Goal: Task Accomplishment & Management: Manage account settings

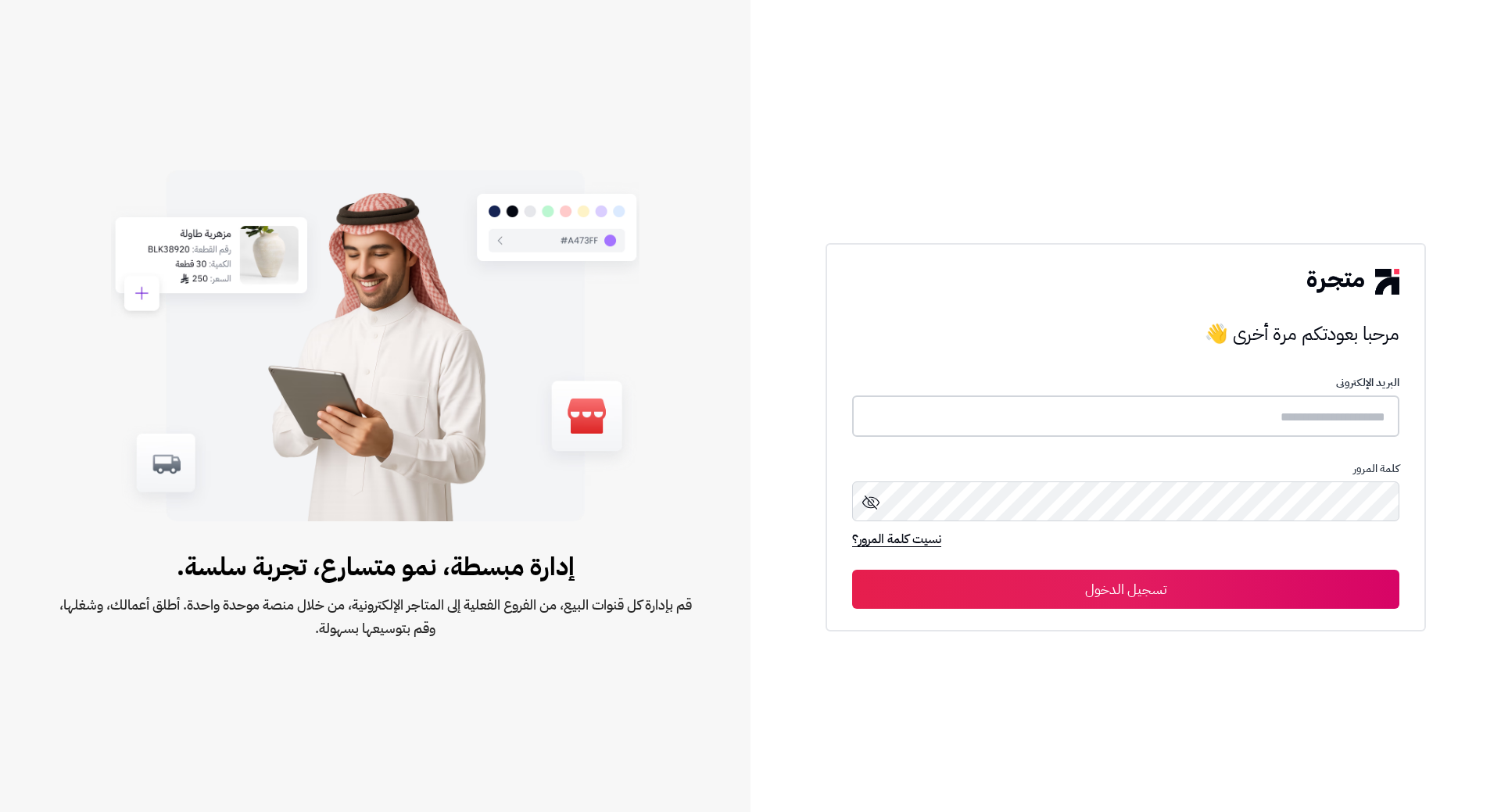
type input "**********"
click at [1269, 578] on button "تسجيل الدخول" at bounding box center [1126, 588] width 547 height 39
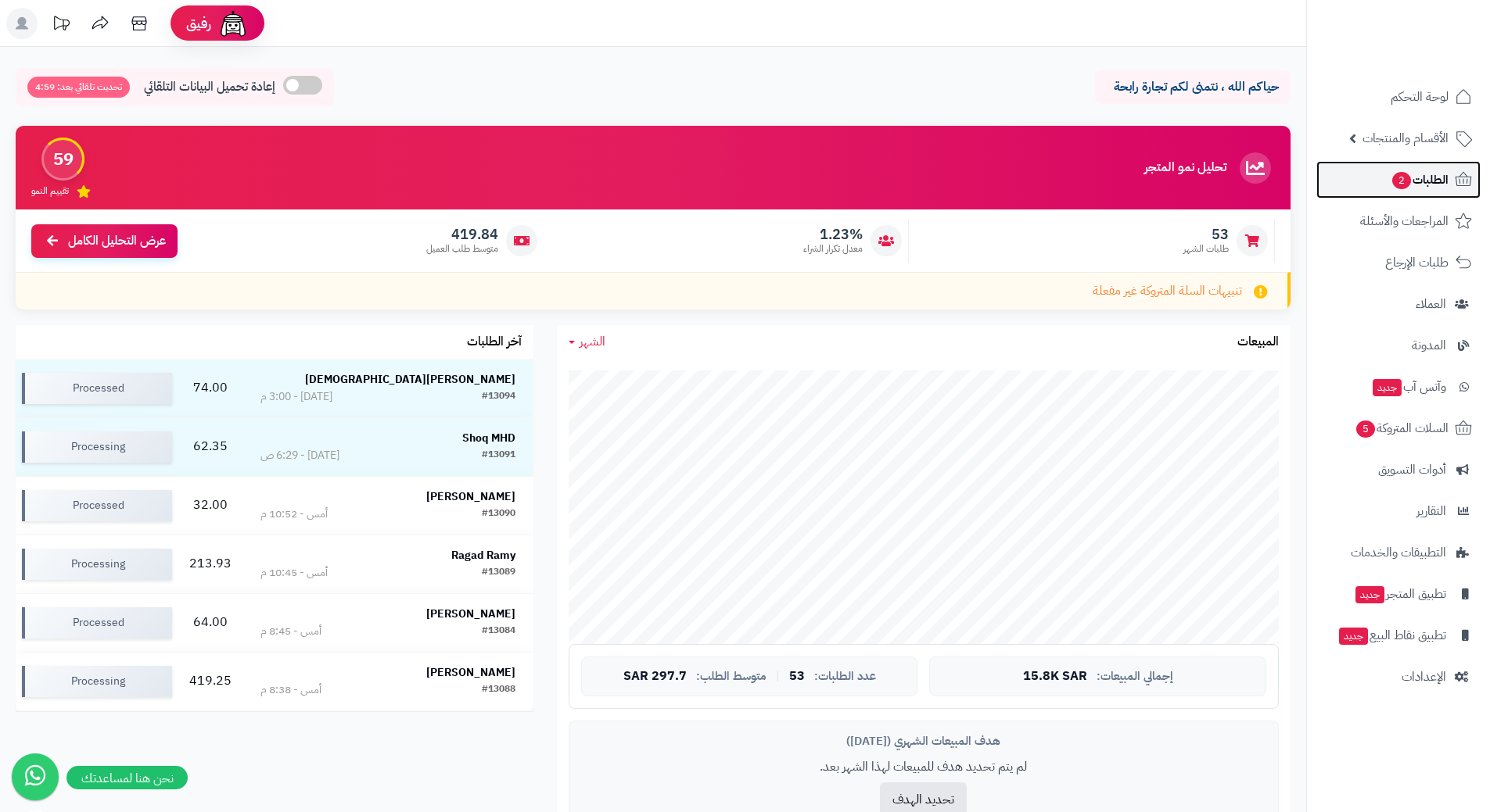
click at [1433, 182] on span "الطلبات 2" at bounding box center [1419, 180] width 58 height 22
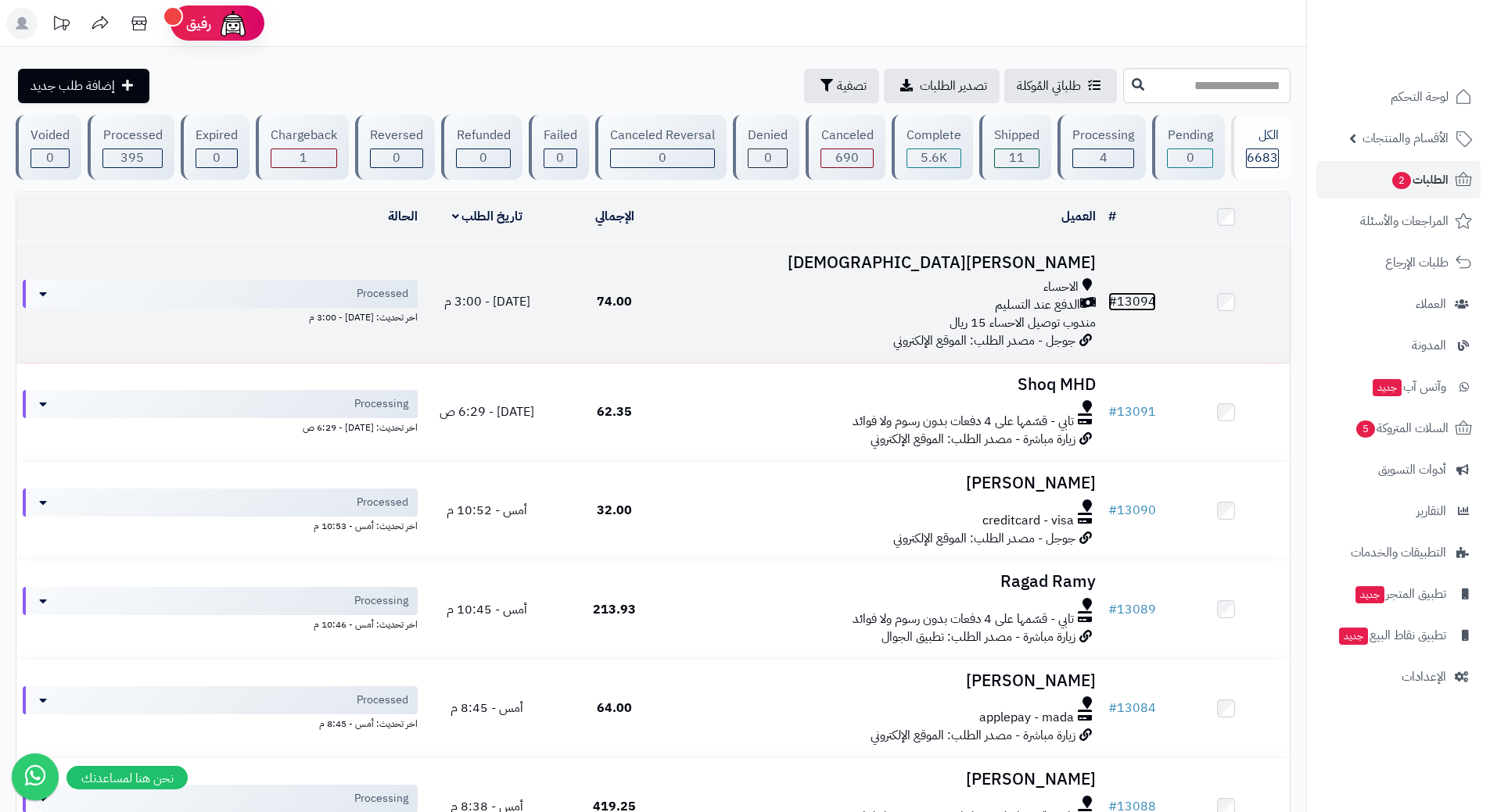
click at [1155, 298] on link "# 13094" at bounding box center [1132, 302] width 48 height 18
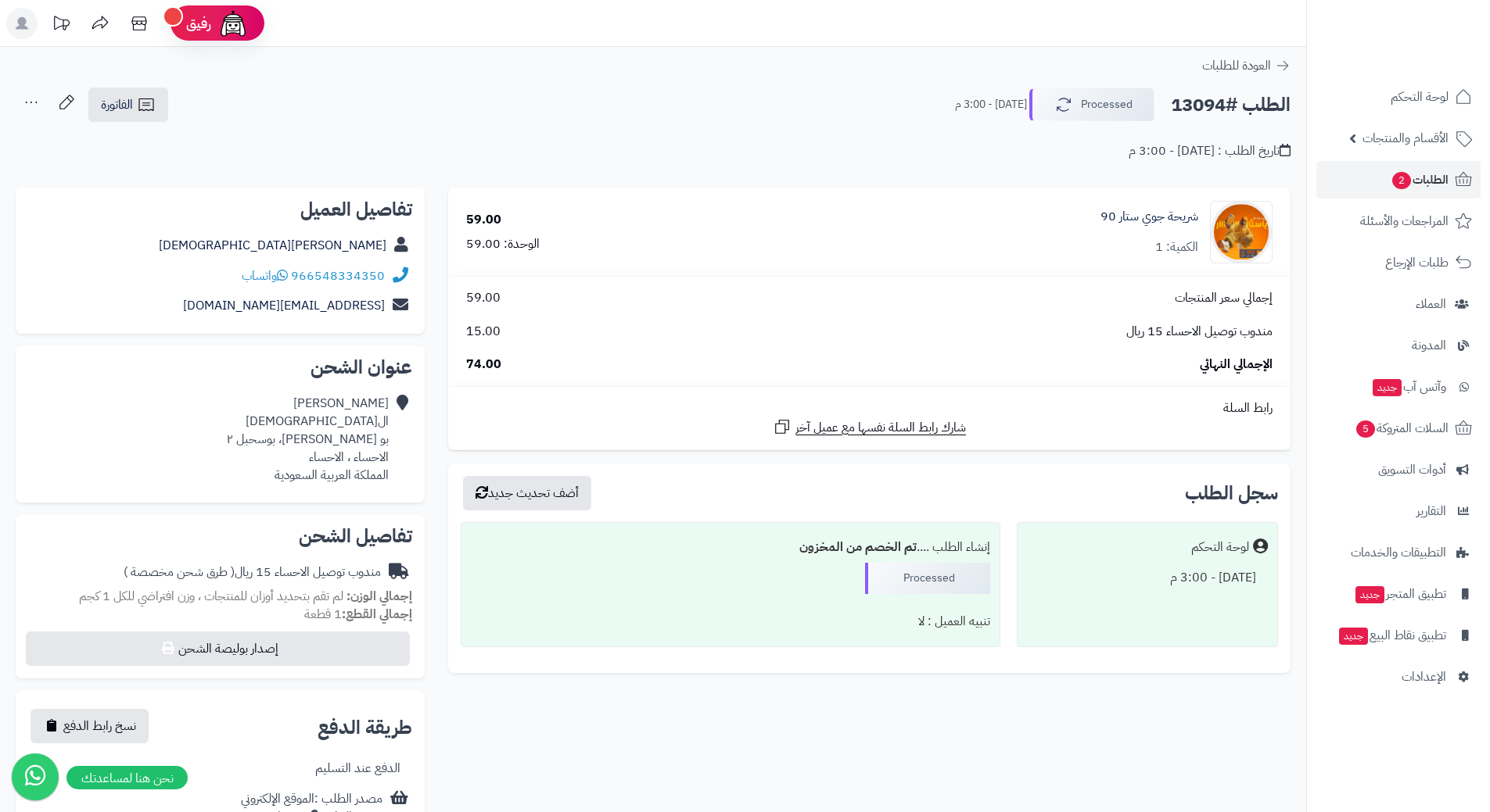
click at [1233, 102] on h2 "الطلب #13094" at bounding box center [1230, 105] width 119 height 32
copy div "الطلب #13094 Processed"
click at [372, 279] on link "966548334350" at bounding box center [338, 276] width 94 height 18
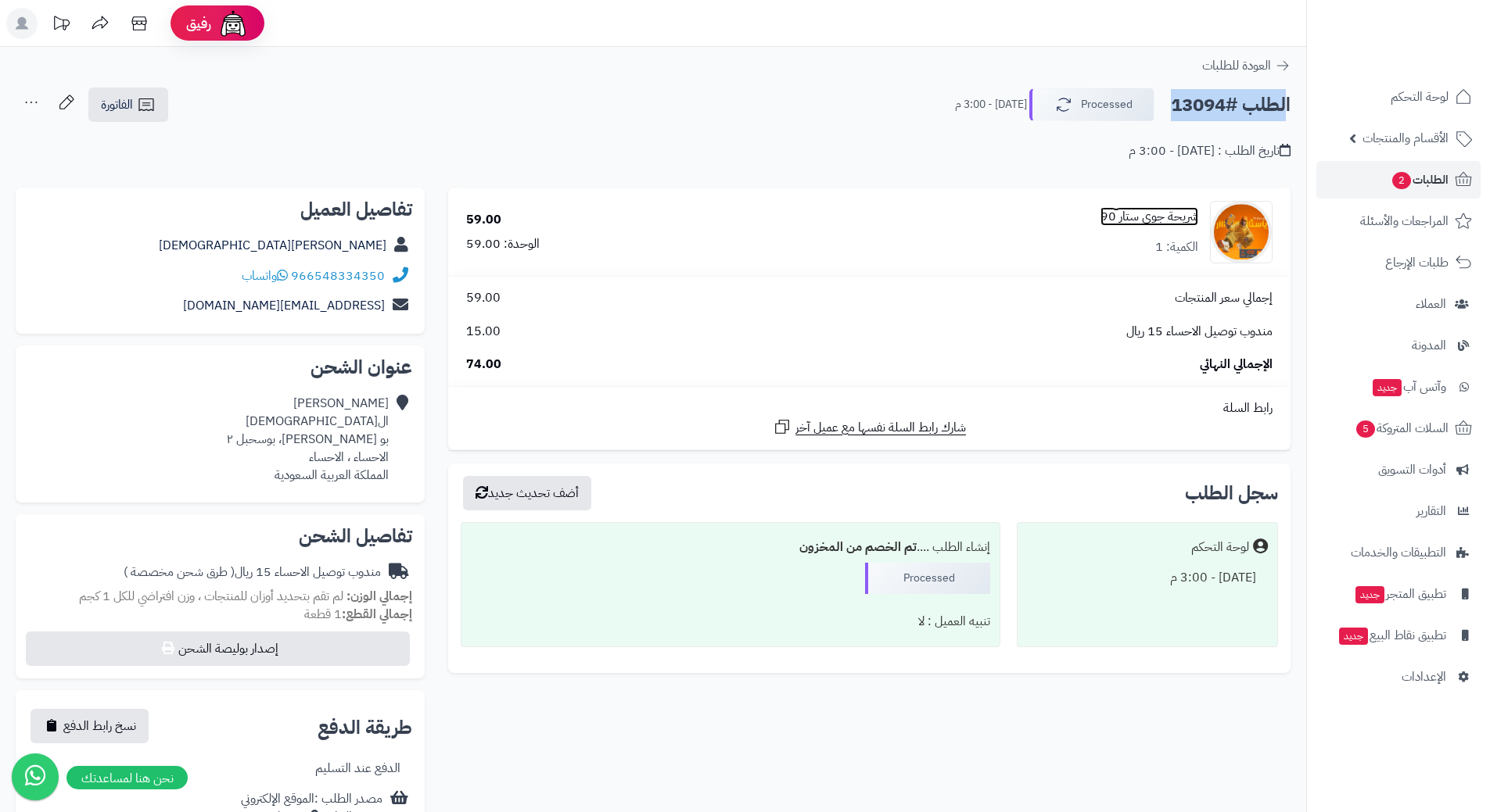
click at [1172, 217] on link "شريحة جوي ستار 90" at bounding box center [1149, 217] width 98 height 18
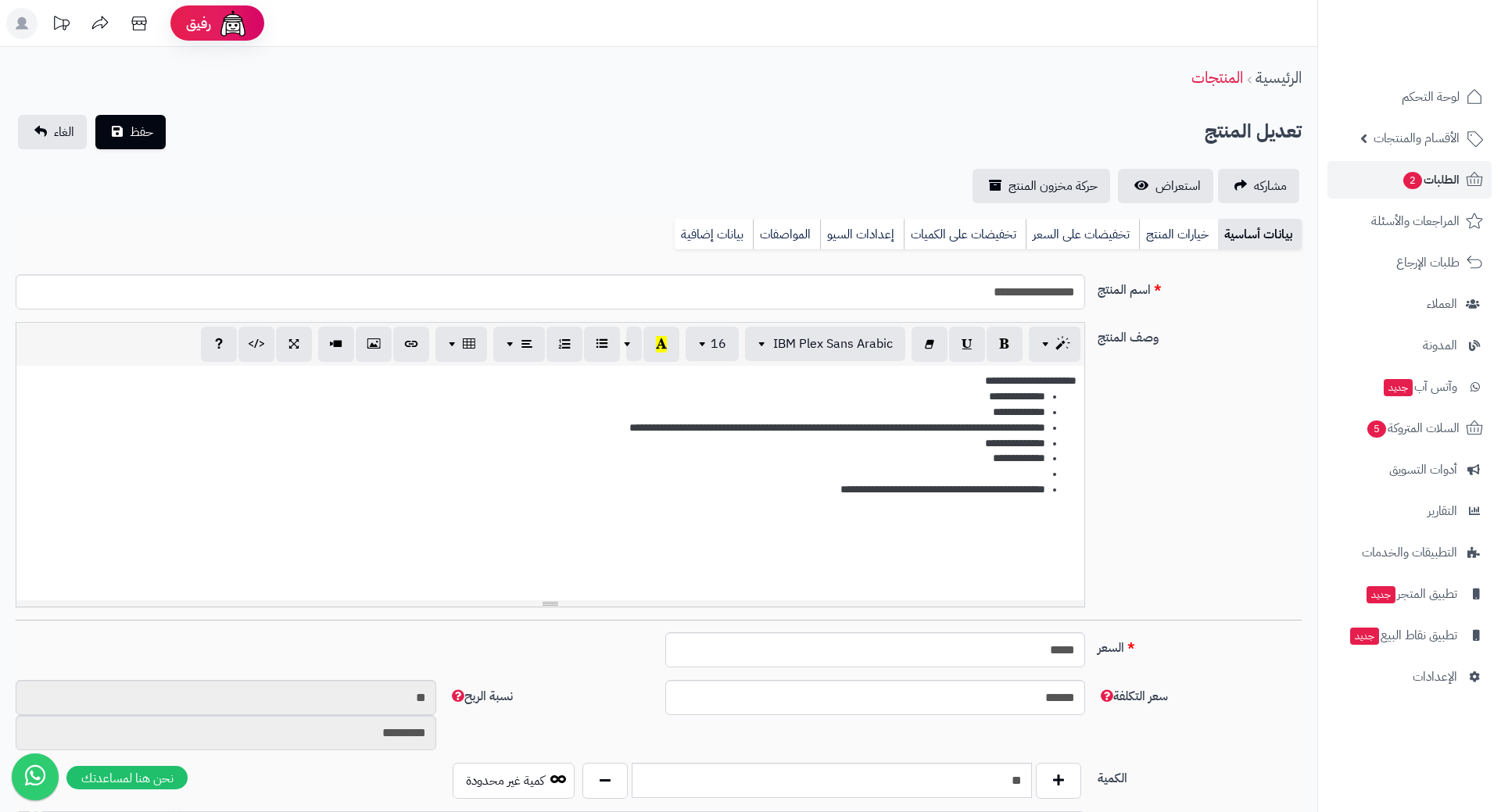
select select
click at [1027, 290] on input "**********" at bounding box center [545, 292] width 1060 height 35
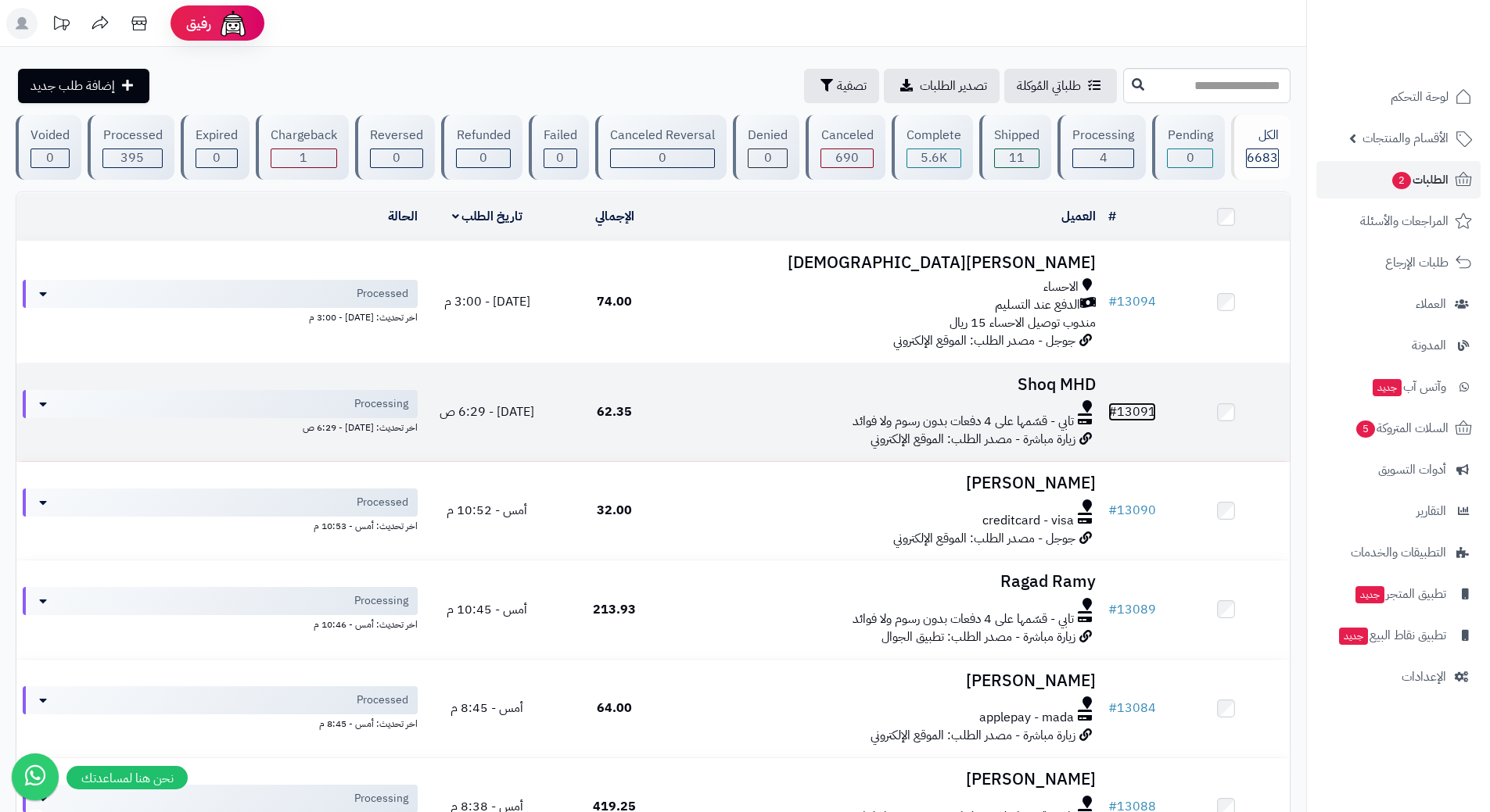
click at [1142, 409] on link "# 13091" at bounding box center [1132, 412] width 48 height 18
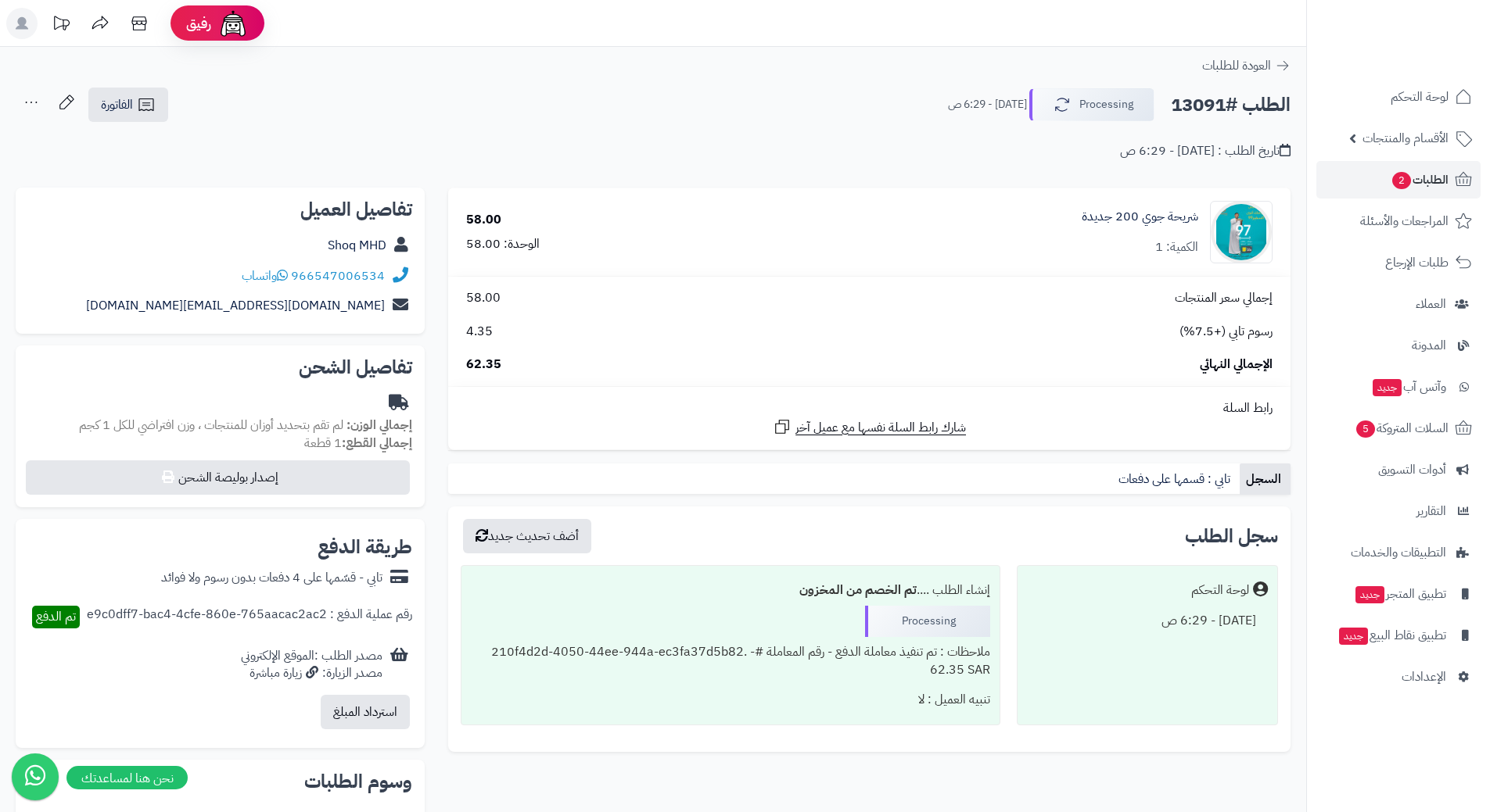
click at [1213, 103] on h2 "الطلب #13091" at bounding box center [1230, 105] width 119 height 32
copy div "الطلب #13091 Processing"
click at [375, 274] on link "966547006534" at bounding box center [338, 276] width 94 height 18
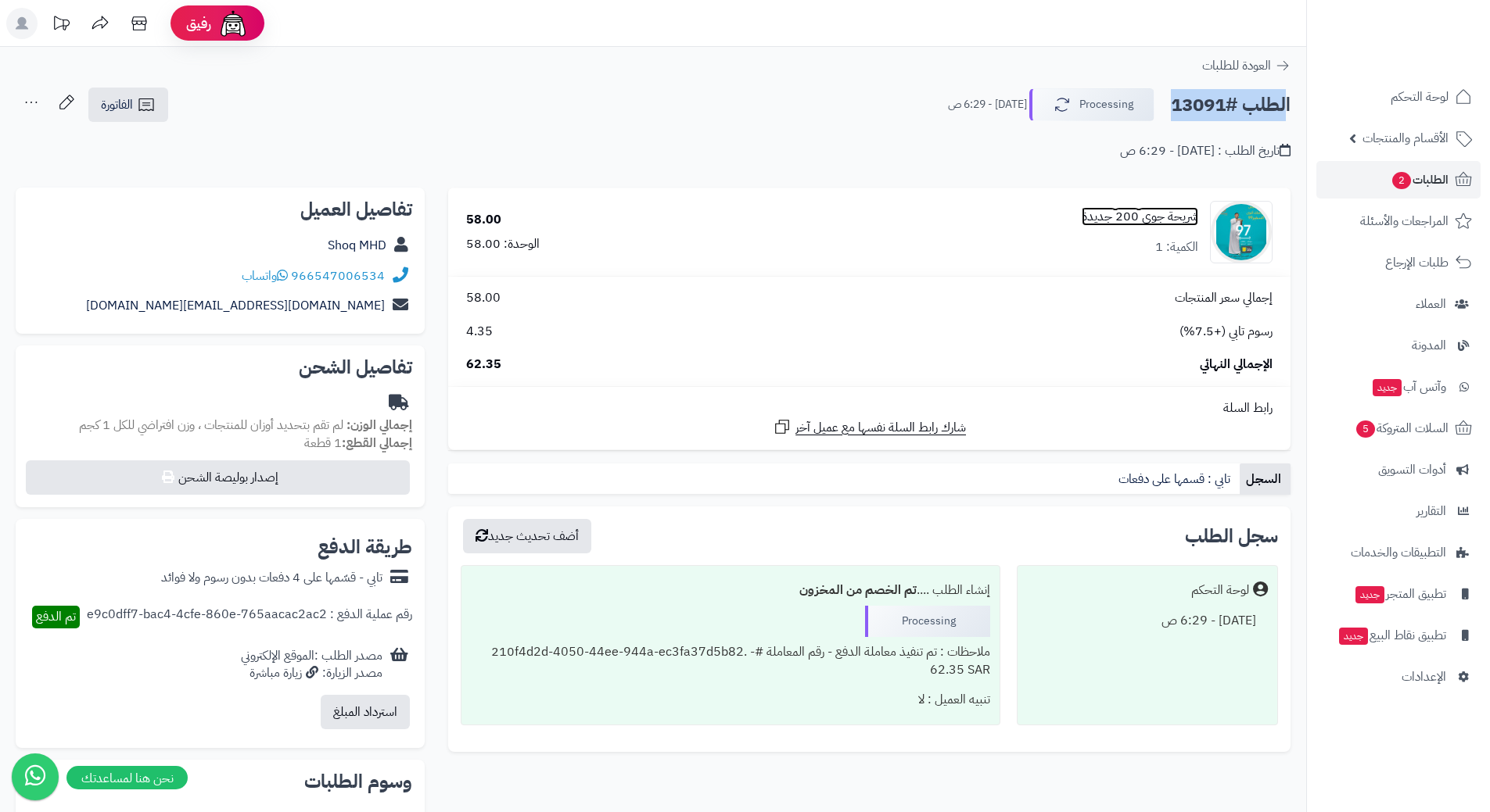
click at [1168, 215] on link "شريحة جوي 200 جديدة" at bounding box center [1139, 217] width 117 height 18
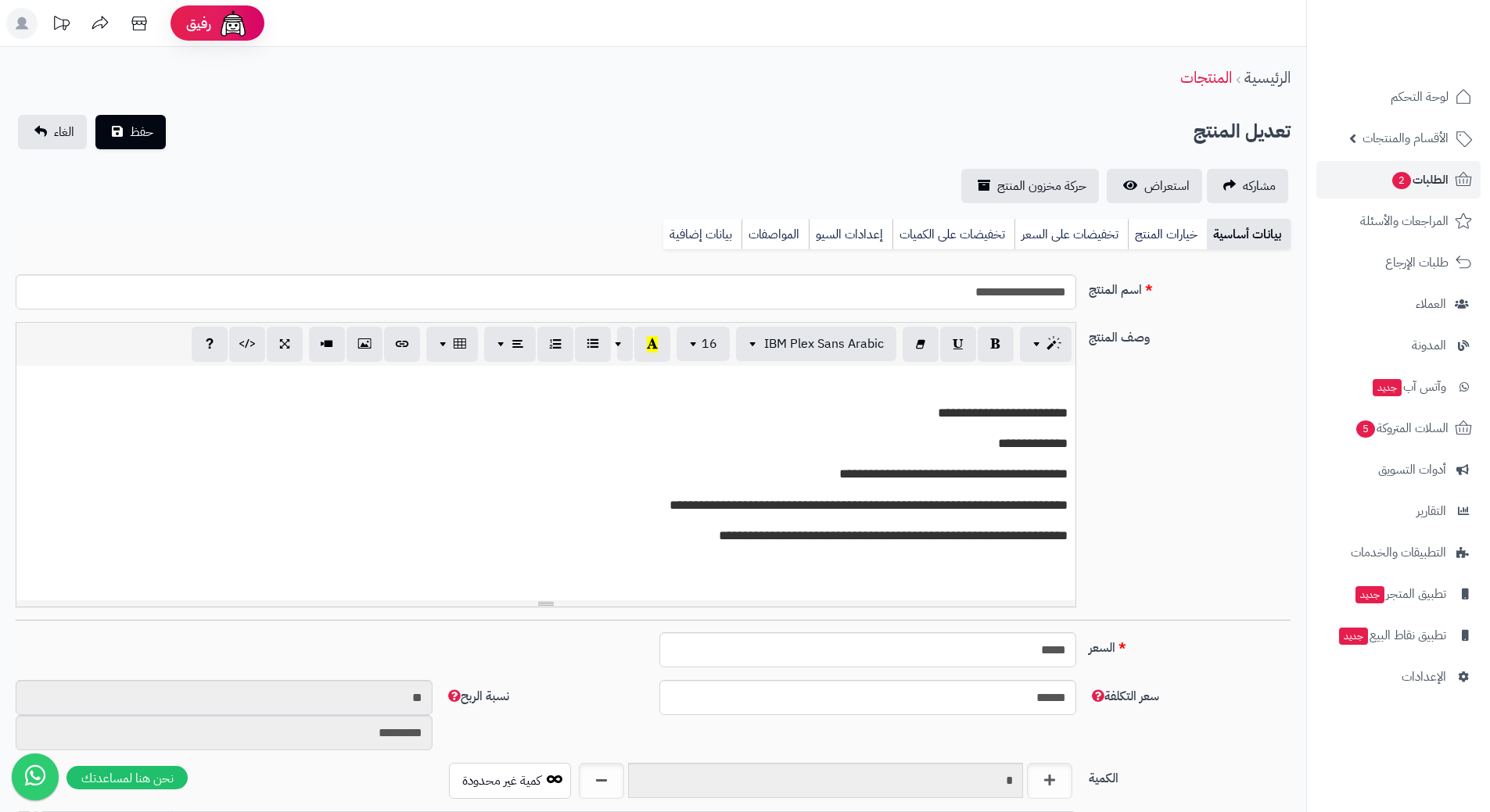
scroll to position [0, 12]
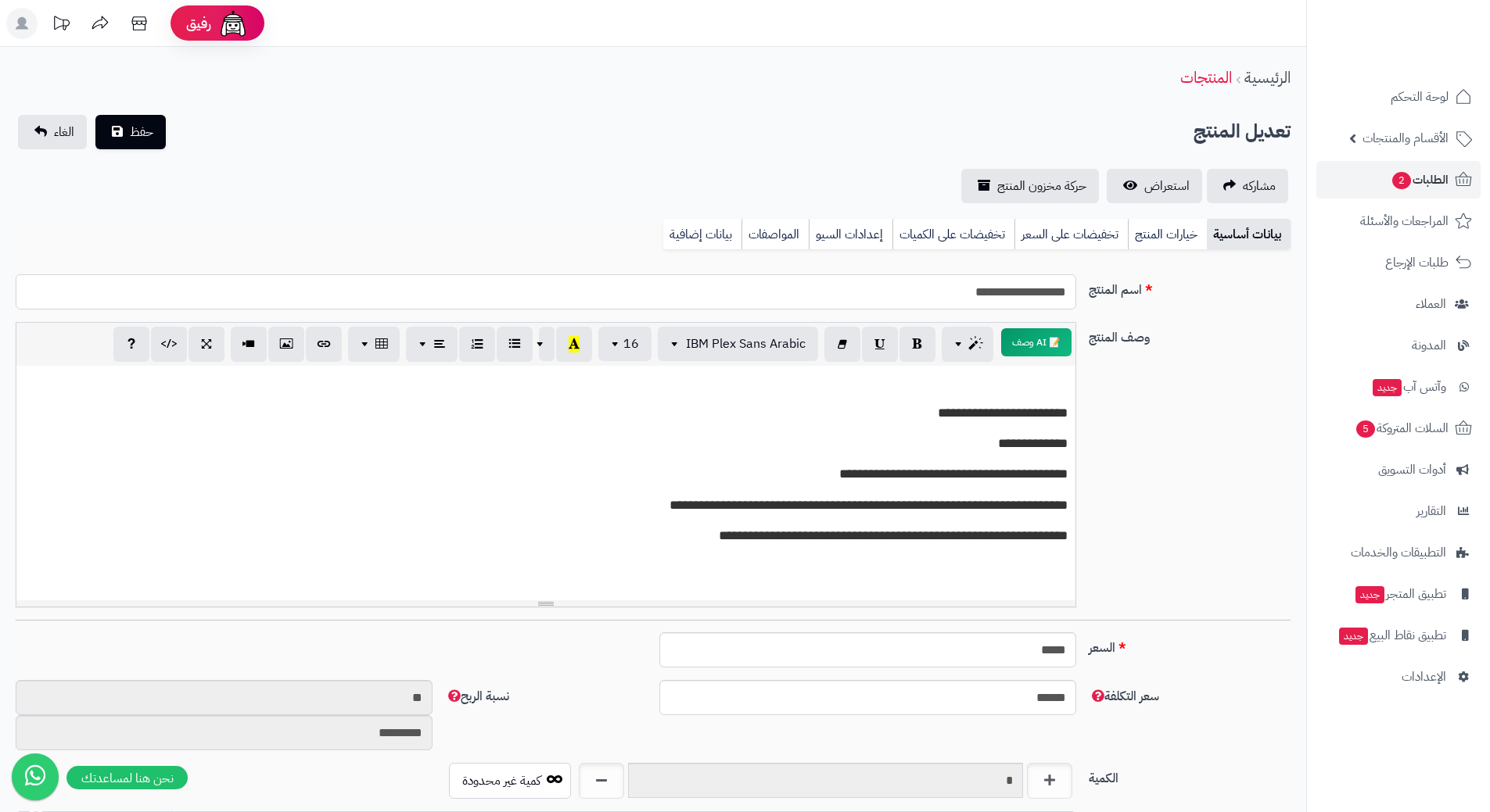
click at [1019, 297] on input "**********" at bounding box center [545, 292] width 1060 height 35
click at [1019, 296] on input "**********" at bounding box center [545, 292] width 1060 height 35
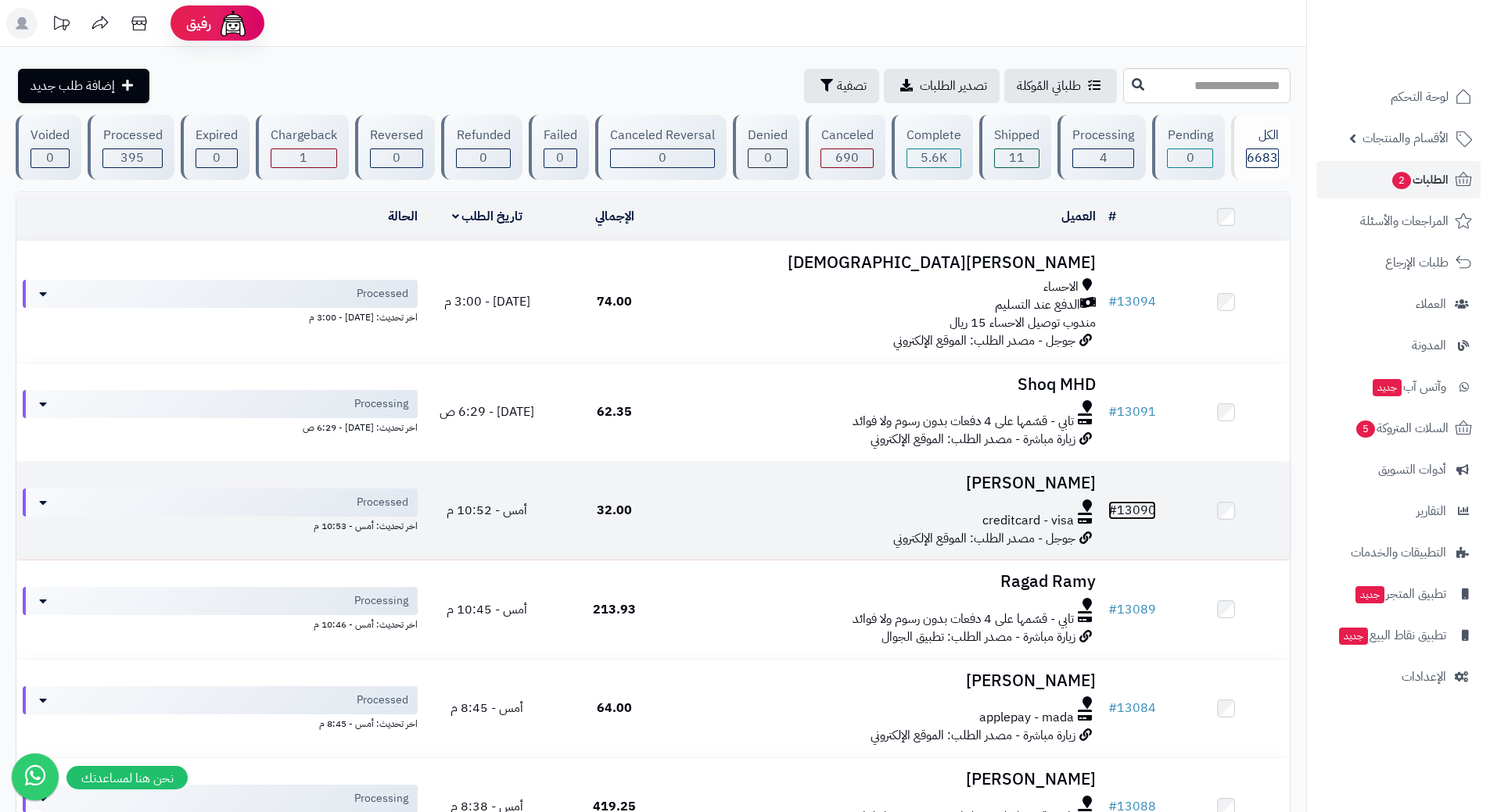
click at [1142, 505] on link "# 13090" at bounding box center [1132, 510] width 48 height 18
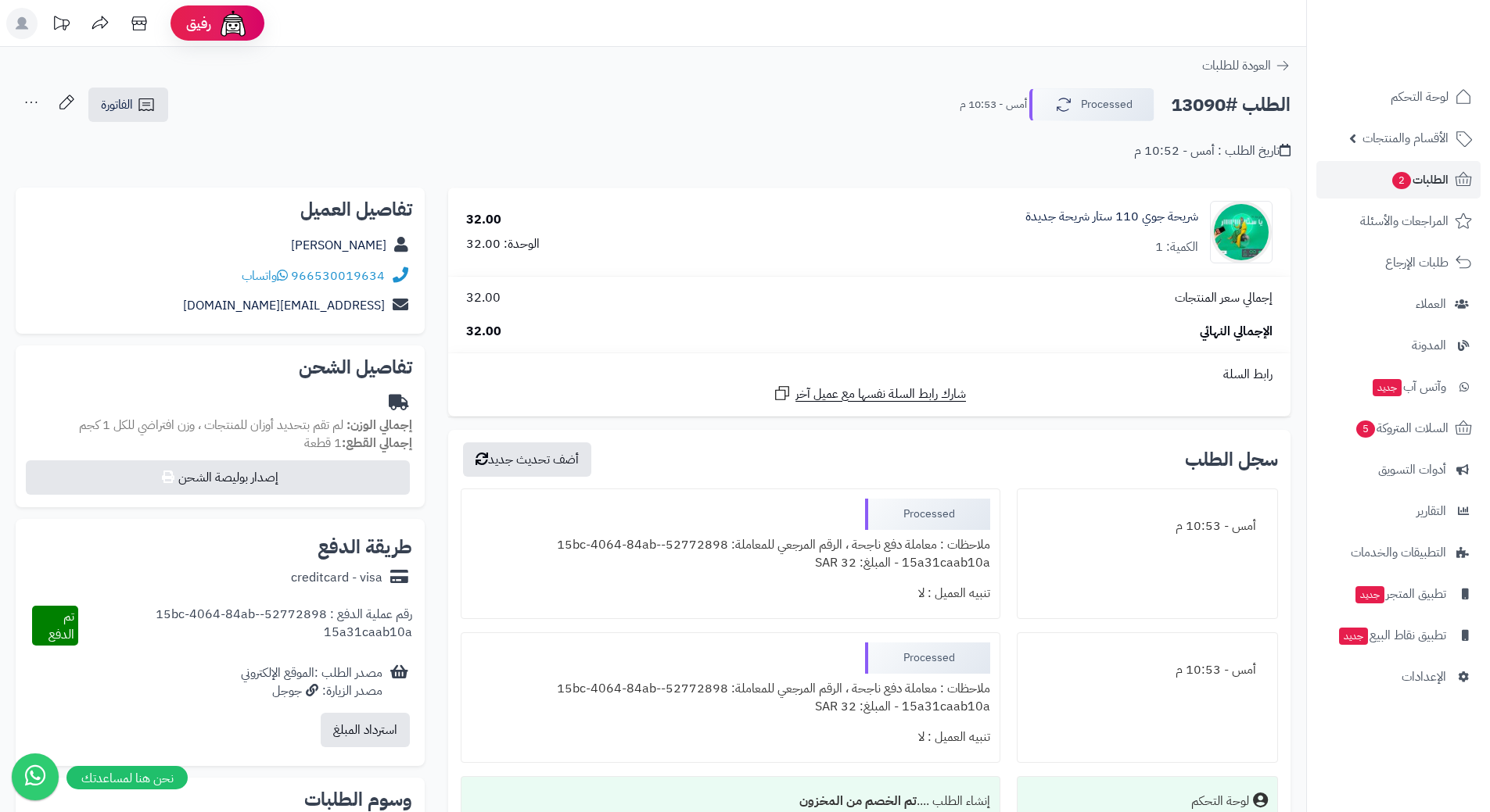
click at [1239, 100] on h2 "الطلب #13090" at bounding box center [1230, 105] width 119 height 32
copy div "الطلب #13090 Processed"
click at [378, 276] on link "966530019634" at bounding box center [338, 276] width 94 height 18
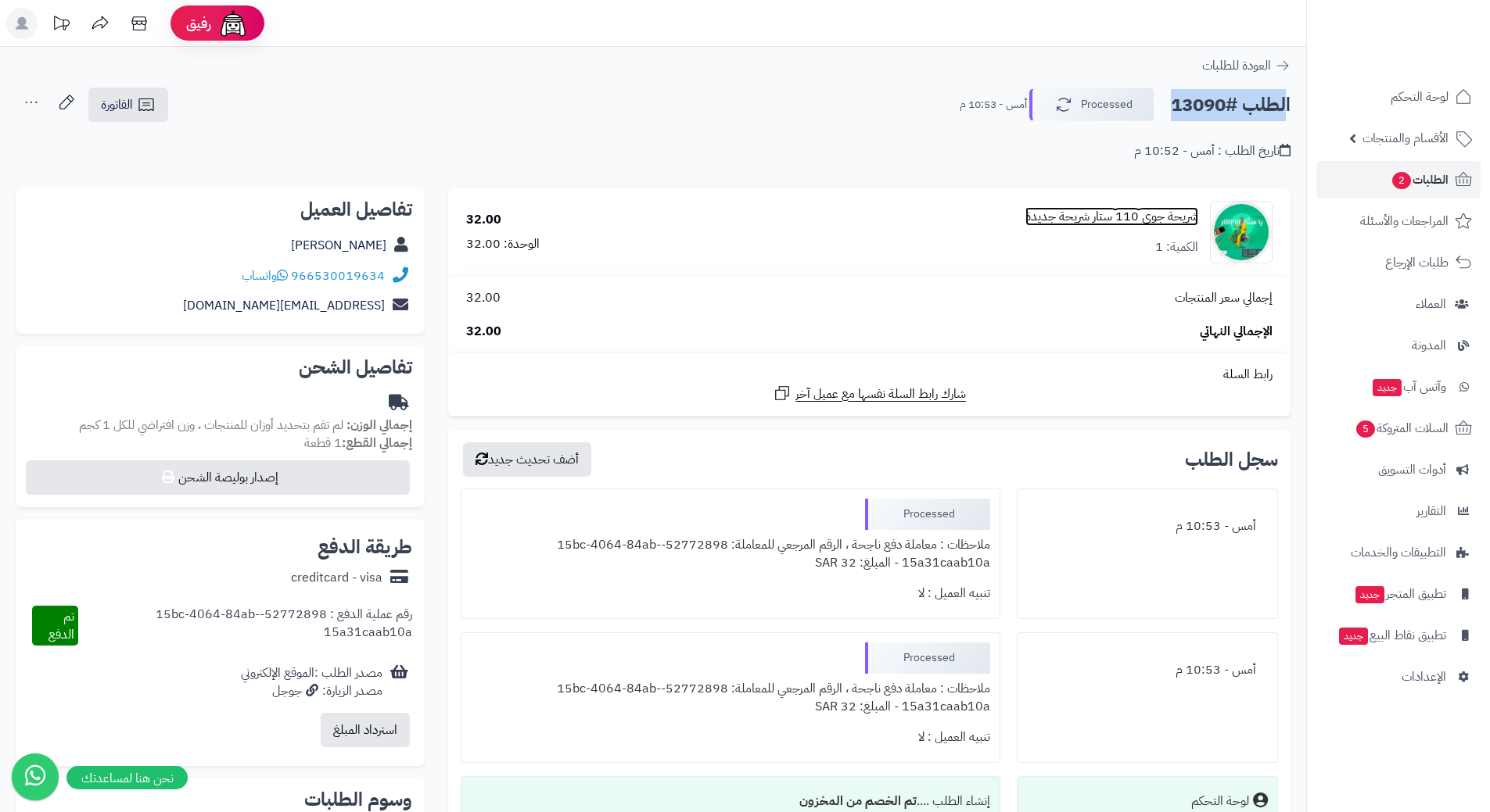
click at [1121, 211] on link "شريحة جوي 110 ستار شريحة جديدة" at bounding box center [1112, 217] width 173 height 18
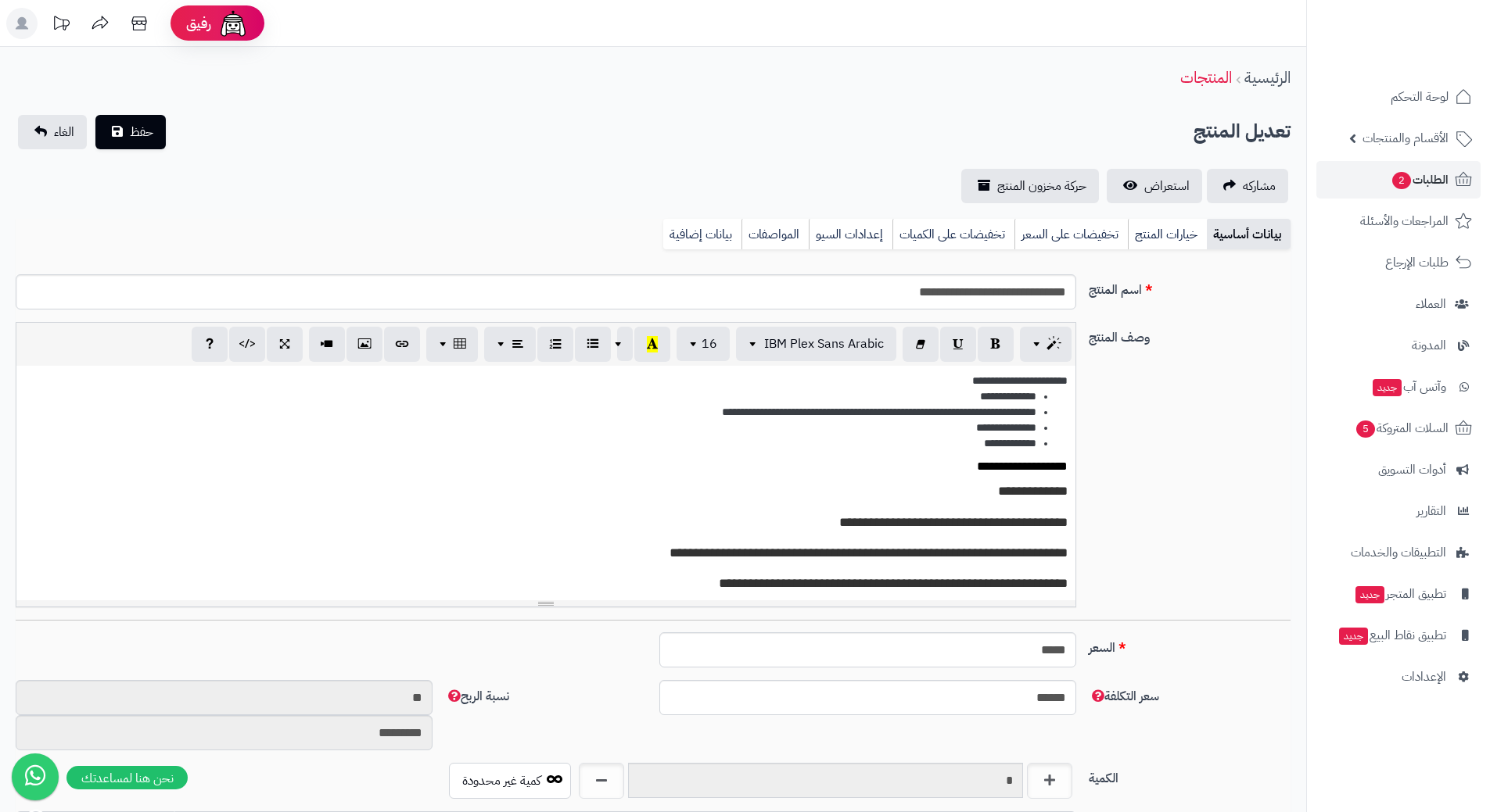
scroll to position [0, 12]
click at [1004, 298] on input "**********" at bounding box center [545, 292] width 1060 height 35
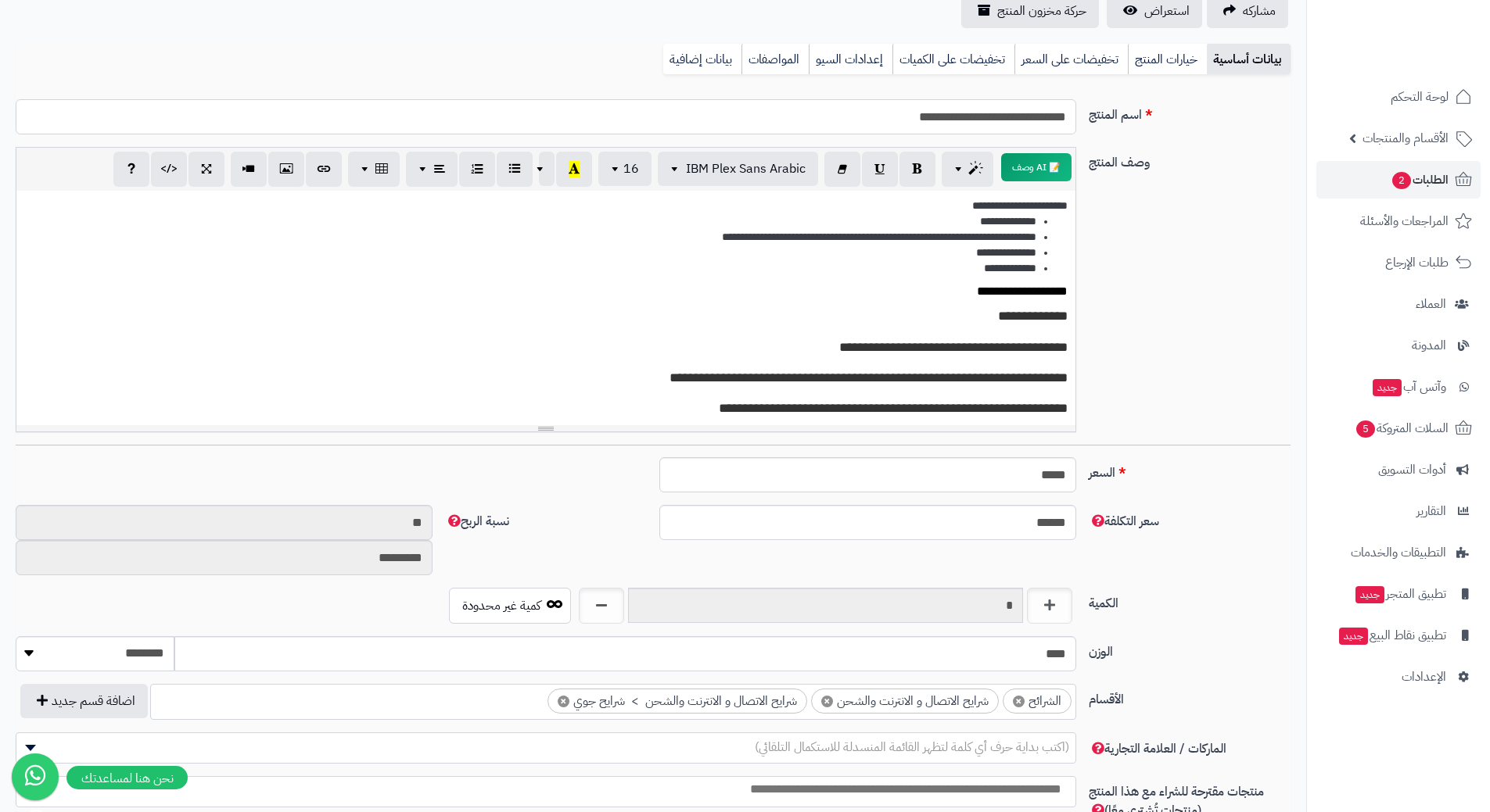
scroll to position [0, 0]
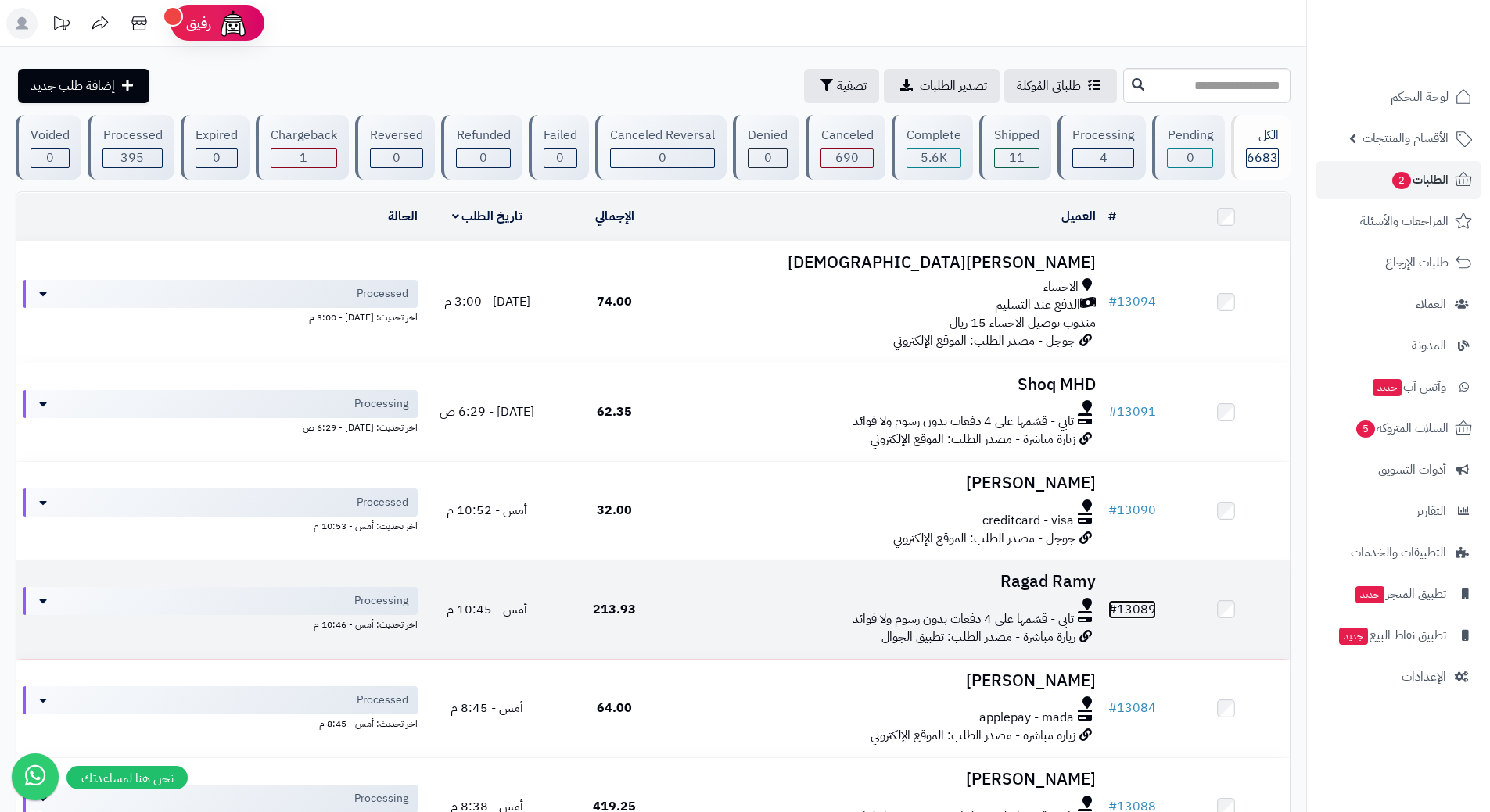
click at [1149, 607] on link "# 13089" at bounding box center [1132, 609] width 48 height 18
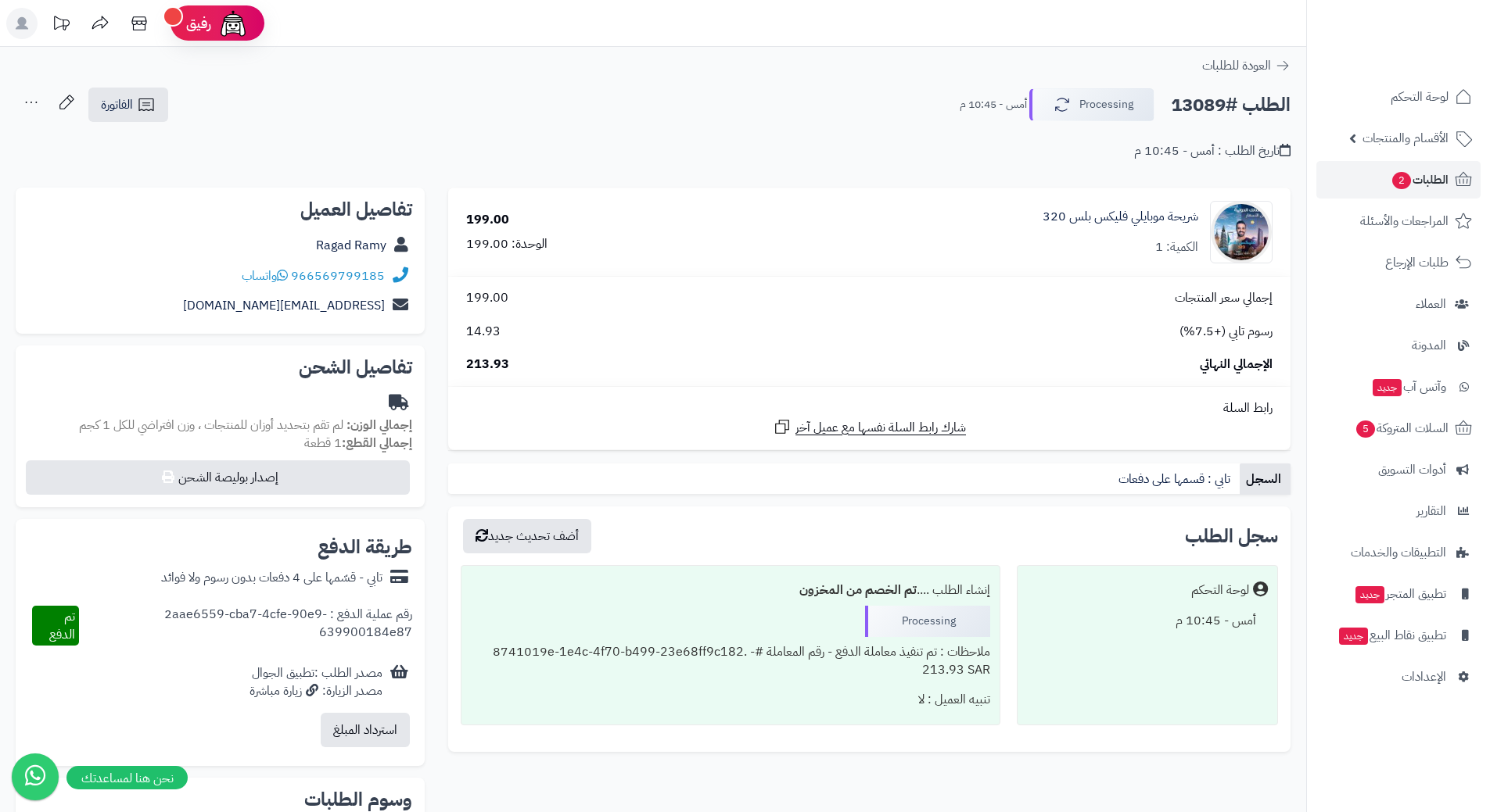
click at [1207, 107] on h2 "الطلب #13089" at bounding box center [1230, 105] width 119 height 32
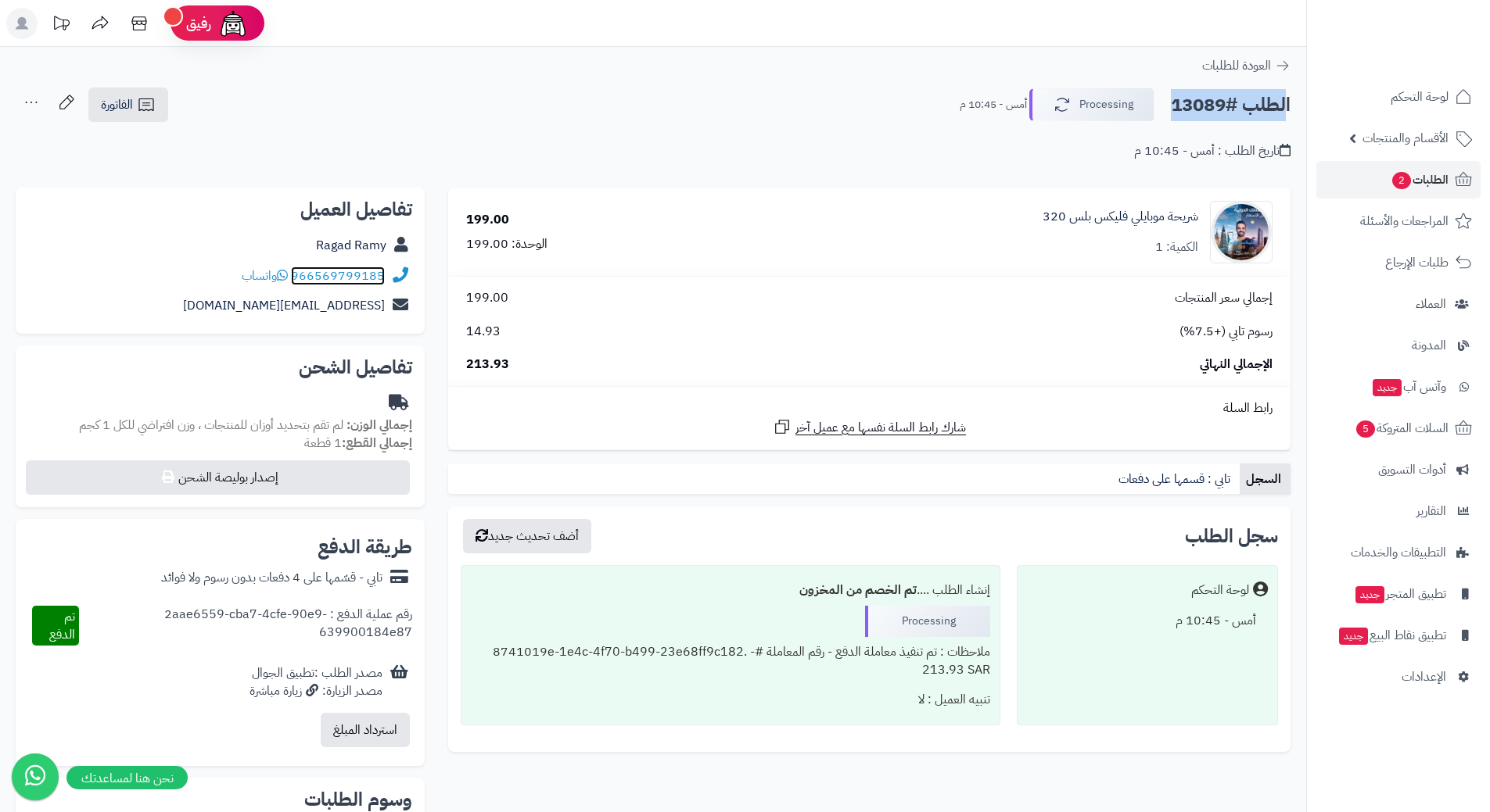
click at [380, 273] on link "966569799185" at bounding box center [338, 276] width 94 height 18
click at [1124, 217] on link "شريحة موبايلي فليكس بلس 320" at bounding box center [1121, 217] width 156 height 18
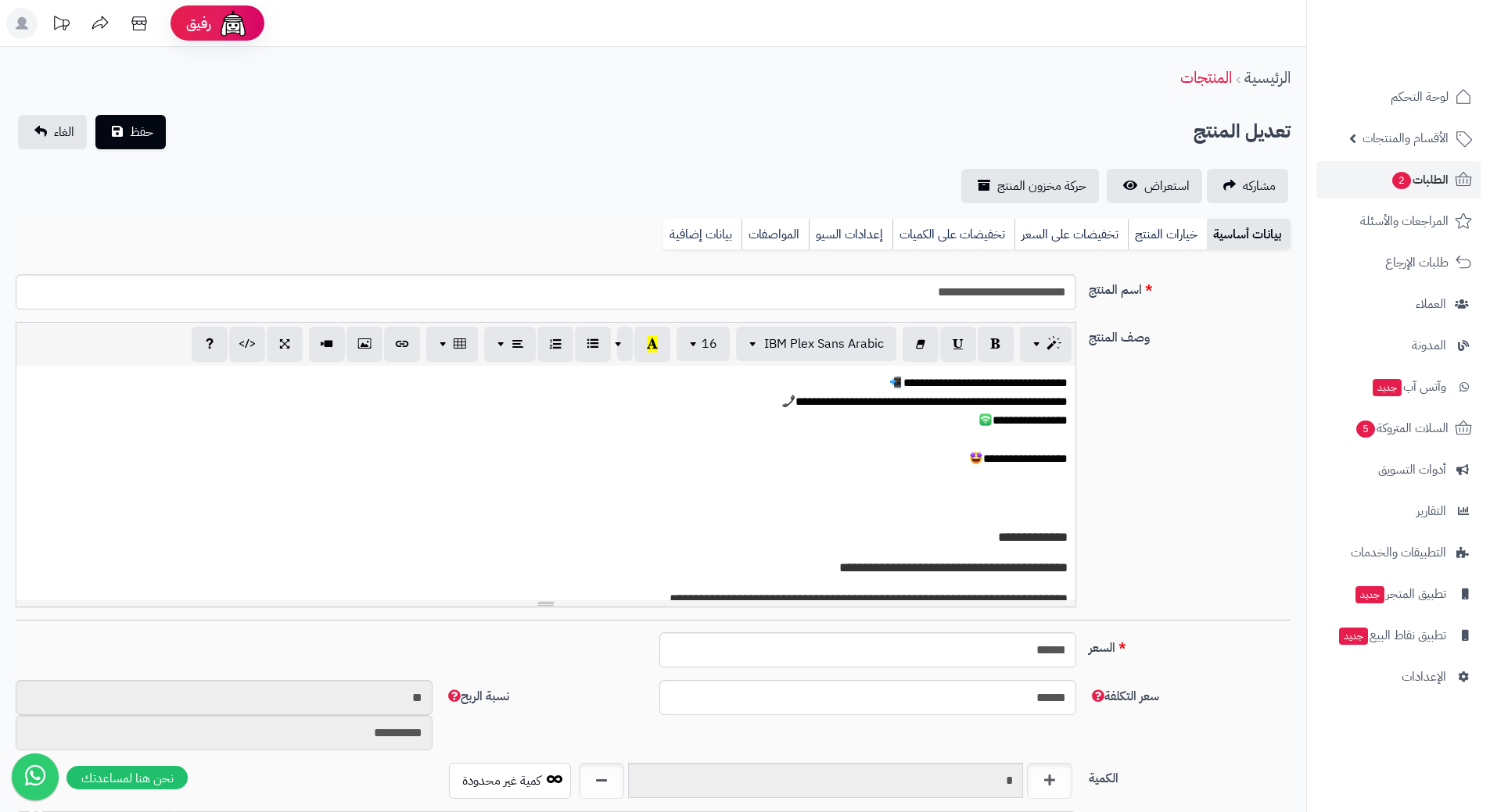
scroll to position [0, 12]
click at [1023, 284] on input "**********" at bounding box center [545, 292] width 1060 height 35
click at [1022, 285] on input "**********" at bounding box center [545, 292] width 1060 height 35
click at [1022, 286] on input "**********" at bounding box center [545, 292] width 1060 height 35
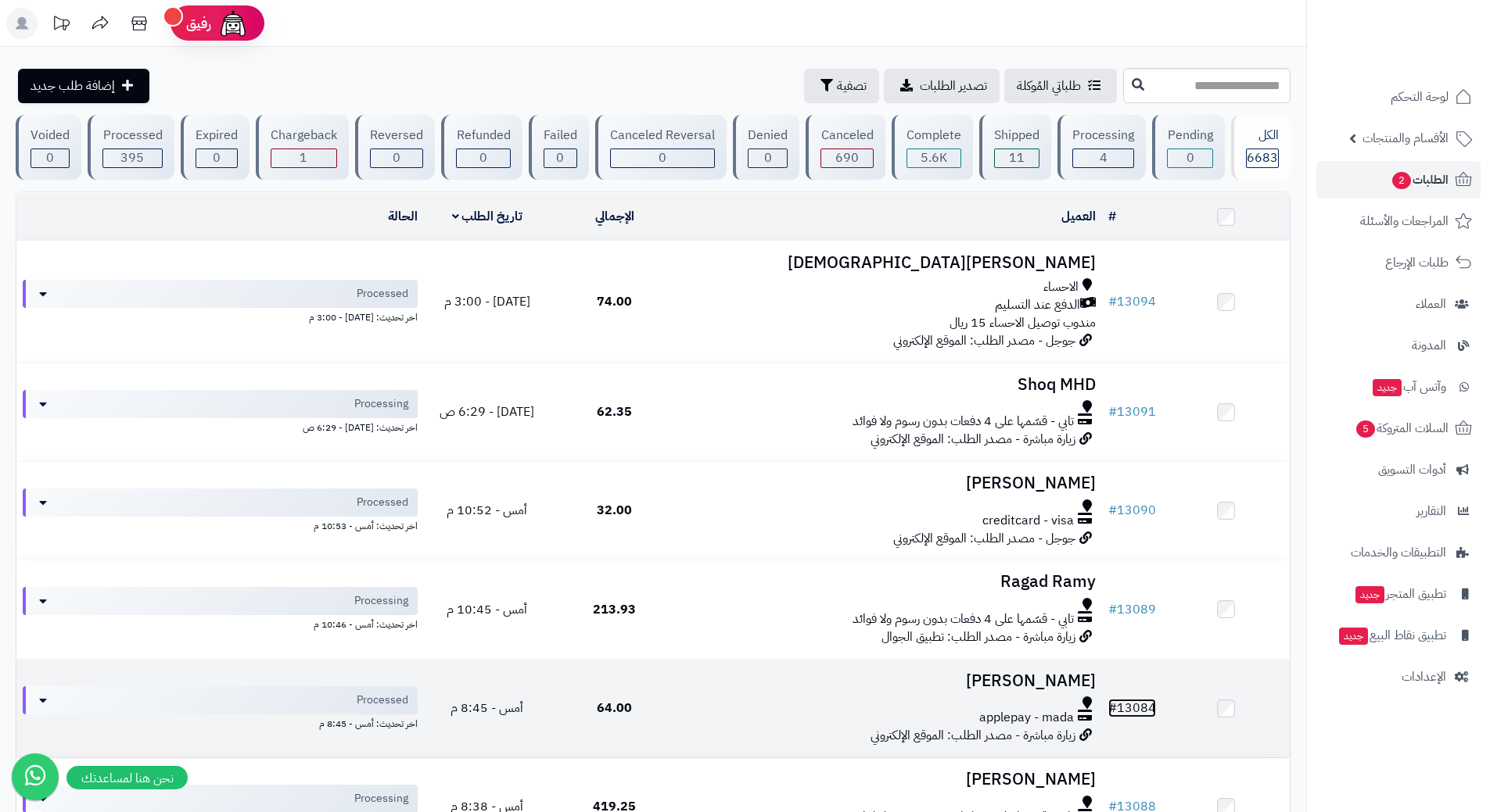
click at [1148, 705] on link "# 13084" at bounding box center [1132, 708] width 48 height 18
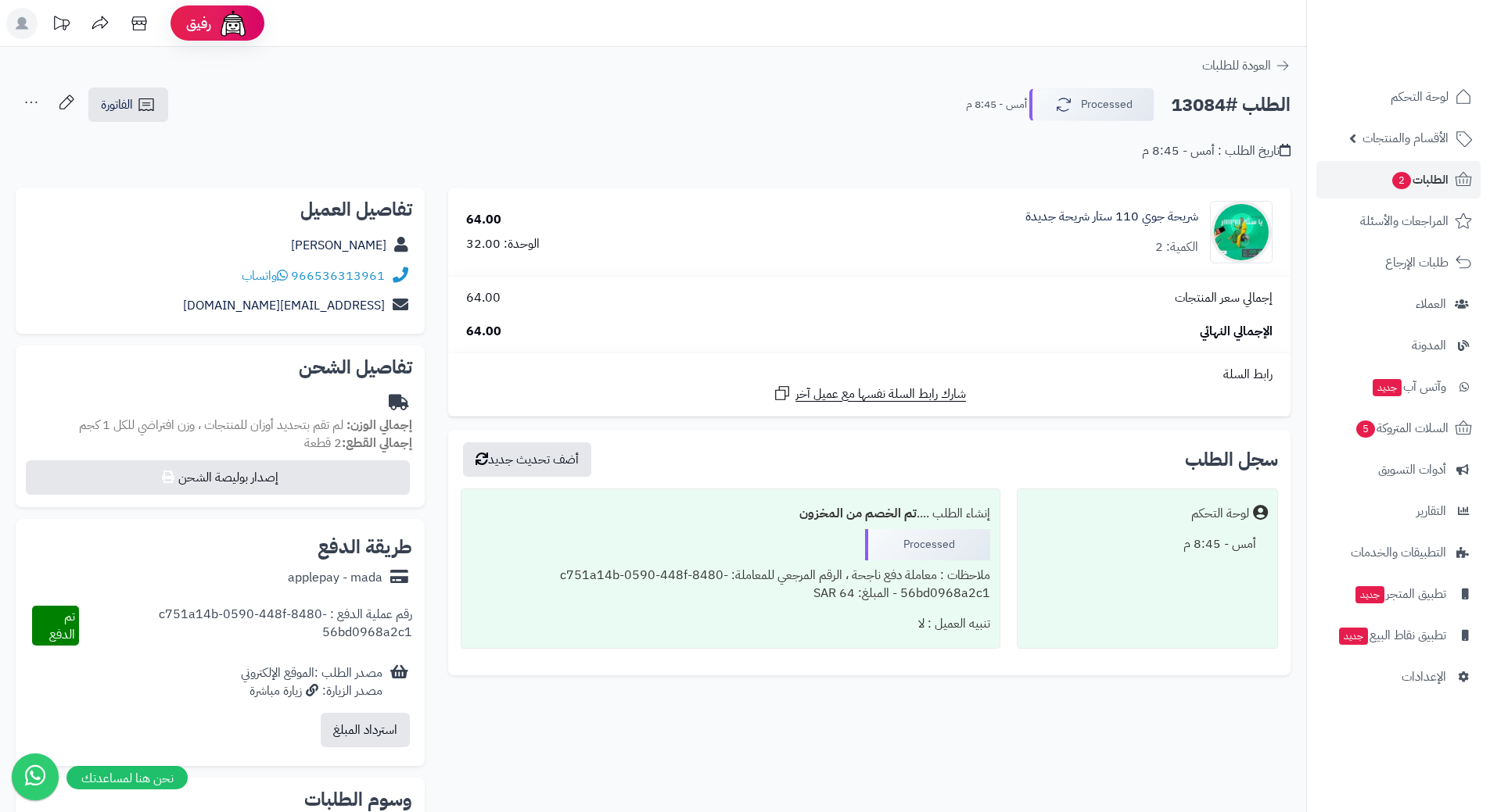
click at [1202, 105] on h2 "الطلب #13084" at bounding box center [1230, 105] width 119 height 32
copy div "الطلب #13084 Processed"
click at [372, 276] on link "966536313961" at bounding box center [338, 276] width 94 height 18
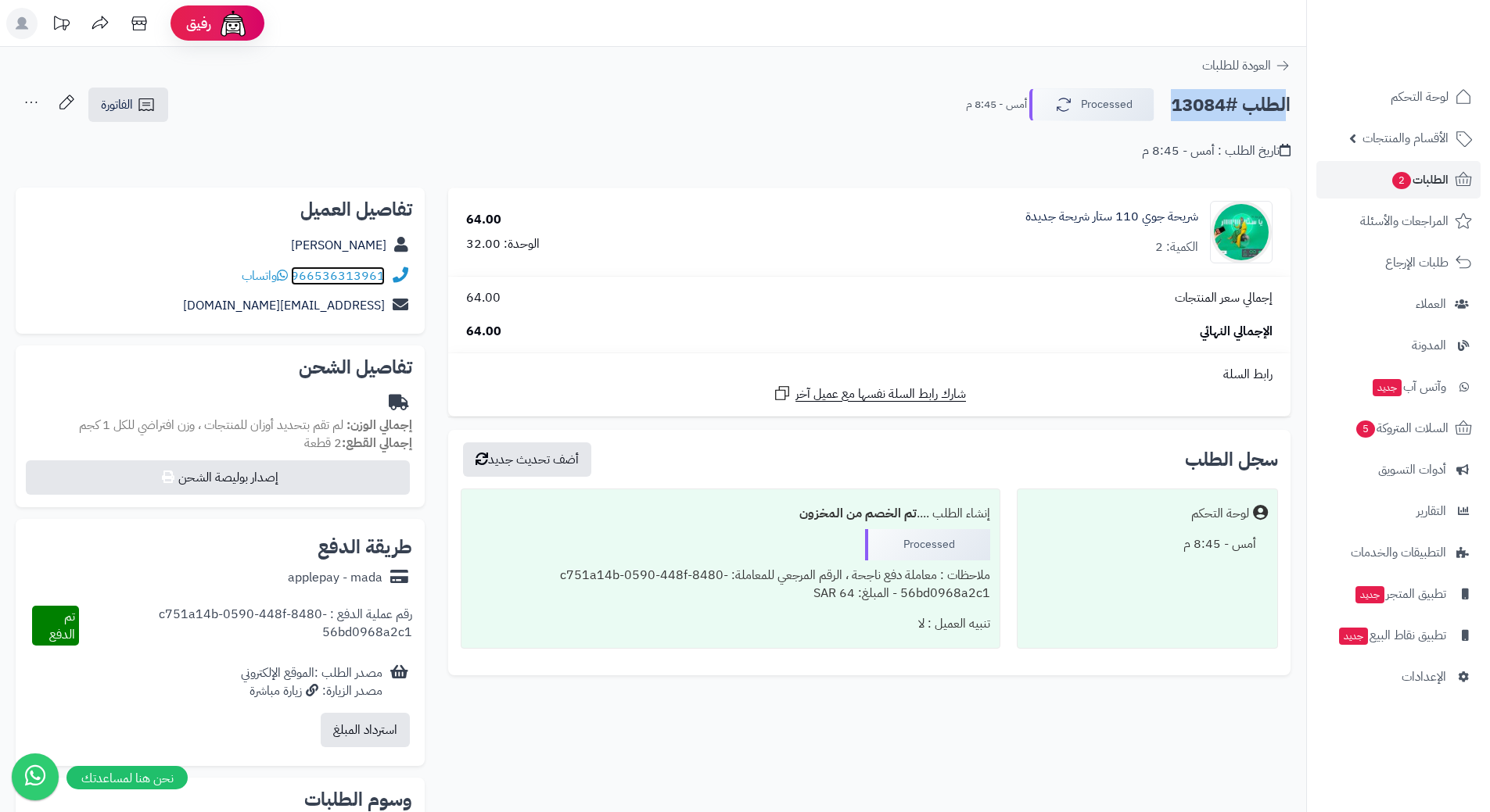
click at [341, 273] on link "966536313961" at bounding box center [338, 276] width 94 height 18
click at [1440, 179] on span "الطلبات 2" at bounding box center [1419, 180] width 58 height 22
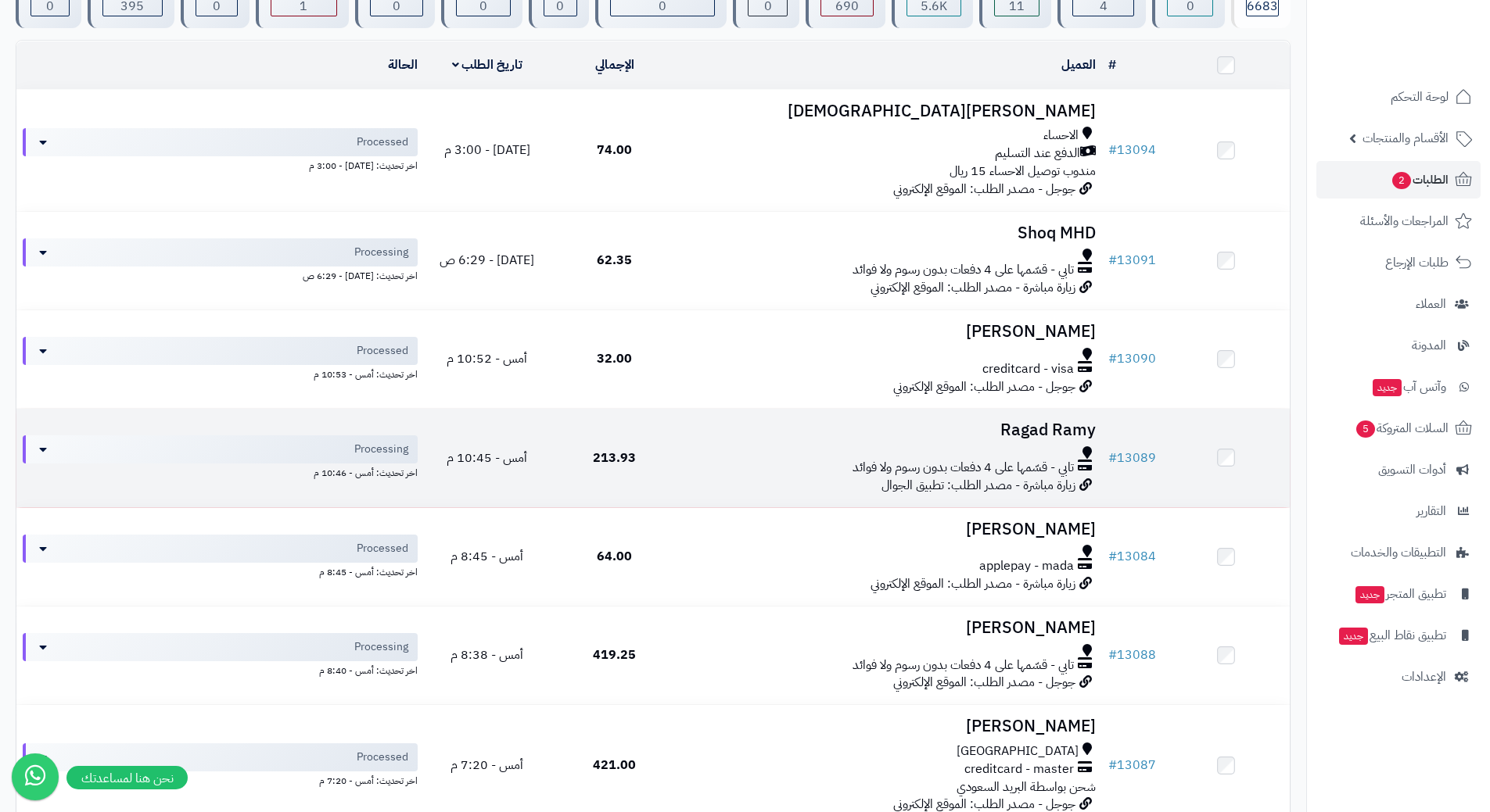
scroll to position [156, 0]
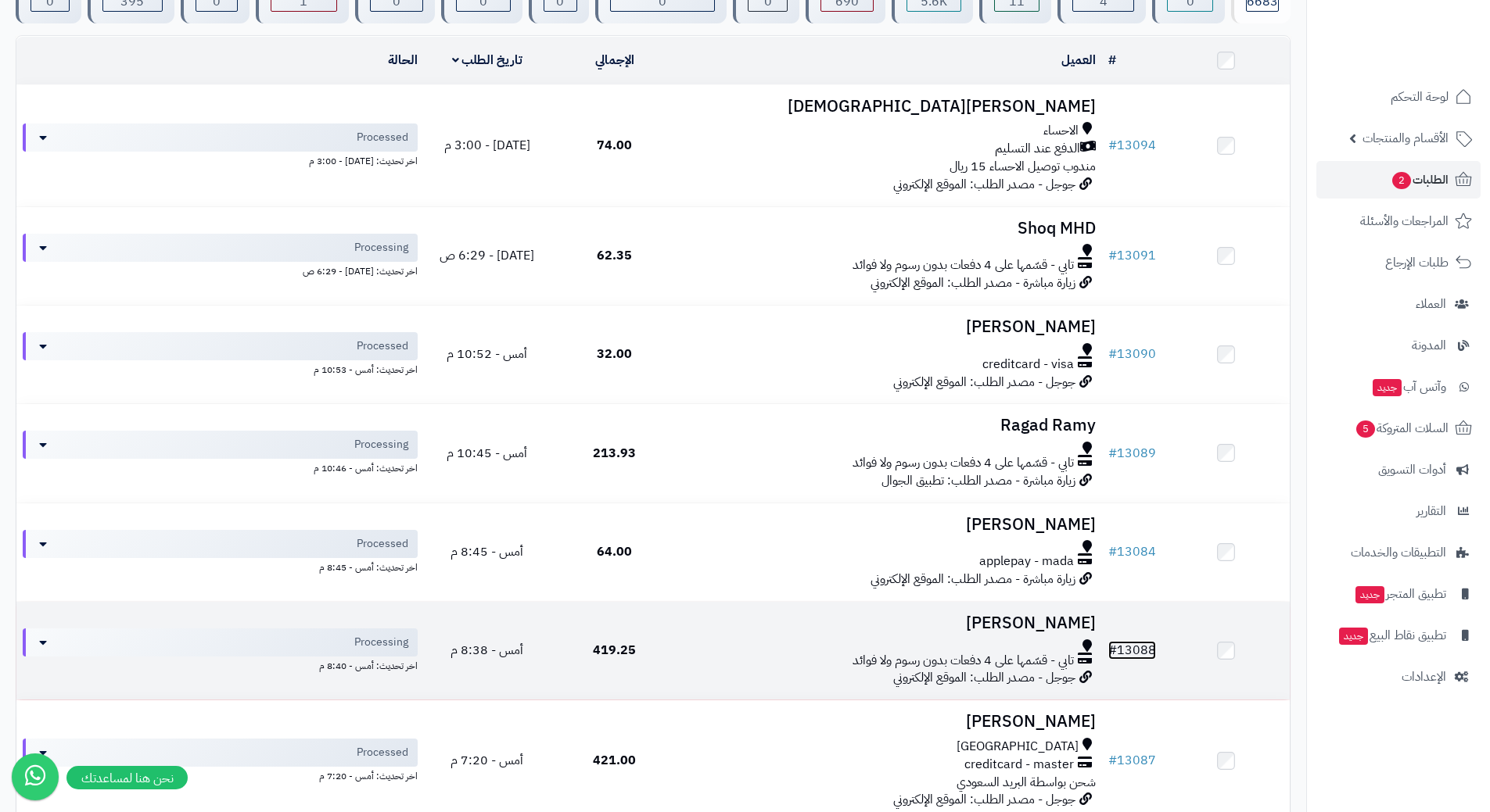
click at [1138, 648] on link "# 13088" at bounding box center [1132, 651] width 48 height 18
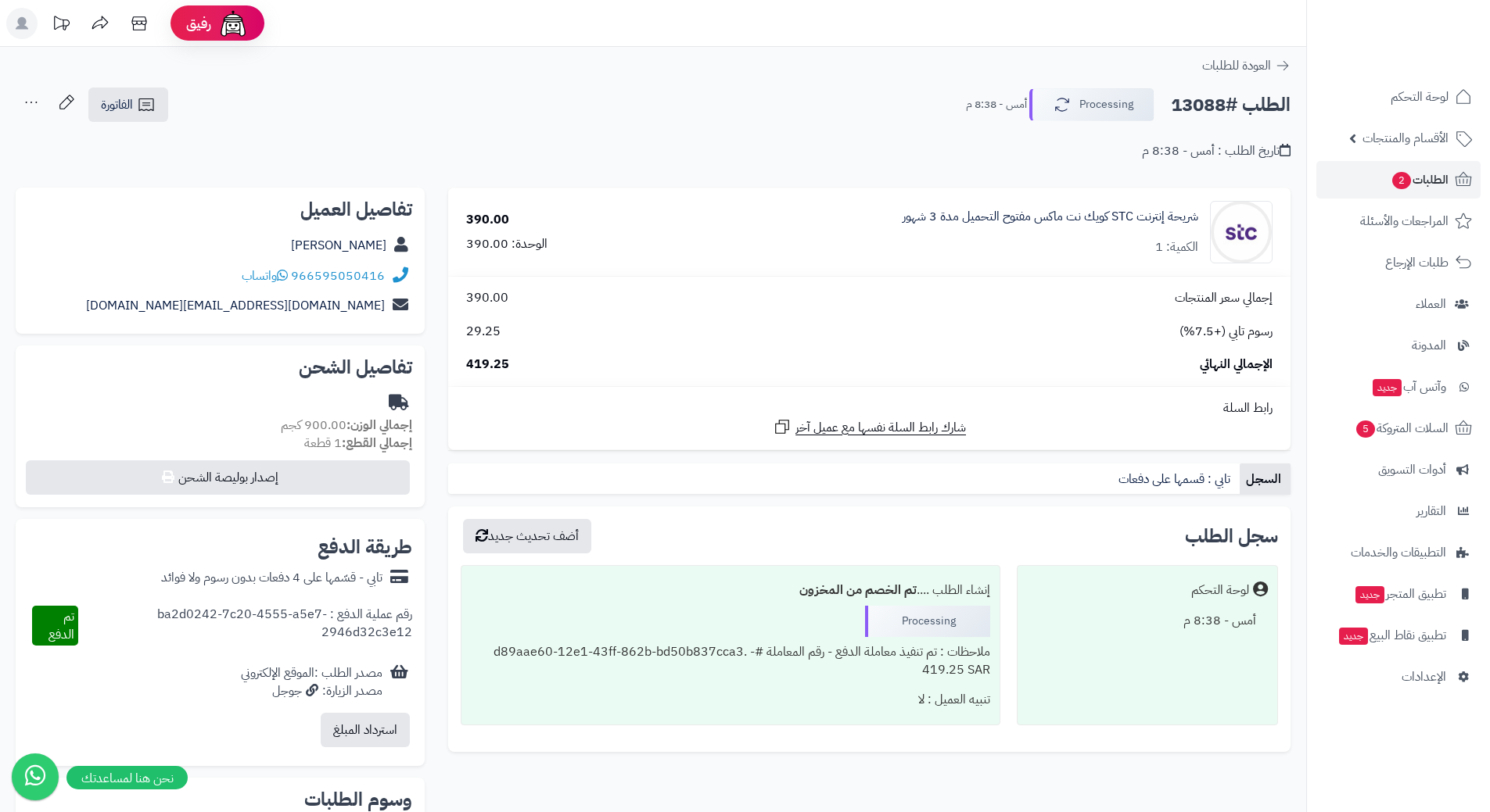
click at [1217, 106] on h2 "الطلب #13088" at bounding box center [1230, 105] width 119 height 32
copy div "الطلب #13088 Processing"
click at [373, 282] on link "966595050416" at bounding box center [338, 276] width 94 height 18
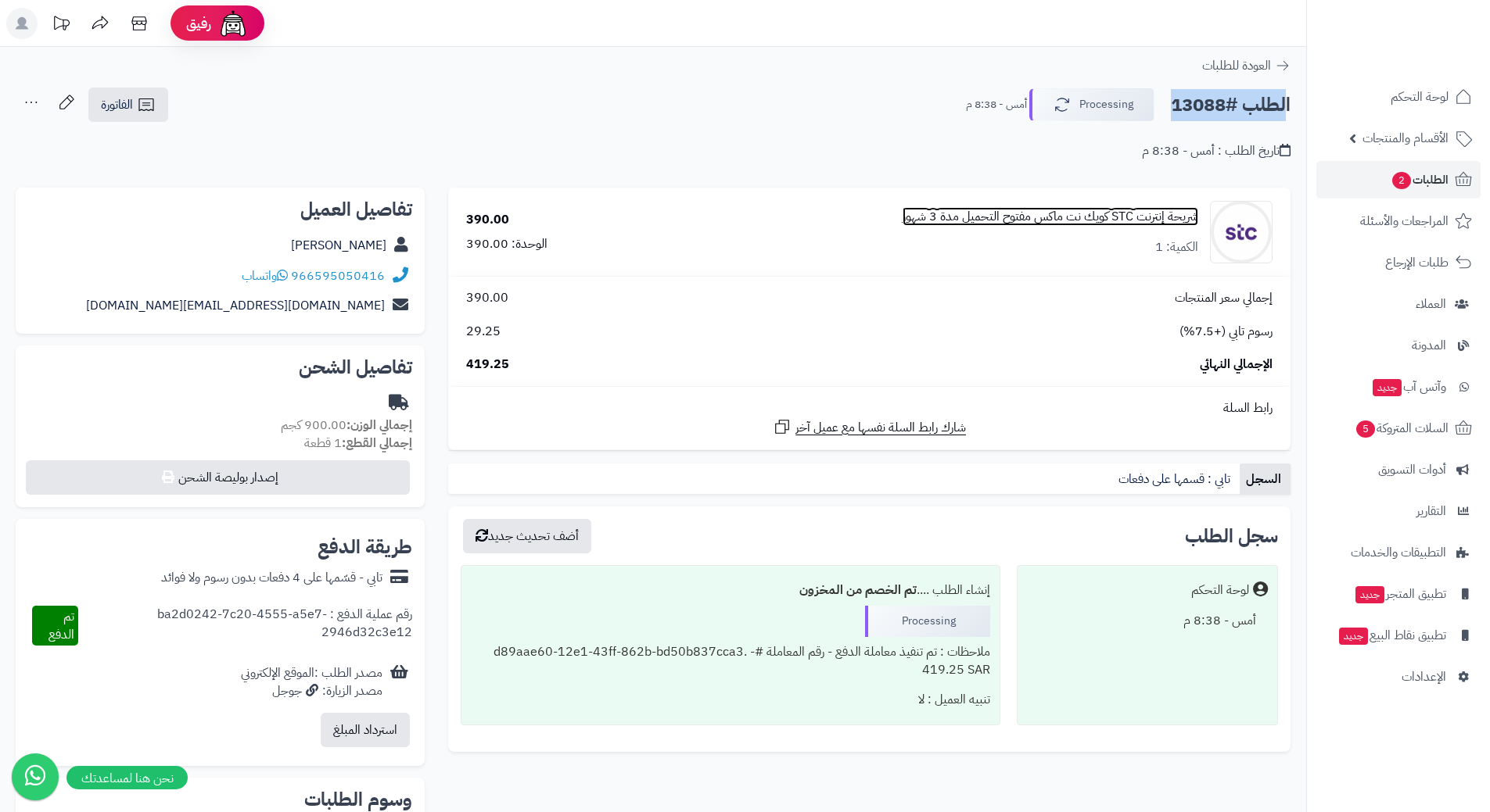
click at [1142, 214] on link "شريحة إنترنت STC كويك نت ماكس مفتوح التحميل مدة 3 شهور" at bounding box center [1050, 217] width 296 height 18
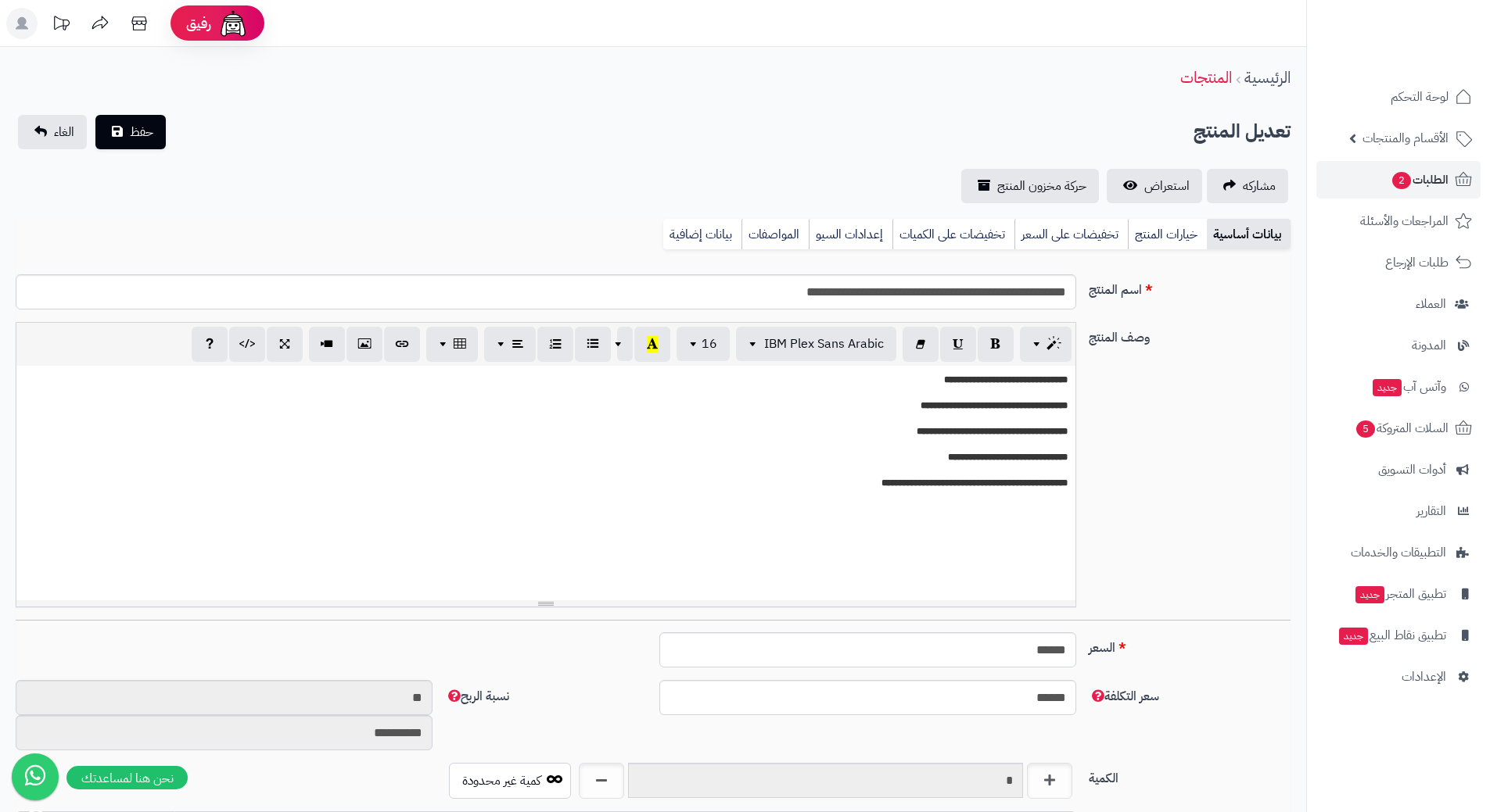
scroll to position [0, 12]
click at [1003, 289] on input "**********" at bounding box center [545, 292] width 1060 height 35
click at [1003, 290] on input "**********" at bounding box center [545, 292] width 1060 height 35
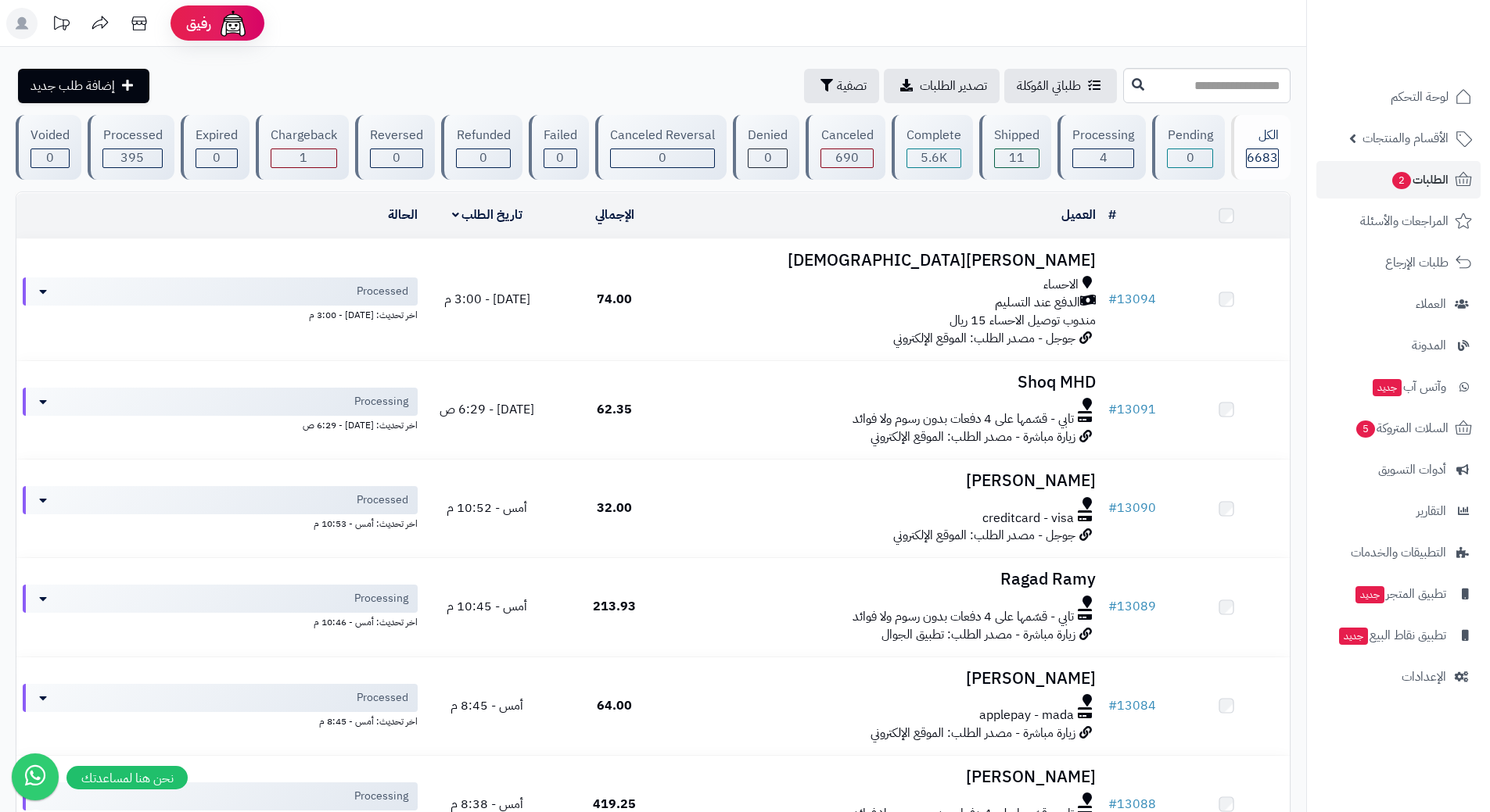
scroll to position [156, 0]
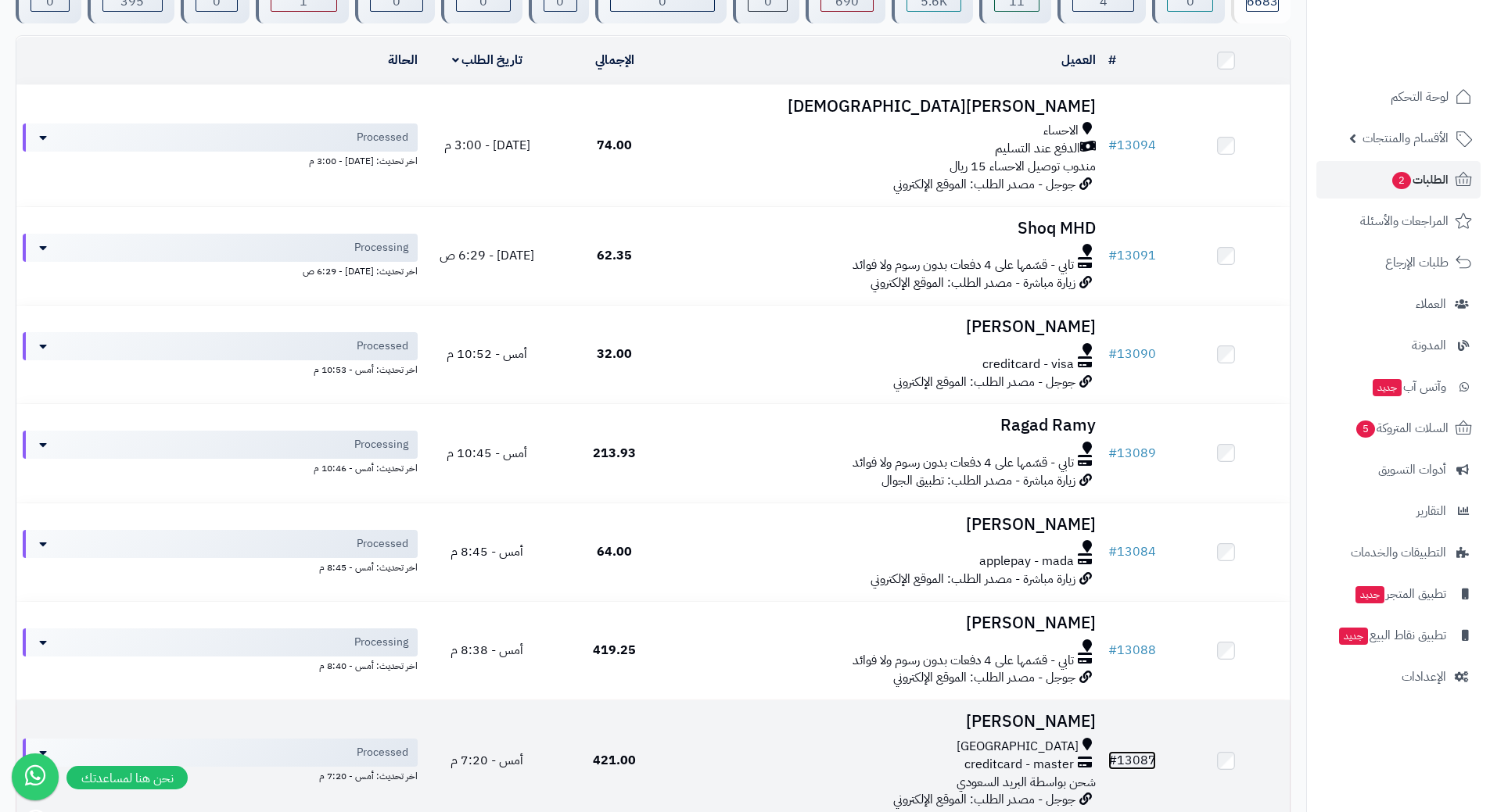
click at [1139, 764] on link "# 13087" at bounding box center [1132, 761] width 48 height 18
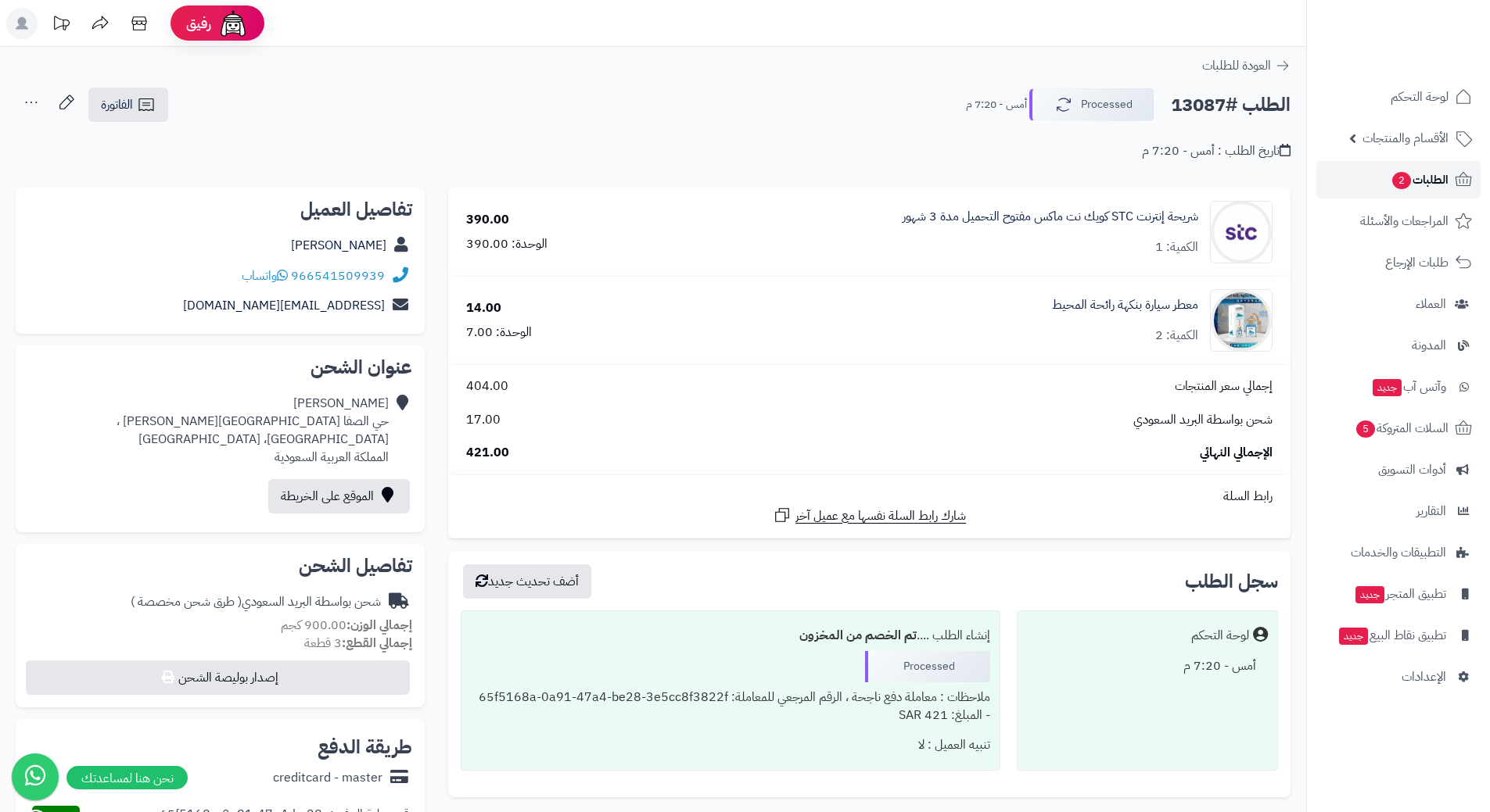
click at [1434, 179] on span "الطلبات 2" at bounding box center [1419, 180] width 58 height 22
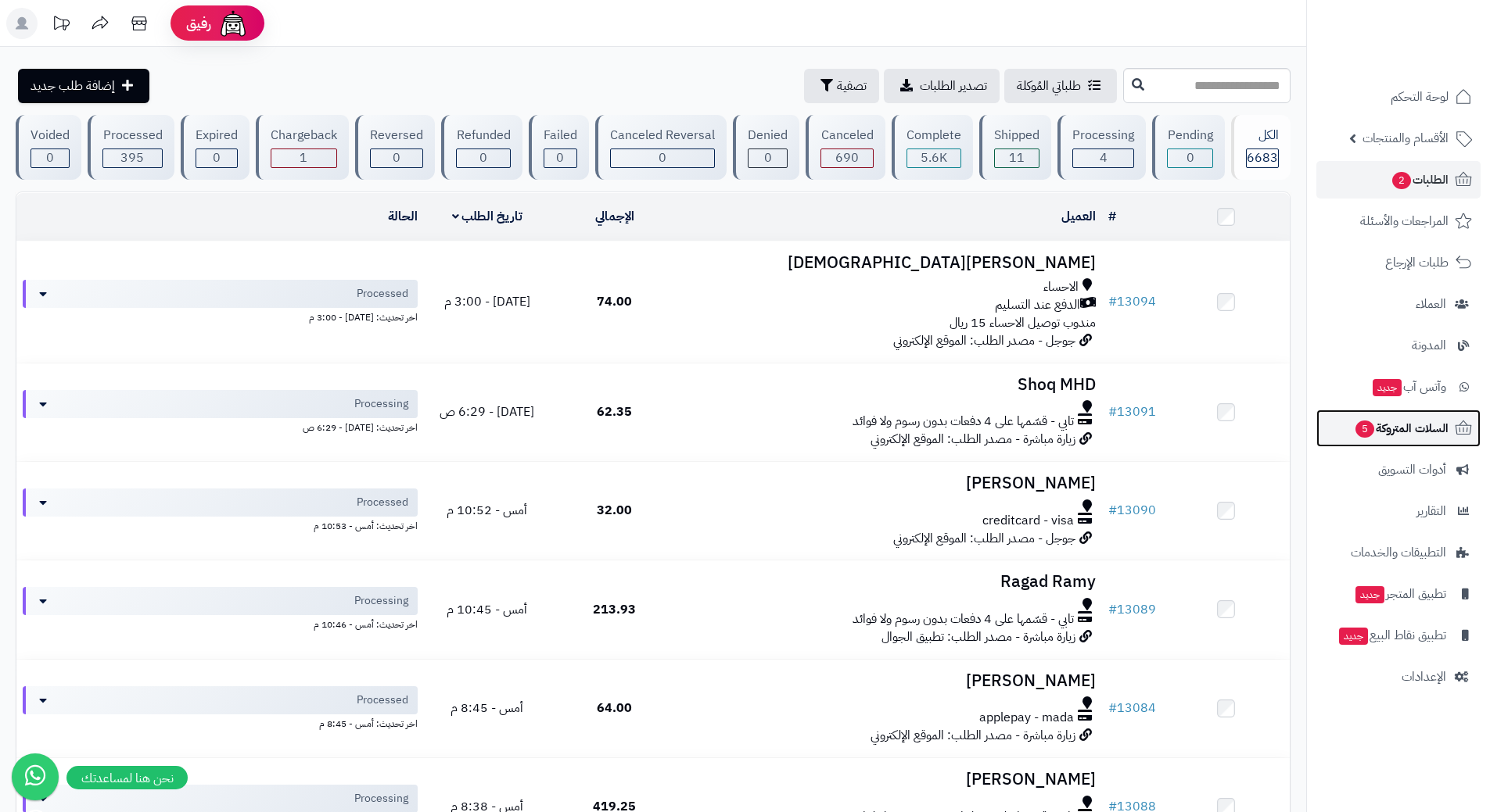
drag, startPoint x: 1372, startPoint y: 435, endPoint x: 1361, endPoint y: 430, distance: 12.1
click at [1372, 435] on span "السلات المتروكة 5" at bounding box center [1401, 428] width 95 height 22
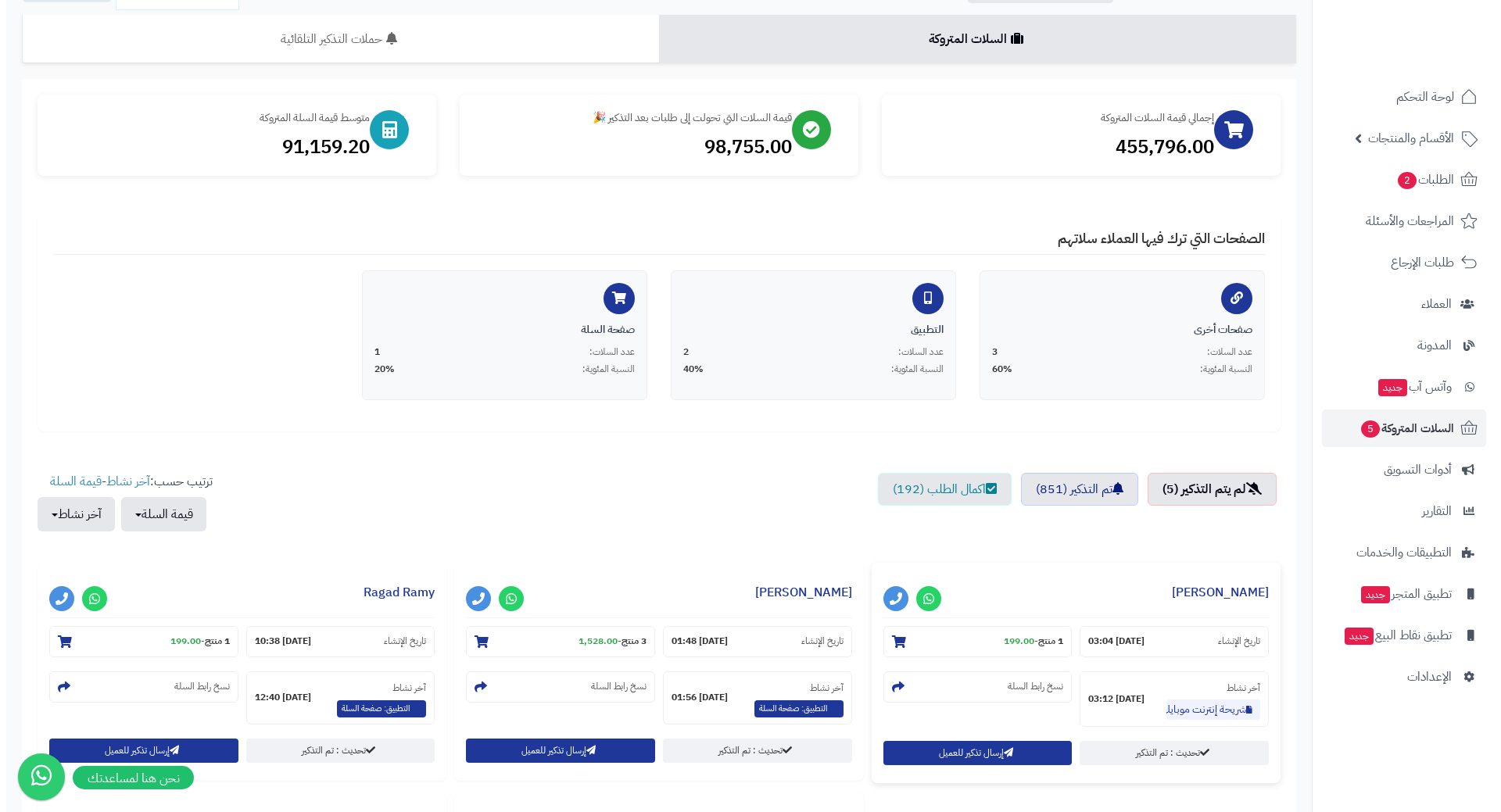
scroll to position [313, 0]
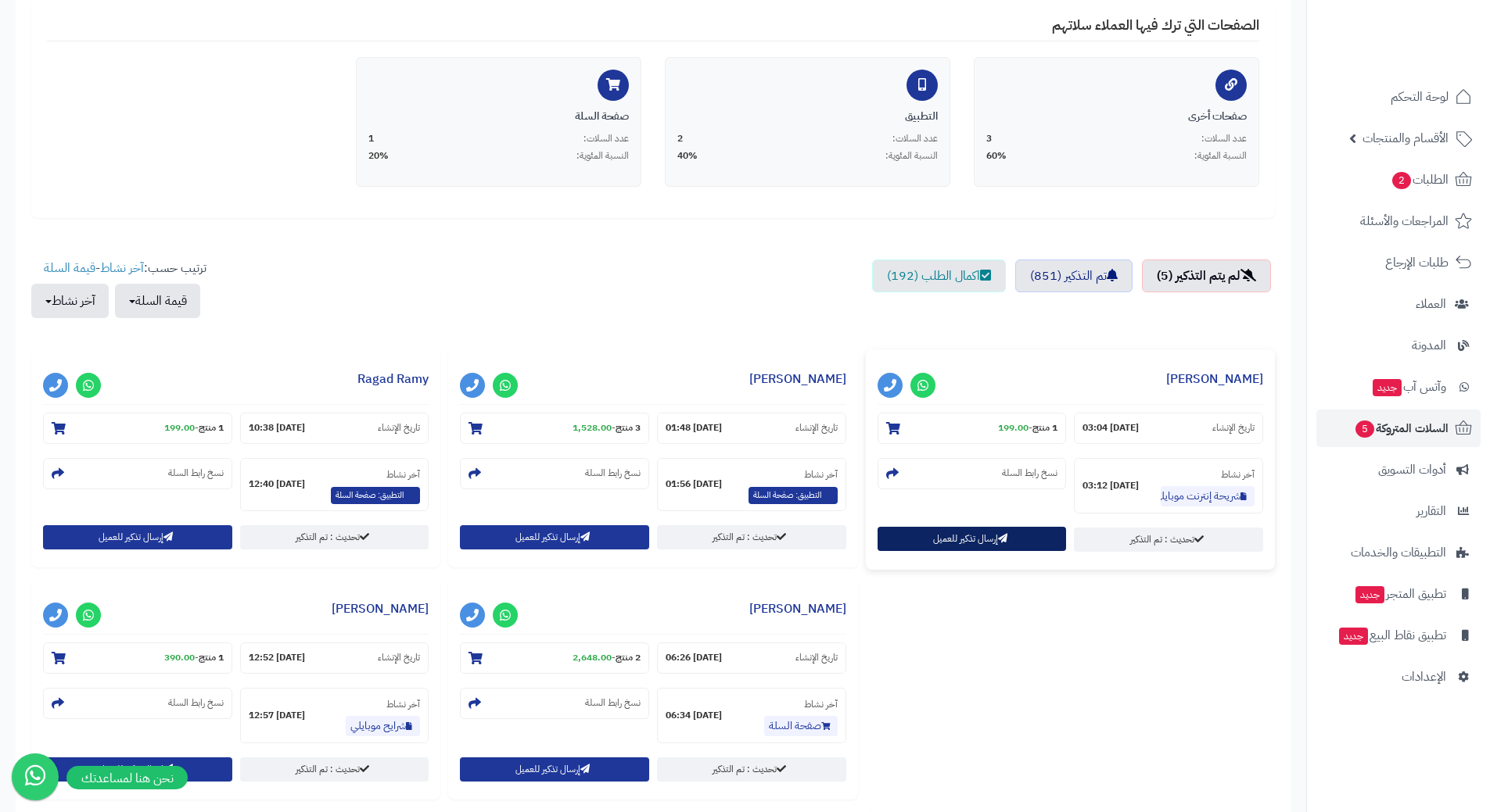
click at [943, 536] on button "إرسال تذكير للعميل" at bounding box center [972, 539] width 189 height 24
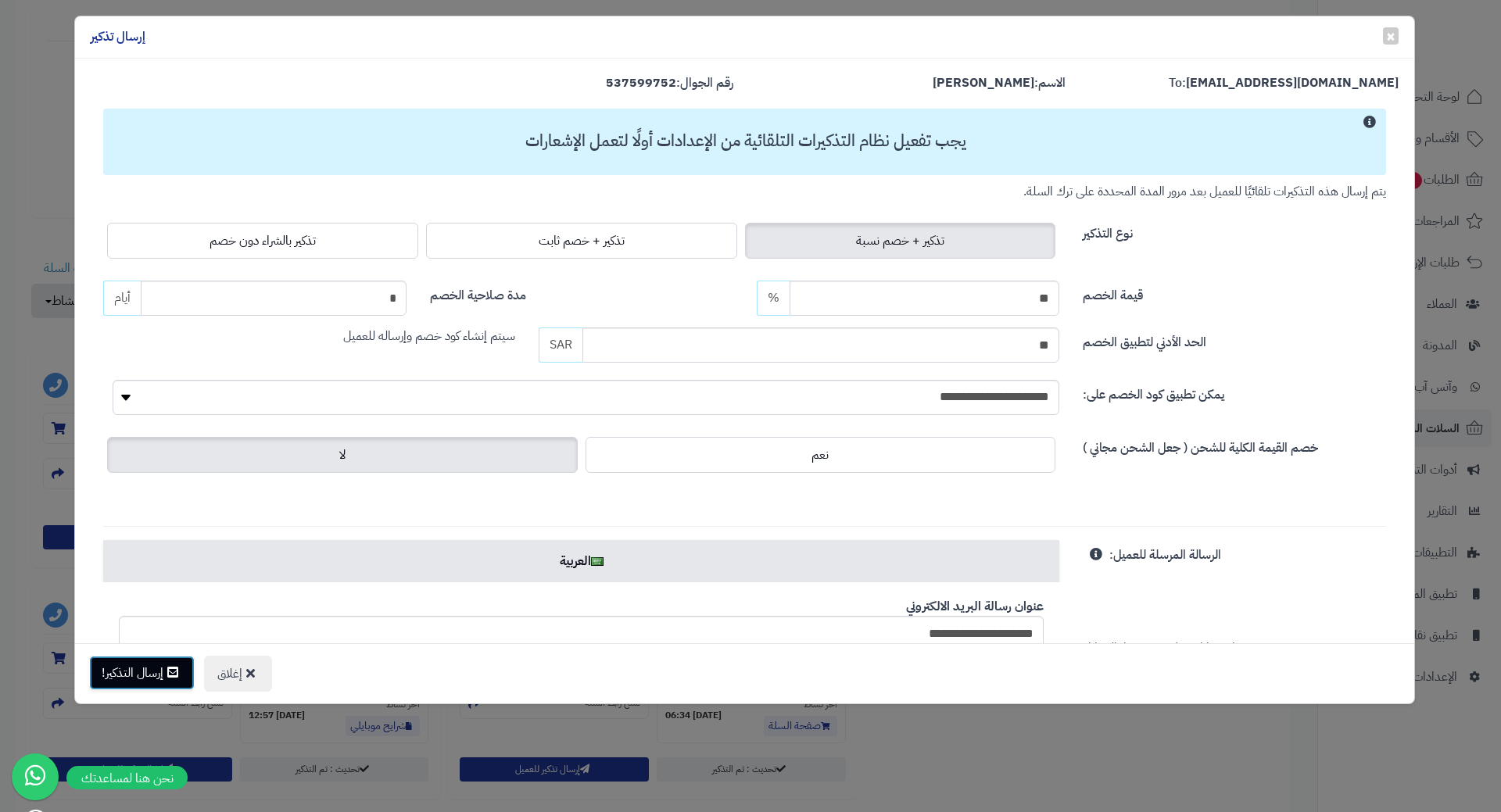
click at [143, 678] on button "إرسال التذكير!" at bounding box center [141, 673] width 106 height 34
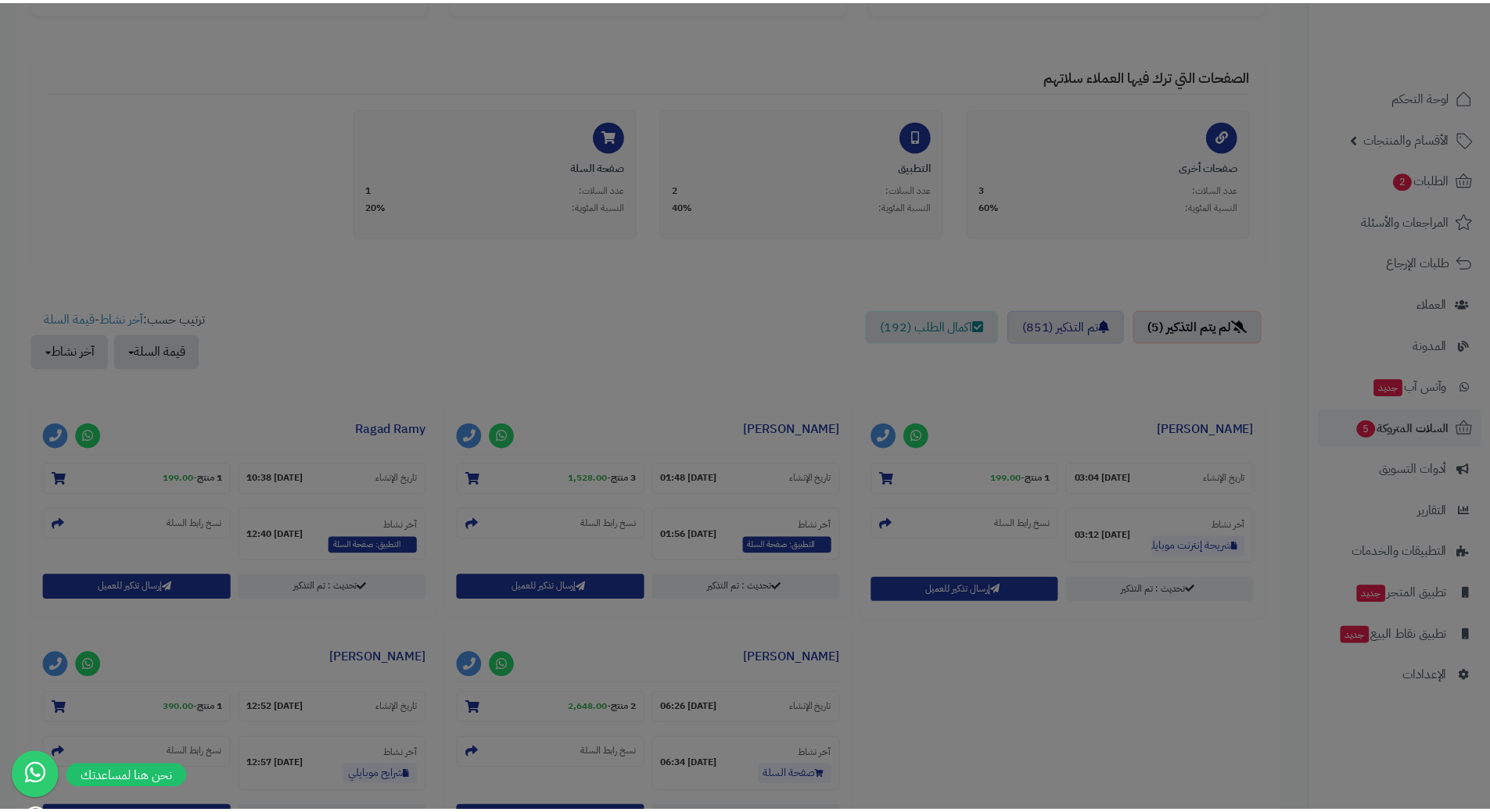
scroll to position [363, 0]
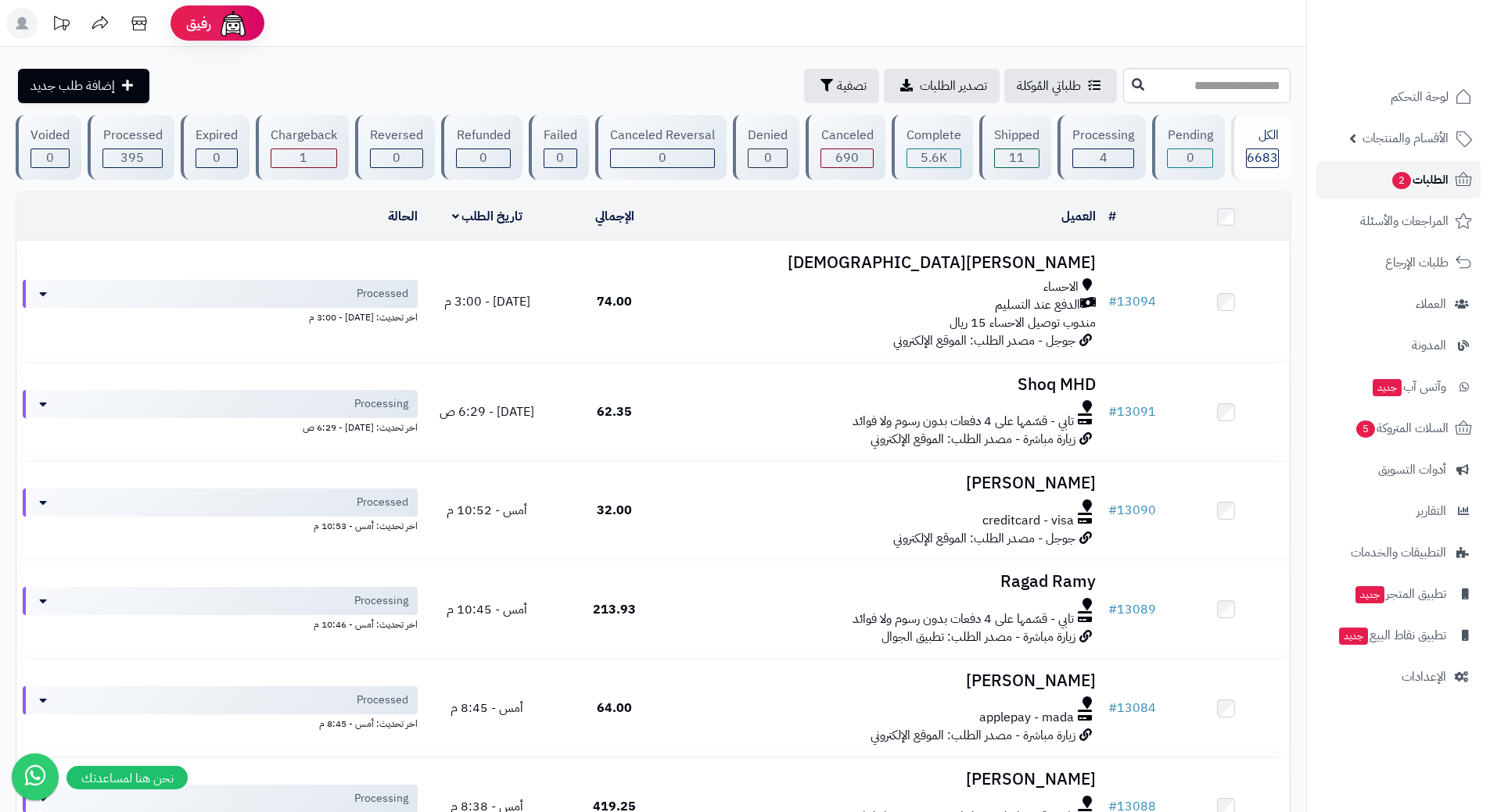
click at [1422, 173] on span "الطلبات 2" at bounding box center [1419, 180] width 58 height 22
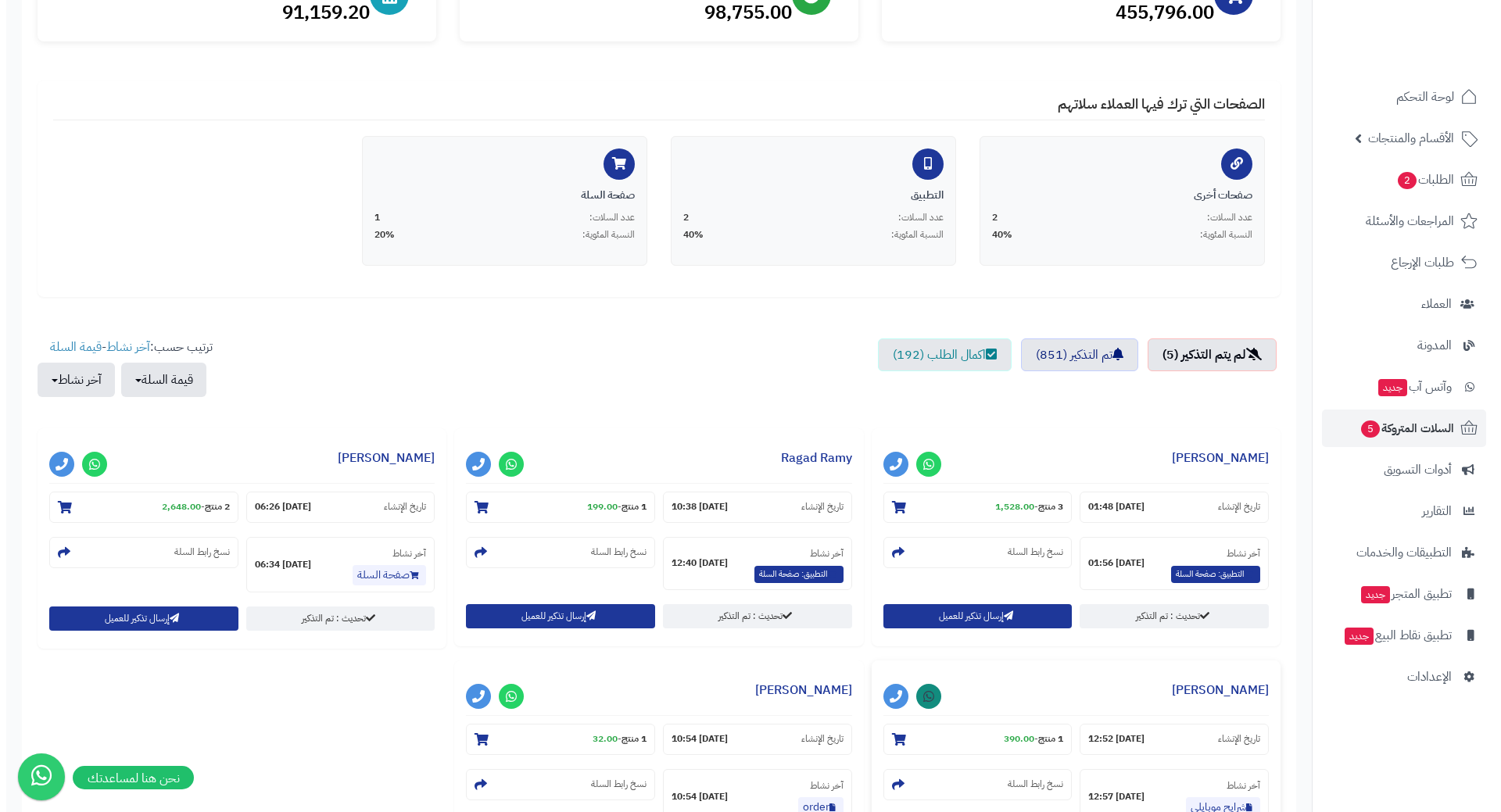
scroll to position [391, 0]
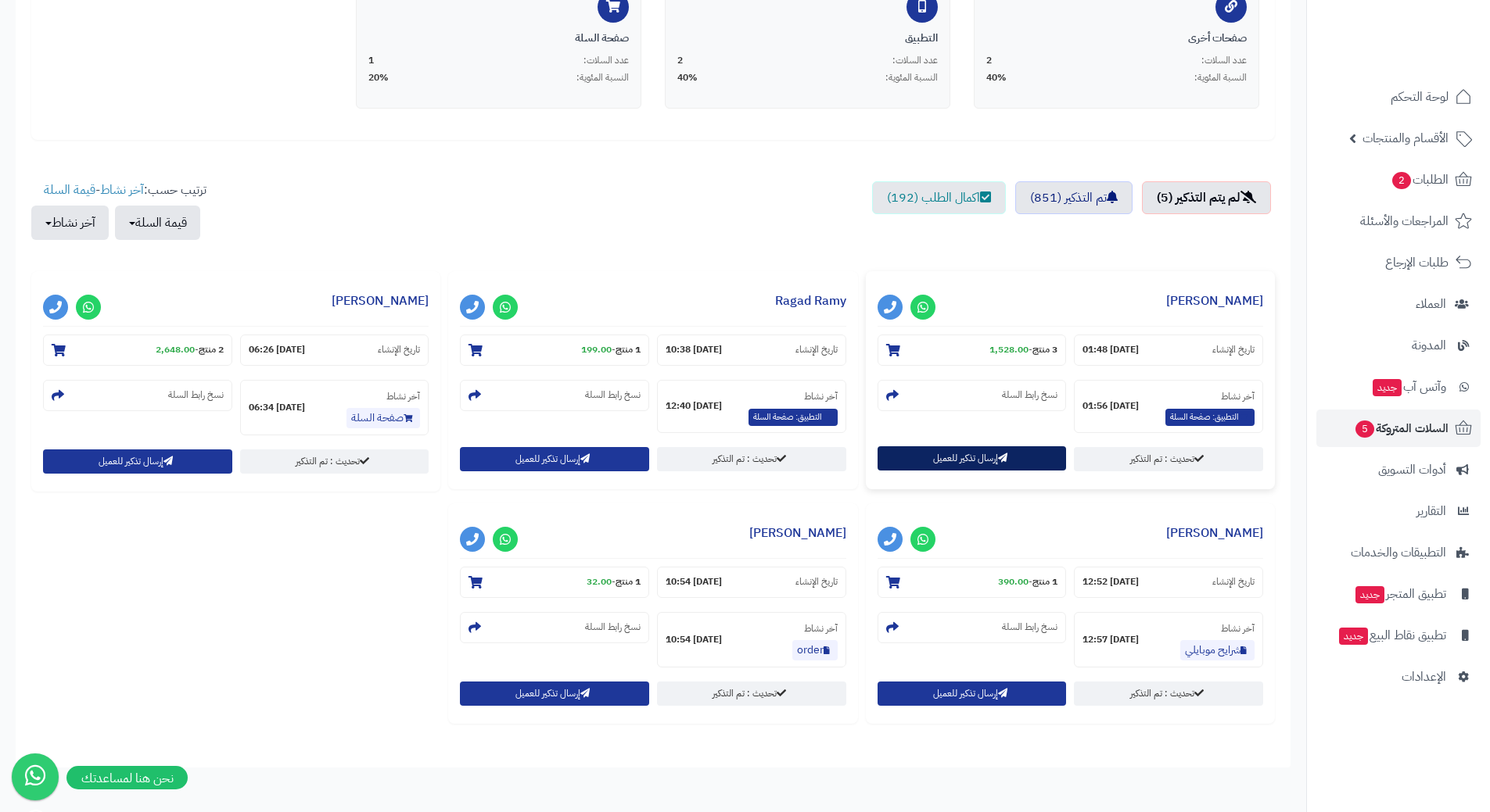
click at [949, 455] on button "إرسال تذكير للعميل" at bounding box center [972, 459] width 189 height 24
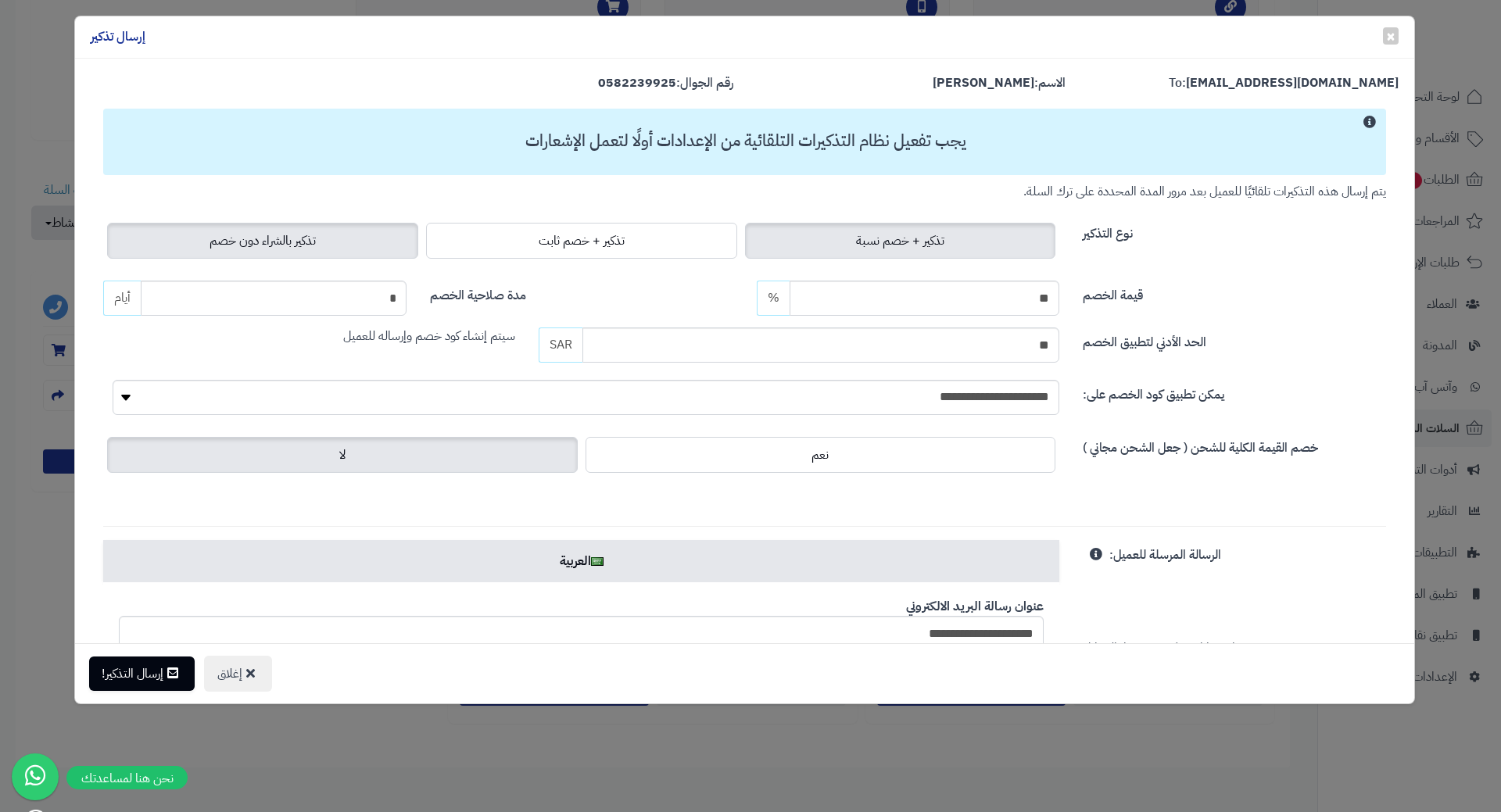
drag, startPoint x: 293, startPoint y: 228, endPoint x: 294, endPoint y: 235, distance: 7.1
click at [293, 228] on label "تذكير بالشراء دون خصم" at bounding box center [262, 240] width 311 height 36
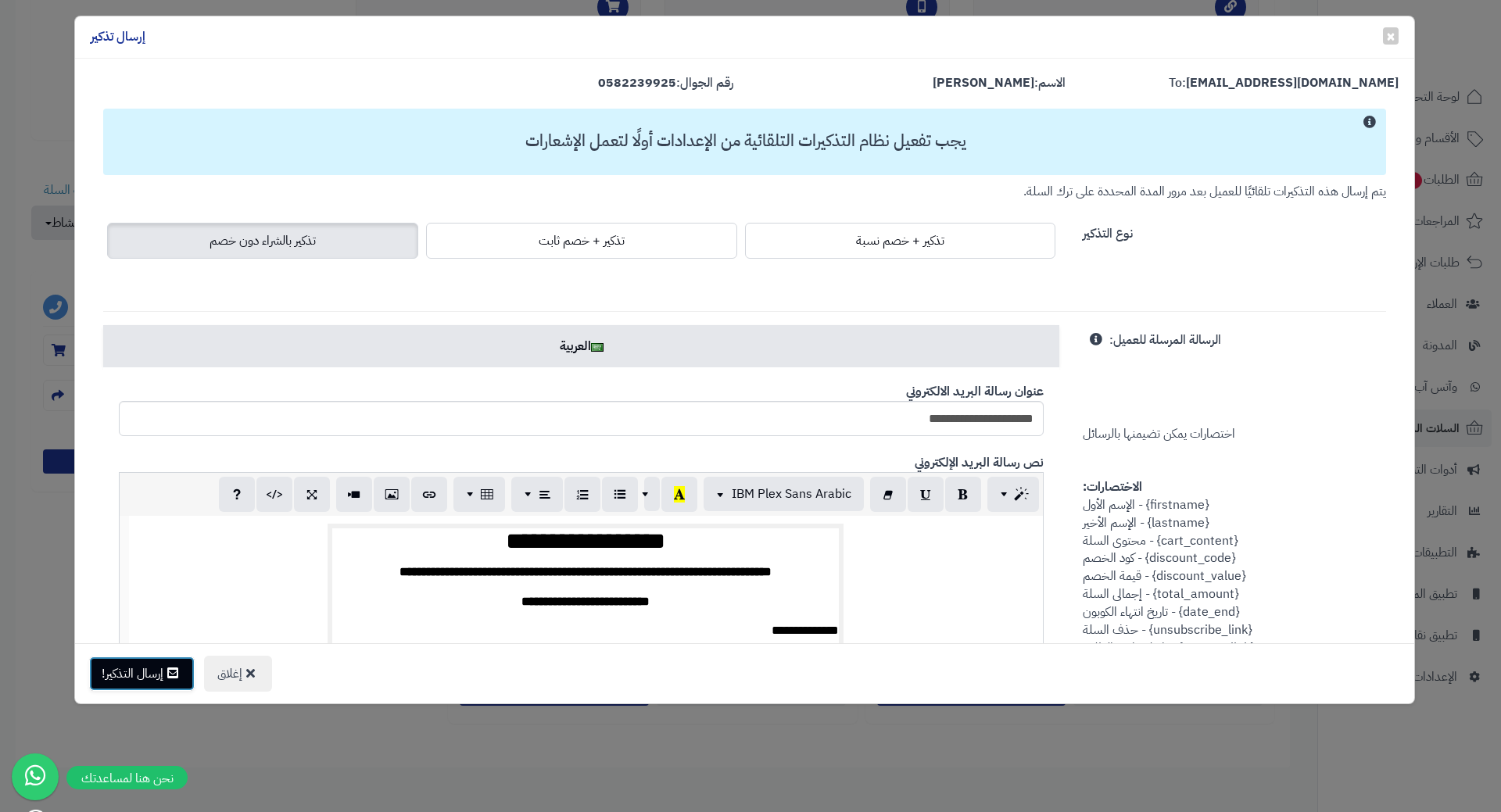
click at [171, 668] on icon at bounding box center [172, 673] width 11 height 13
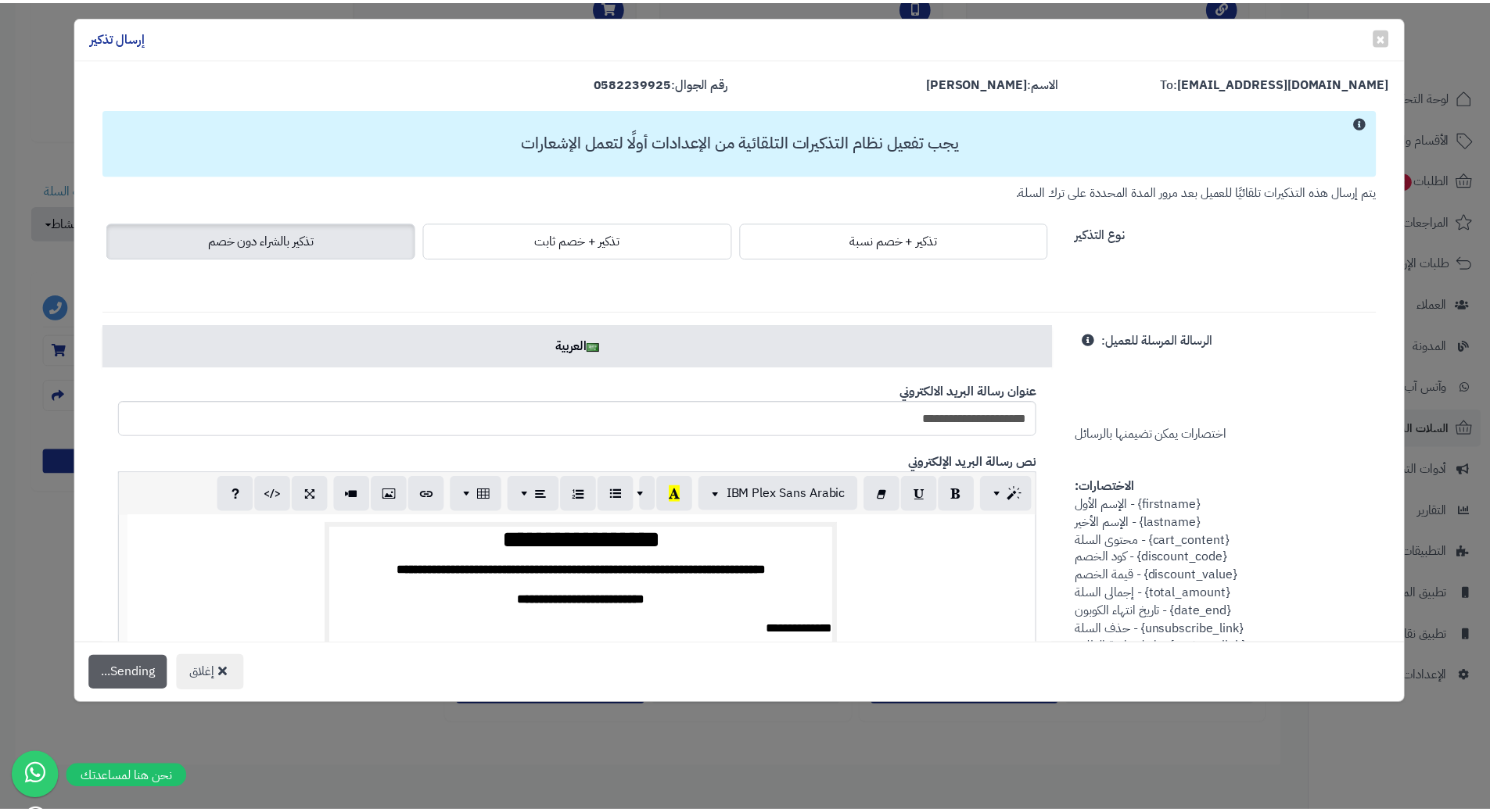
scroll to position [441, 0]
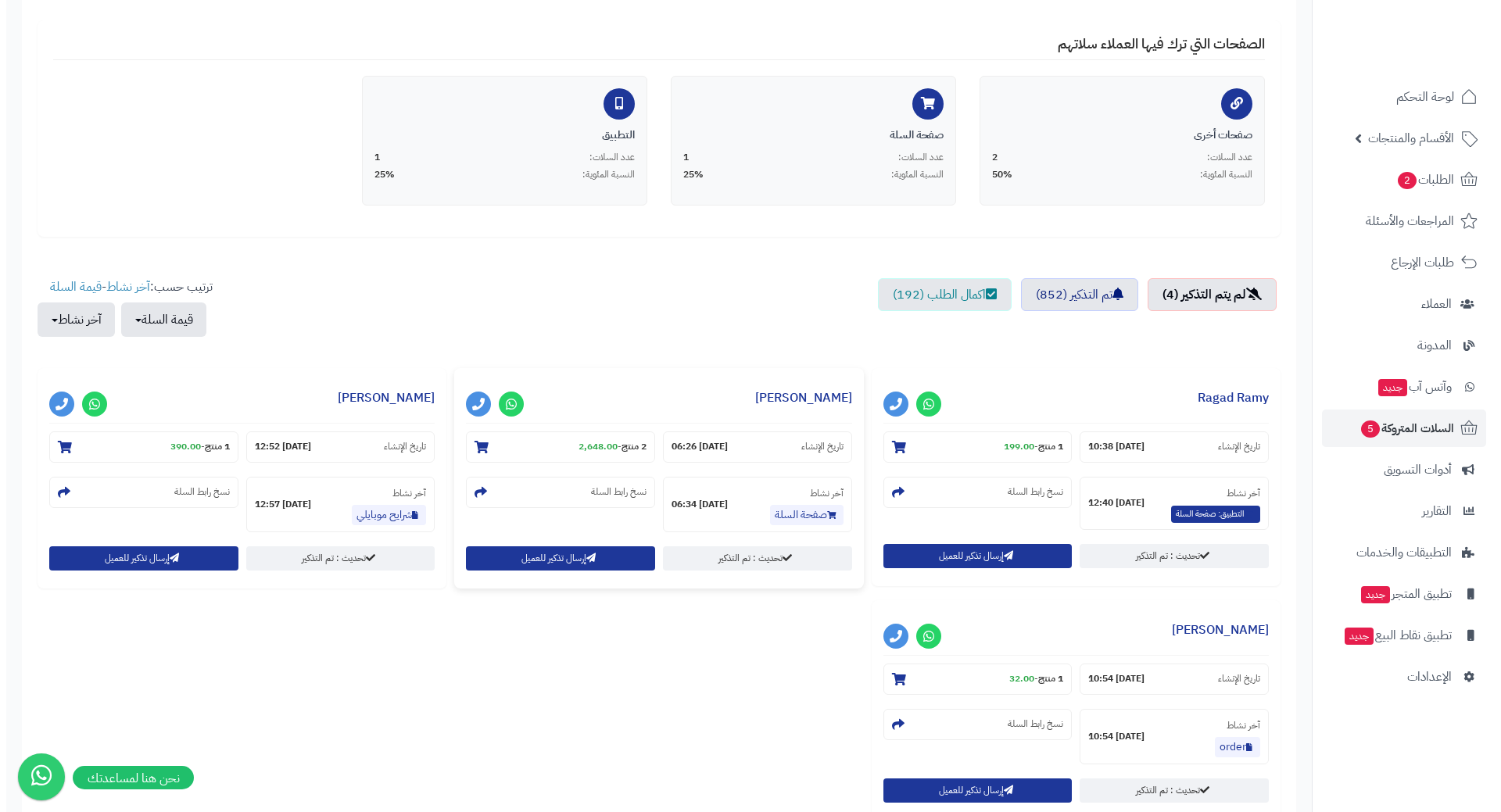
scroll to position [313, 0]
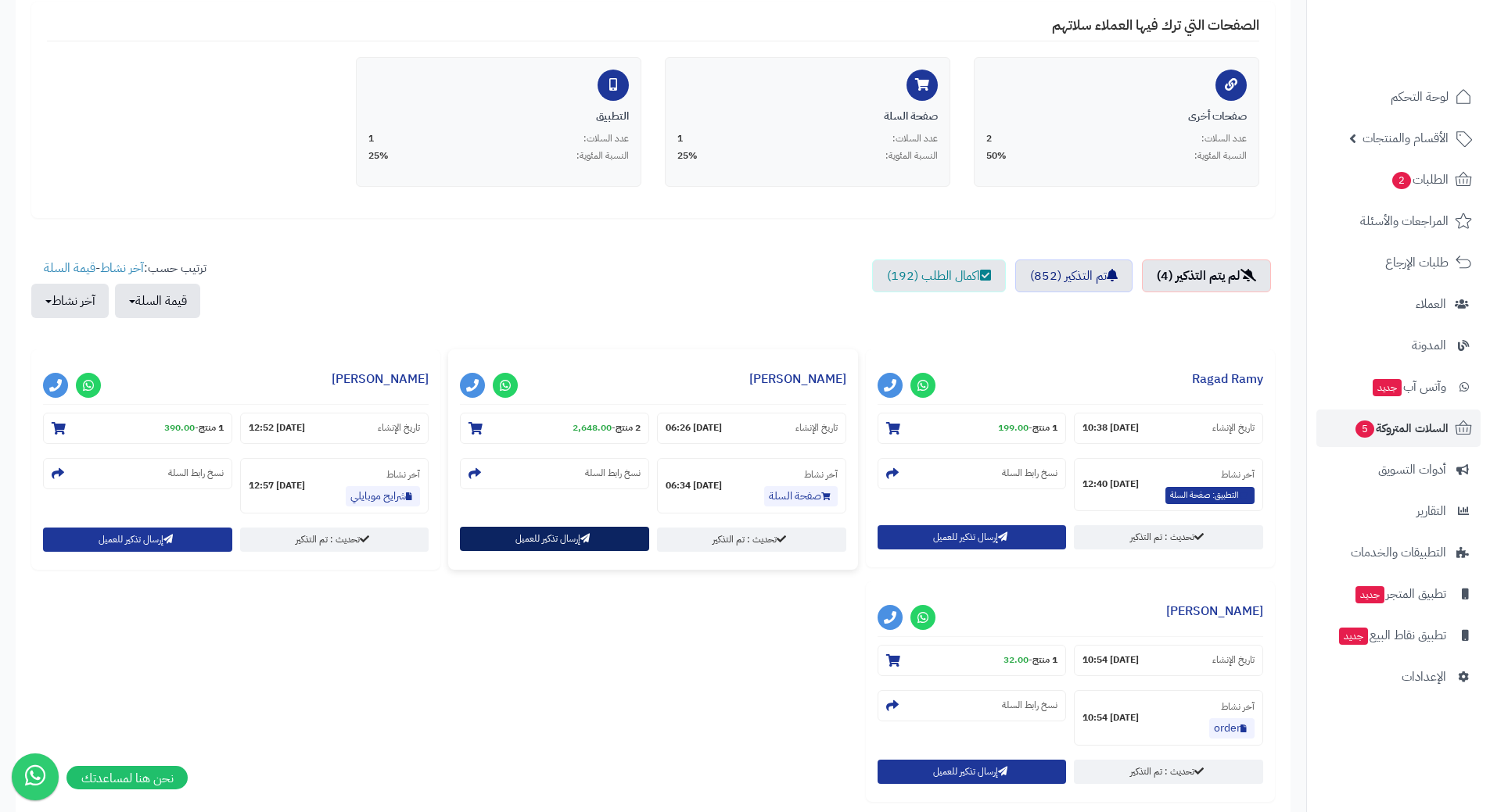
click at [564, 539] on button "إرسال تذكير للعميل" at bounding box center [555, 539] width 189 height 24
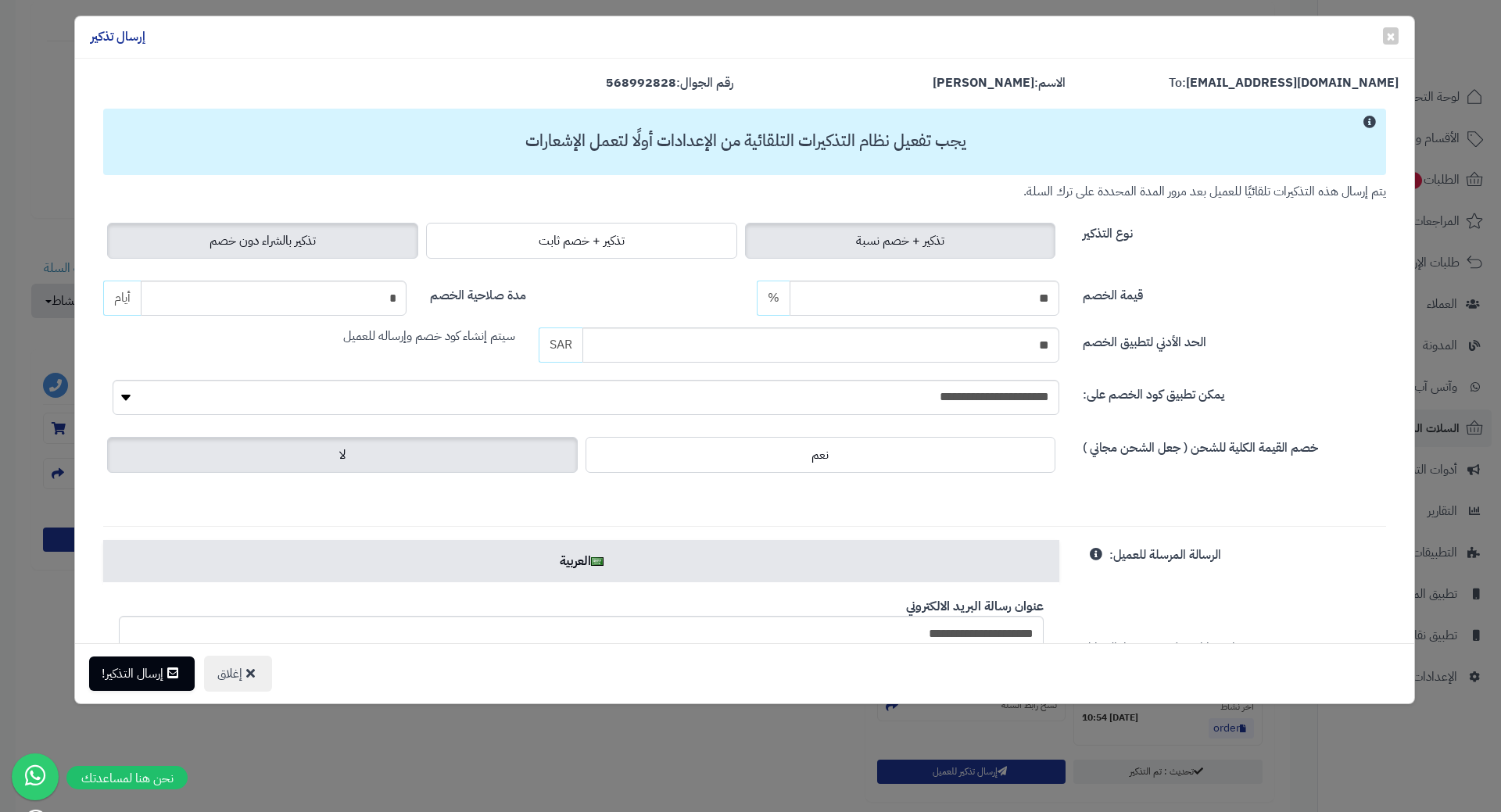
click at [248, 234] on span "تذكير بالشراء دون خصم" at bounding box center [262, 240] width 106 height 18
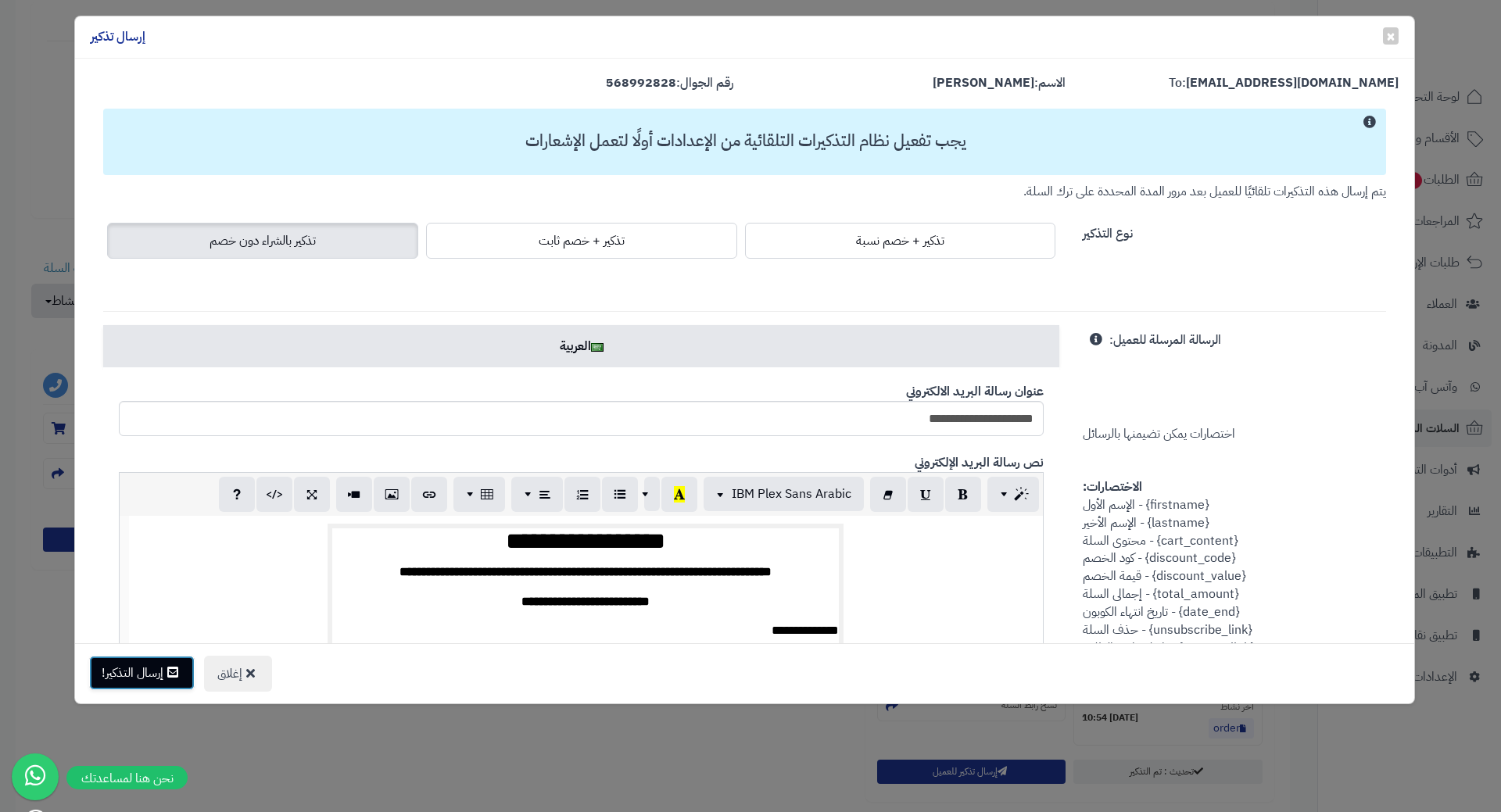
click at [150, 680] on button "إرسال التذكير!" at bounding box center [141, 673] width 106 height 34
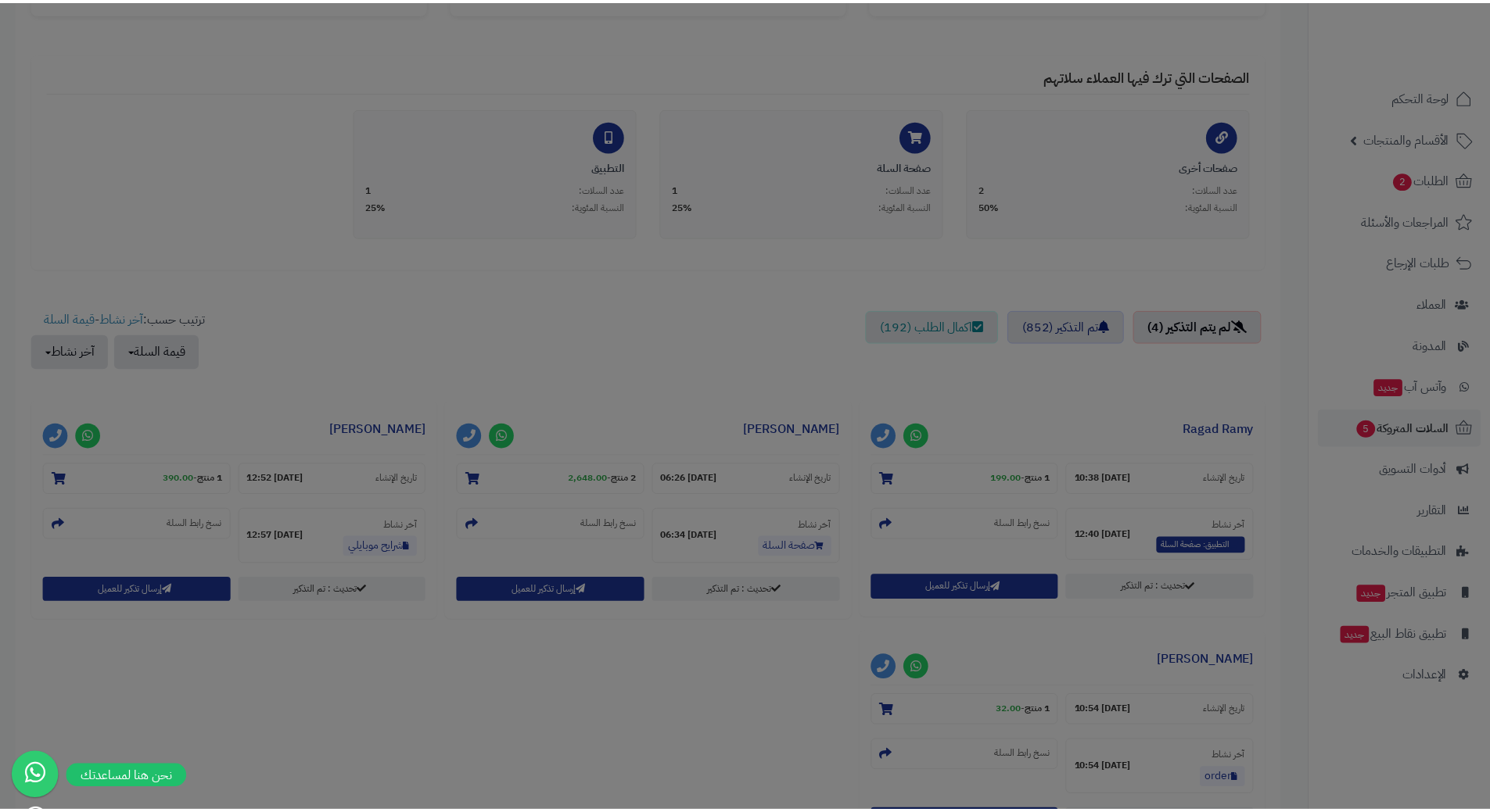
scroll to position [363, 0]
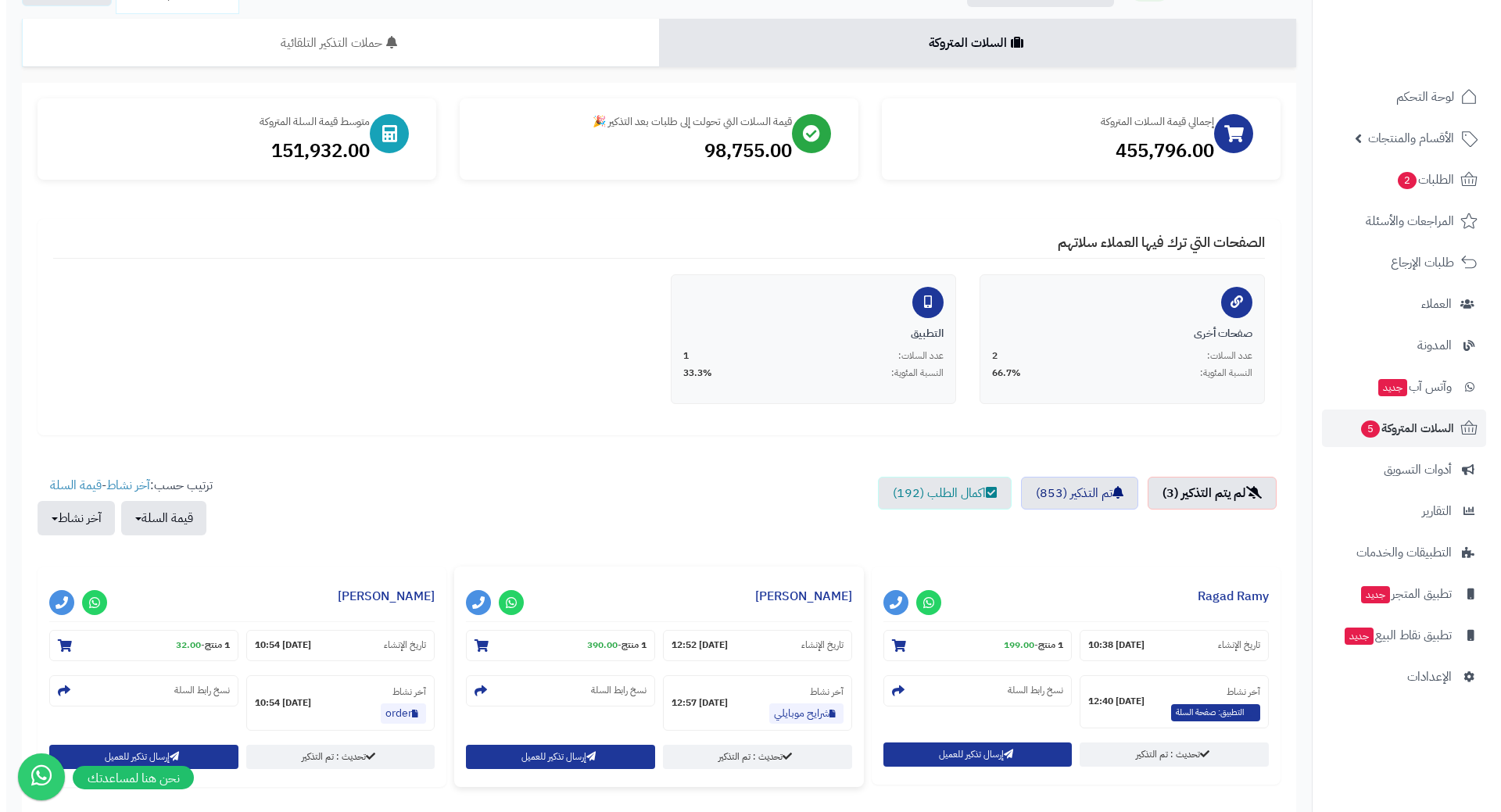
scroll to position [237, 0]
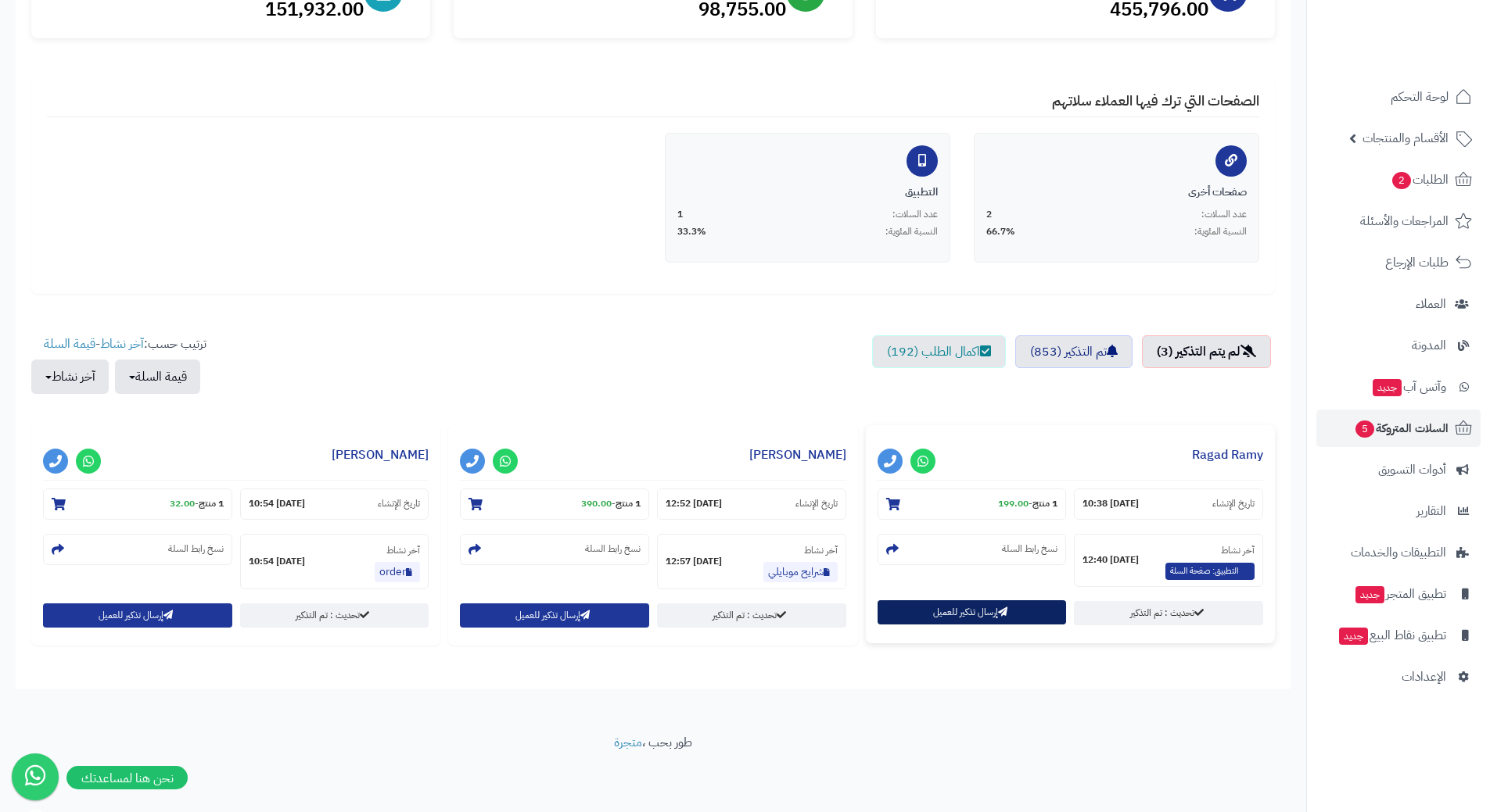
click at [939, 615] on button "إرسال تذكير للعميل" at bounding box center [972, 612] width 189 height 24
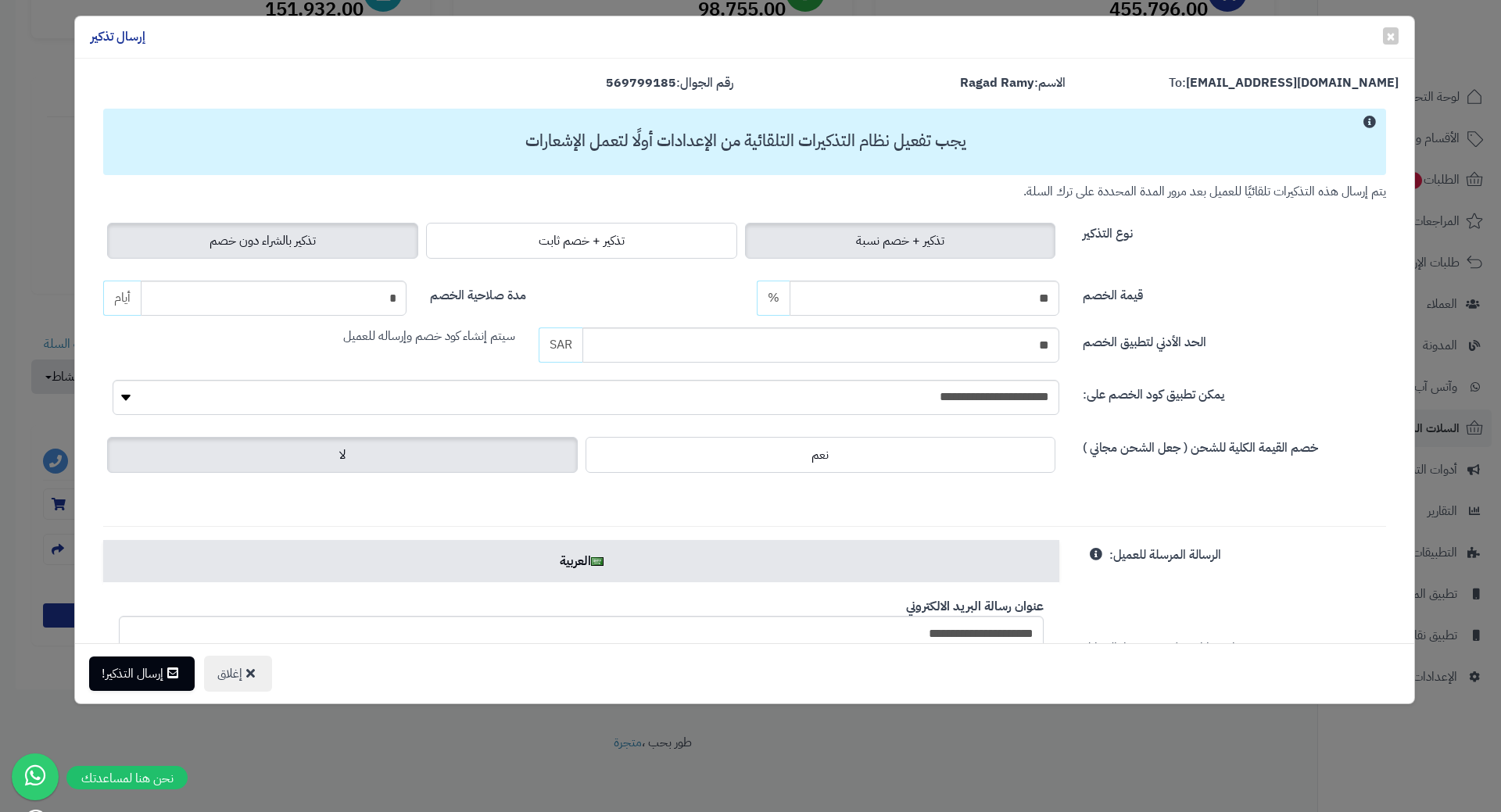
drag, startPoint x: 343, startPoint y: 222, endPoint x: 339, endPoint y: 233, distance: 11.7
click at [343, 223] on label "تذكير بالشراء دون خصم" at bounding box center [262, 240] width 311 height 36
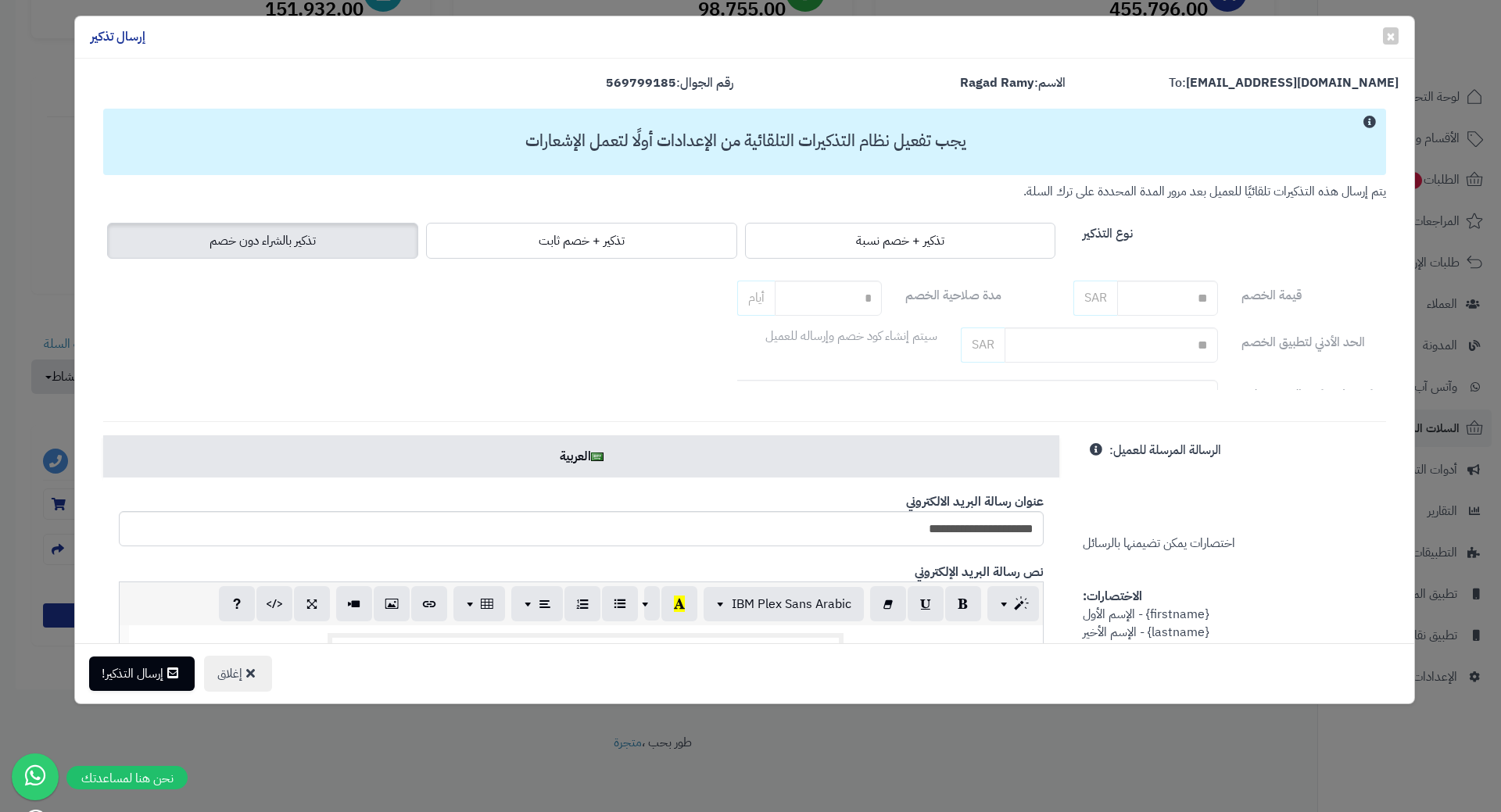
click at [339, 239] on label "تذكير بالشراء دون خصم" at bounding box center [262, 240] width 311 height 36
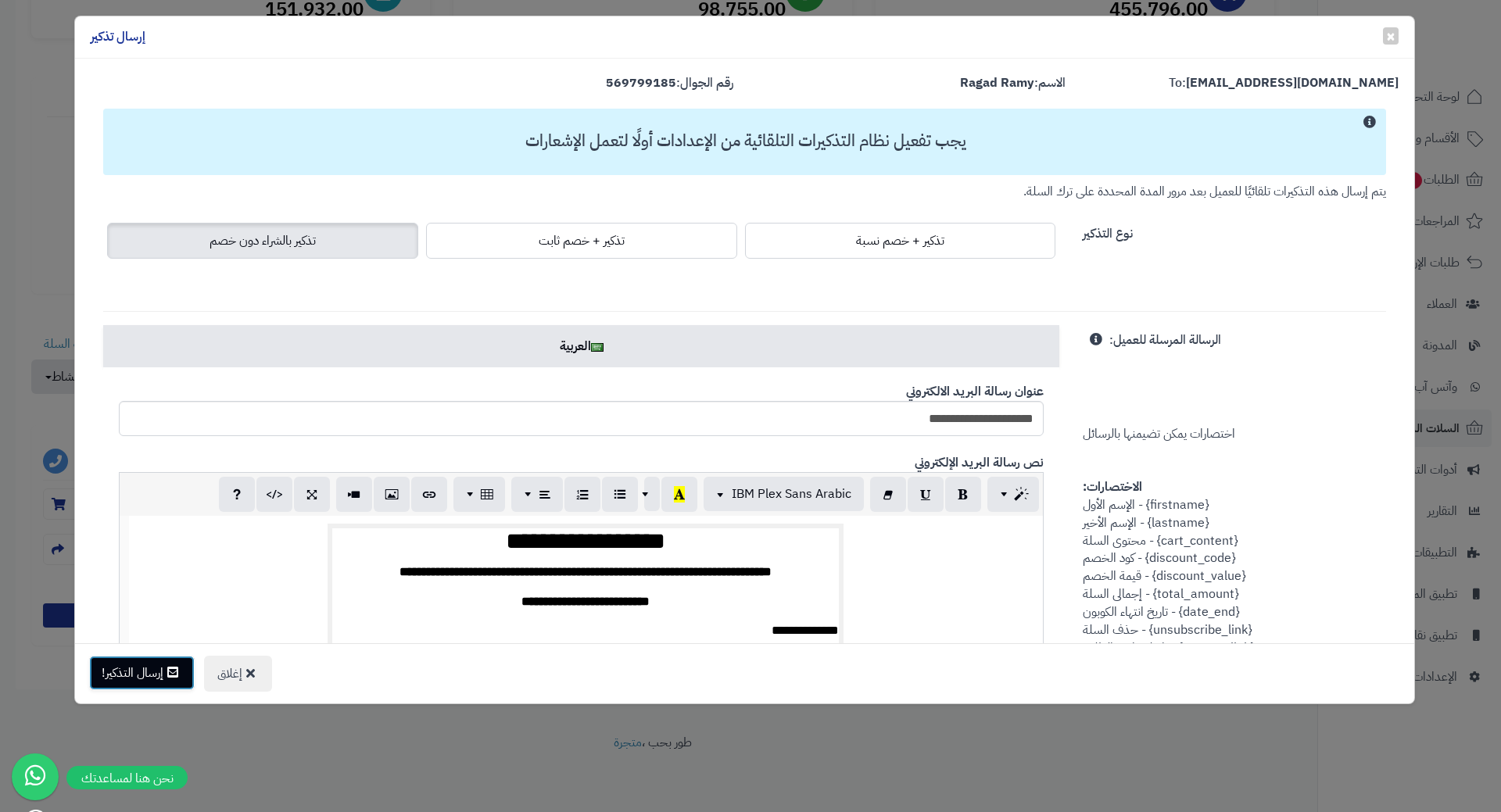
click at [166, 667] on button "إرسال التذكير!" at bounding box center [141, 673] width 106 height 34
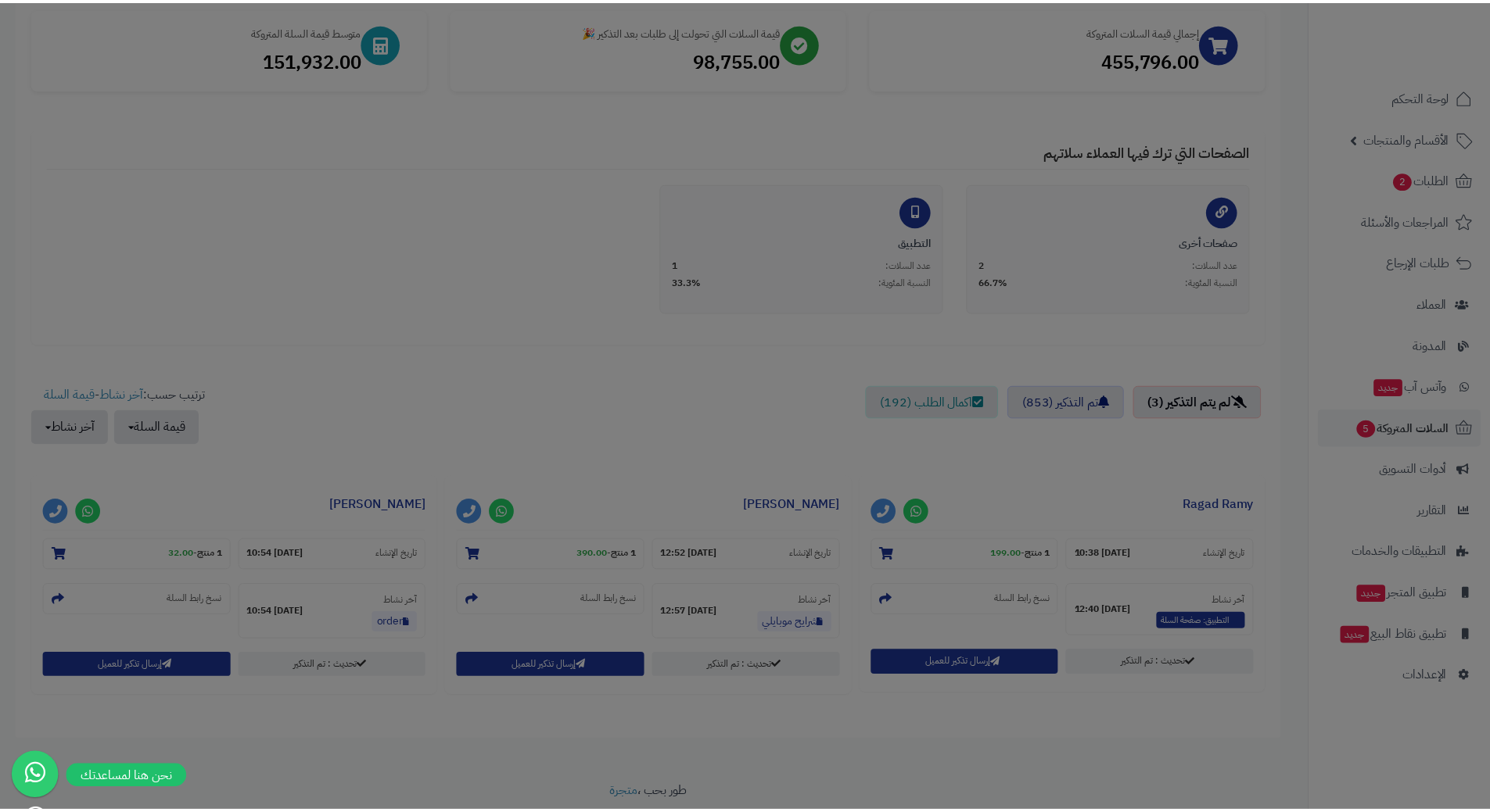
scroll to position [288, 0]
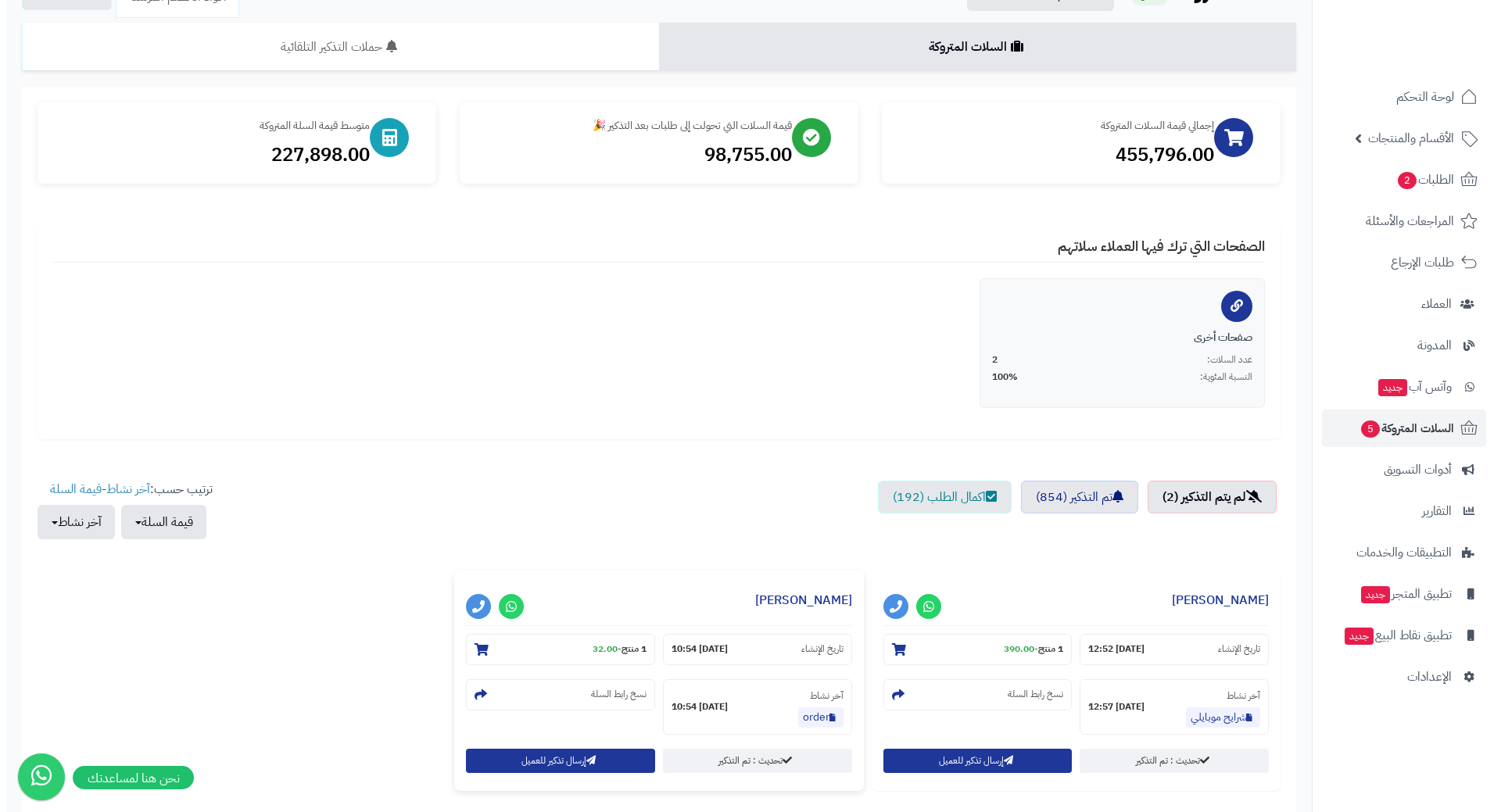
scroll to position [237, 0]
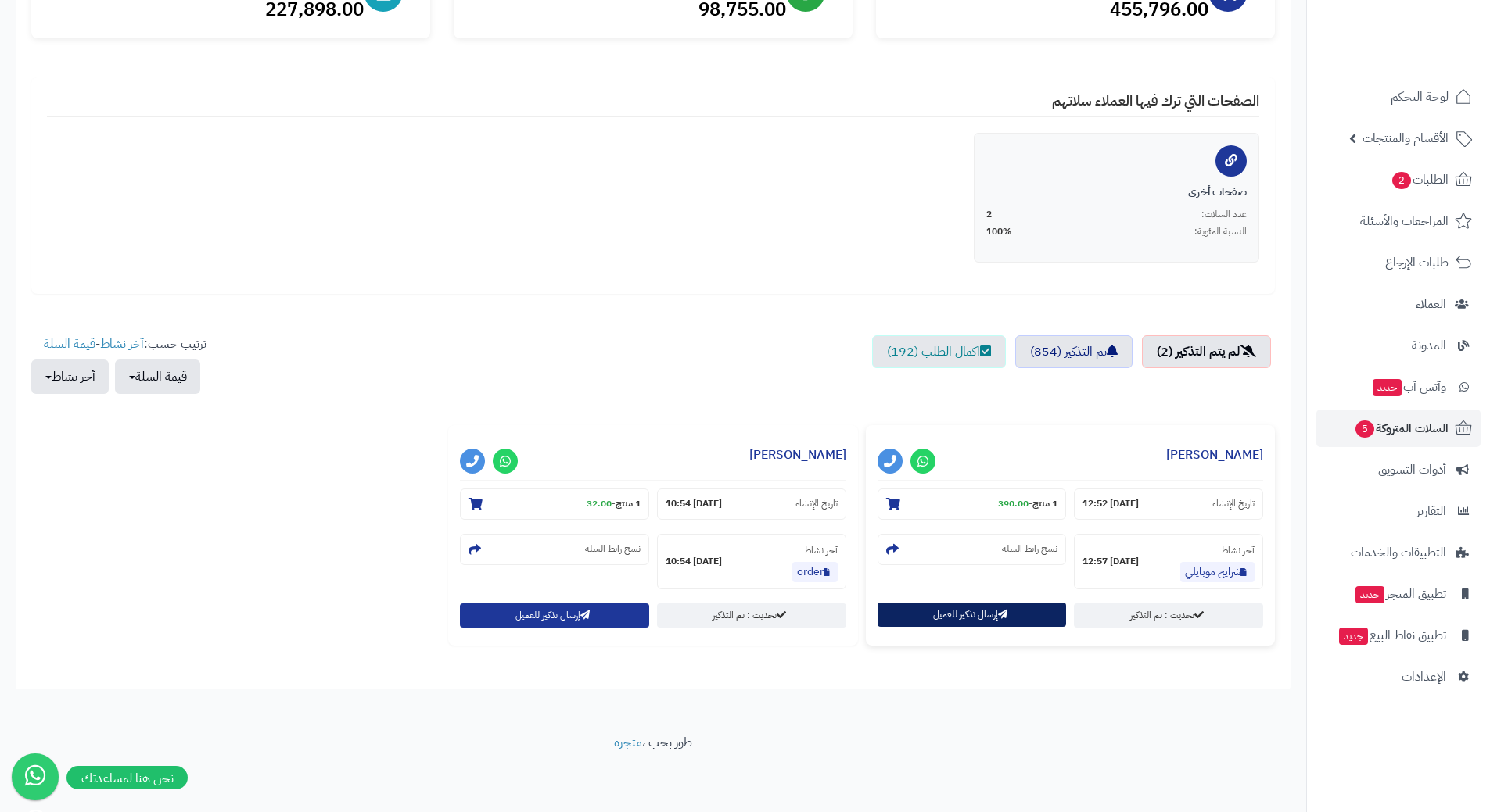
click at [936, 615] on button "إرسال تذكير للعميل" at bounding box center [972, 615] width 189 height 24
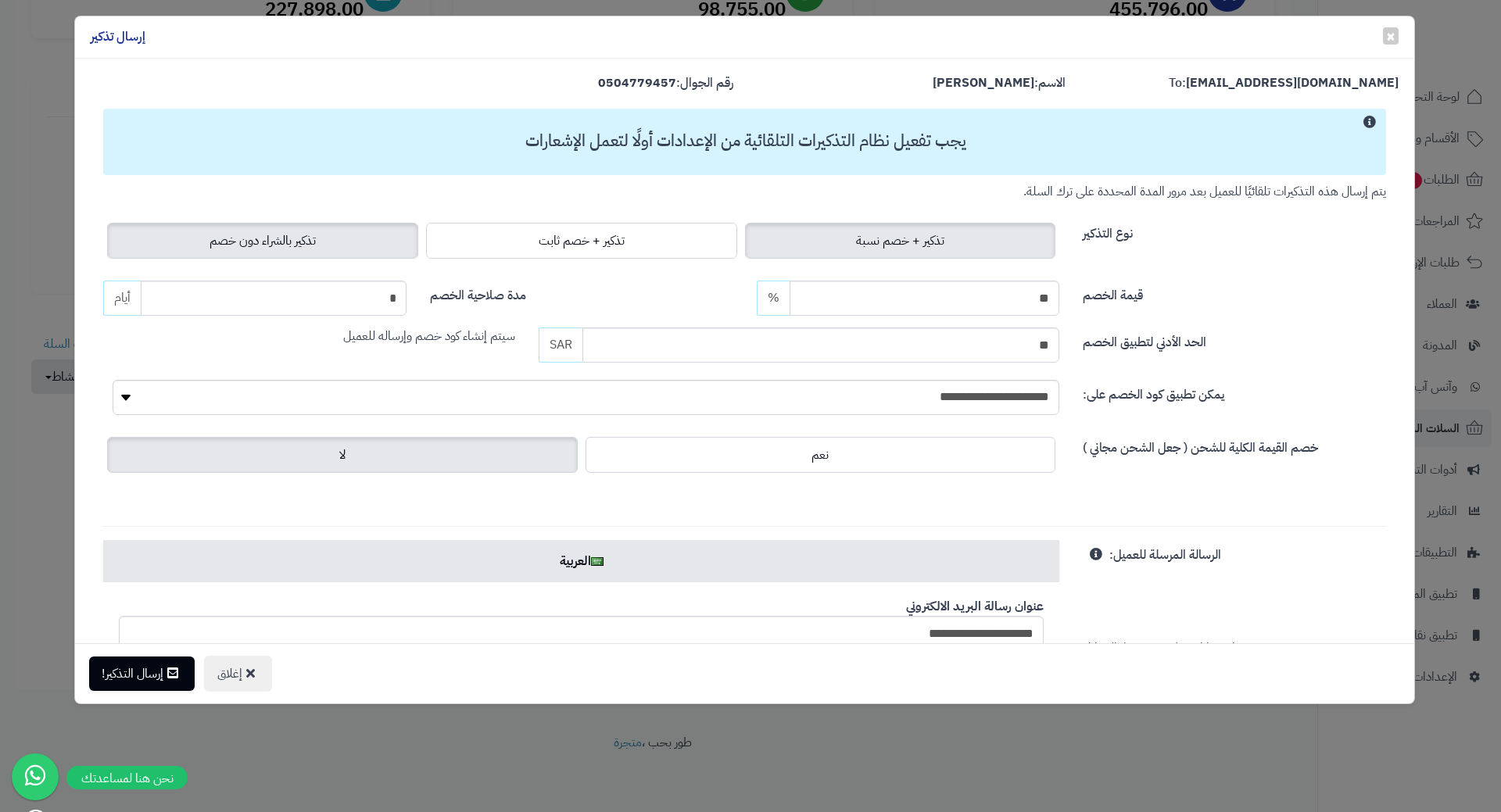
drag, startPoint x: 382, startPoint y: 242, endPoint x: 374, endPoint y: 251, distance: 12.0
click at [382, 243] on label "تذكير بالشراء دون خصم" at bounding box center [262, 240] width 311 height 36
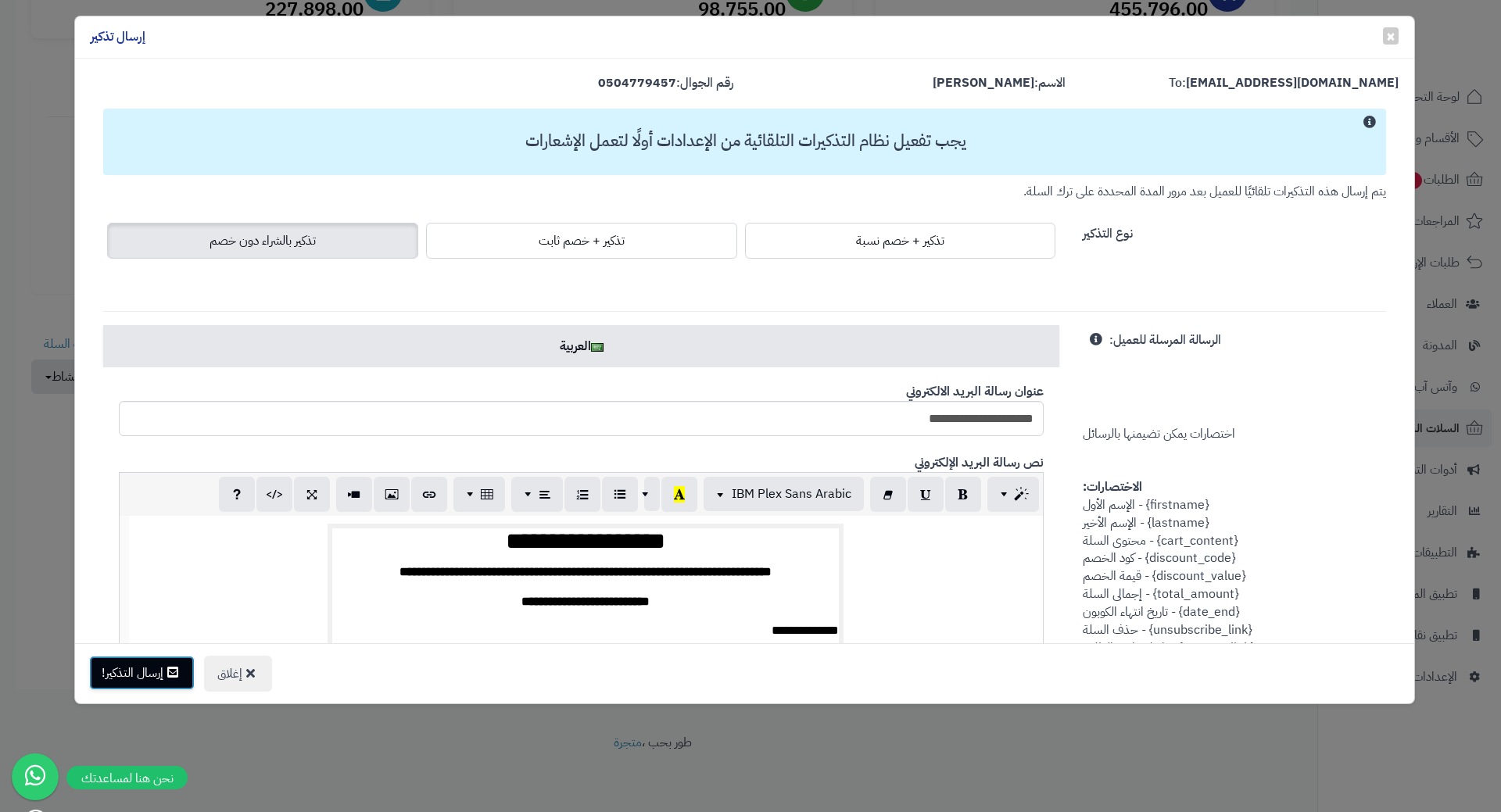
click at [163, 668] on button "إرسال التذكير!" at bounding box center [141, 673] width 106 height 34
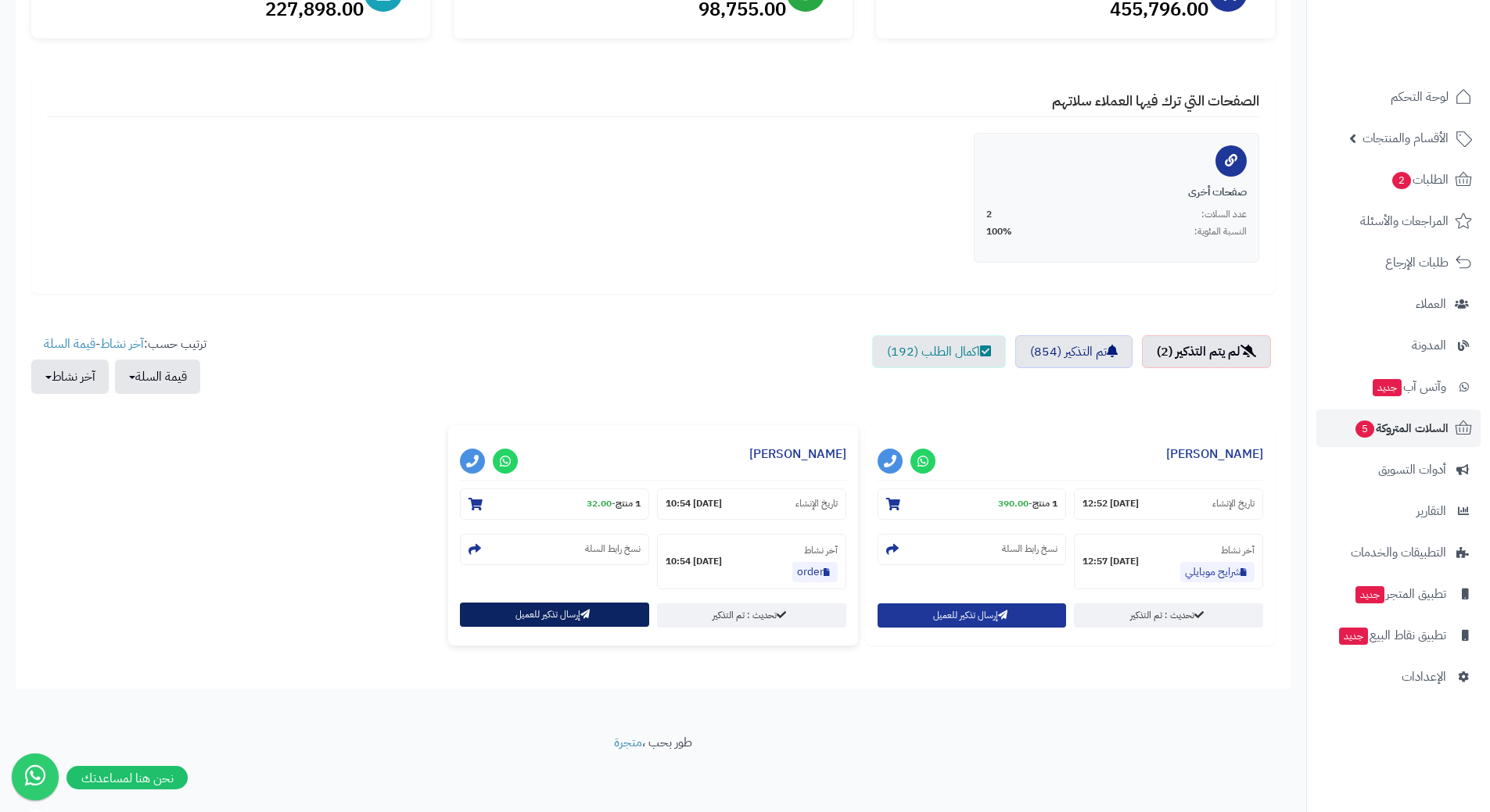
click at [554, 619] on button "إرسال تذكير للعميل" at bounding box center [555, 615] width 189 height 24
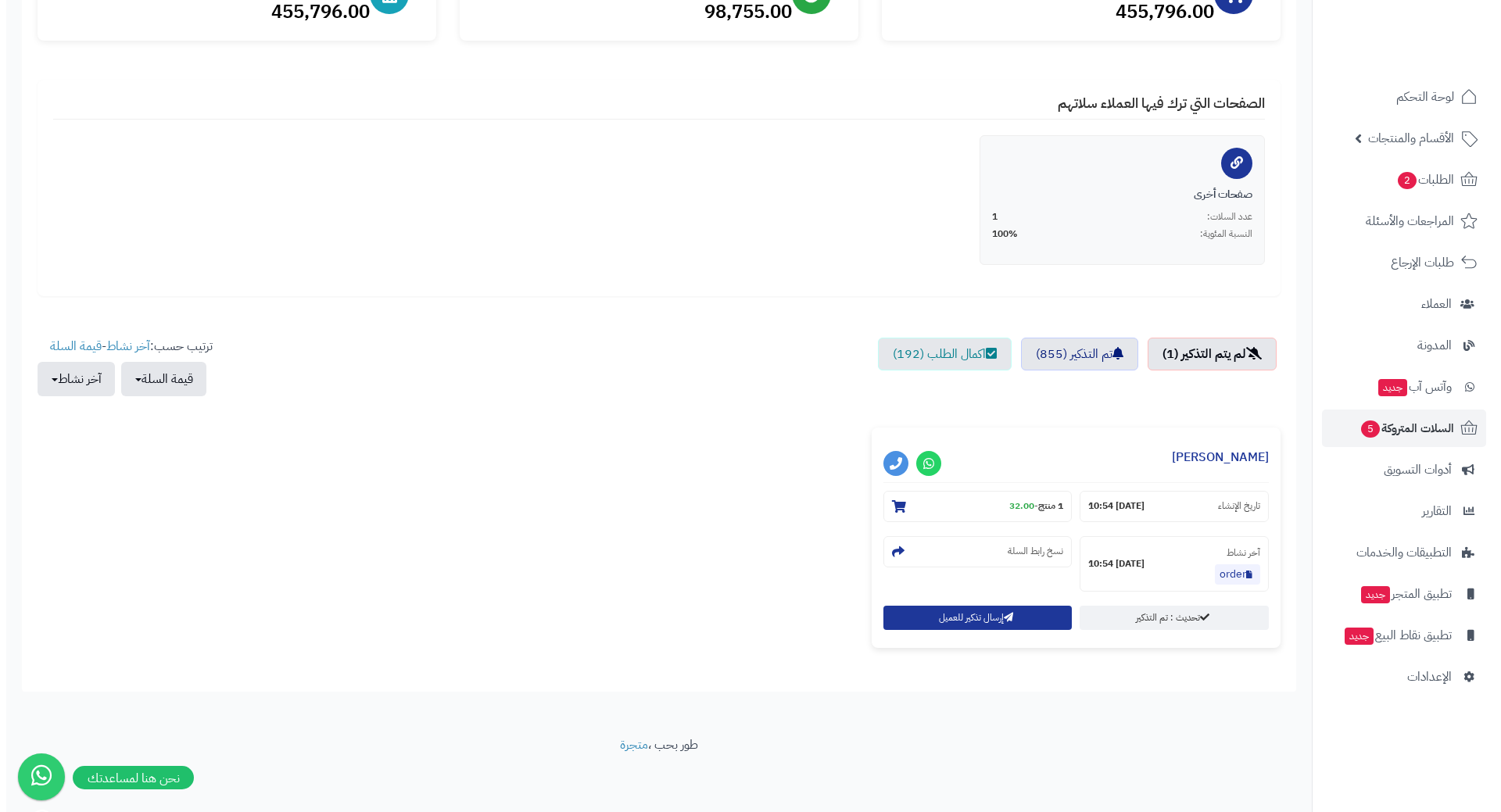
scroll to position [237, 0]
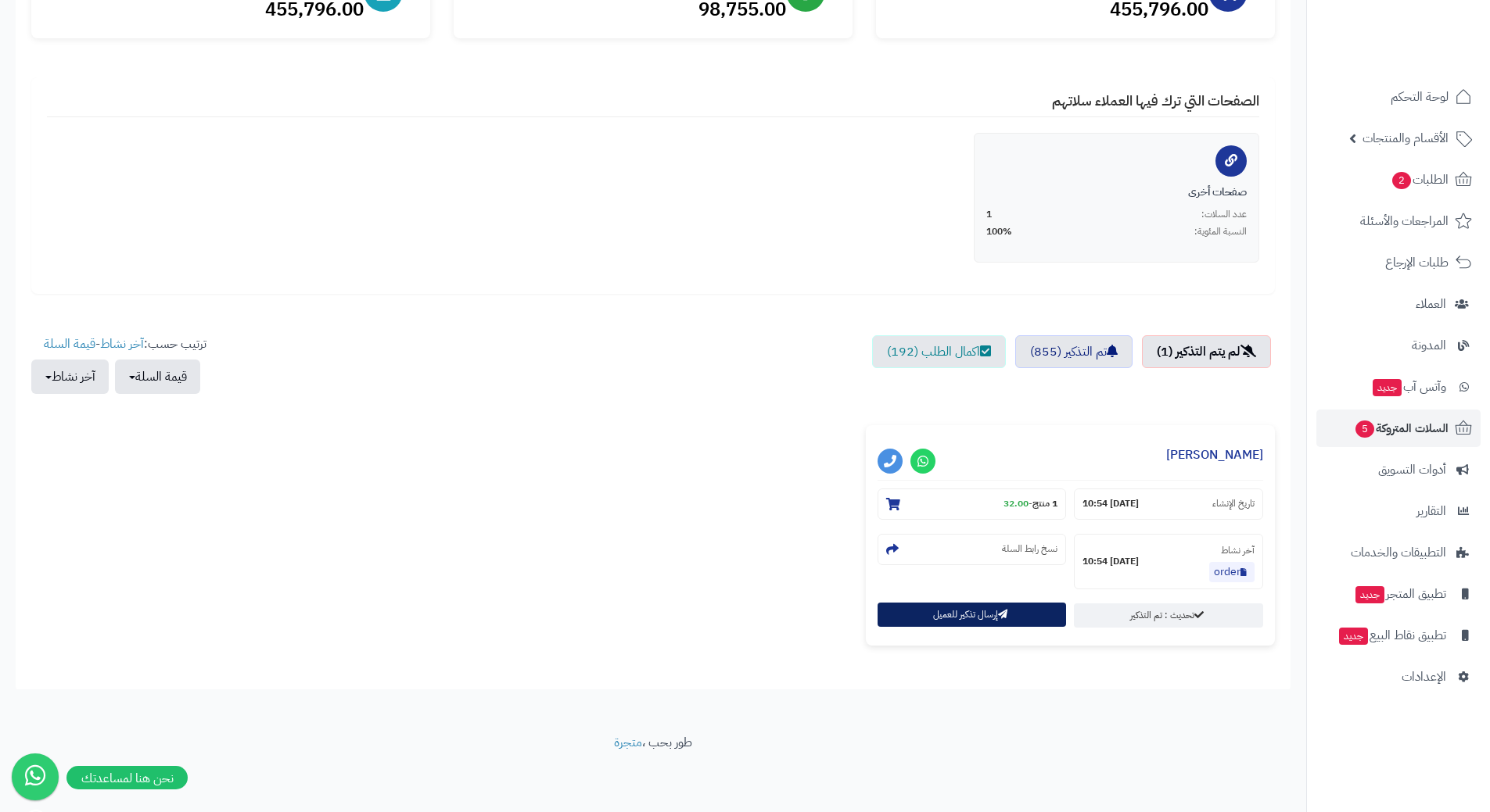
click at [950, 619] on button "إرسال تذكير للعميل" at bounding box center [972, 615] width 189 height 24
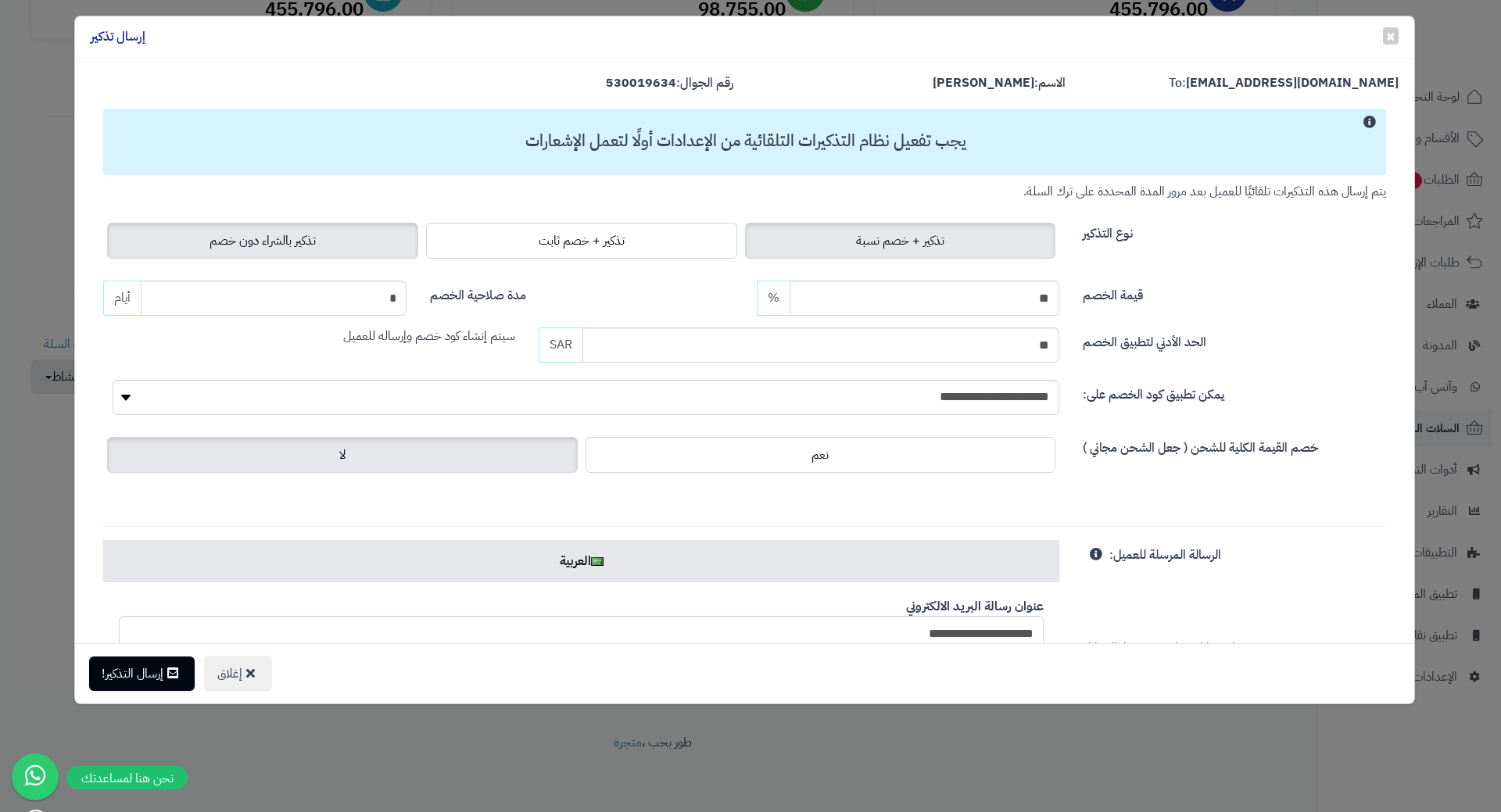
click at [304, 246] on span "تذكير بالشراء دون خصم" at bounding box center [262, 240] width 106 height 18
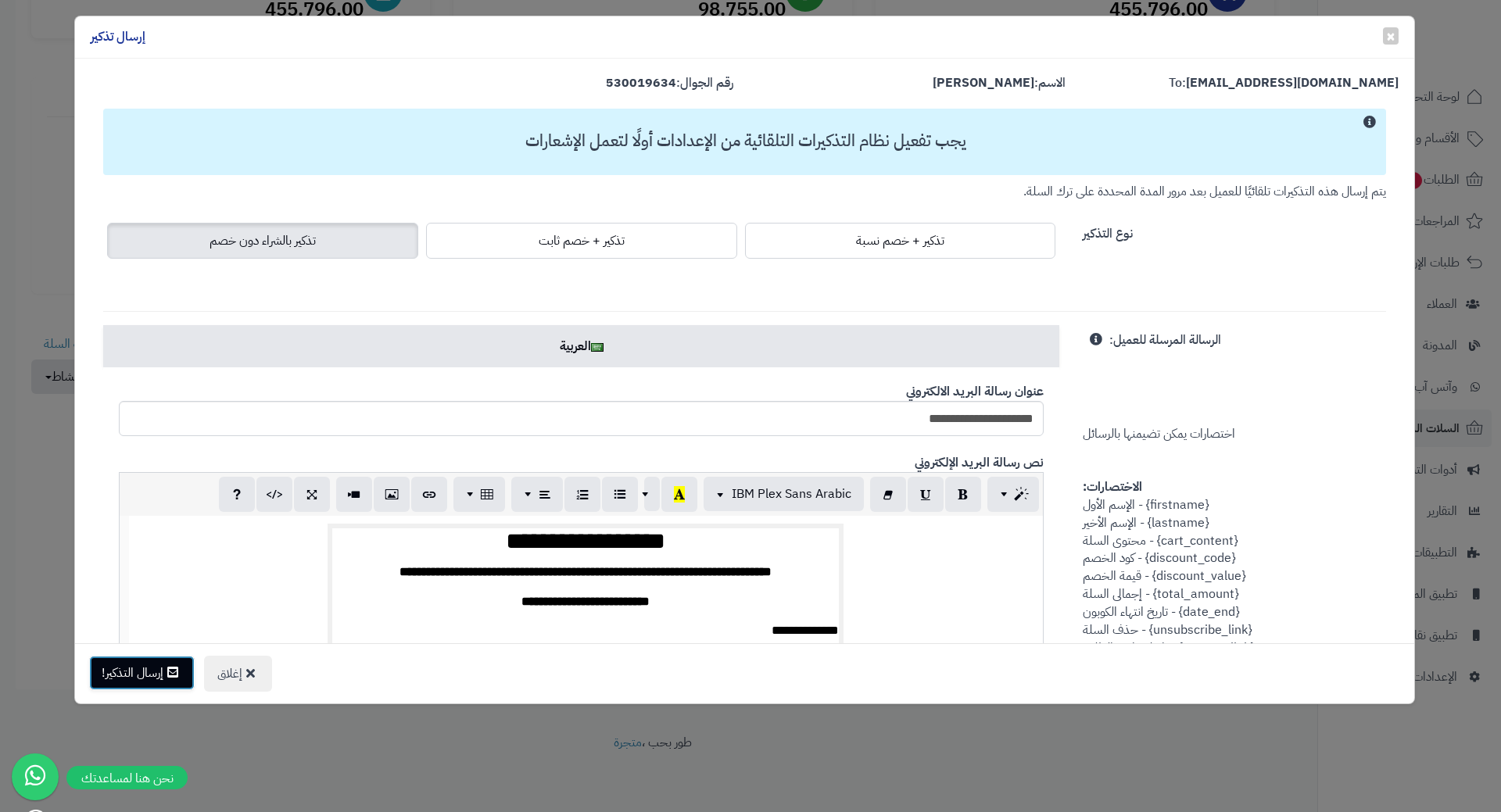
click at [142, 669] on button "إرسال التذكير!" at bounding box center [141, 673] width 106 height 34
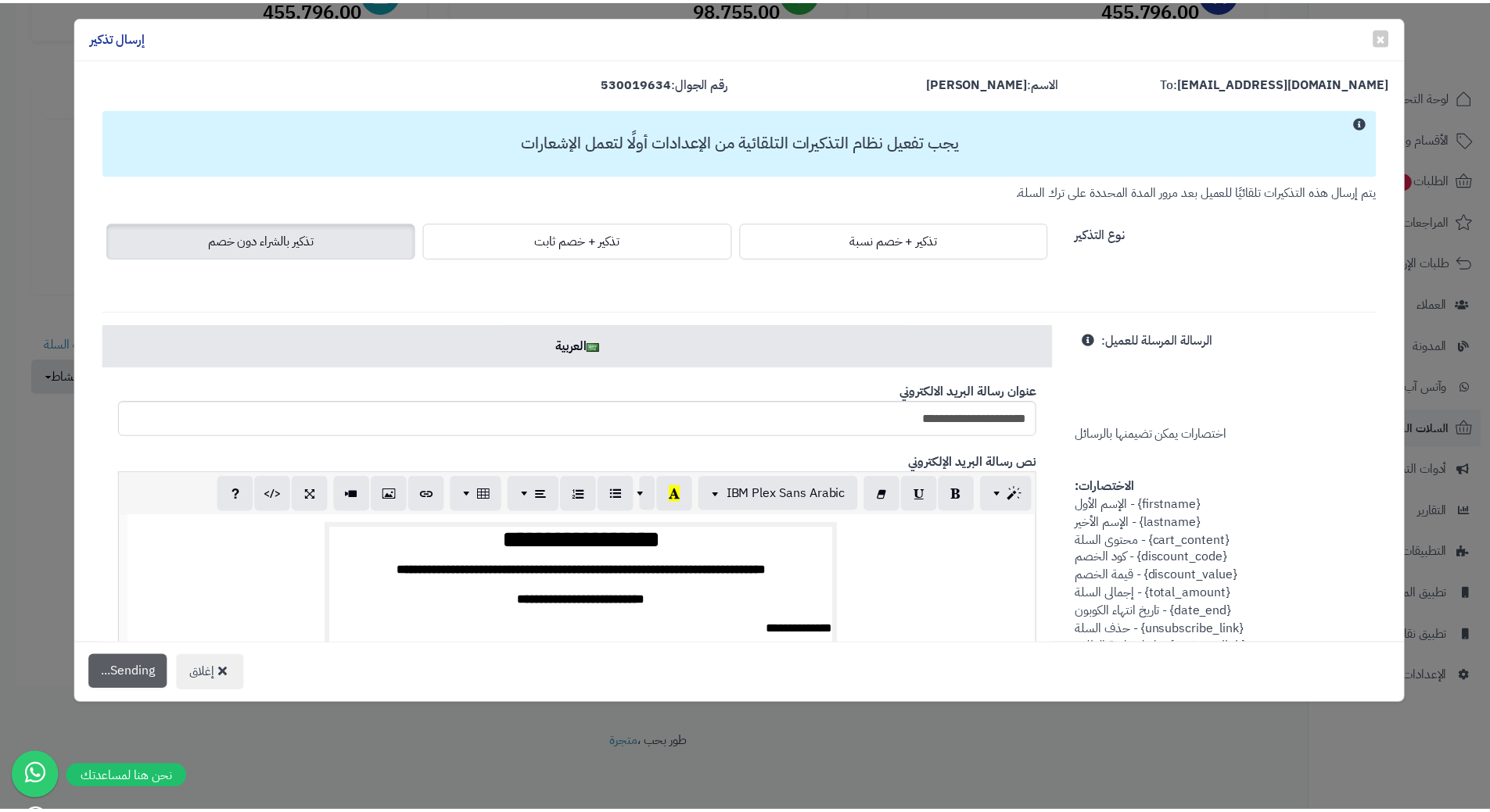
scroll to position [288, 0]
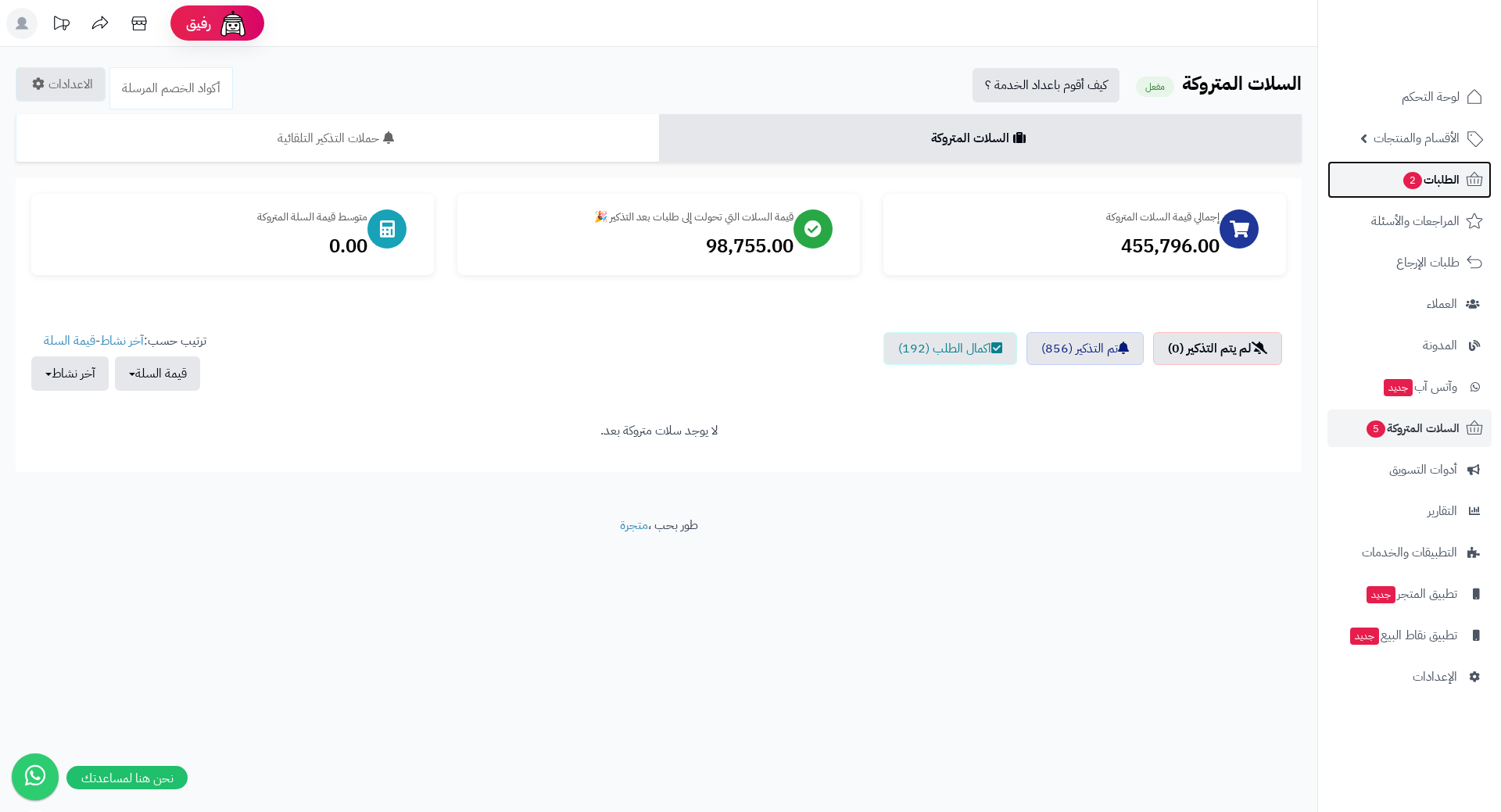
click at [1376, 168] on link "الطلبات 2" at bounding box center [1409, 180] width 164 height 38
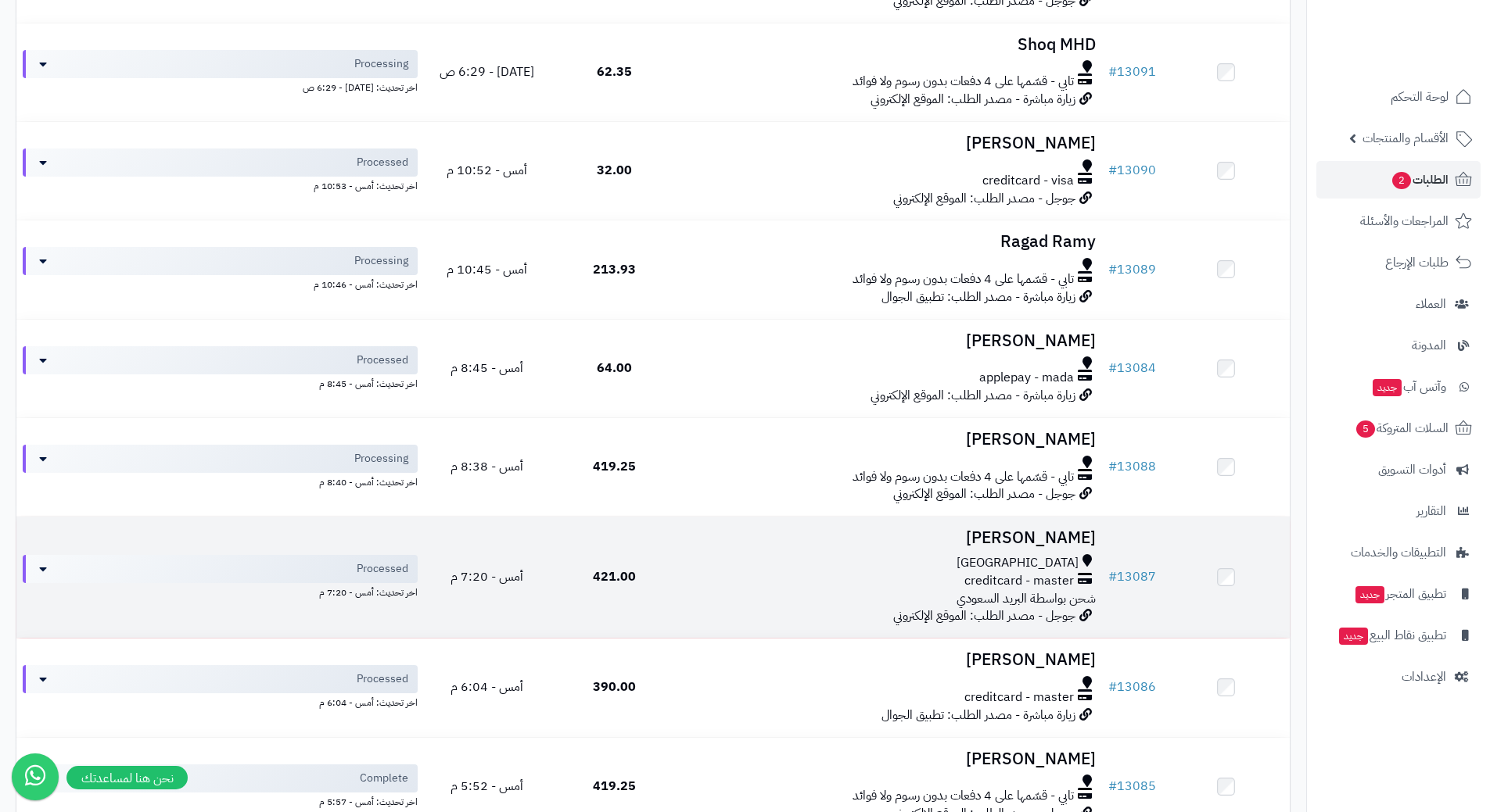
scroll to position [313, 0]
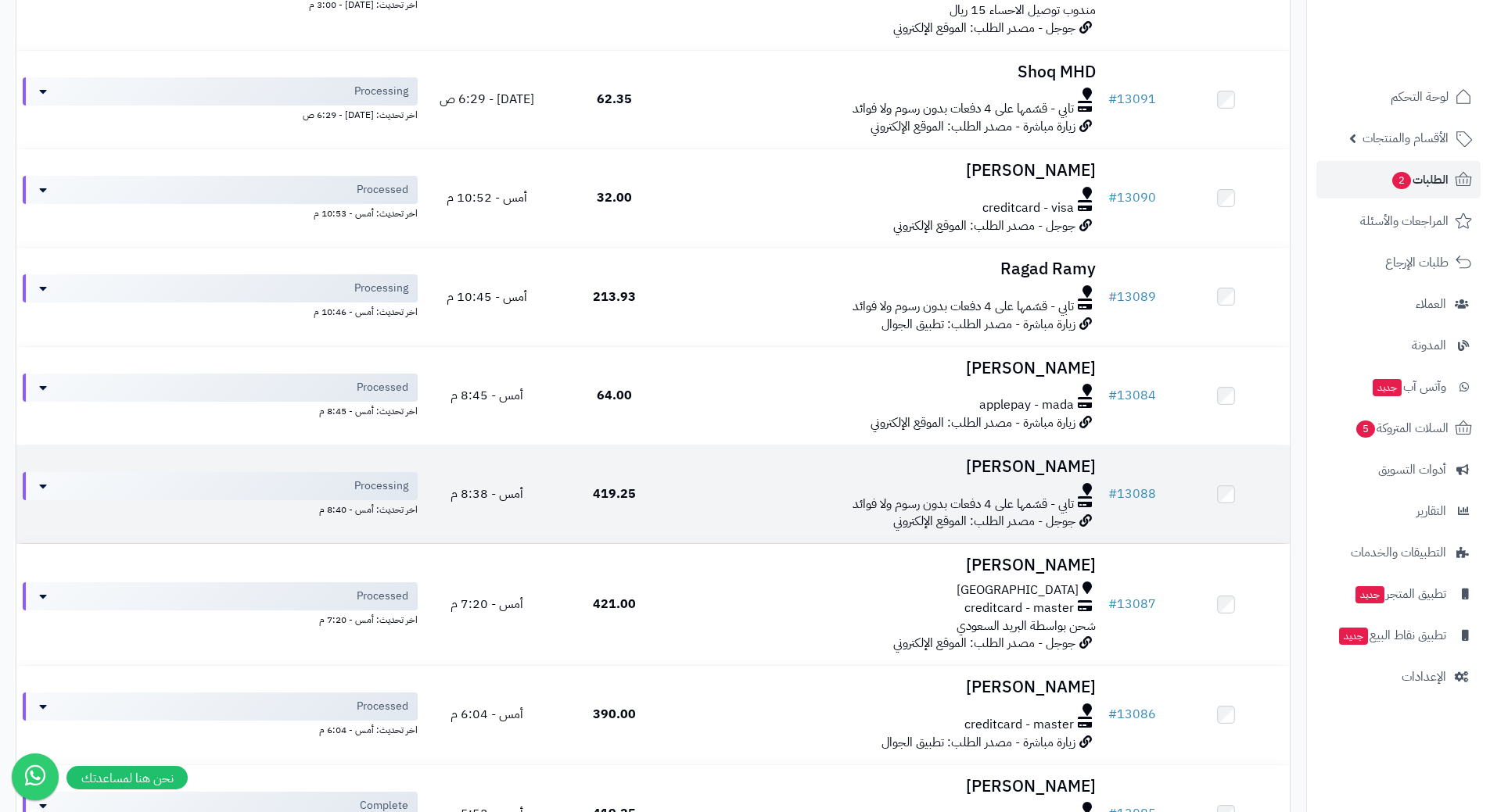
click at [702, 484] on div at bounding box center [891, 490] width 411 height 13
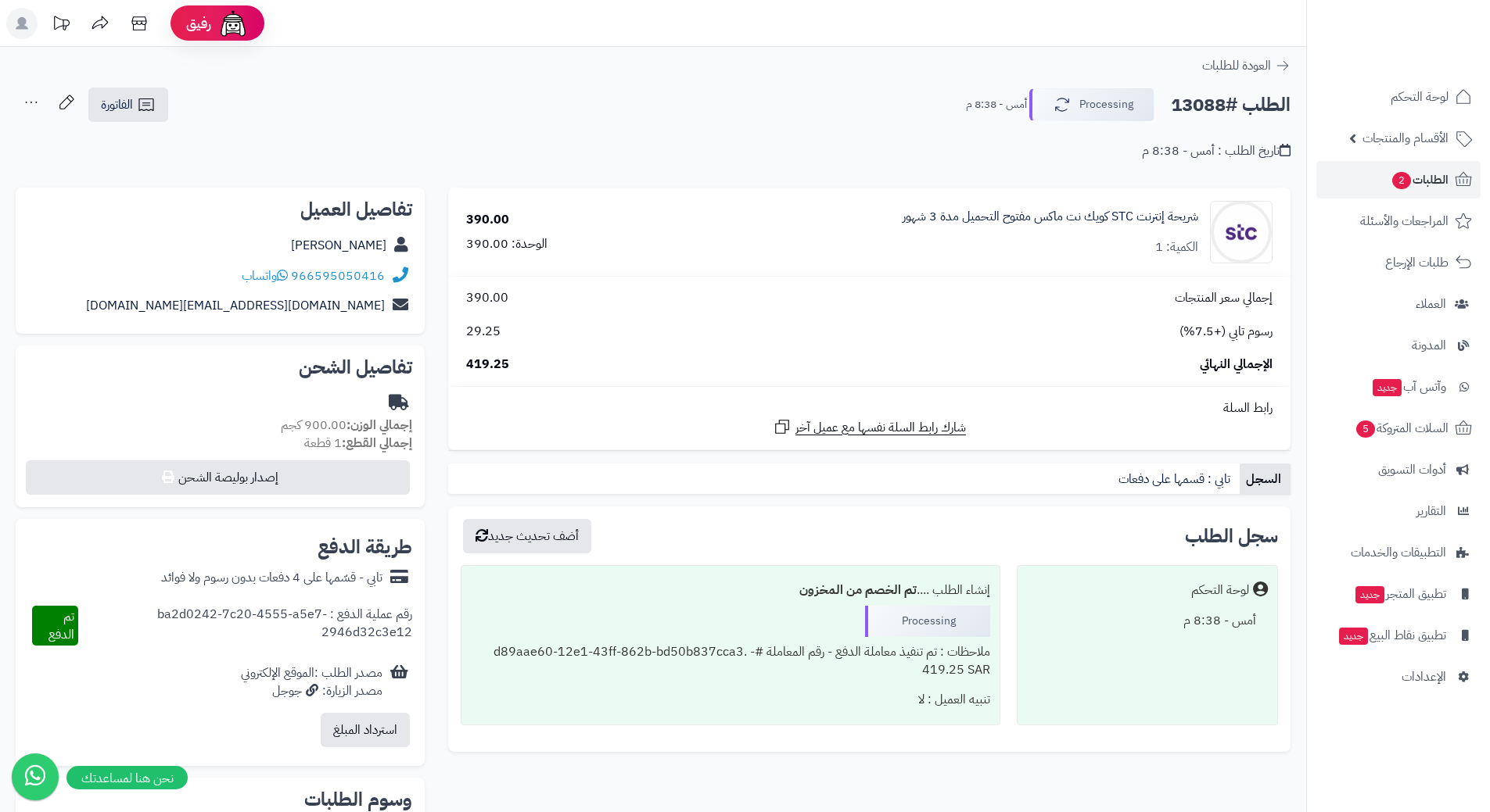
click at [1229, 103] on h2 "الطلب #13088" at bounding box center [1230, 105] width 119 height 32
click at [1230, 103] on h2 "الطلب #13088" at bounding box center [1230, 105] width 119 height 32
copy div "الطلب #13088 Processing"
click at [288, 273] on icon at bounding box center [283, 275] width 11 height 13
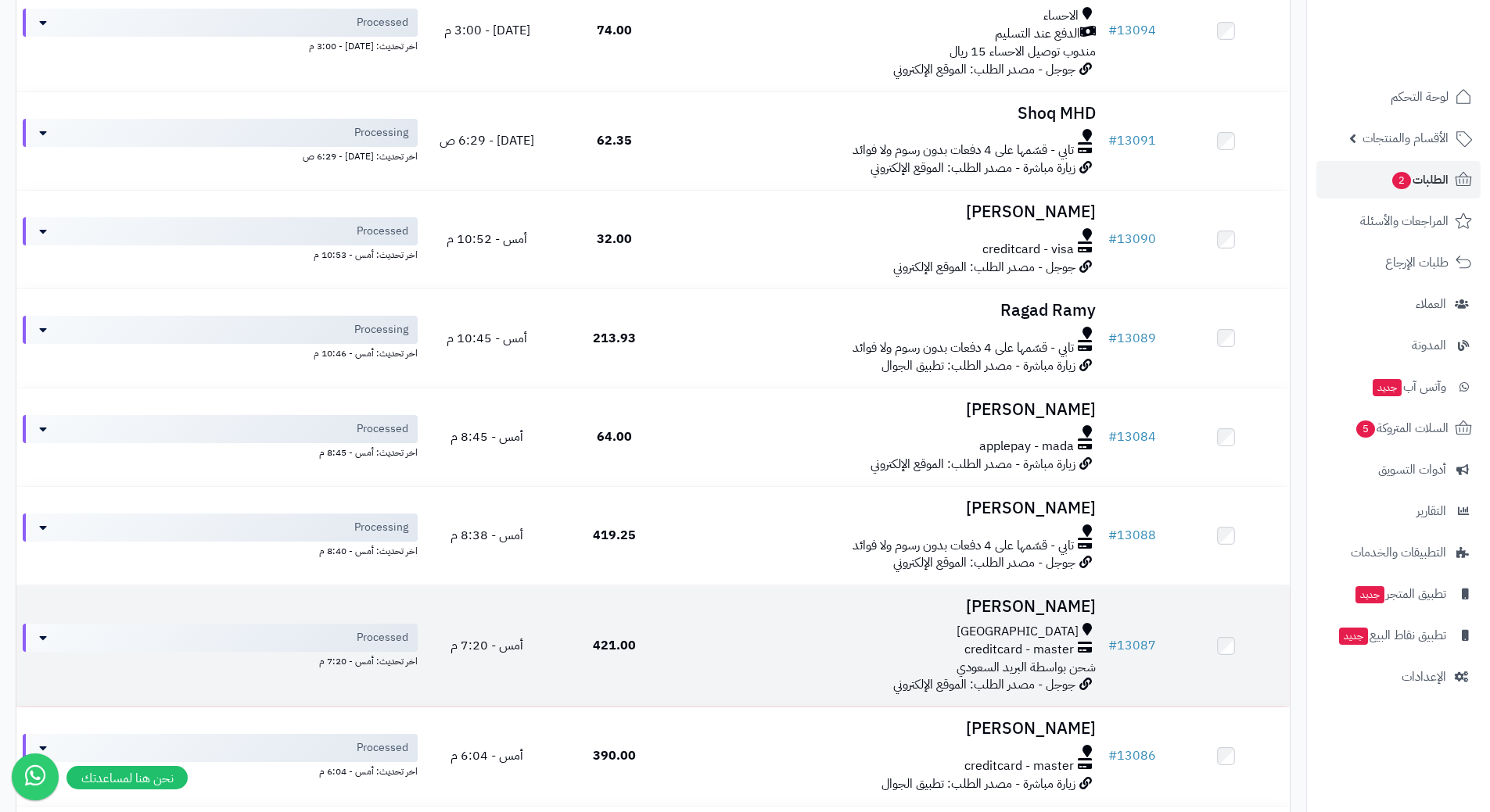
scroll to position [313, 0]
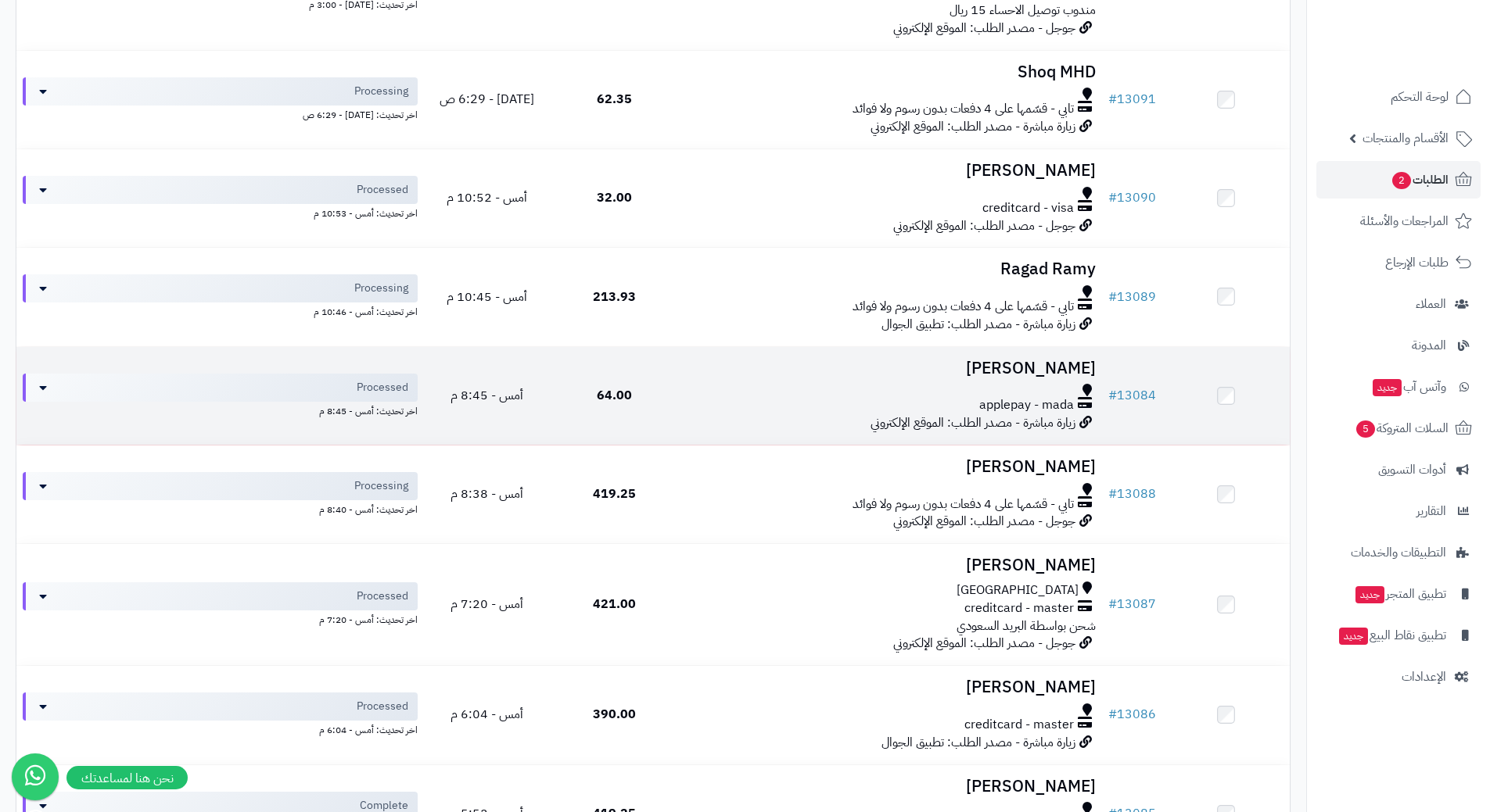
click at [707, 384] on div at bounding box center [891, 390] width 411 height 13
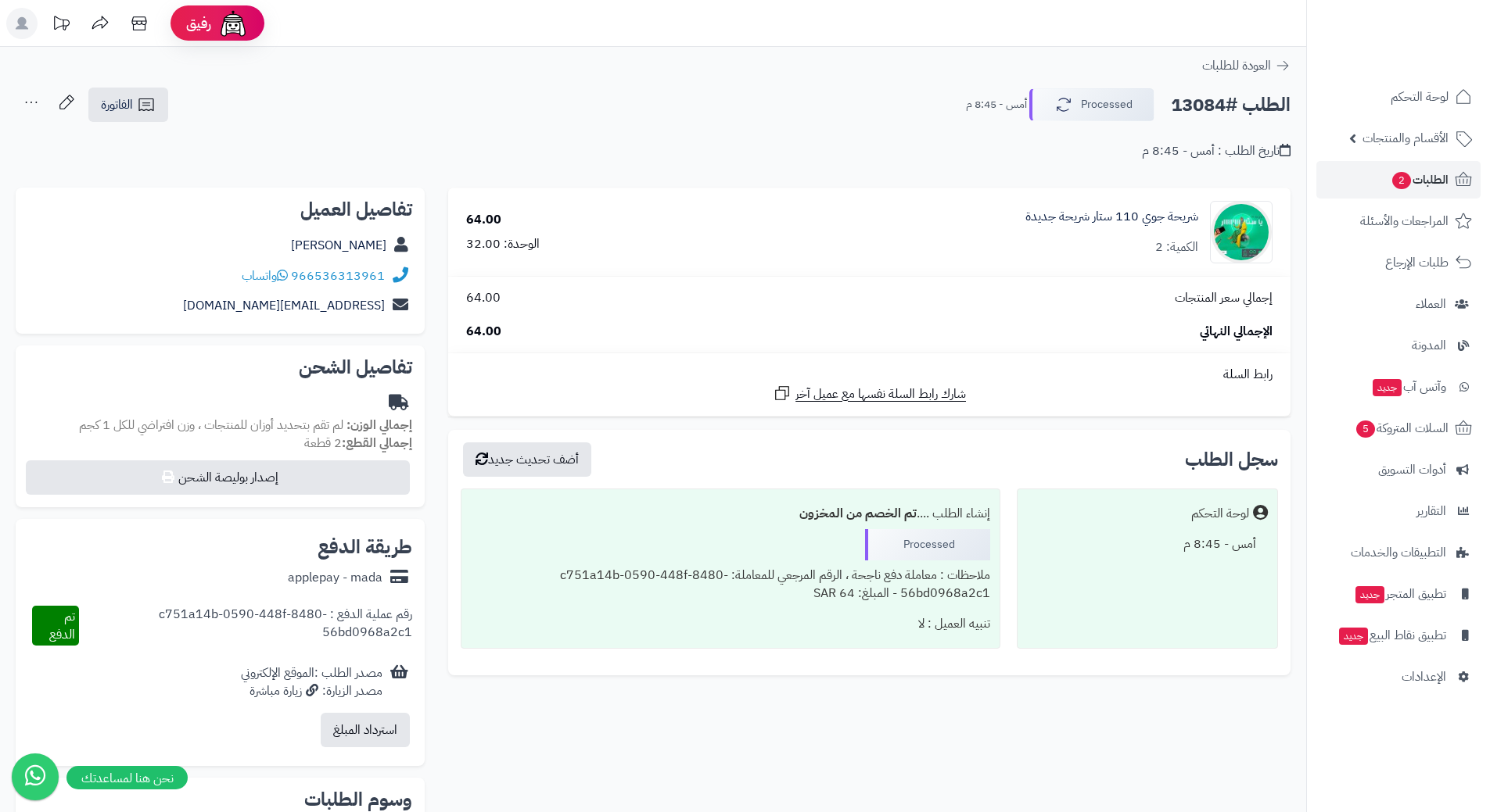
click at [1223, 107] on h2 "الطلب #13084" at bounding box center [1230, 105] width 119 height 32
copy div "الطلب #13084 Processed"
click at [286, 272] on icon at bounding box center [283, 275] width 11 height 13
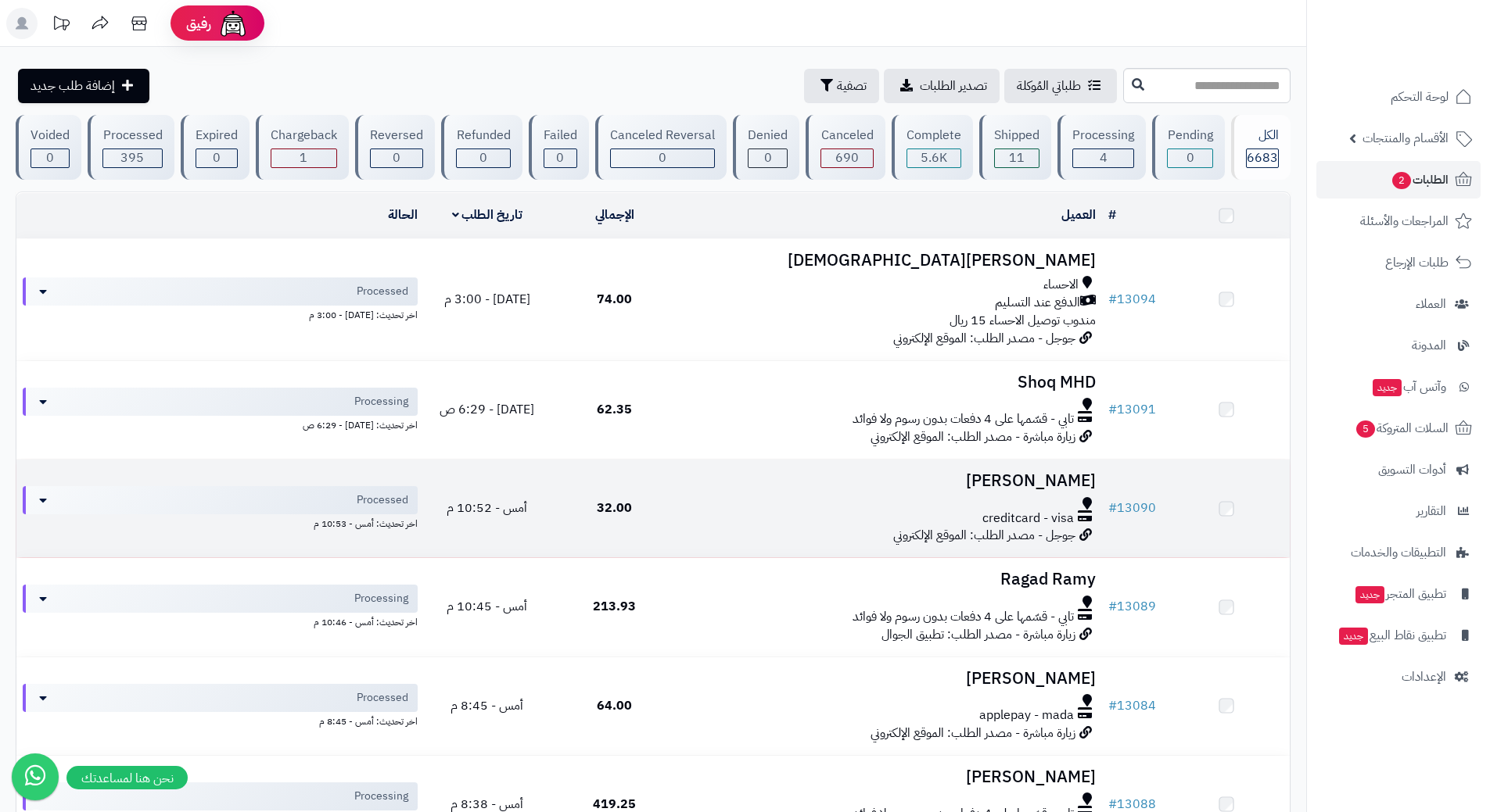
scroll to position [313, 0]
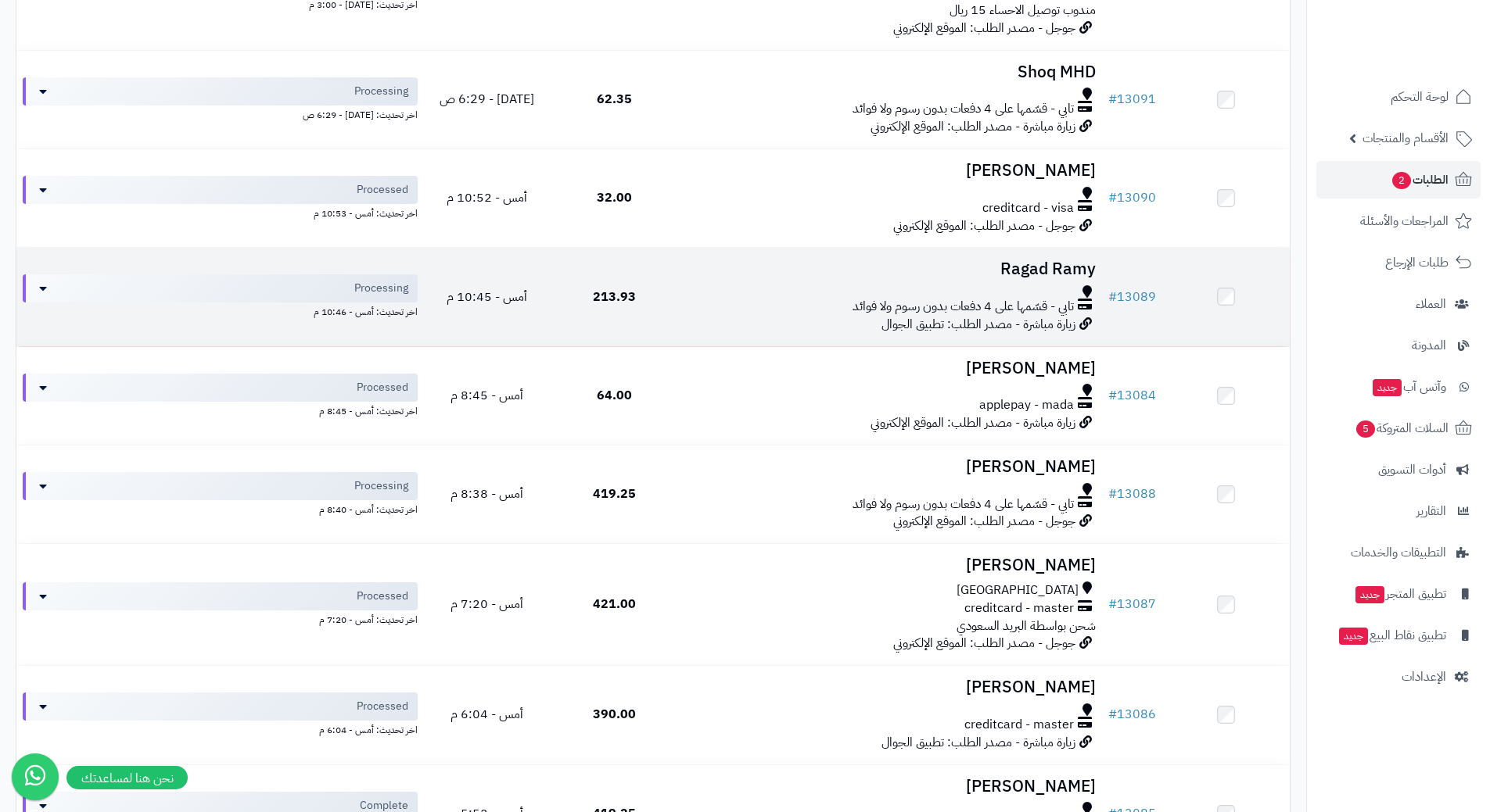
click at [696, 285] on div at bounding box center [891, 292] width 411 height 13
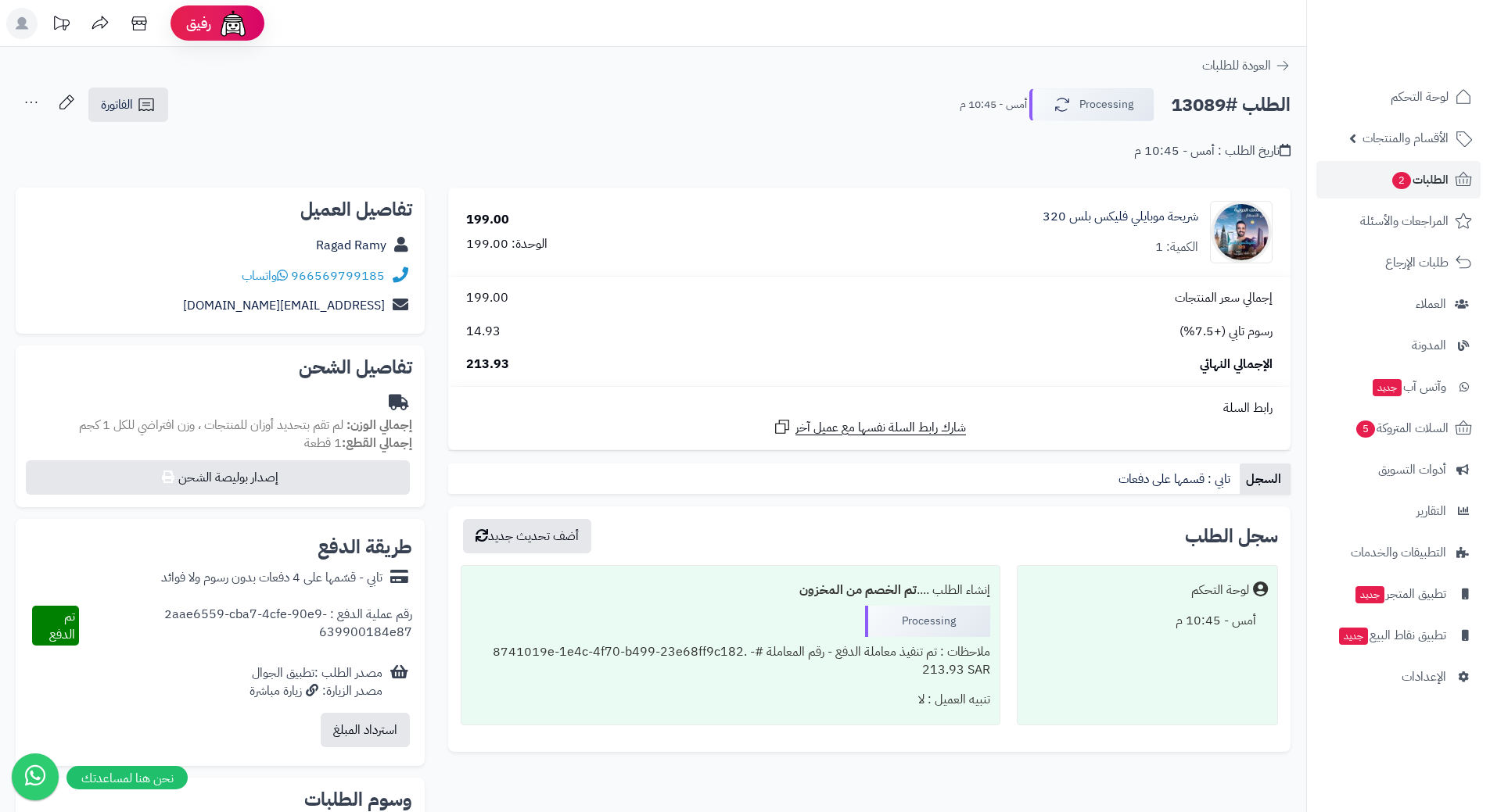
click at [1228, 103] on h2 "الطلب #13089" at bounding box center [1230, 105] width 119 height 32
click at [1228, 102] on h2 "الطلب #13089" at bounding box center [1230, 105] width 119 height 32
copy div "الطلب #13089 Processing"
click at [288, 274] on icon at bounding box center [283, 275] width 11 height 13
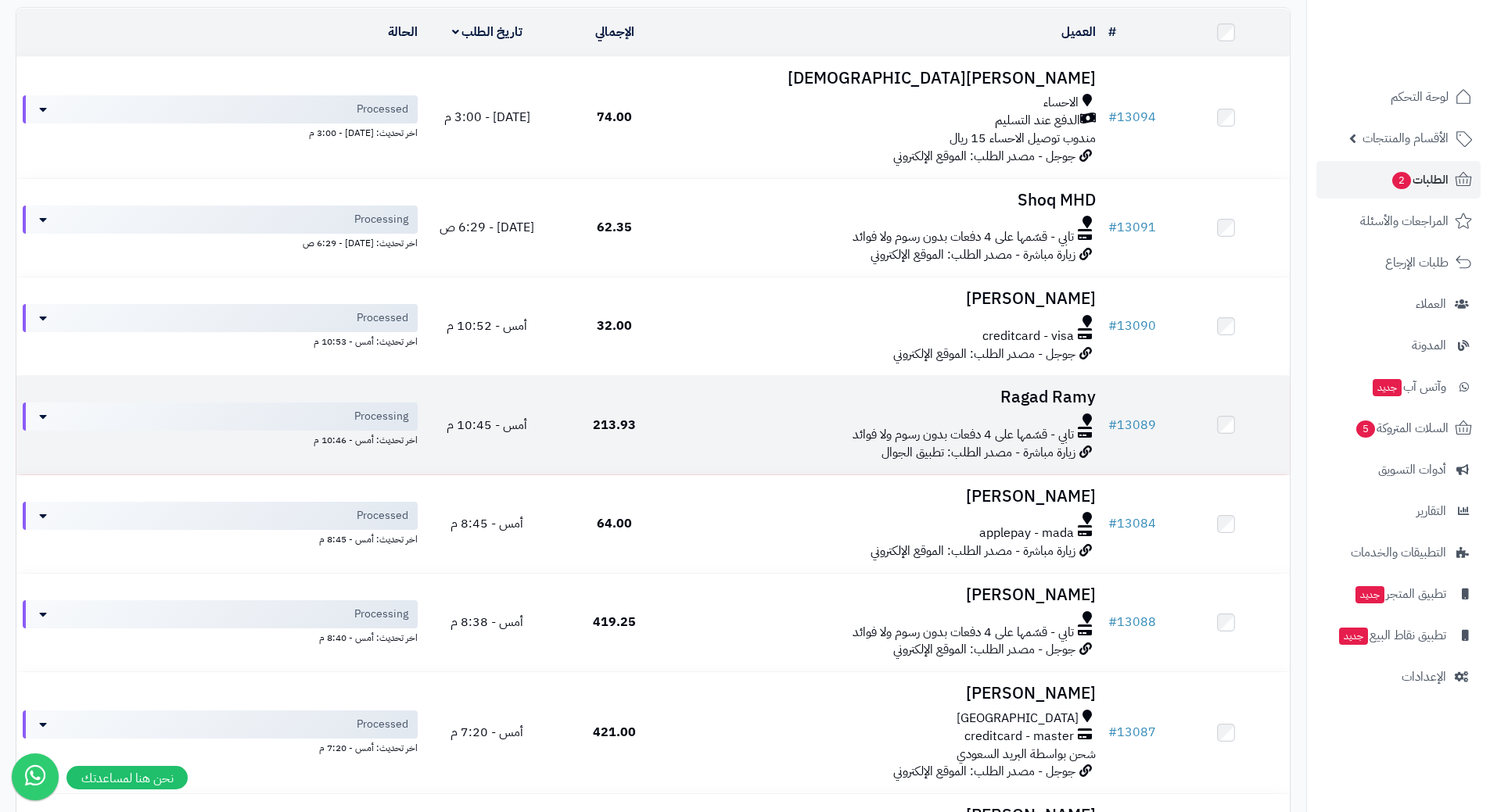
scroll to position [156, 0]
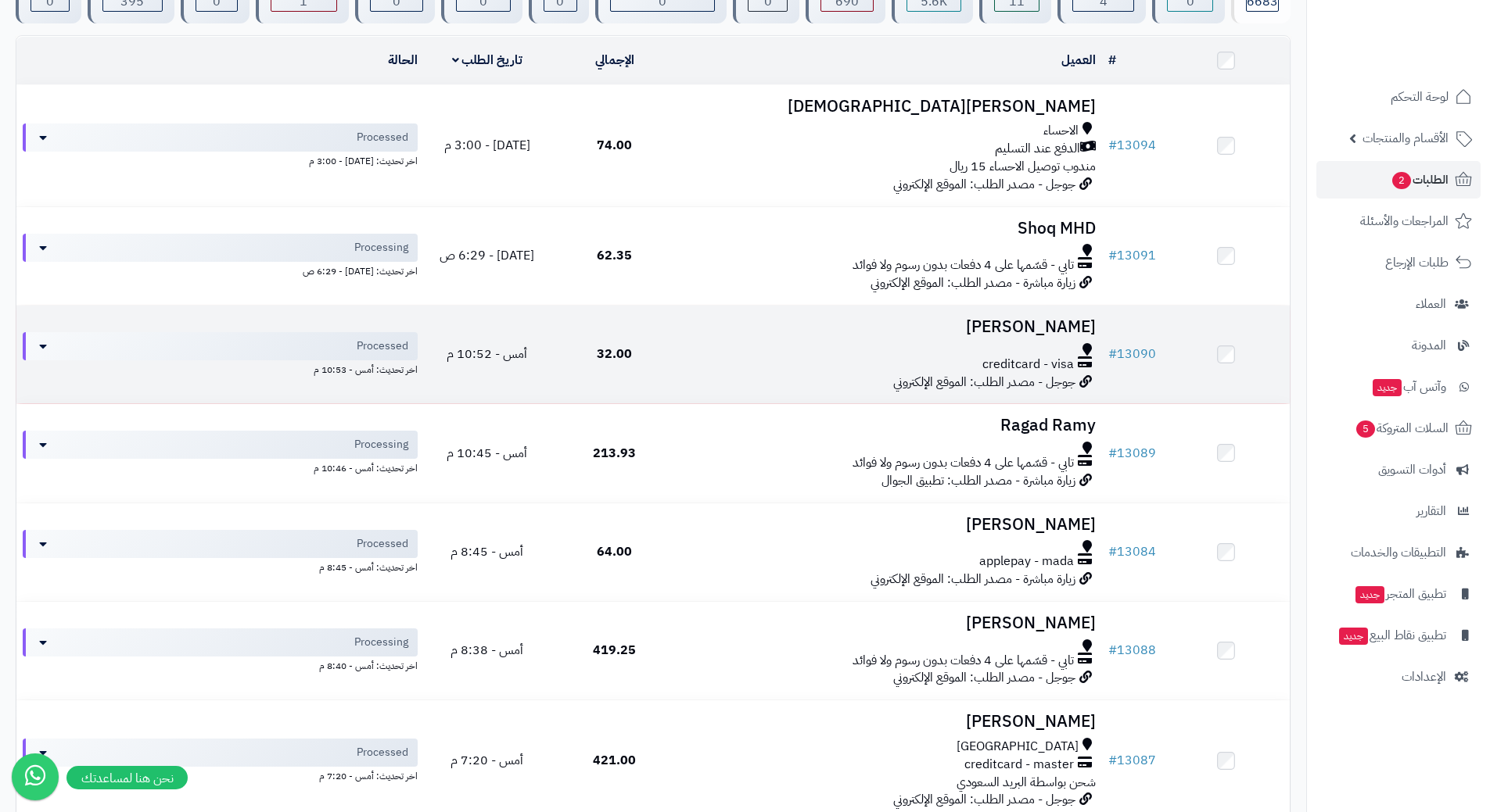
click at [678, 346] on td "32.00" at bounding box center [614, 354] width 128 height 98
click at [678, 346] on td "32.00" at bounding box center [614, 354] width 128 height 98
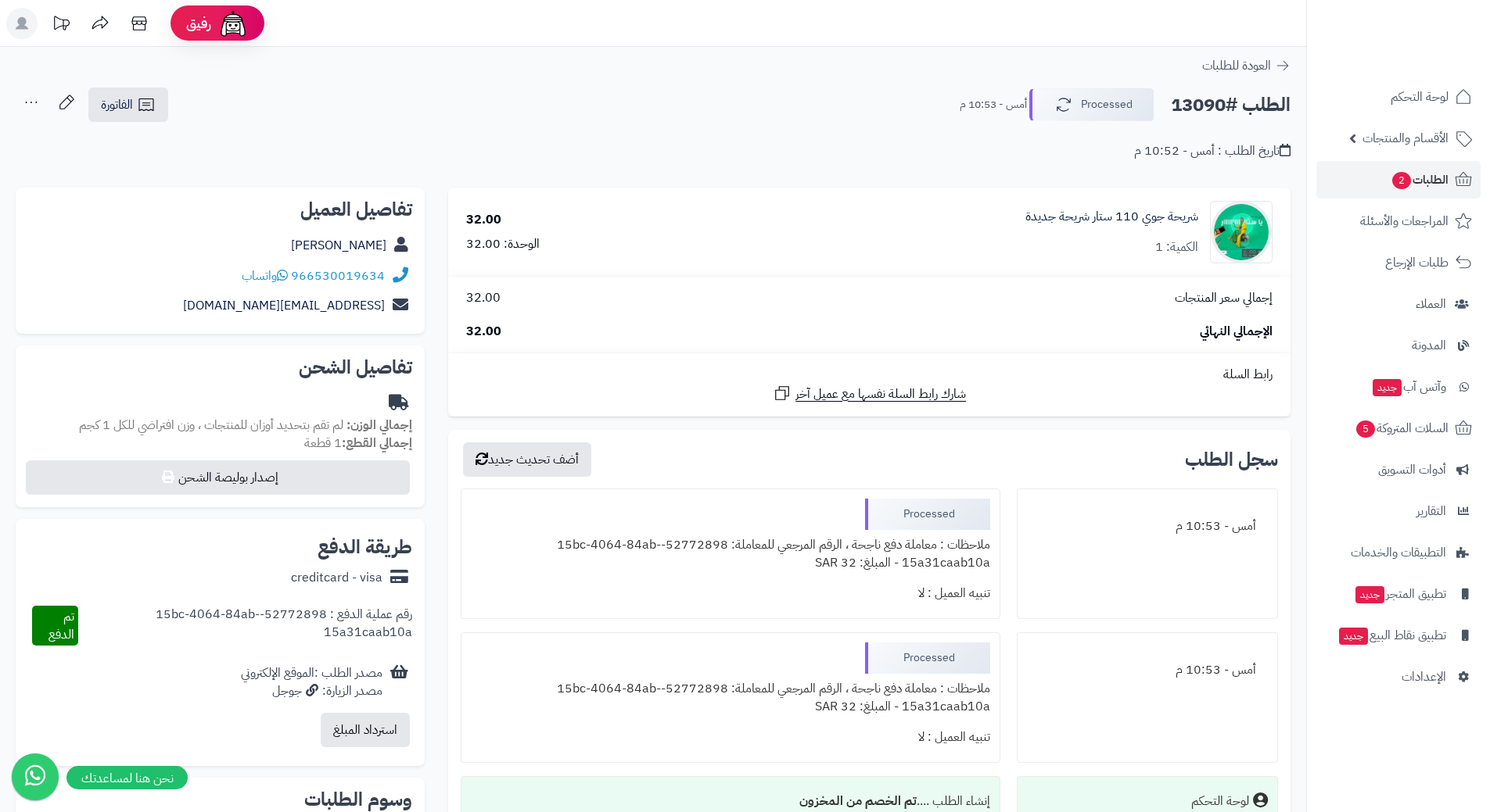
click at [1232, 100] on h2 "الطلب #13090" at bounding box center [1230, 105] width 119 height 32
copy div "الطلب #13090 Processed"
click at [285, 276] on icon at bounding box center [283, 275] width 11 height 13
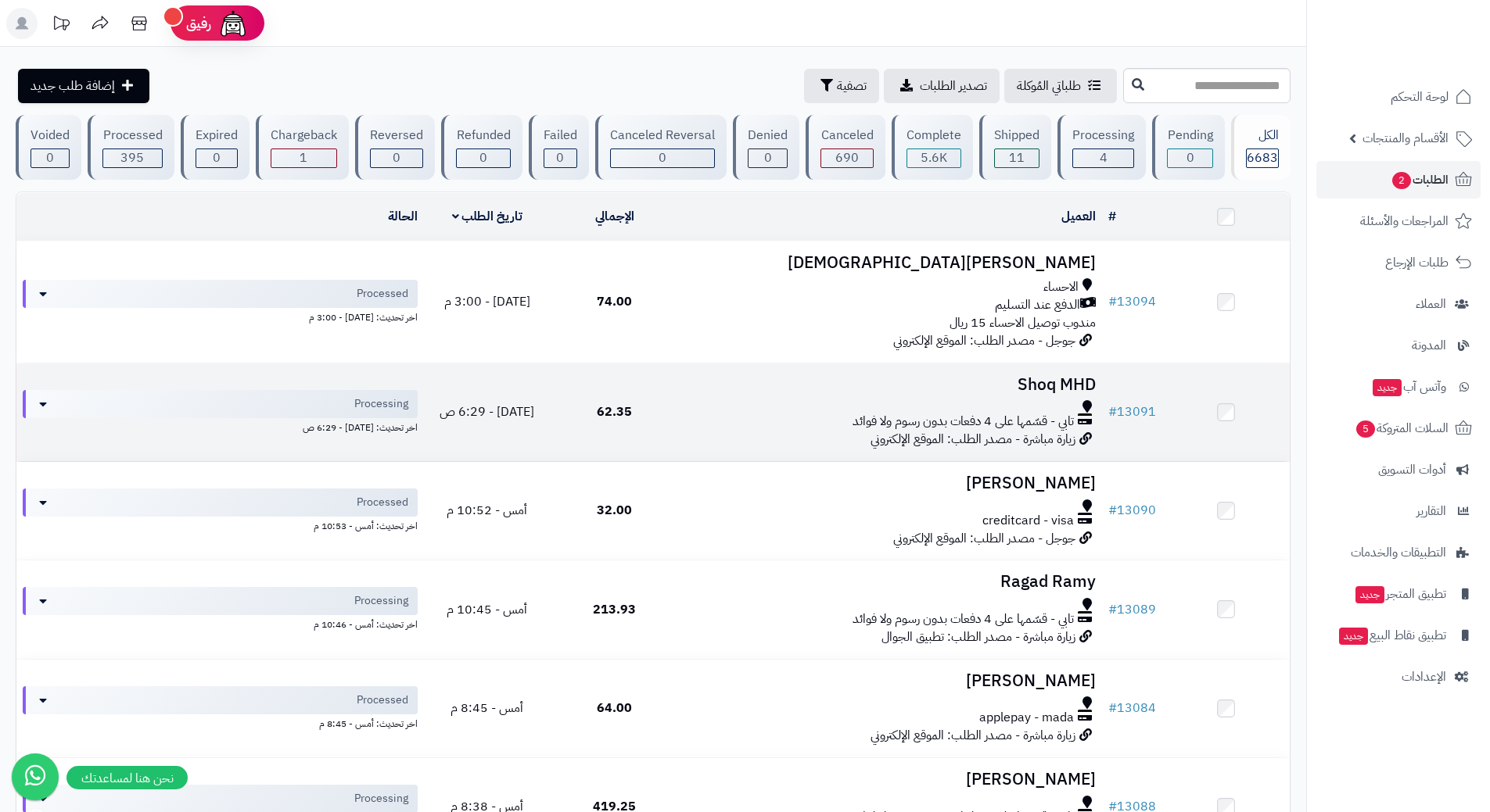
click at [695, 401] on div at bounding box center [891, 406] width 411 height 13
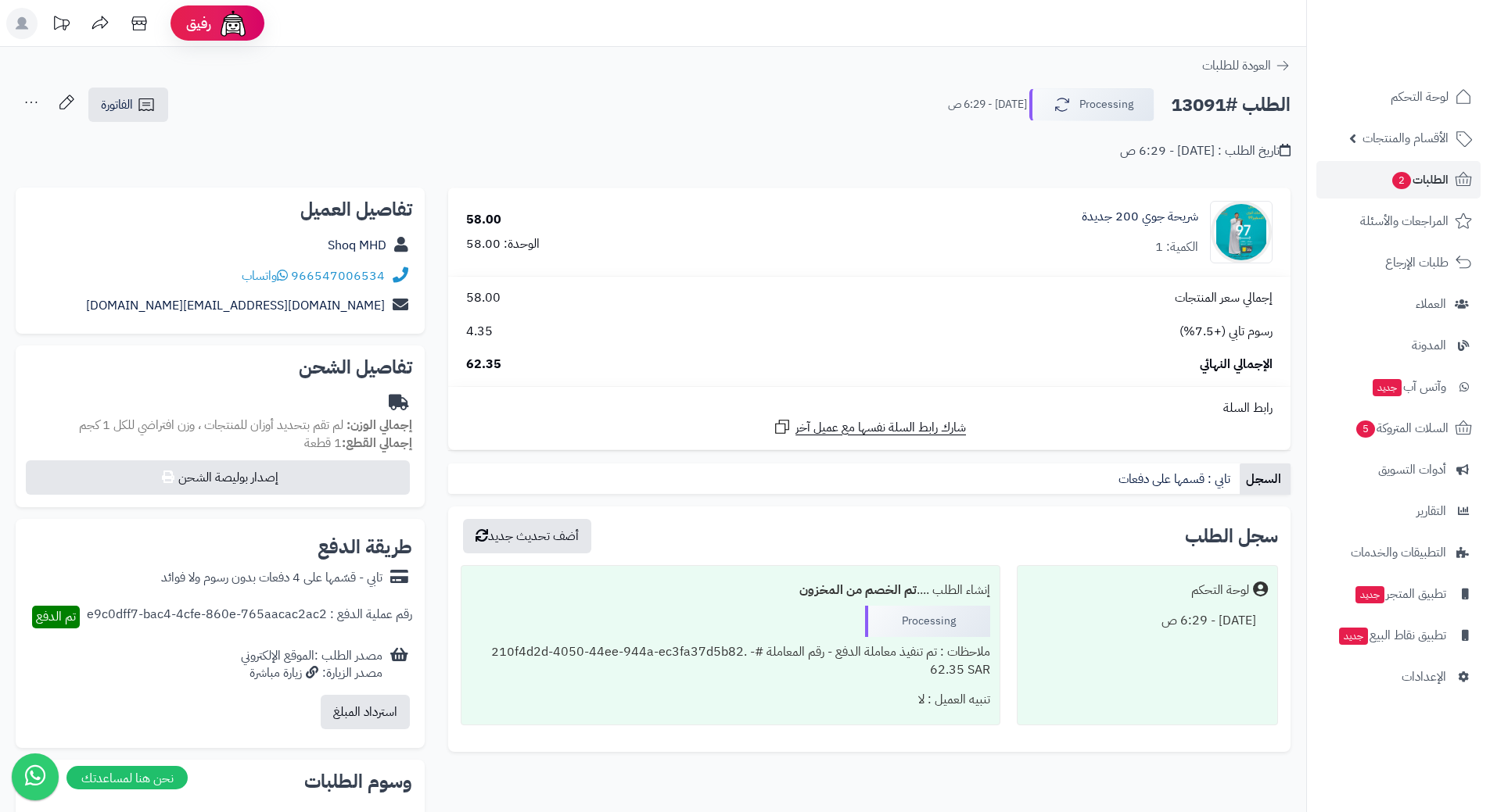
click at [1232, 101] on h2 "الطلب #13091" at bounding box center [1230, 105] width 119 height 32
copy div "الطلب #13091 Processing"
click at [287, 276] on icon at bounding box center [283, 275] width 11 height 13
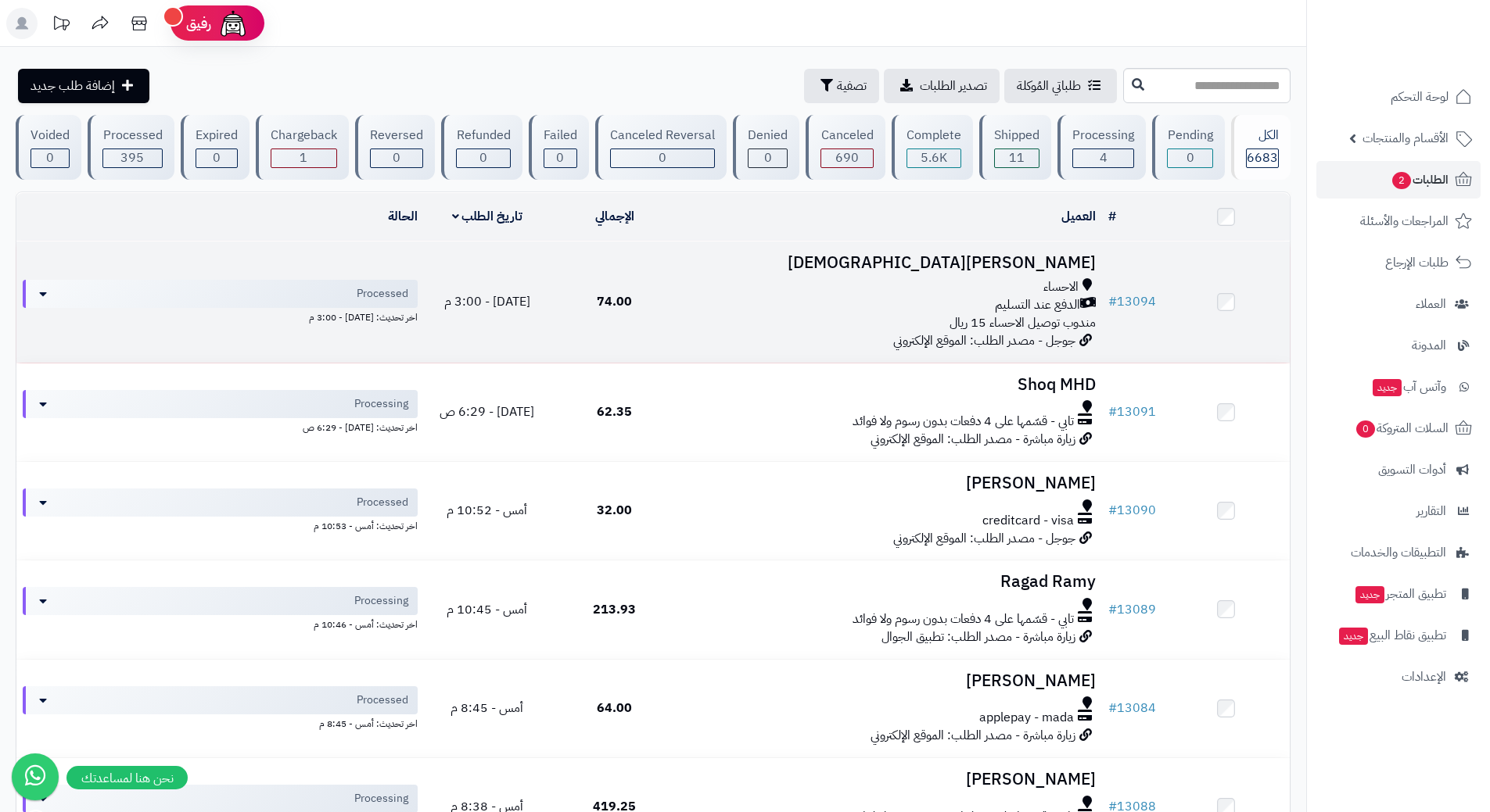
click at [695, 275] on td "[PERSON_NAME][DEMOGRAPHIC_DATA] الاحساء الدفع عند التسليم مندوب توصيل الاحساء 1…" at bounding box center [891, 302] width 424 height 121
click at [703, 291] on div "الاحساء" at bounding box center [891, 287] width 411 height 18
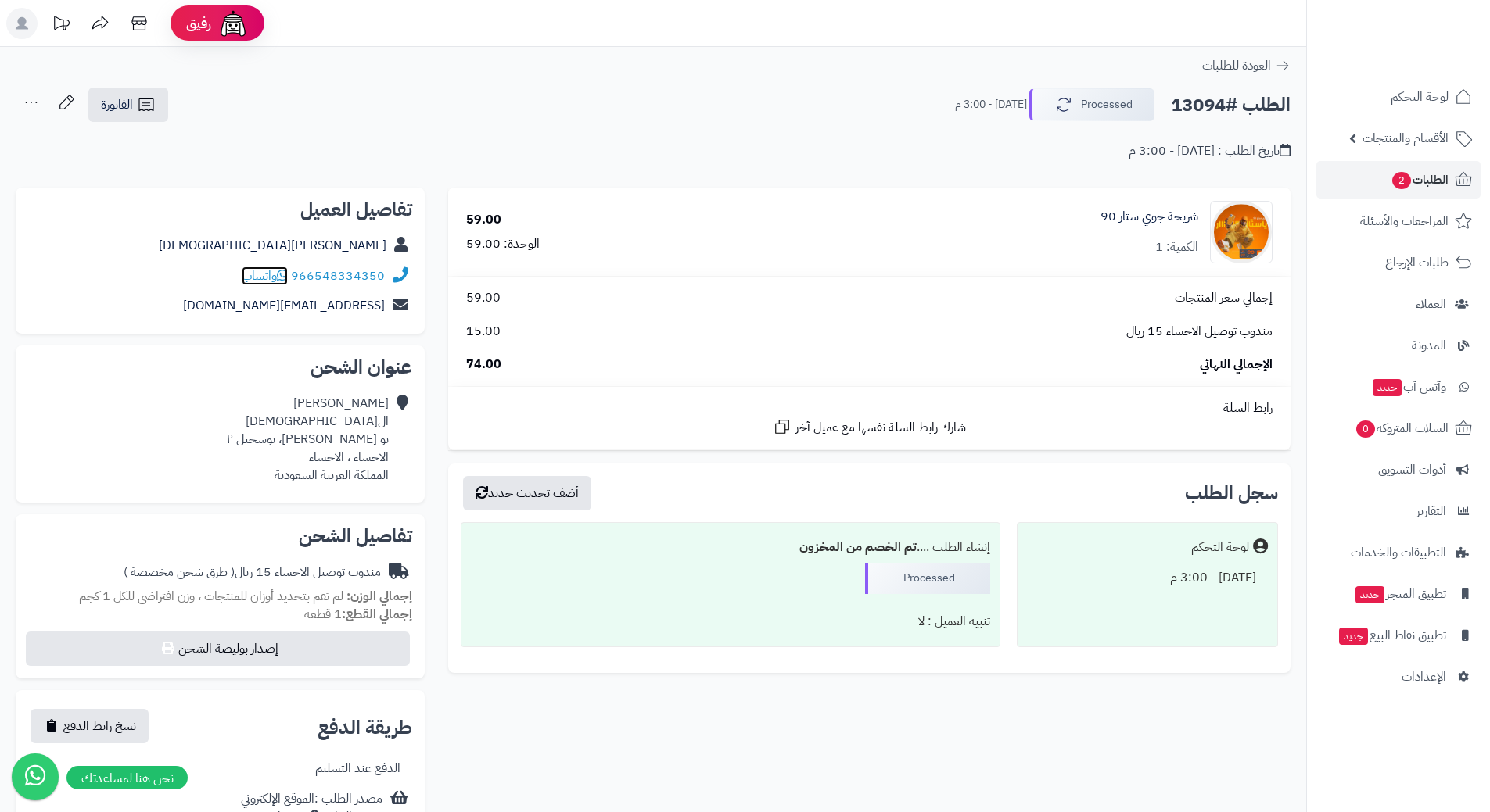
click at [280, 273] on span "واتساب" at bounding box center [264, 276] width 46 height 18
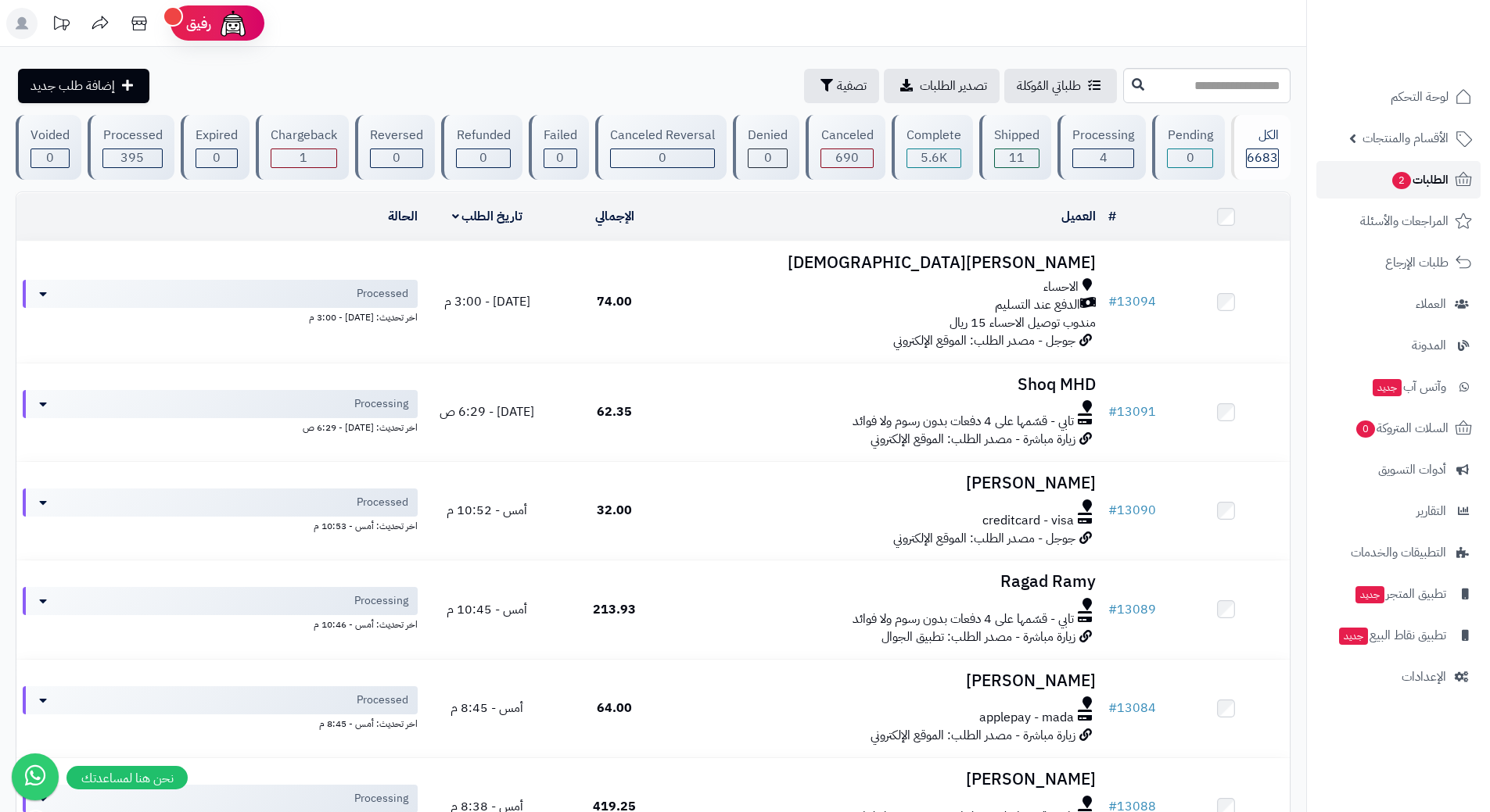
click at [1367, 176] on link "الطلبات 2" at bounding box center [1398, 180] width 164 height 38
click at [135, 22] on icon at bounding box center [140, 24] width 31 height 31
click at [1366, 145] on span "الأقسام والمنتجات" at bounding box center [1406, 139] width 86 height 22
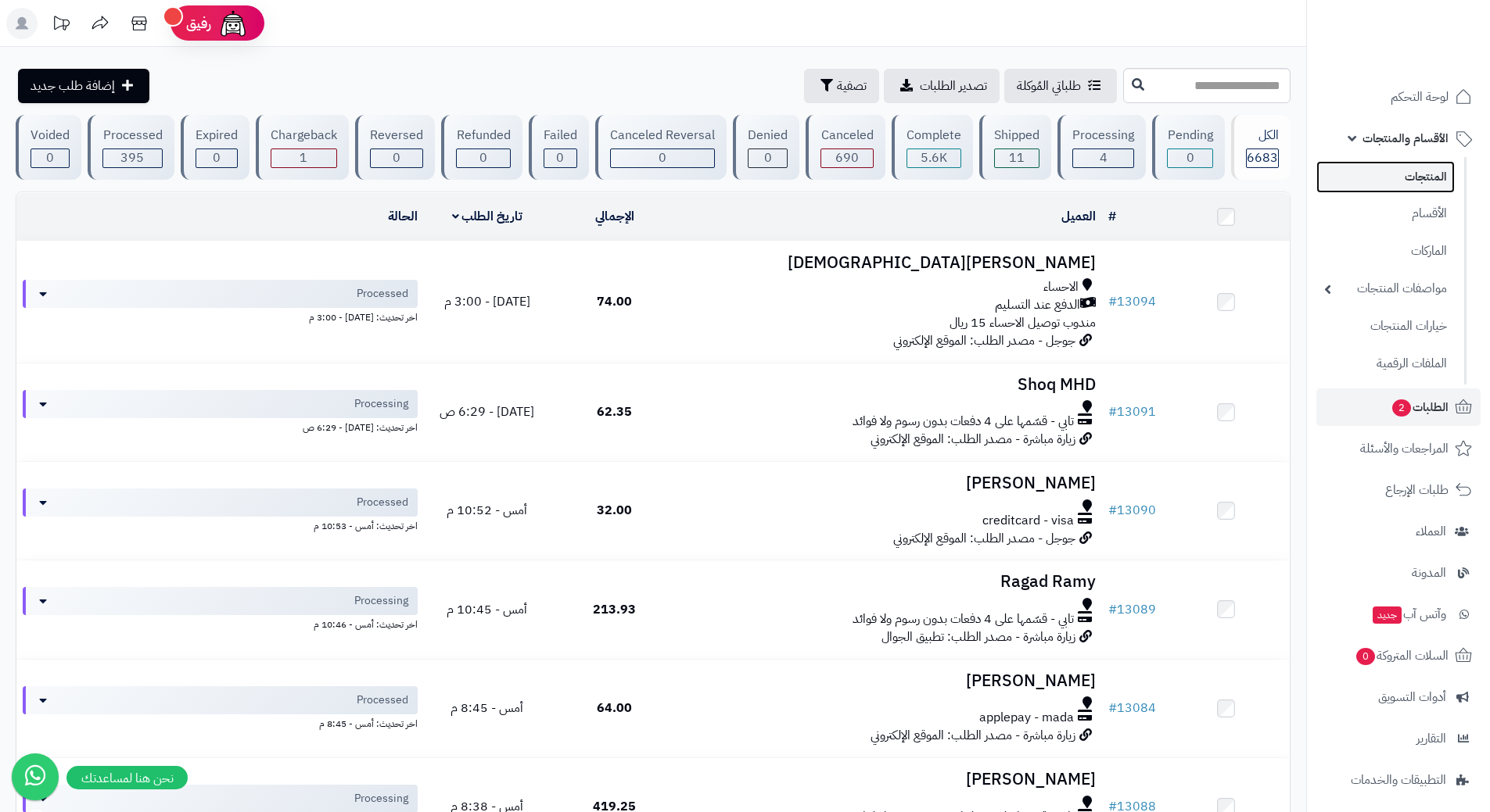
click at [1375, 176] on link "المنتجات" at bounding box center [1385, 177] width 139 height 32
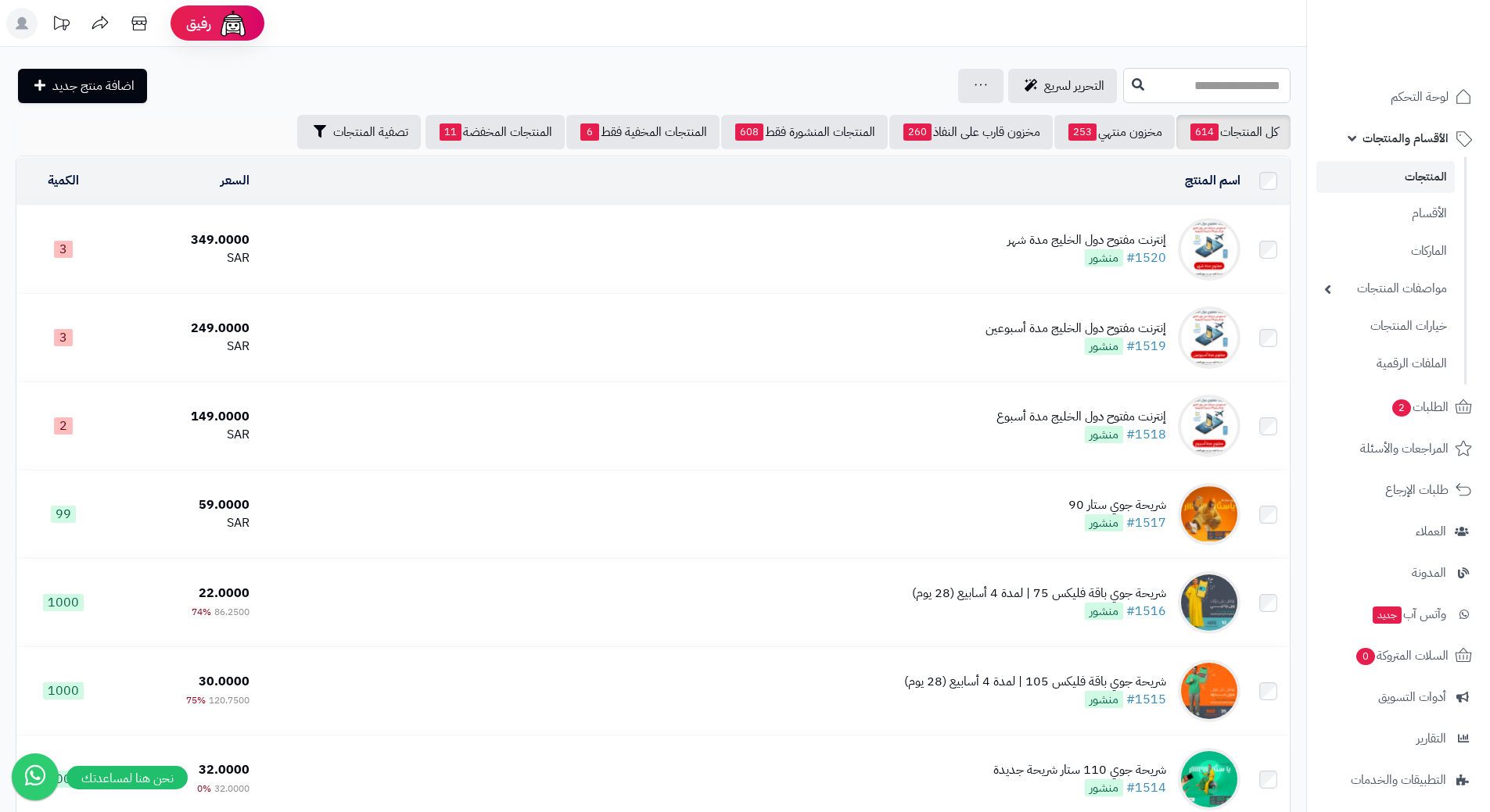
click at [1189, 84] on input "text" at bounding box center [1207, 85] width 167 height 35
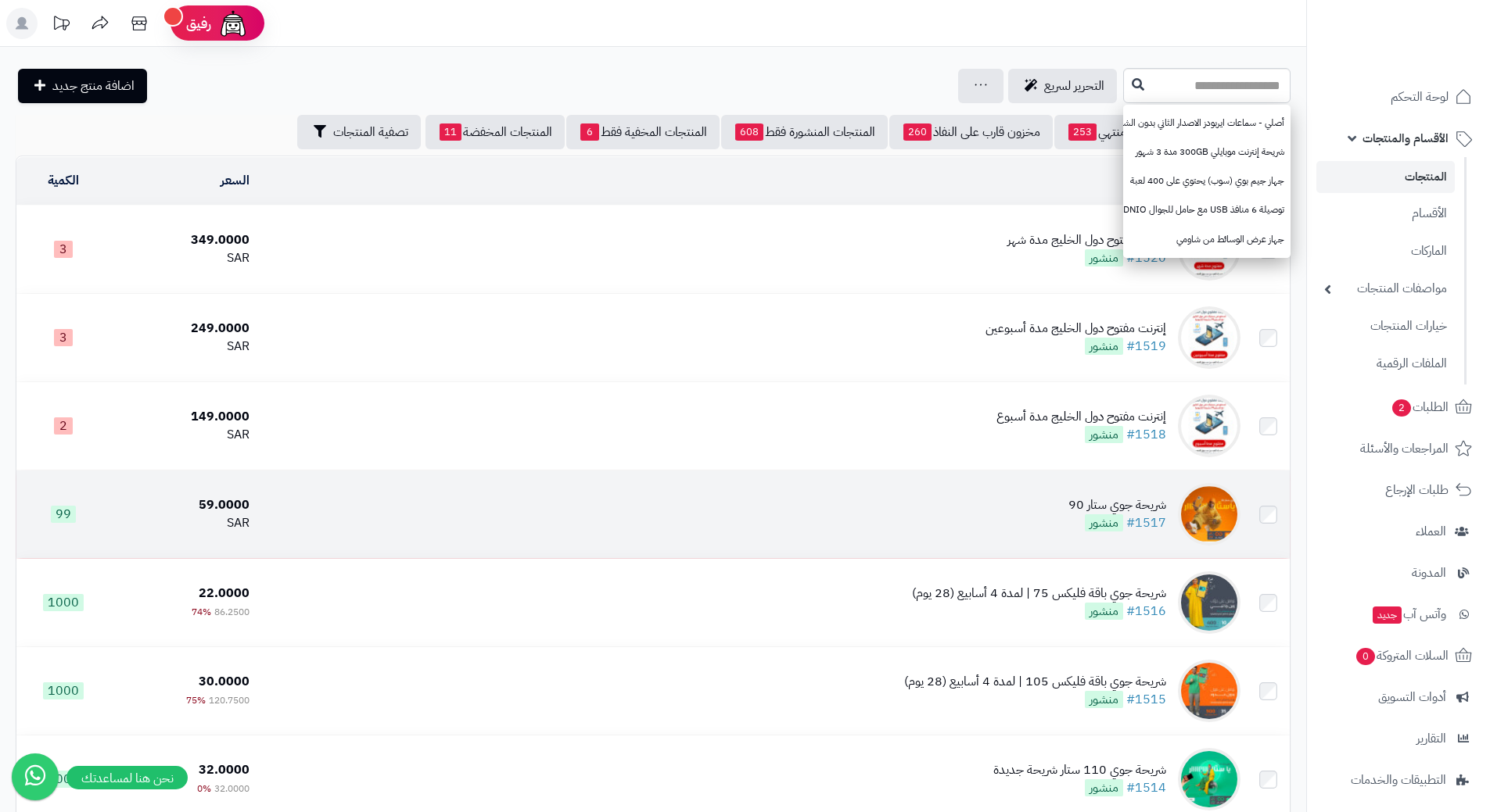
click at [574, 494] on td "شريحة جوي ستار 90 #1517 منشور" at bounding box center [752, 514] width 991 height 87
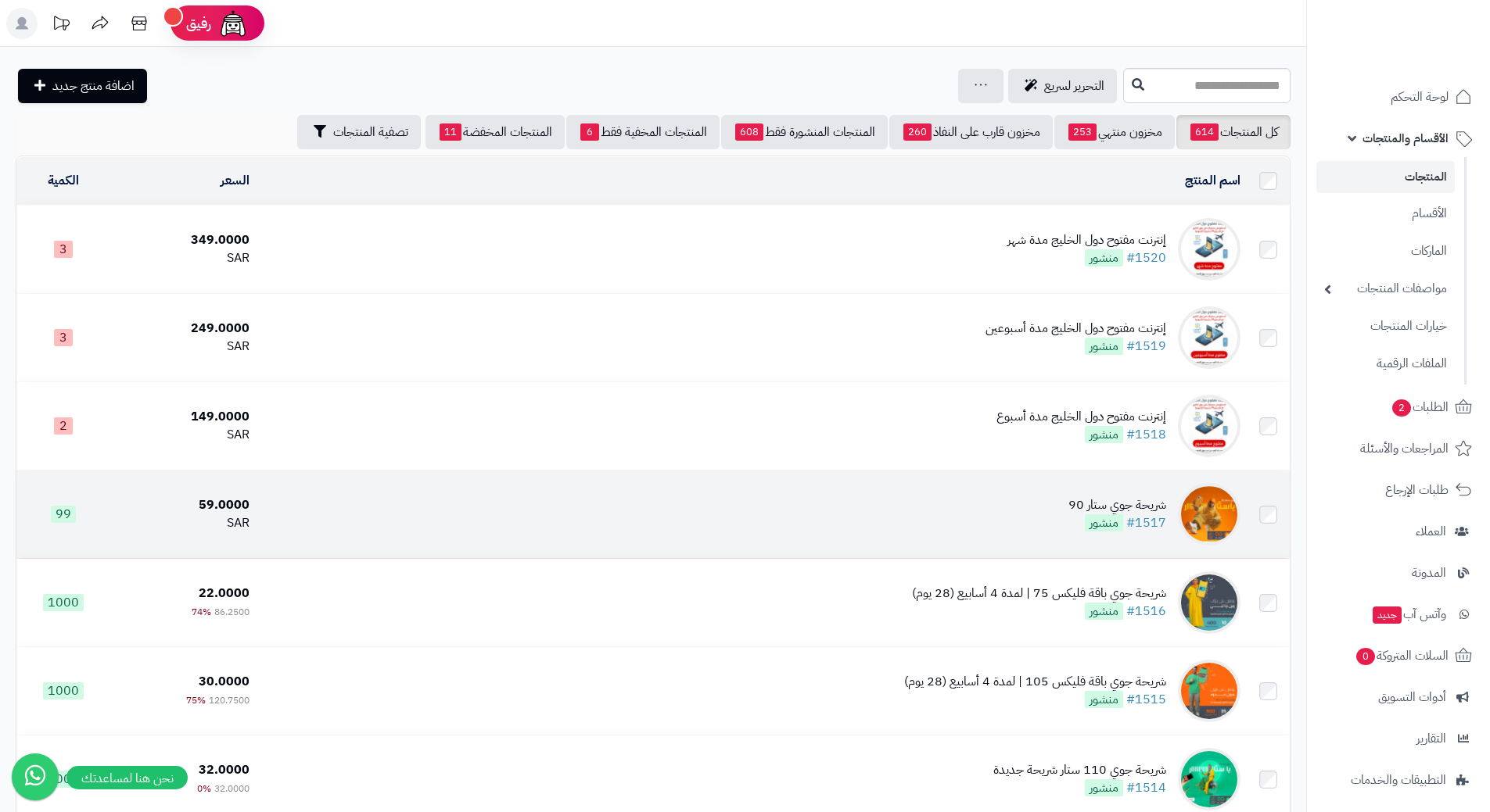
click at [574, 494] on td "شريحة جوي ستار 90 #1517 منشور" at bounding box center [752, 514] width 991 height 87
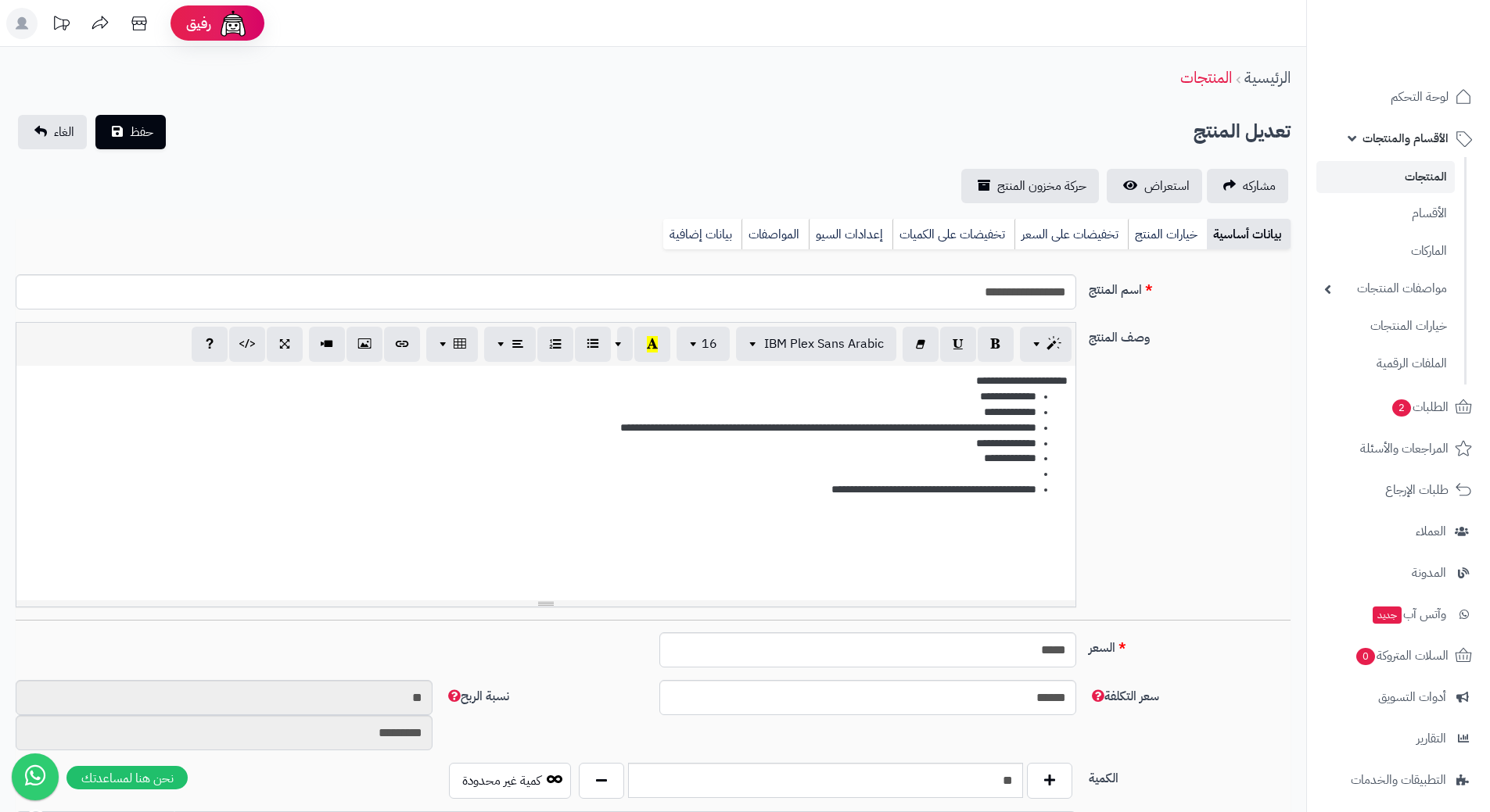
select select
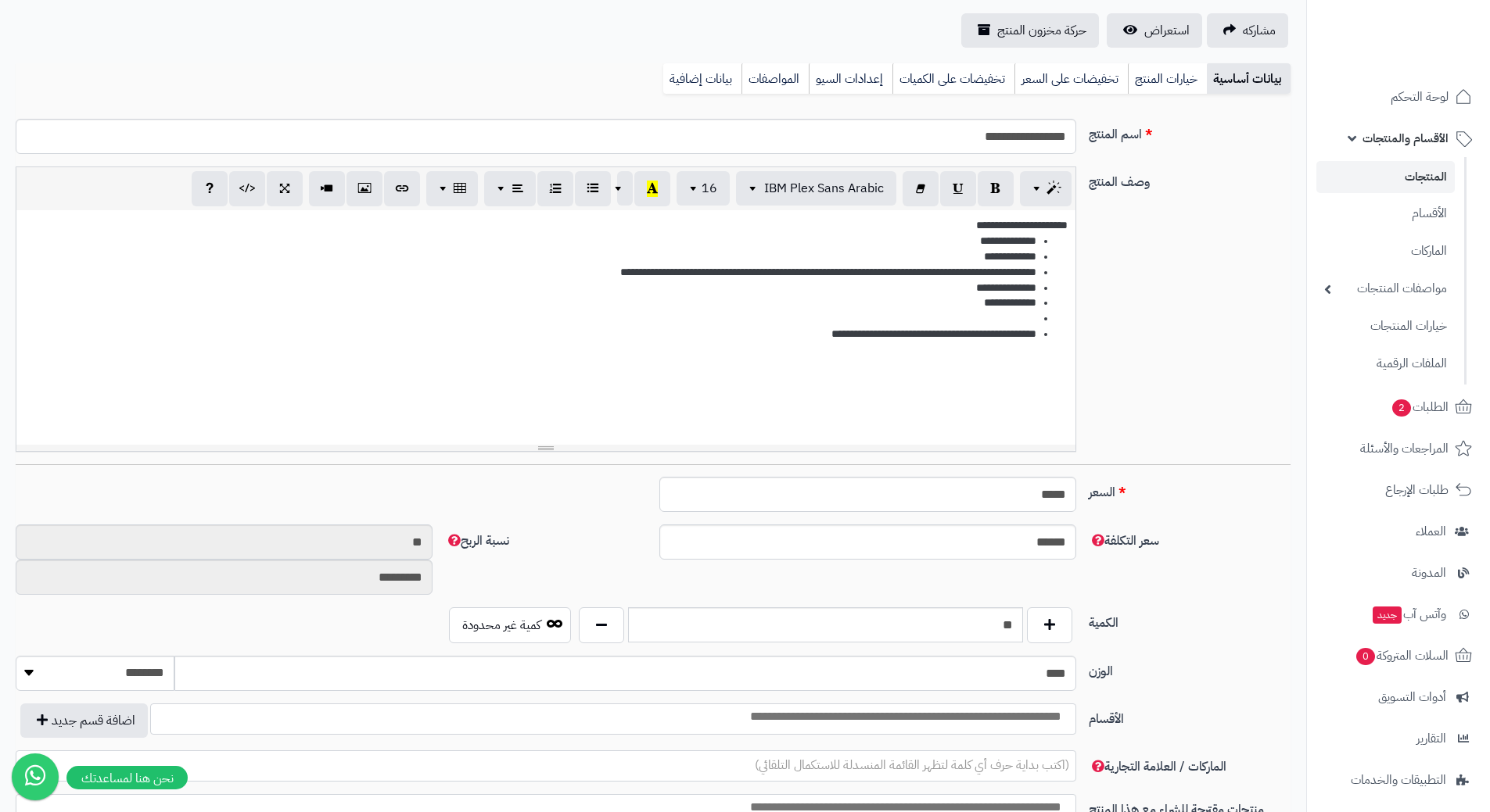
scroll to position [156, 0]
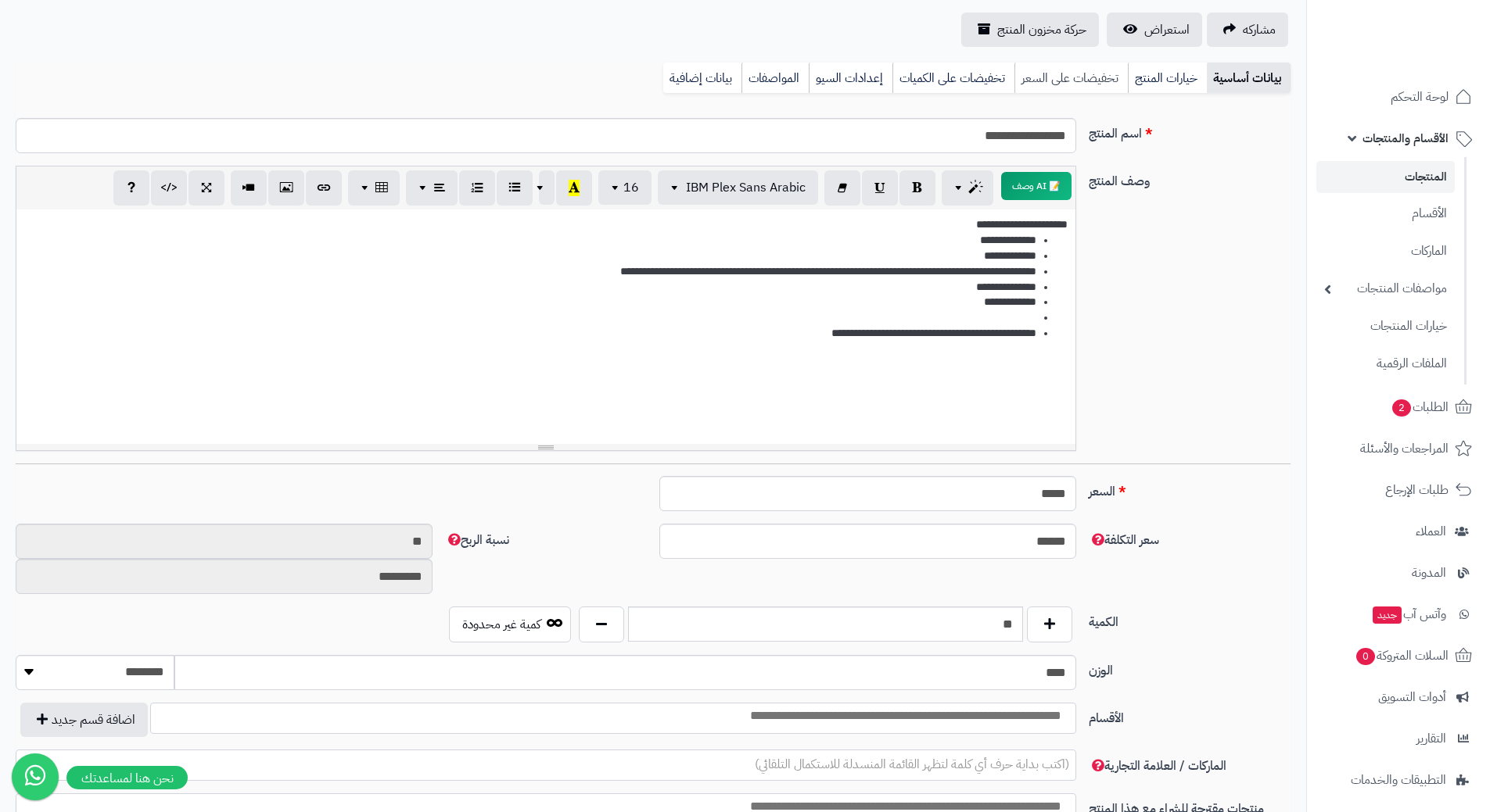
click at [1103, 76] on link "تخفيضات على السعر" at bounding box center [1071, 78] width 114 height 31
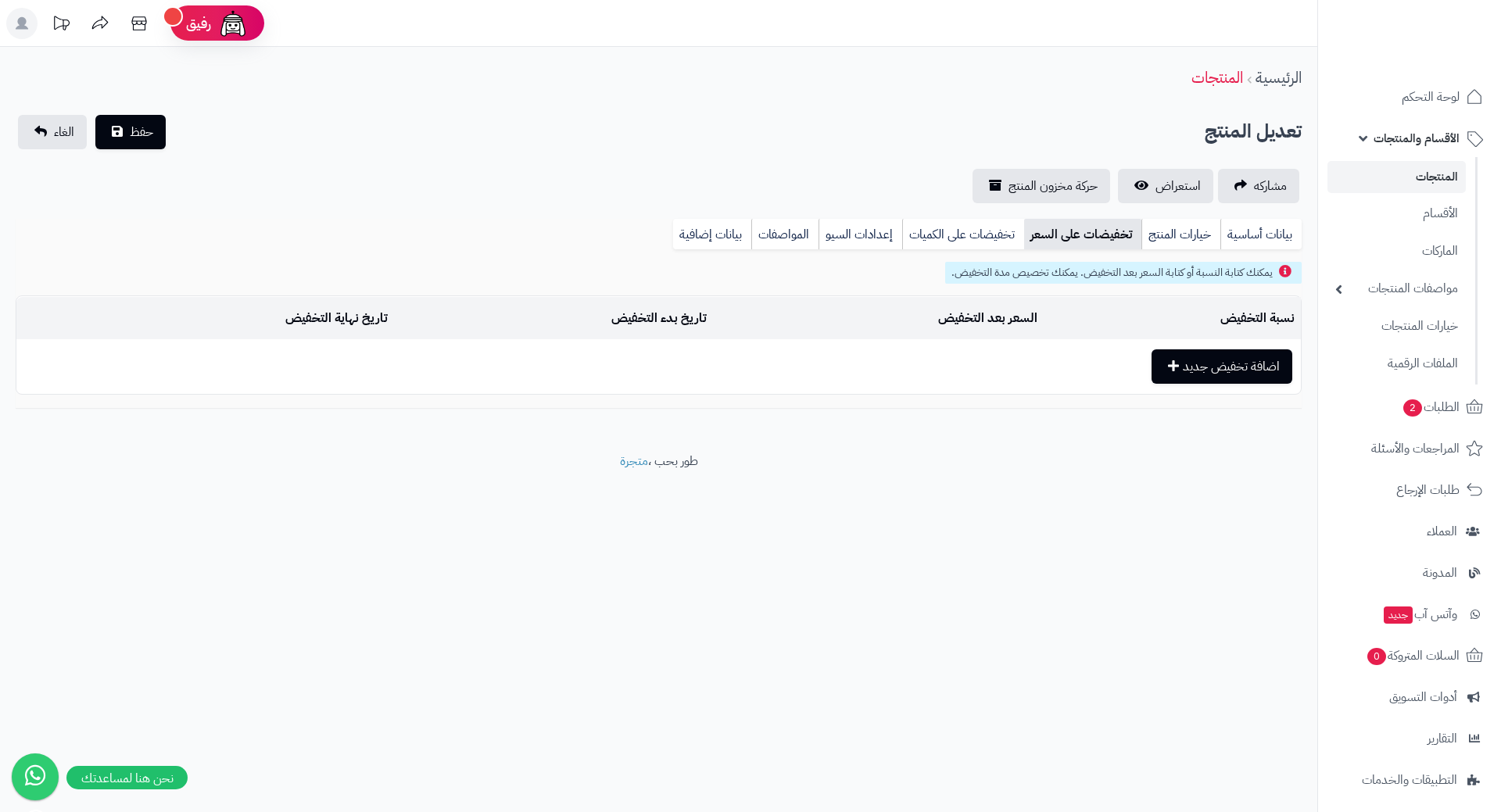
click at [1254, 217] on div "**********" at bounding box center [659, 250] width 1318 height 406
click at [1250, 226] on link "بيانات أساسية" at bounding box center [1261, 235] width 82 height 31
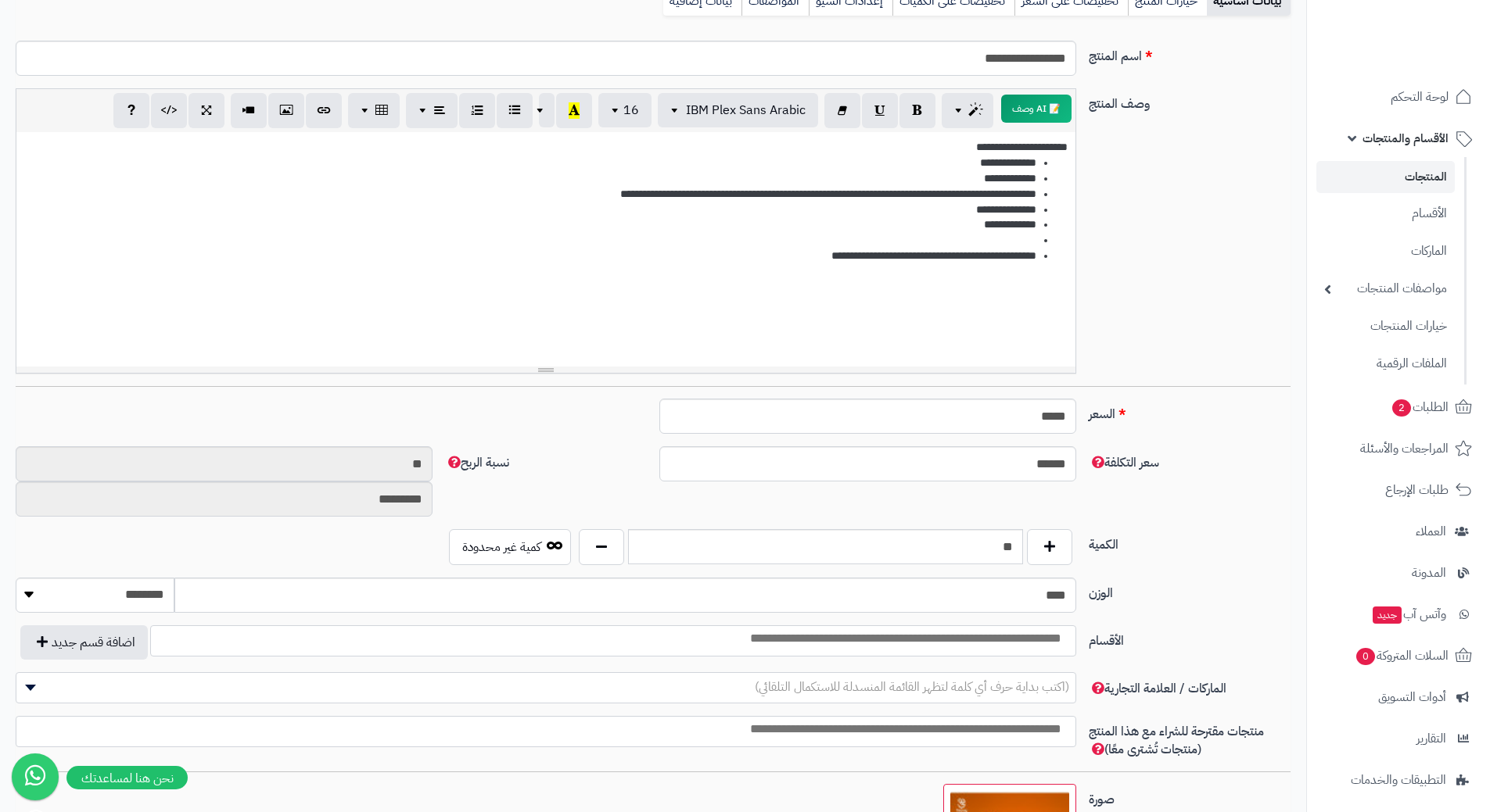
scroll to position [235, 0]
click at [1049, 414] on input "*****" at bounding box center [868, 416] width 417 height 35
type input "*"
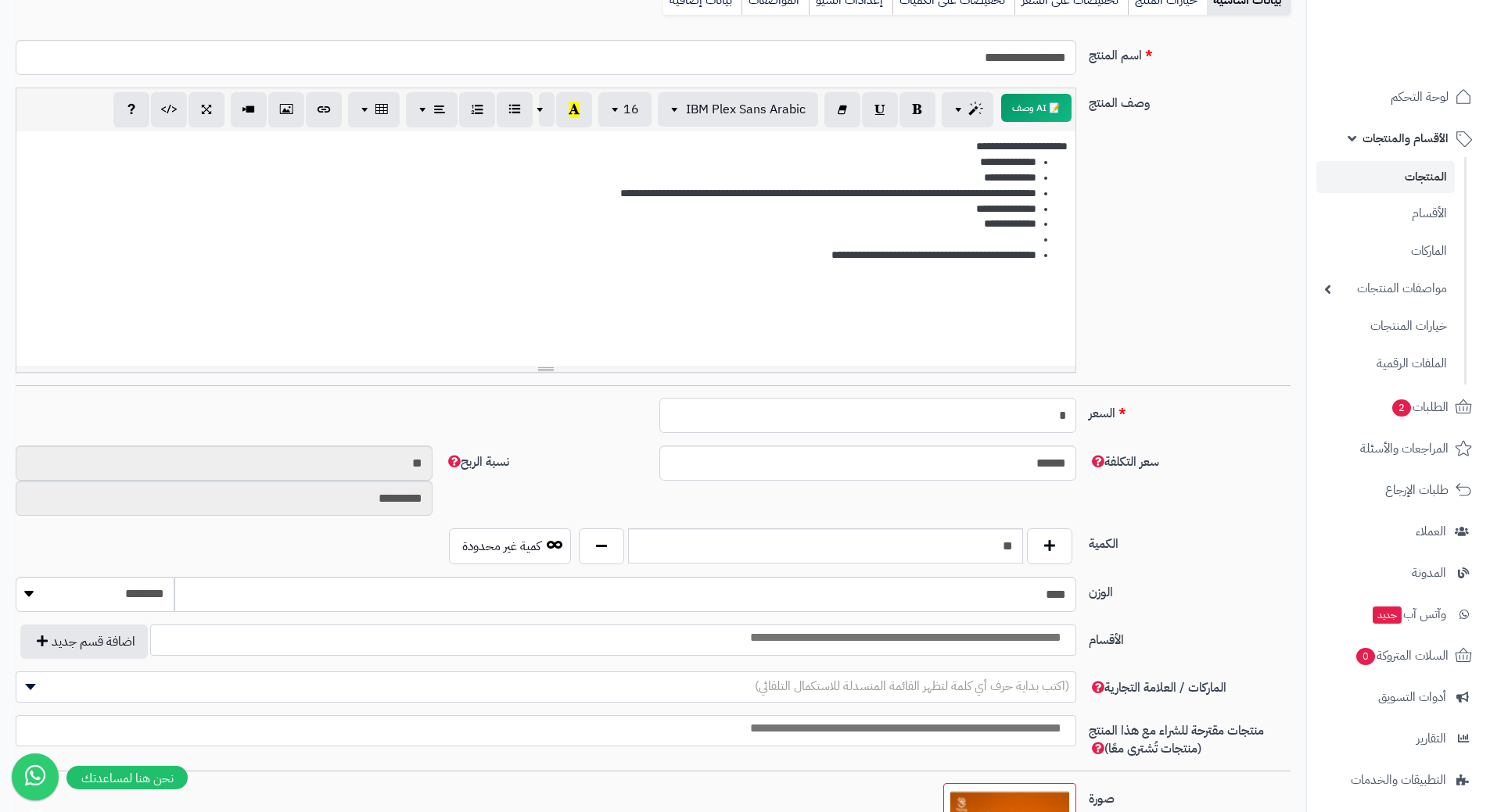
type input "********"
type input "**"
type input "*********"
type input "**"
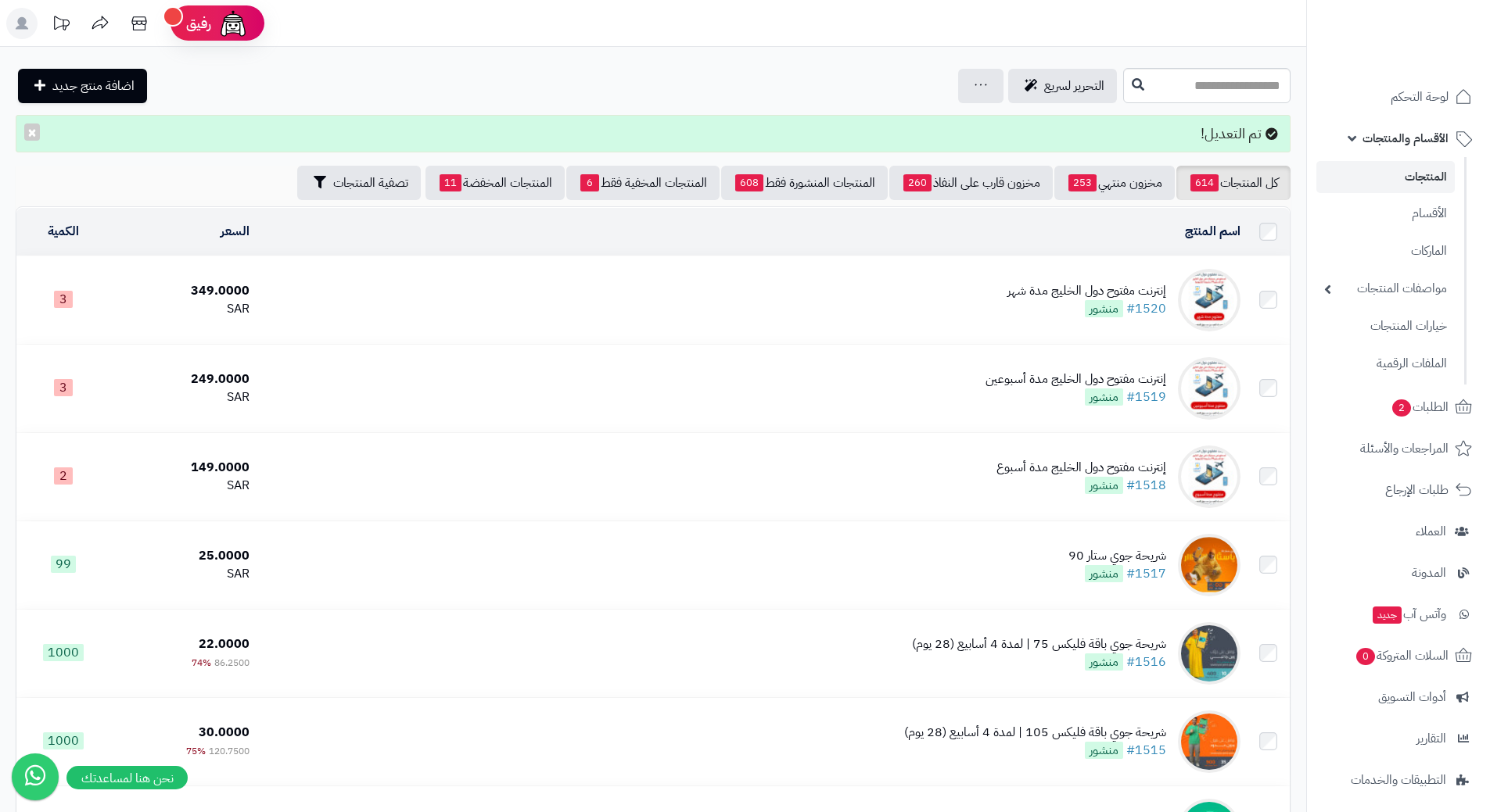
click at [1387, 140] on span "الأقسام والمنتجات" at bounding box center [1406, 139] width 86 height 22
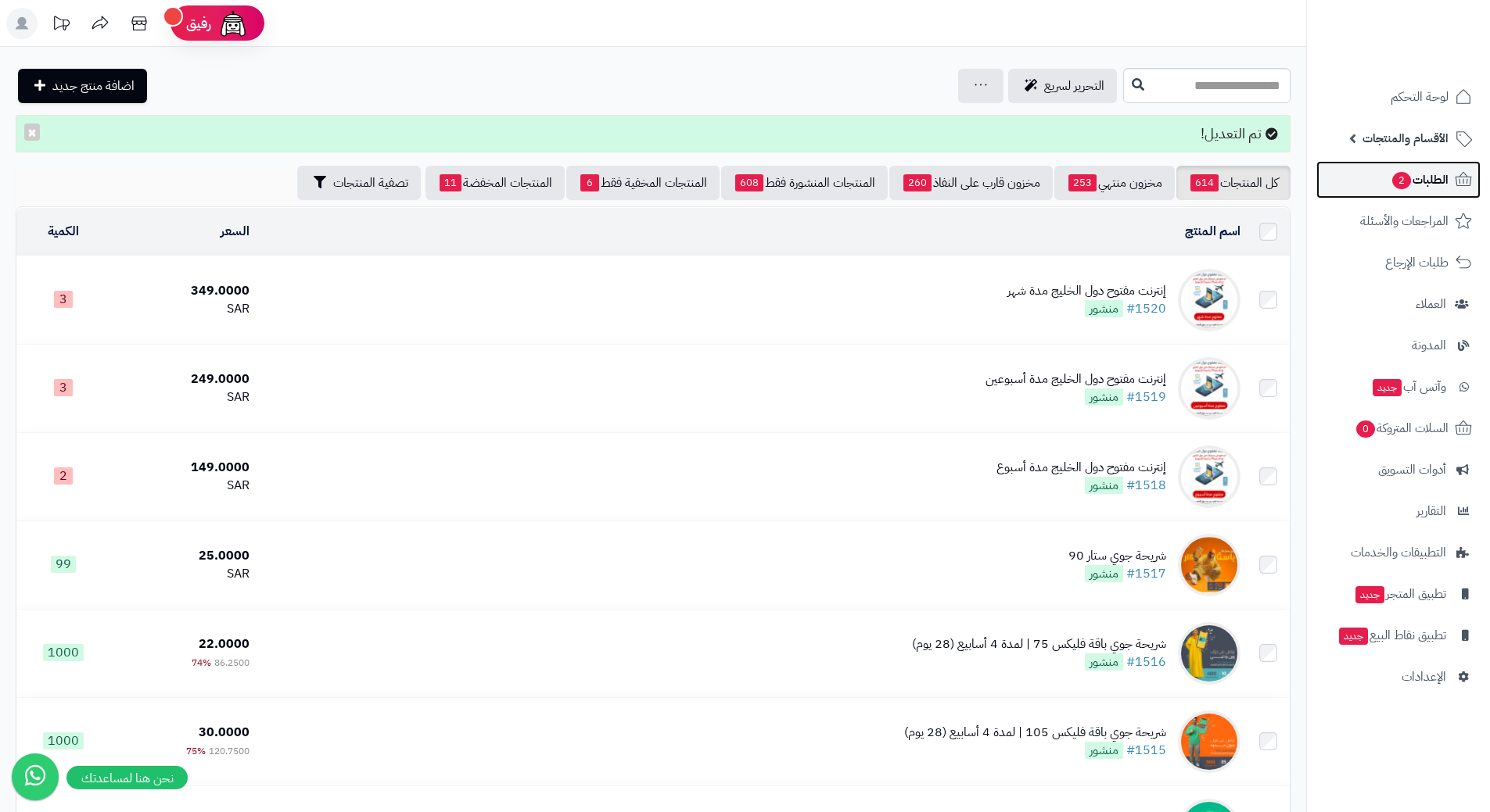
click at [1394, 193] on link "الطلبات 2" at bounding box center [1398, 180] width 164 height 38
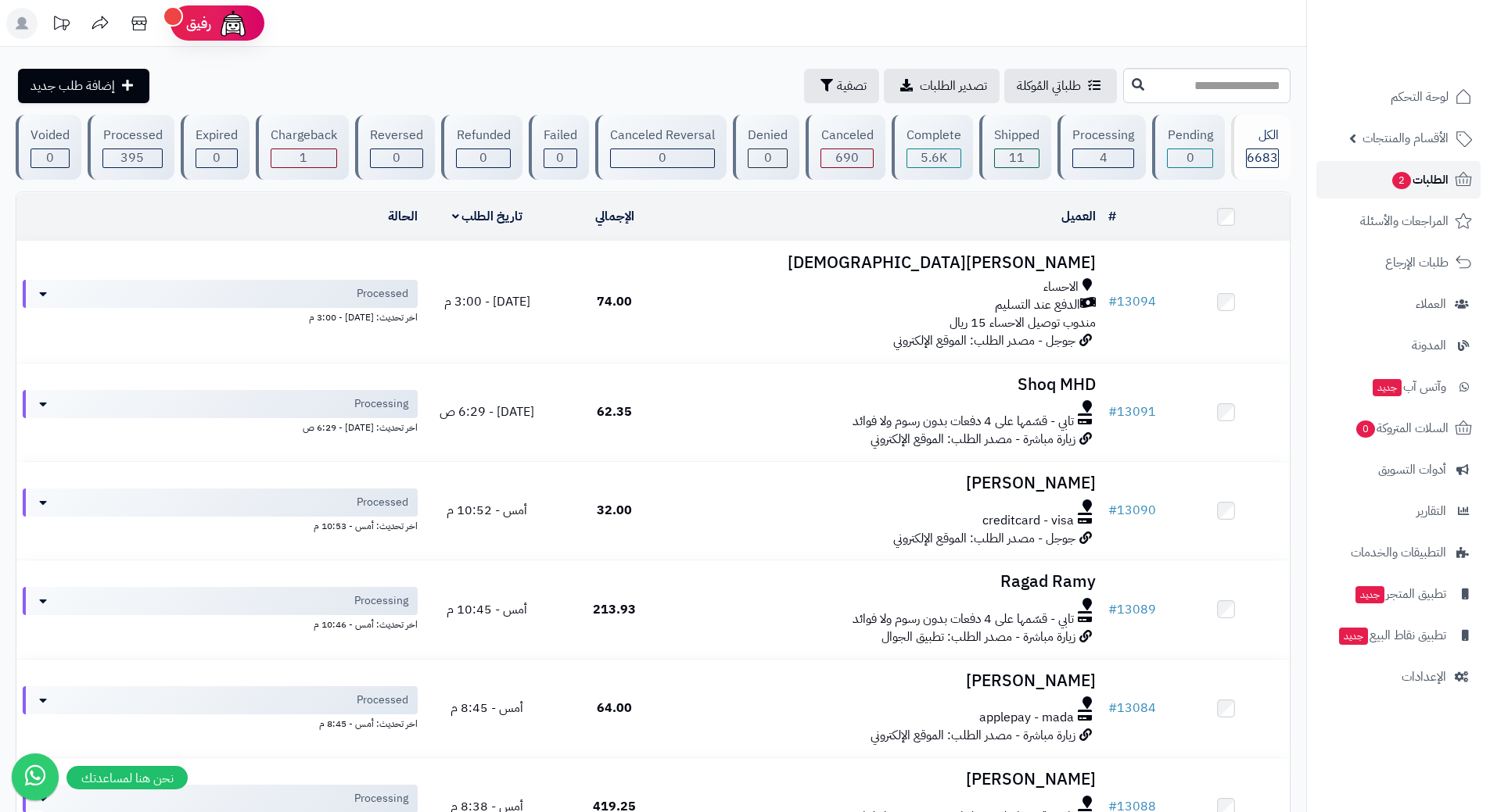
click at [1340, 192] on link "الطلبات 2" at bounding box center [1398, 180] width 164 height 38
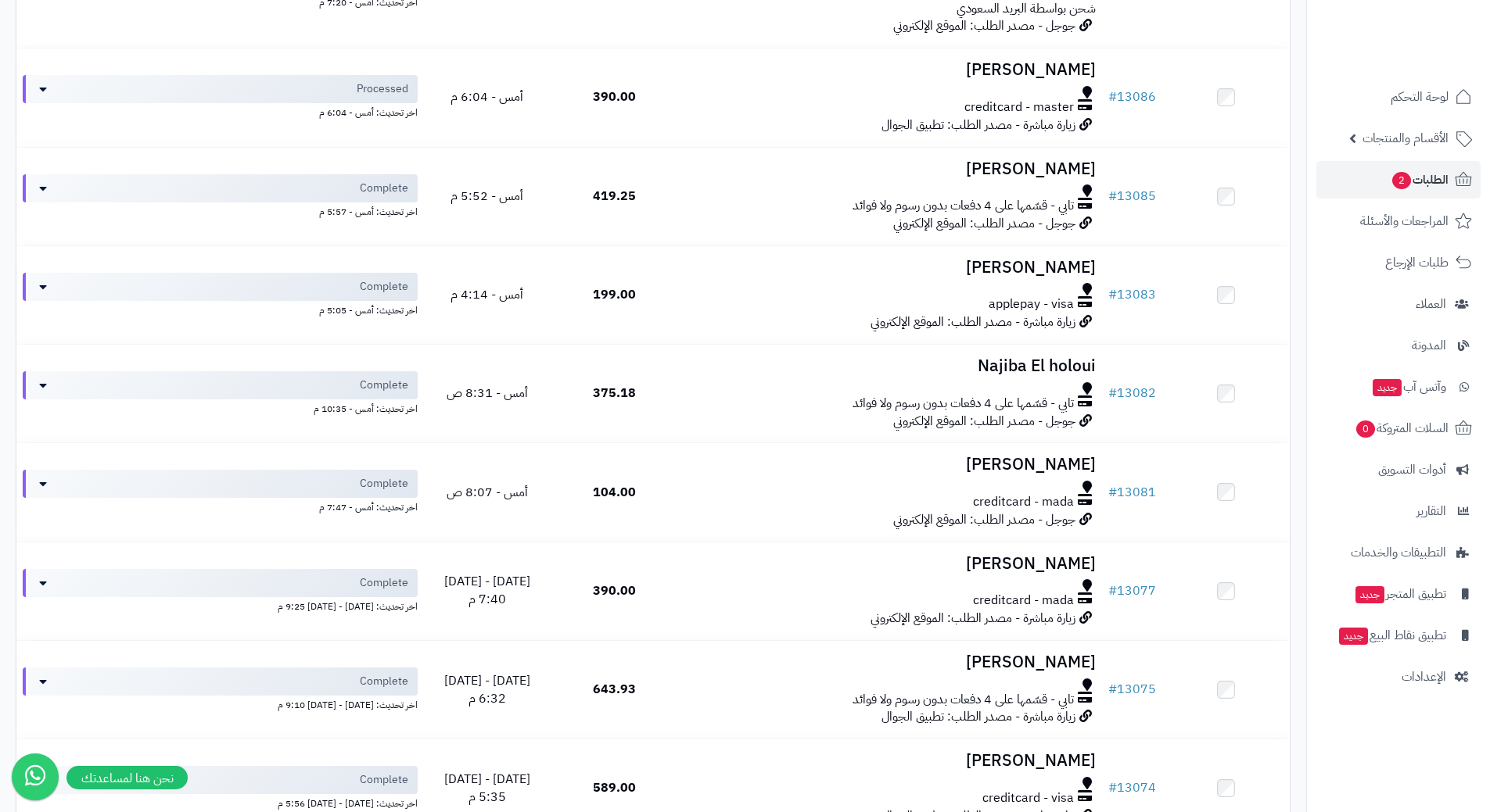
scroll to position [1660, 0]
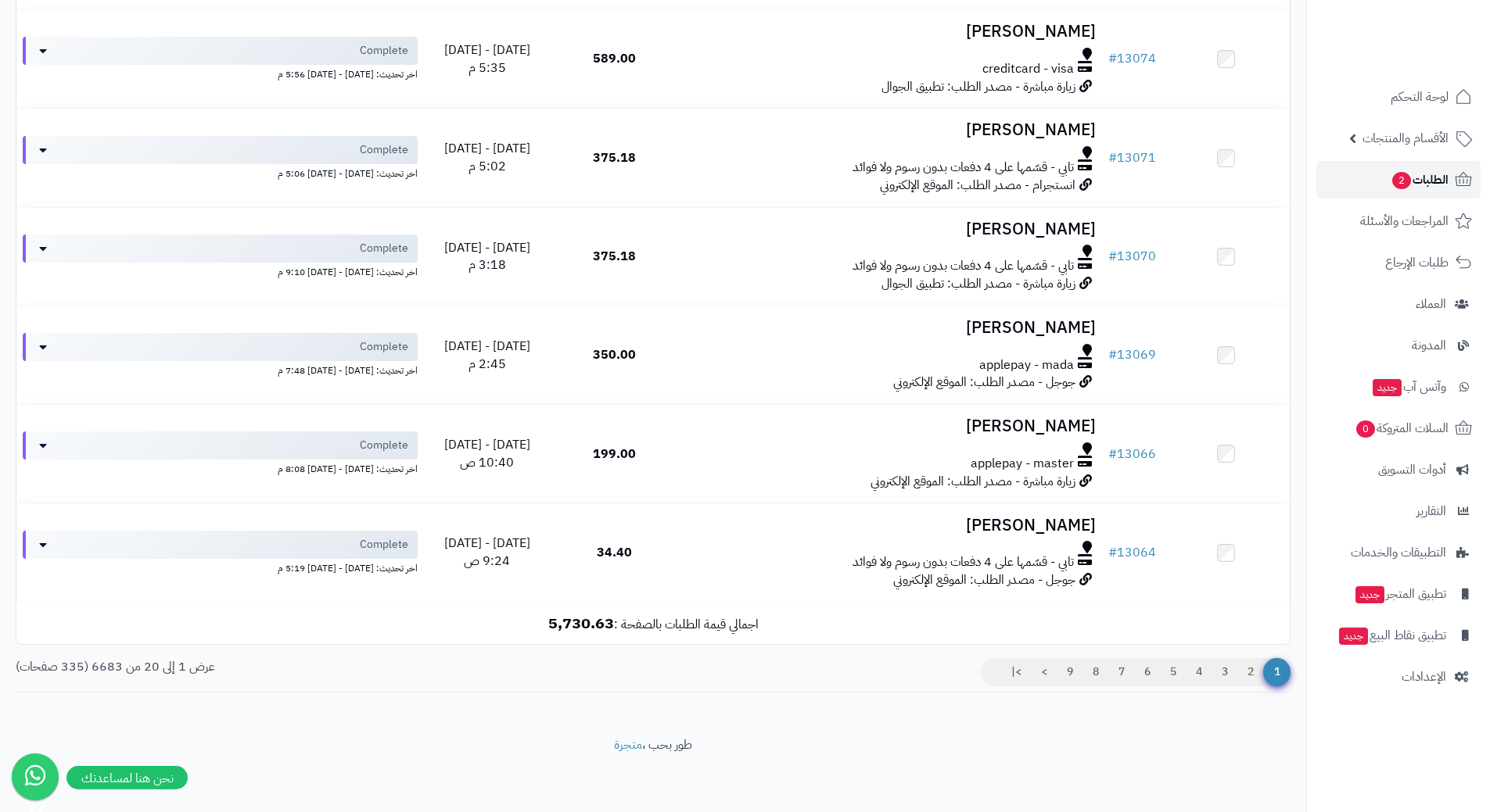
click at [1340, 180] on link "الطلبات 2" at bounding box center [1398, 180] width 164 height 38
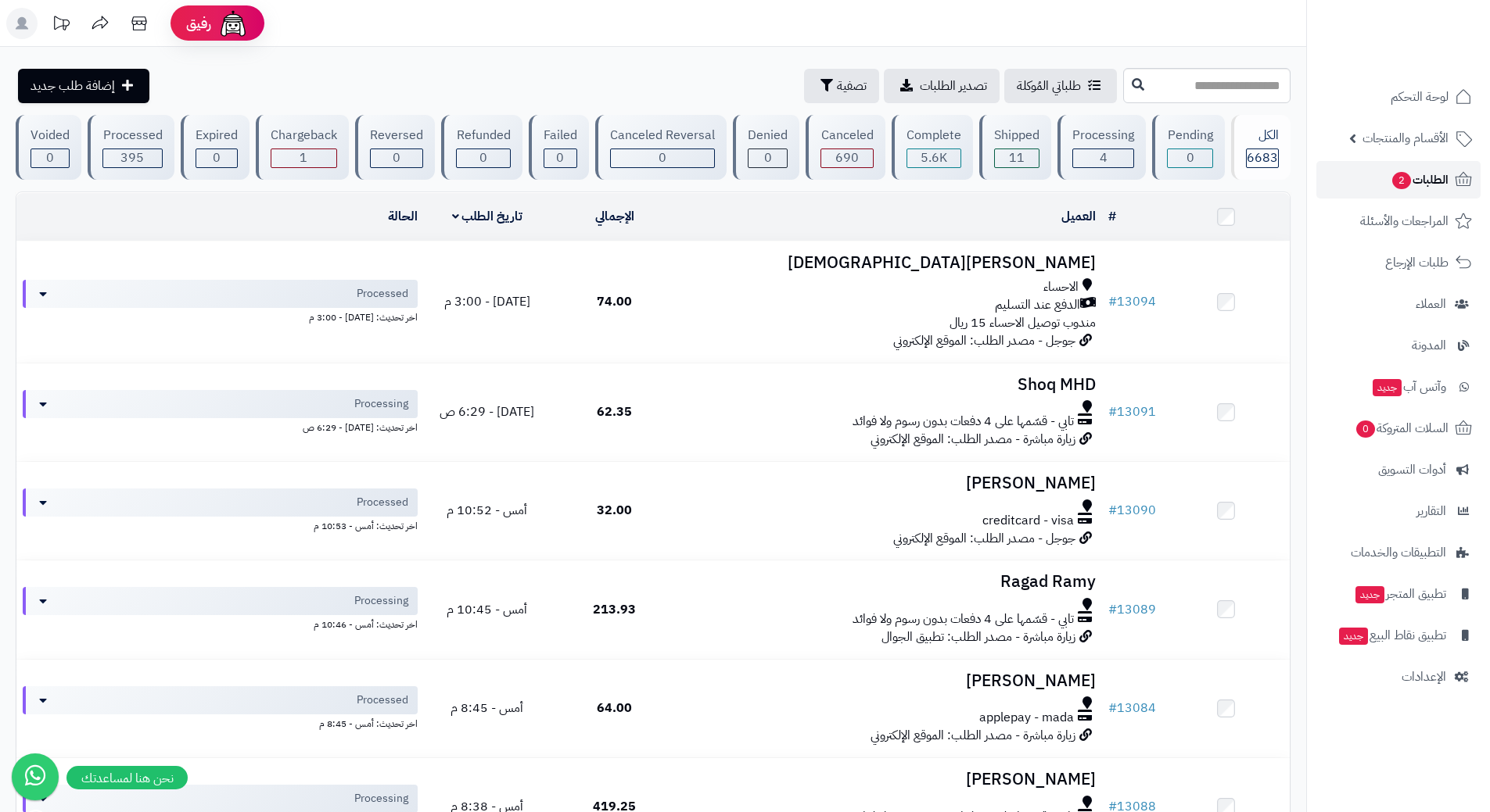
click at [1337, 177] on link "الطلبات 2" at bounding box center [1398, 180] width 164 height 38
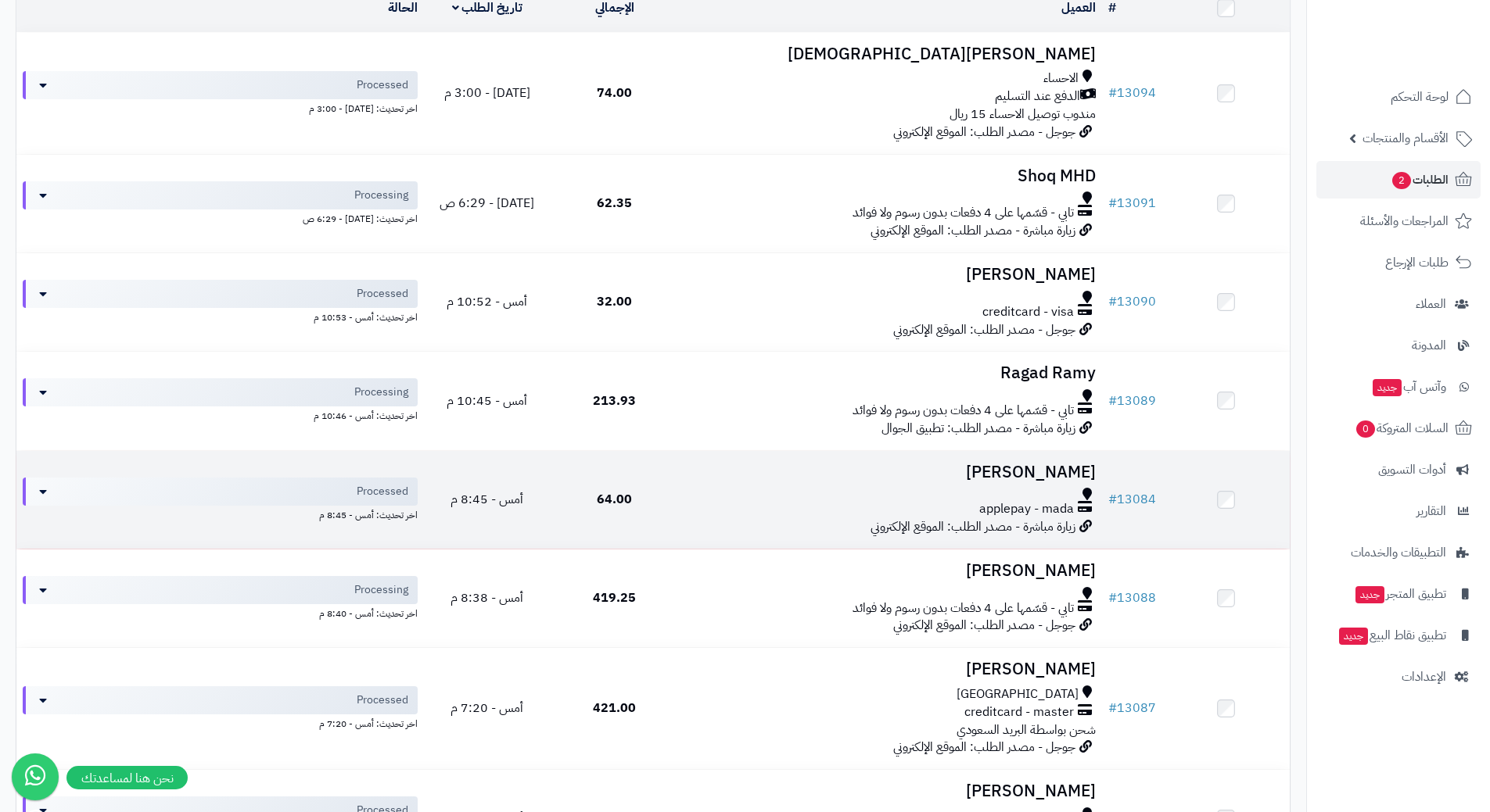
scroll to position [156, 0]
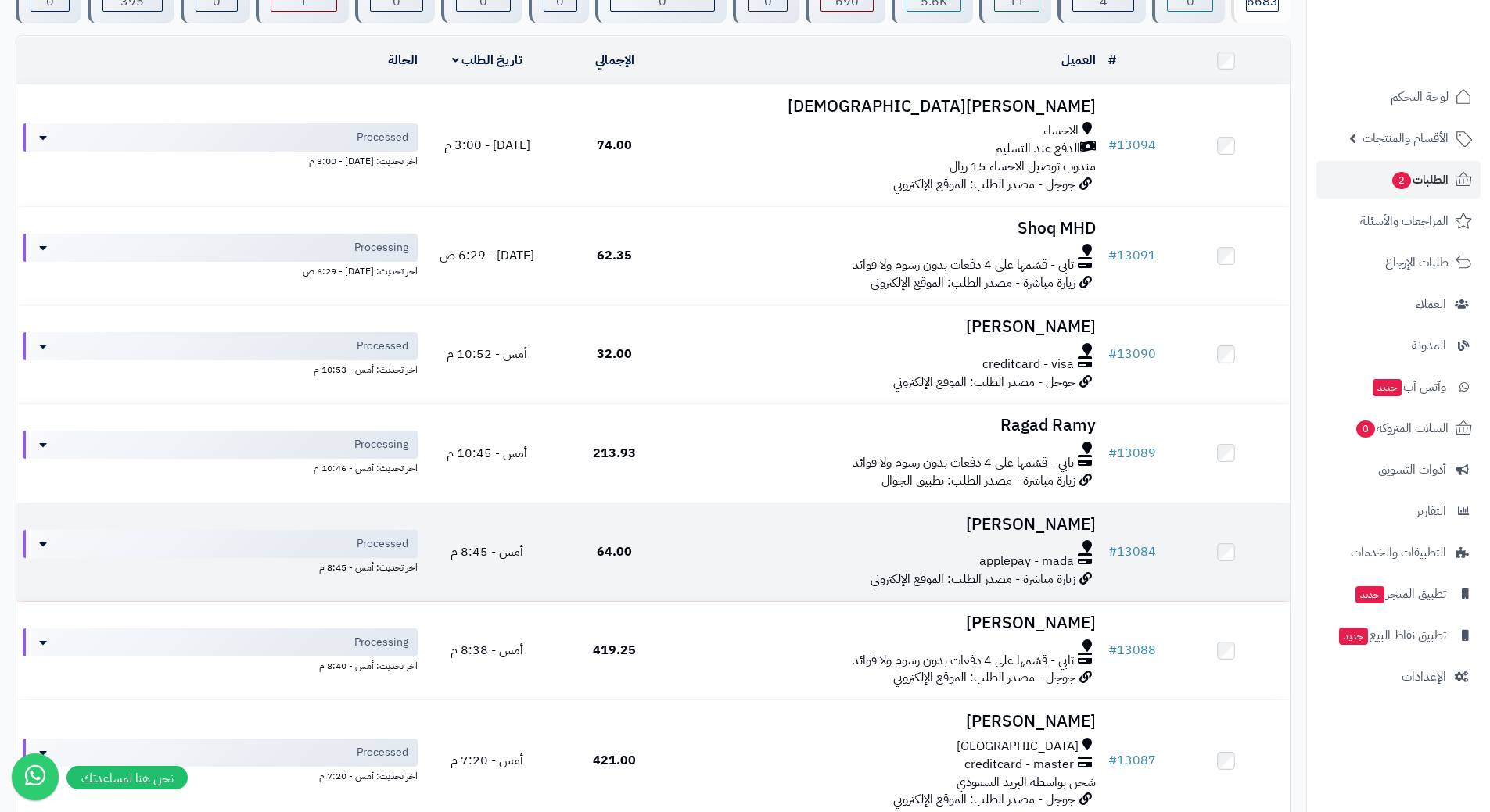
click at [688, 551] on div "applepay - mada" at bounding box center [891, 555] width 411 height 30
click at [684, 553] on td "Ali Naser applepay - mada زيارة مباشرة - مصدر الطلب: الموقع الإلكتروني" at bounding box center [891, 552] width 424 height 98
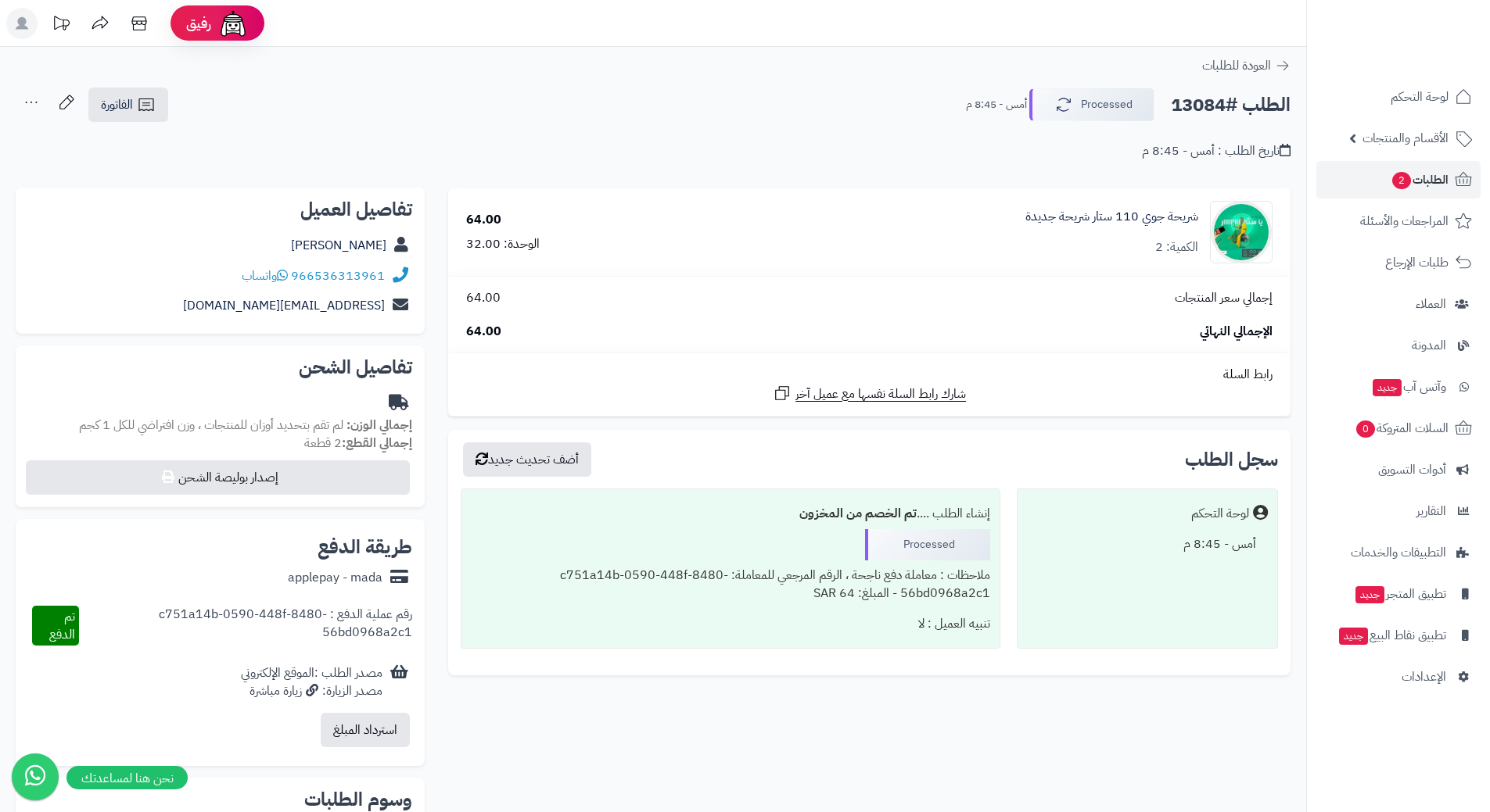
click at [1254, 104] on h2 "الطلب #13084" at bounding box center [1230, 105] width 119 height 32
copy div "الطلب #13084 Processed"
click at [1363, 166] on link "الطلبات 2" at bounding box center [1398, 180] width 164 height 38
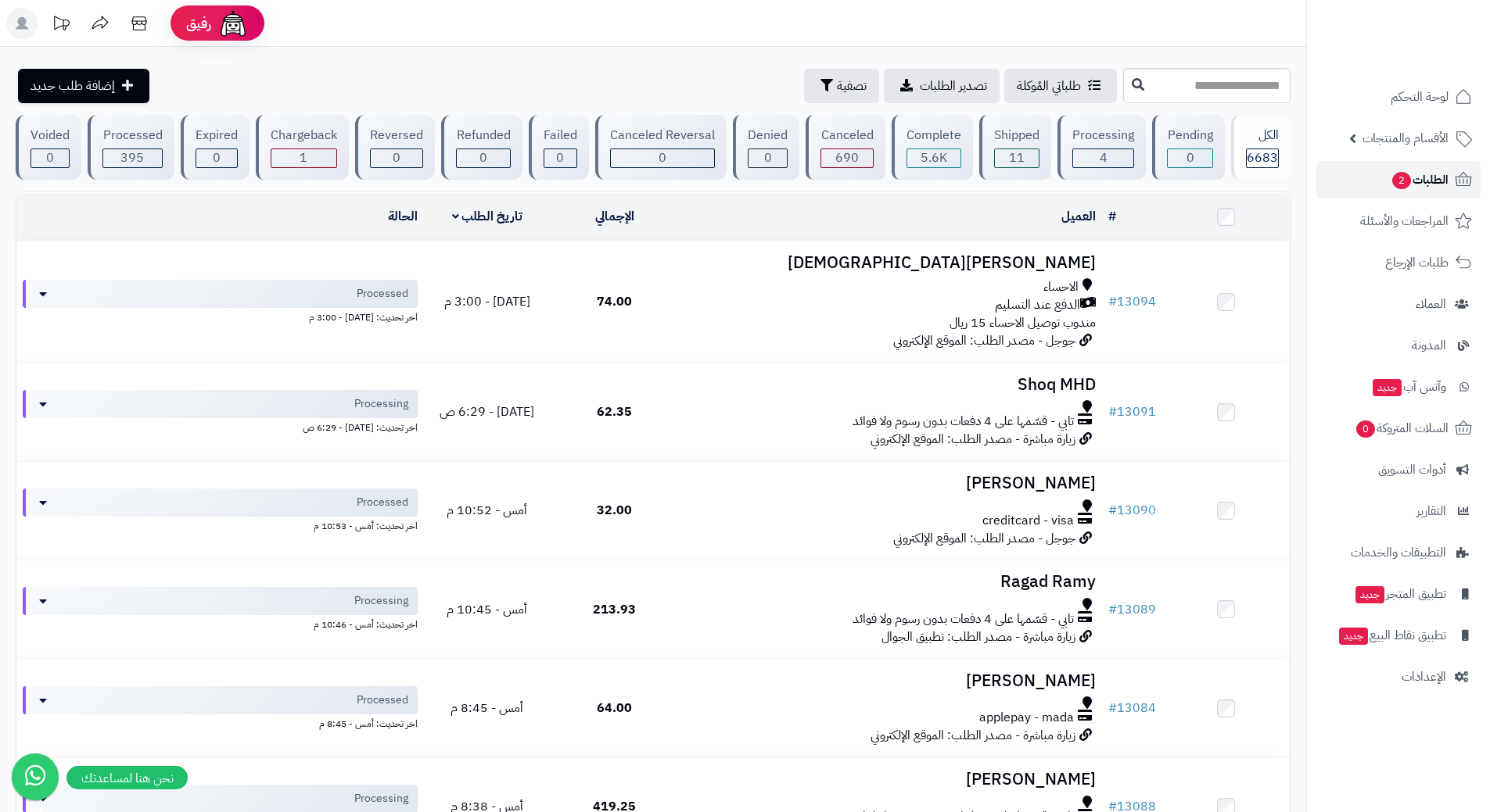
click at [1381, 172] on link "الطلبات 2" at bounding box center [1398, 180] width 164 height 38
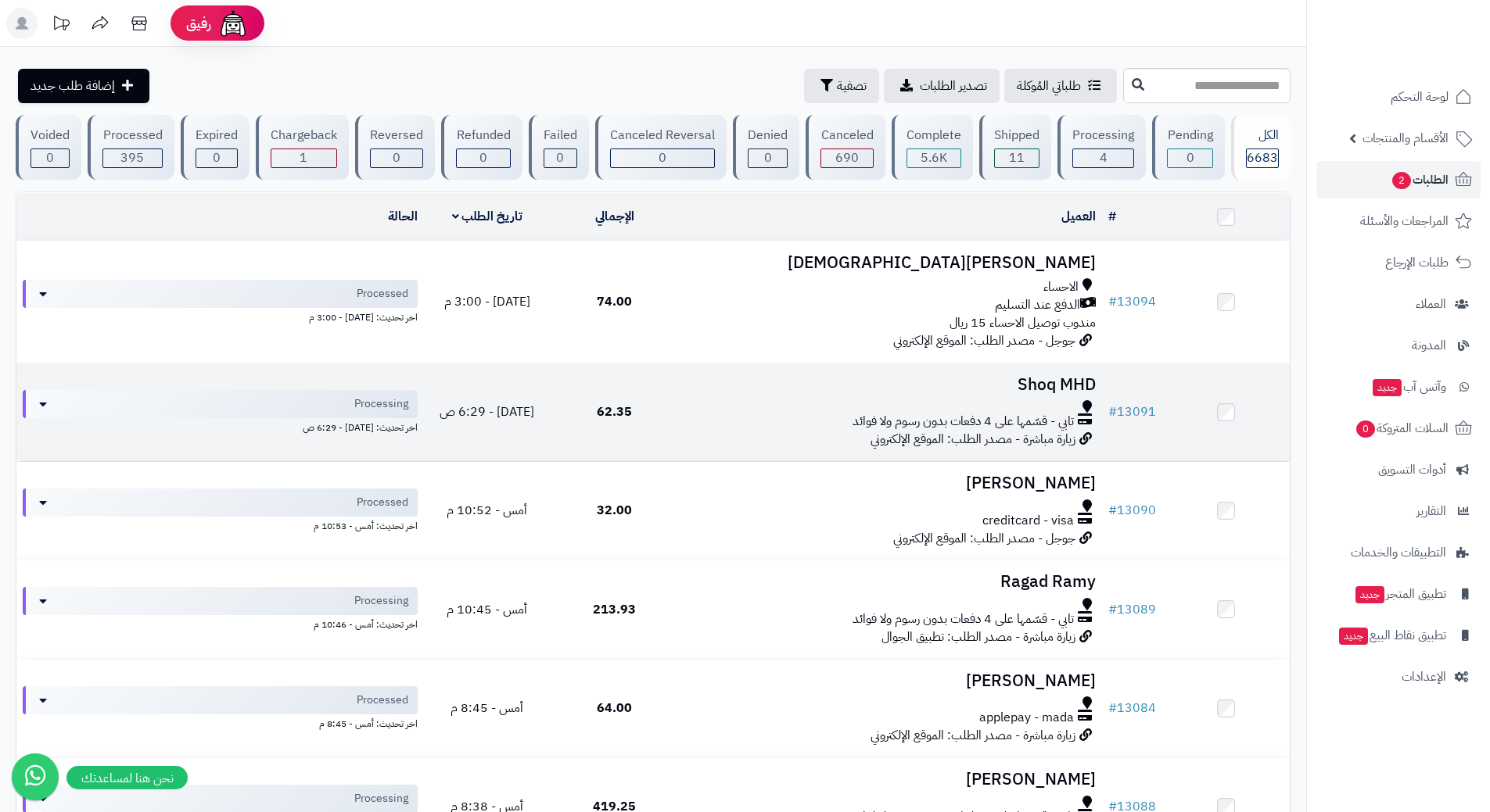
click at [695, 397] on td "Shoq MHD تابي - قسّمها على 4 دفعات بدون رسوم ولا فوائد زيارة مباشرة - مصدر الطل…" at bounding box center [891, 412] width 424 height 98
click at [713, 413] on div "تابي - قسّمها على 4 دفعات بدون رسوم ولا فوائد" at bounding box center [891, 422] width 411 height 18
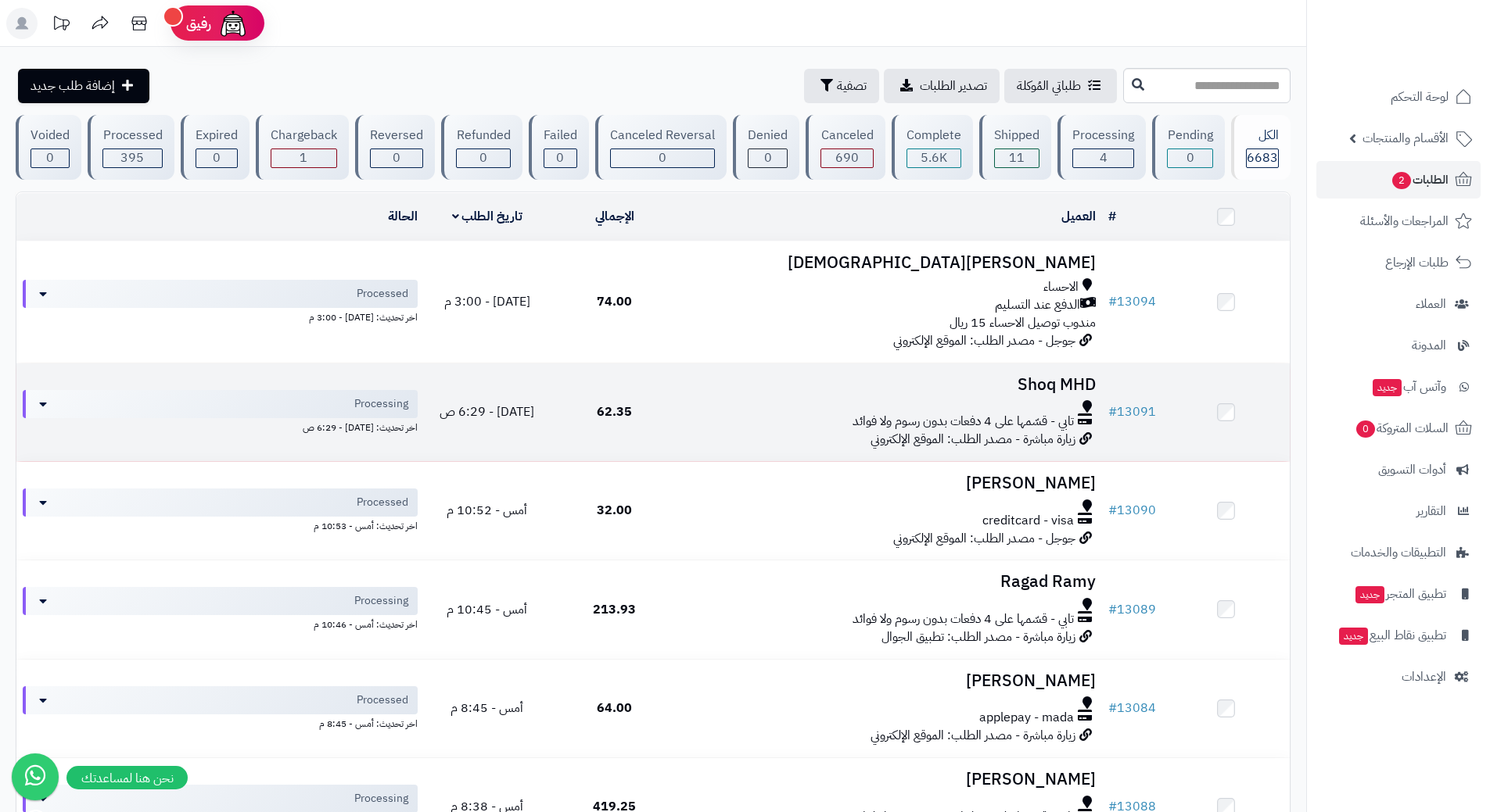
click at [712, 415] on div "تابي - قسّمها على 4 دفعات بدون رسوم ولا فوائد" at bounding box center [891, 422] width 411 height 18
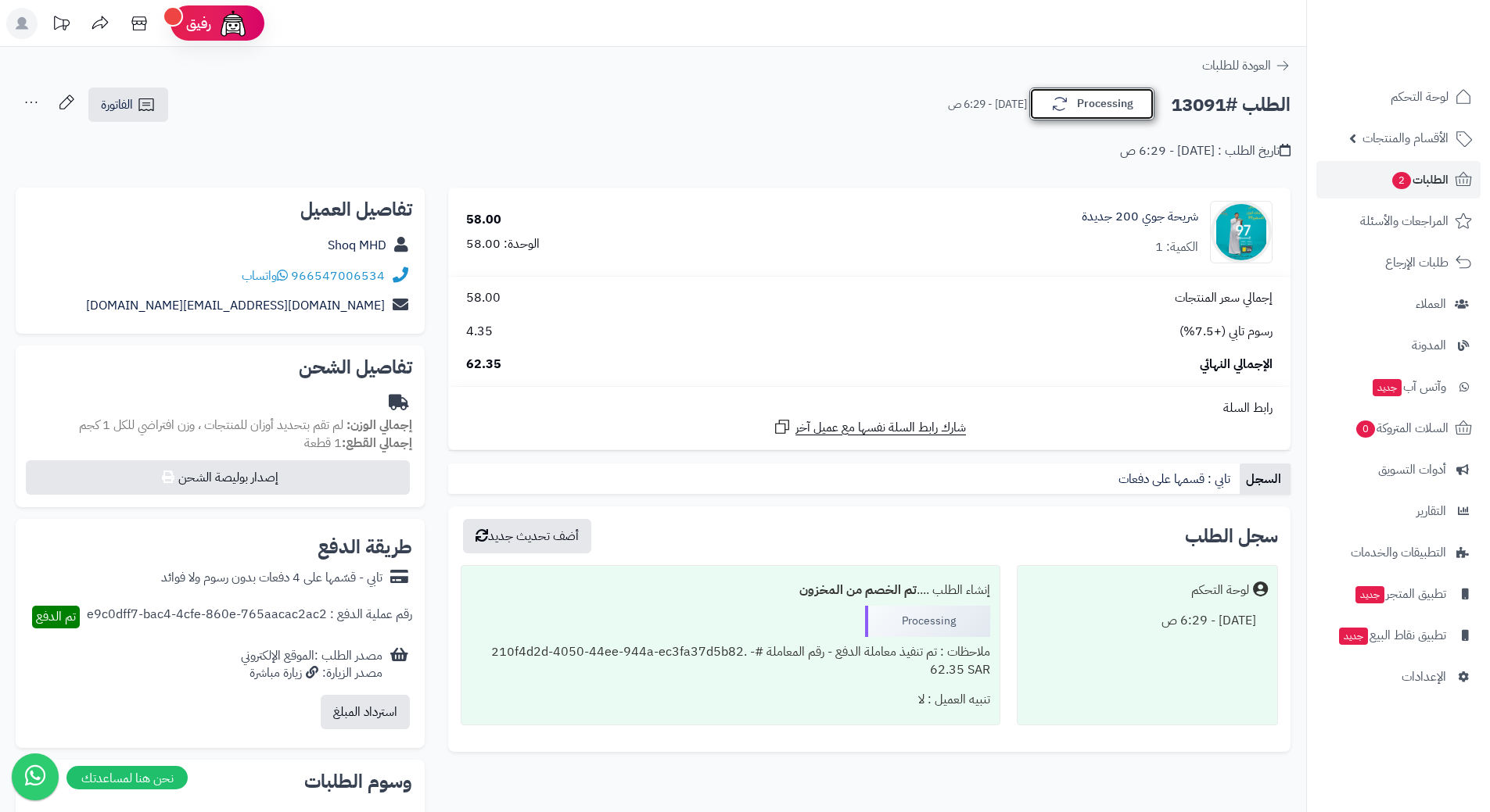
click at [1116, 93] on button "Processing" at bounding box center [1092, 104] width 125 height 33
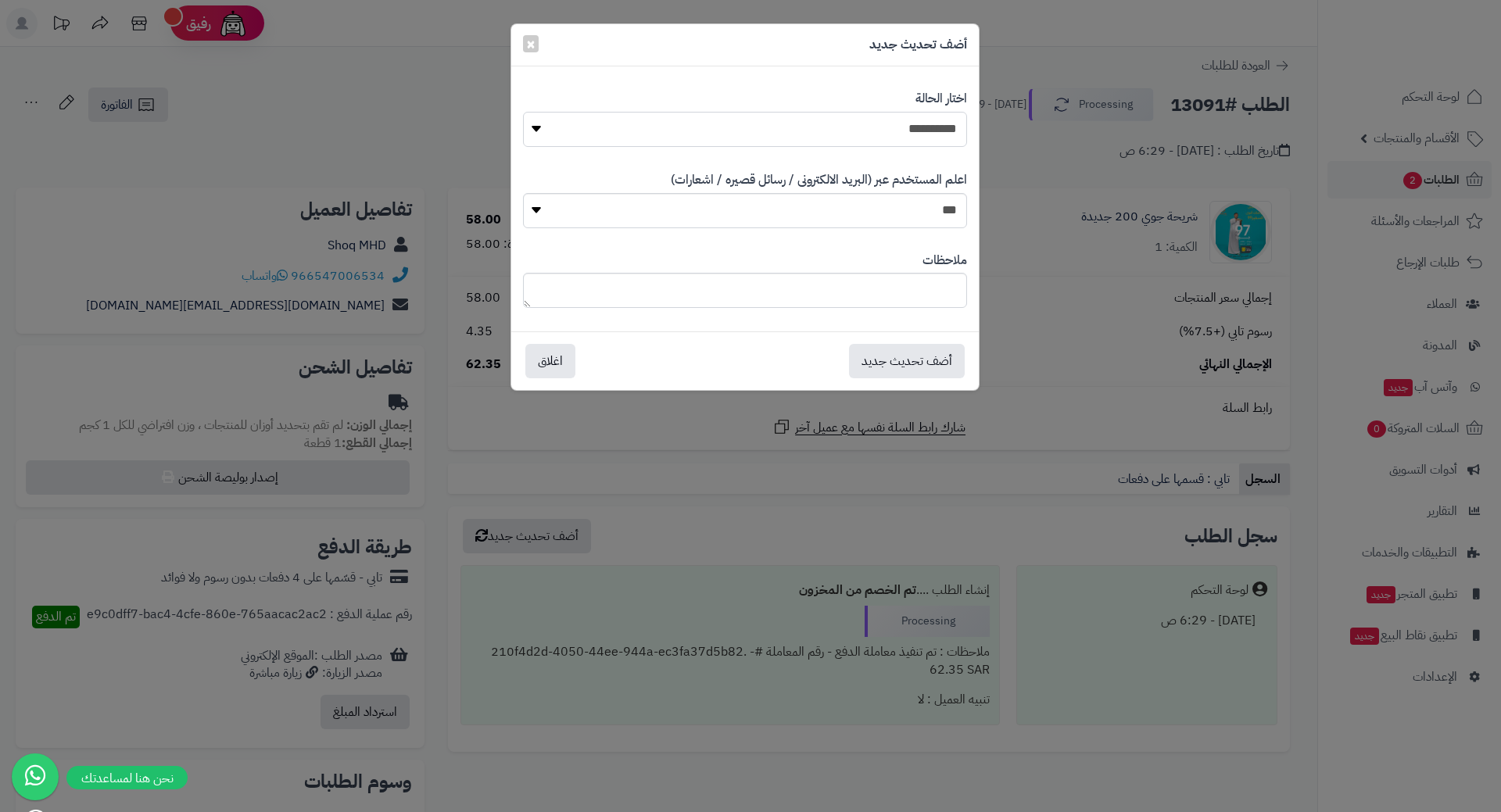
click at [883, 138] on select "**********" at bounding box center [745, 129] width 444 height 35
select select "*"
click at [523, 112] on select "**********" at bounding box center [745, 129] width 444 height 35
click at [891, 346] on button "أضف تحديث جديد" at bounding box center [906, 360] width 116 height 34
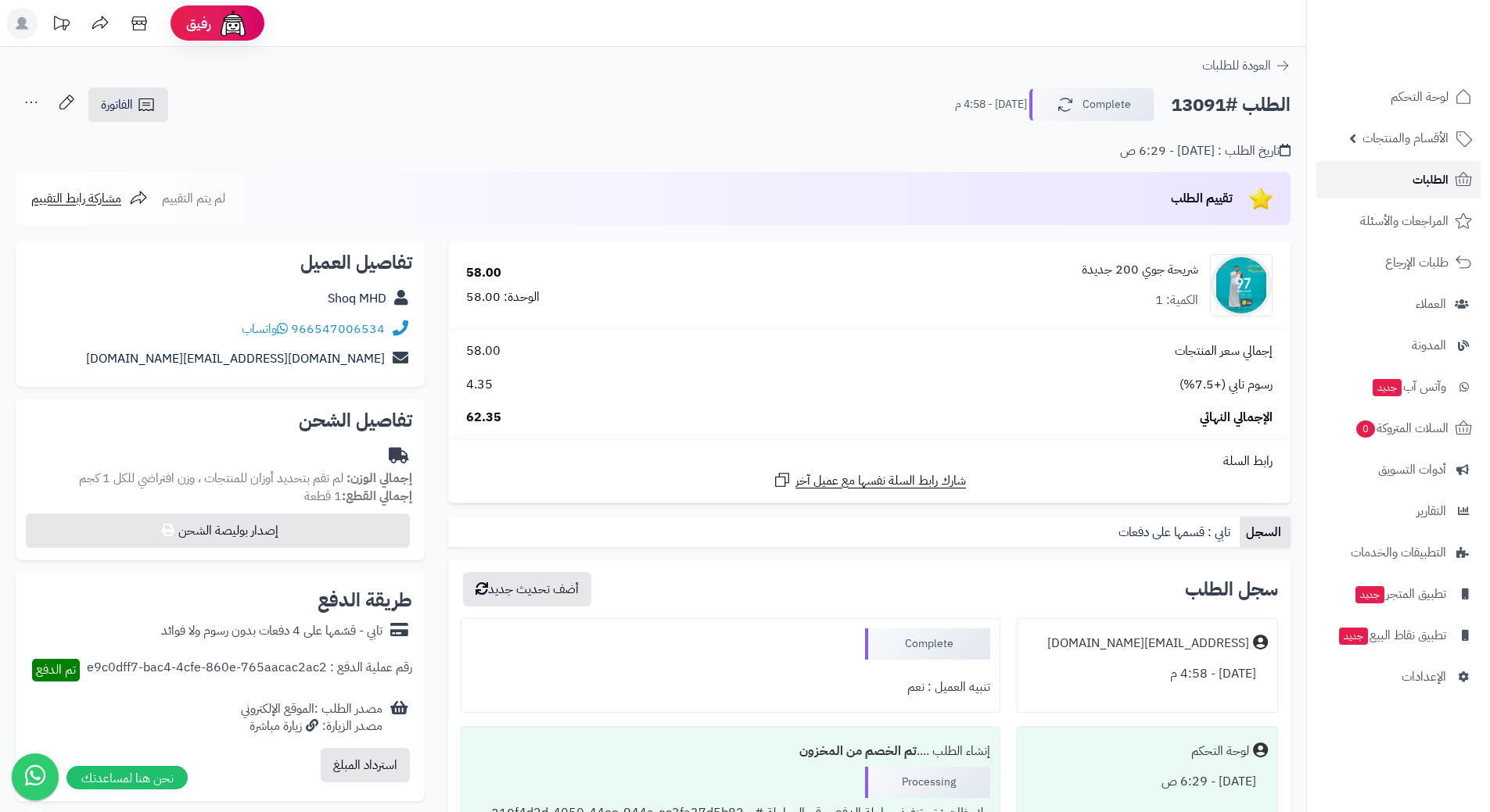
click at [1417, 172] on span "الطلبات" at bounding box center [1430, 180] width 36 height 22
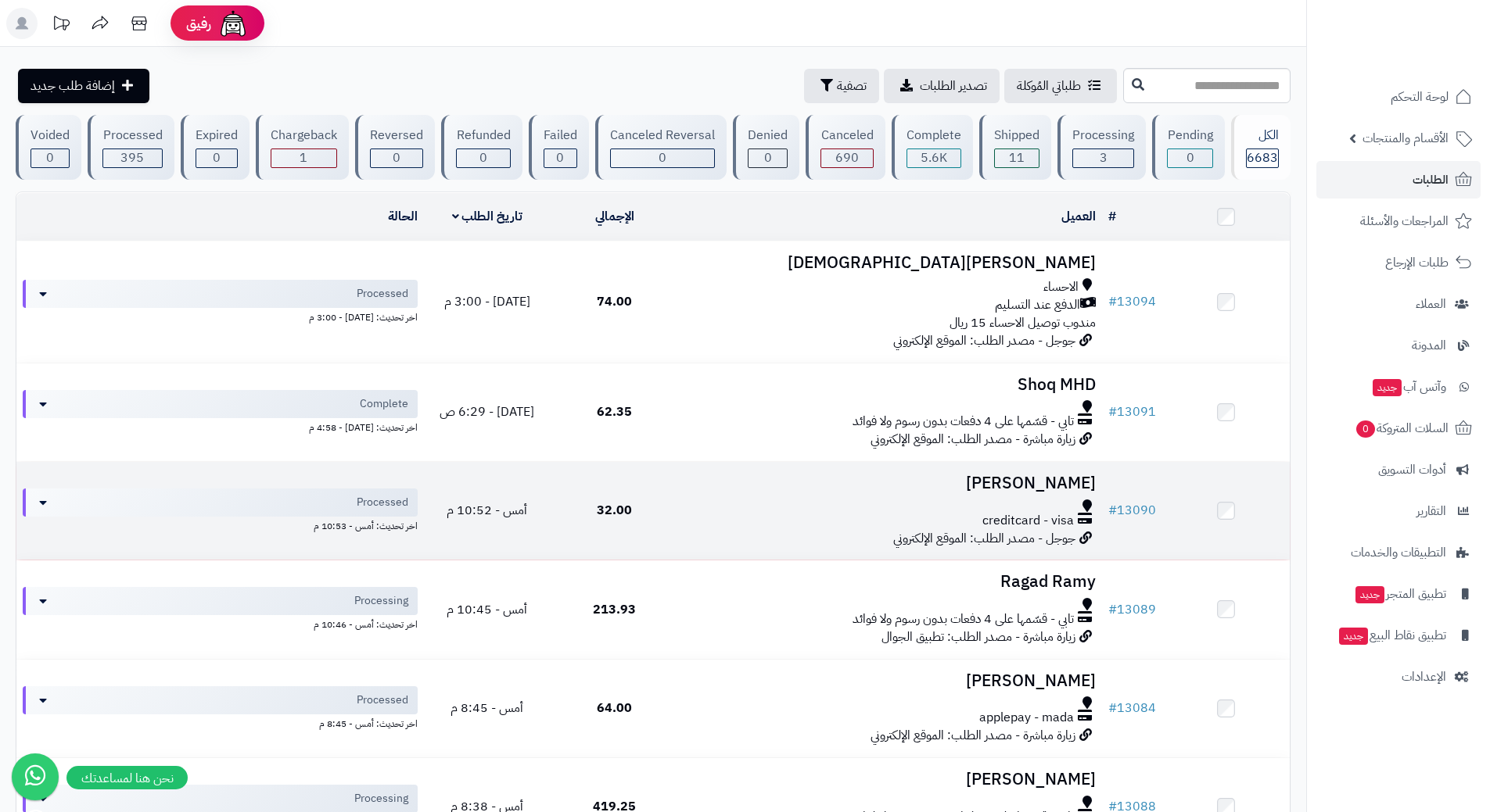
click at [694, 527] on td "[PERSON_NAME] creditcard - visa جوجل - مصدر الطلب: الموقع الإلكتروني" at bounding box center [891, 511] width 424 height 98
click at [695, 529] on td "خالد المغيرة creditcard - visa جوجل - مصدر الطلب: الموقع الإلكتروني" at bounding box center [891, 511] width 424 height 98
click at [696, 529] on td "خالد المغيرة creditcard - visa جوجل - مصدر الطلب: الموقع الإلكتروني" at bounding box center [891, 511] width 424 height 98
click at [706, 531] on td "خالد المغيرة creditcard - visa جوجل - مصدر الطلب: الموقع الإلكتروني" at bounding box center [891, 511] width 424 height 98
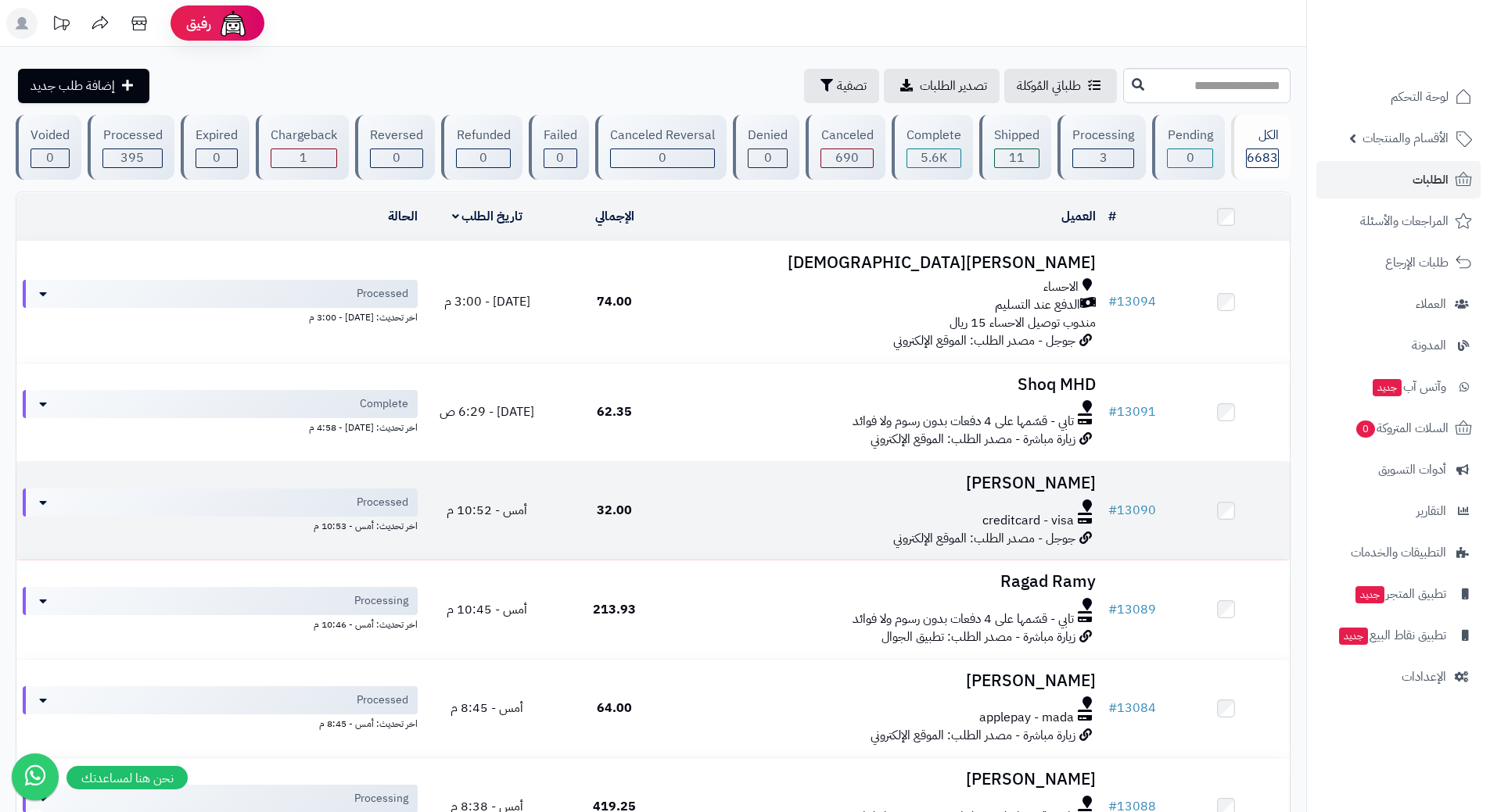
click at [706, 531] on td "خالد المغيرة creditcard - visa جوجل - مصدر الطلب: الموقع الإلكتروني" at bounding box center [891, 511] width 424 height 98
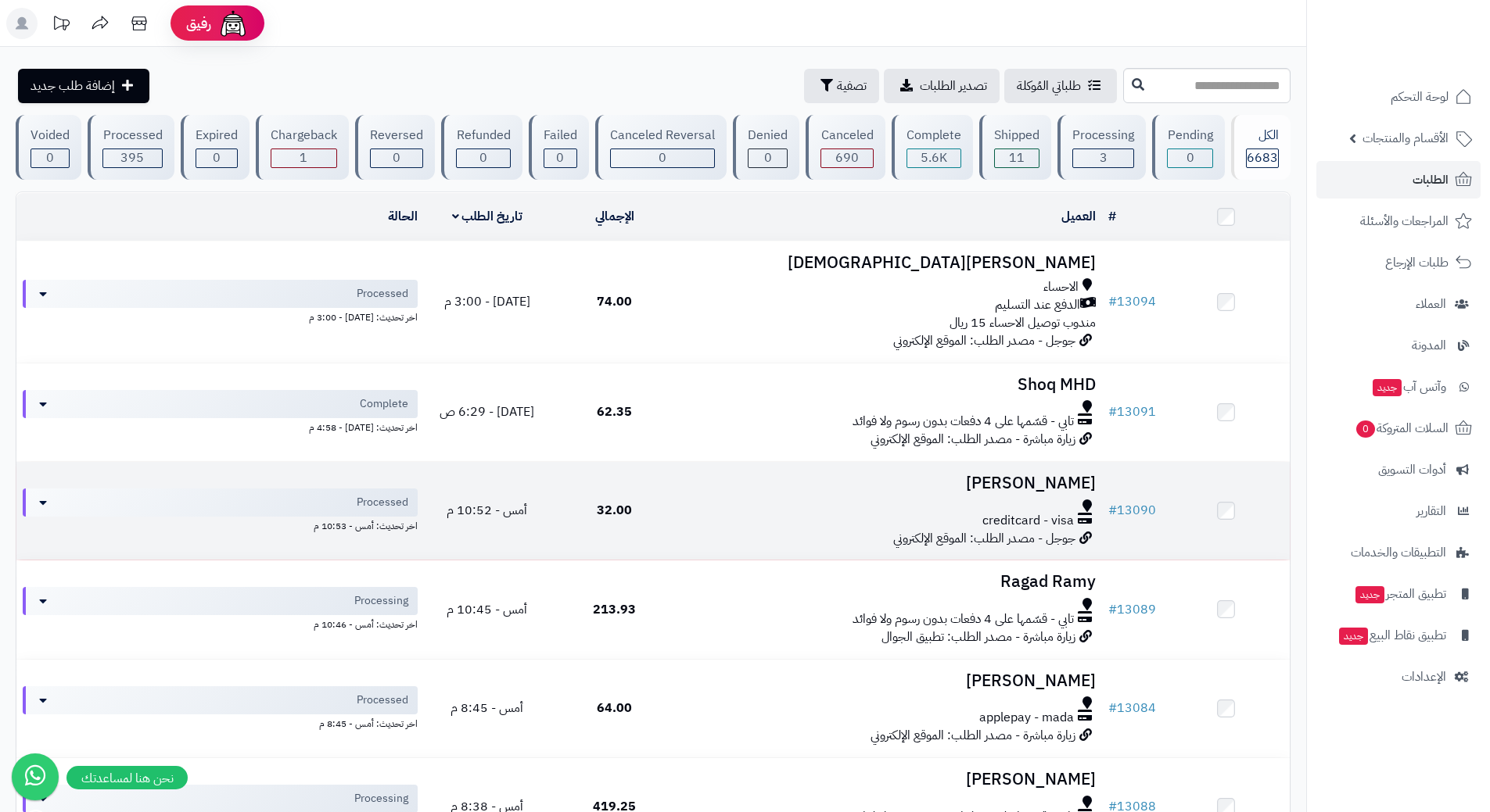
click at [706, 531] on td "خالد المغيرة creditcard - visa جوجل - مصدر الطلب: الموقع الإلكتروني" at bounding box center [891, 511] width 424 height 98
click at [707, 531] on td "خالد المغيرة creditcard - visa جوجل - مصدر الطلب: الموقع الإلكتروني" at bounding box center [891, 511] width 424 height 98
click at [707, 532] on td "خالد المغيرة creditcard - visa جوجل - مصدر الطلب: الموقع الإلكتروني" at bounding box center [891, 511] width 424 height 98
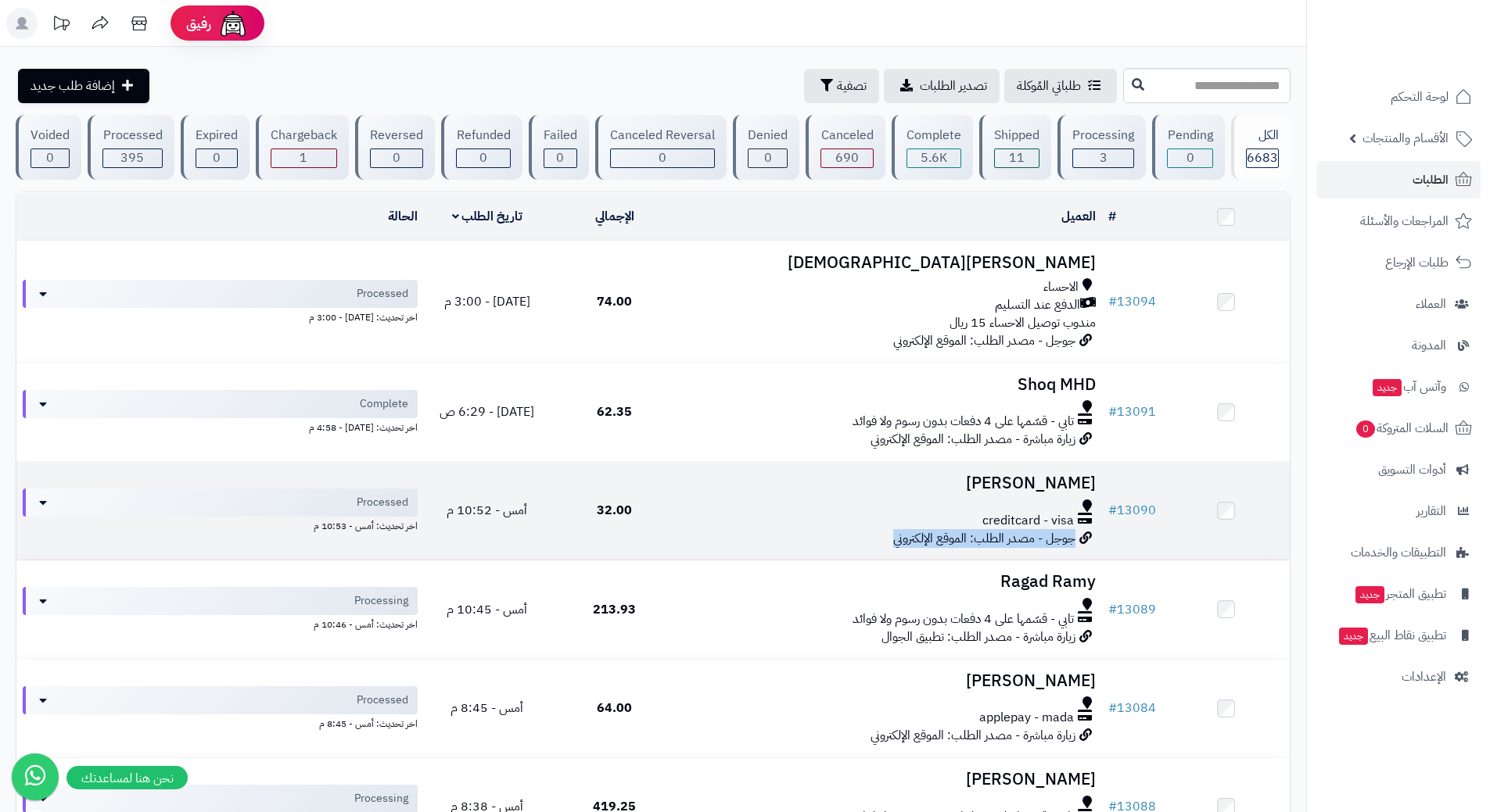
click at [707, 533] on td "خالد المغيرة creditcard - visa جوجل - مصدر الطلب: الموقع الإلكتروني" at bounding box center [891, 511] width 424 height 98
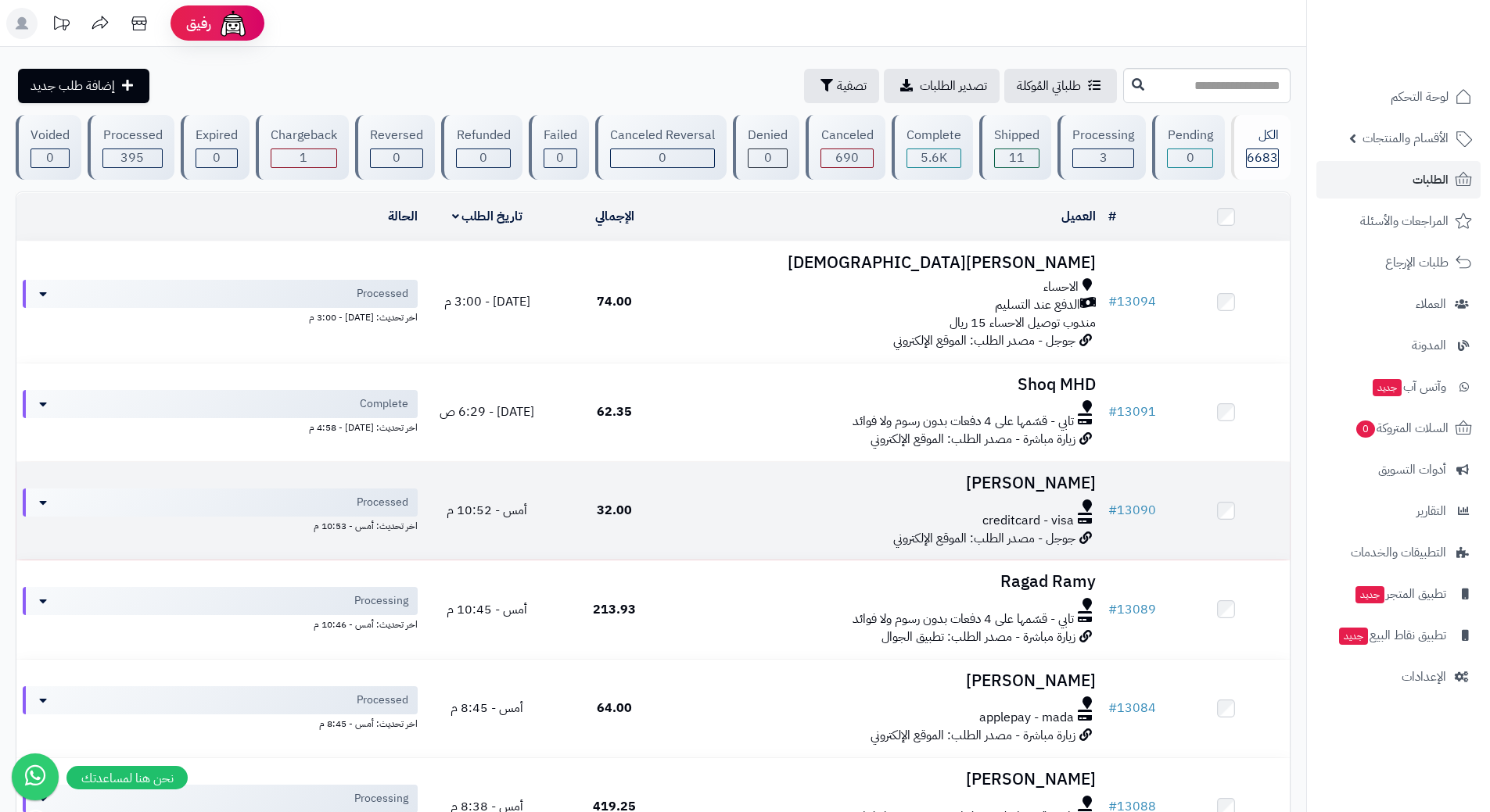
drag, startPoint x: 710, startPoint y: 524, endPoint x: 711, endPoint y: 516, distance: 8.1
click at [711, 521] on div "creditcard - visa" at bounding box center [891, 521] width 411 height 18
click at [717, 505] on div "creditcard - visa" at bounding box center [891, 514] width 411 height 30
click at [718, 504] on div at bounding box center [891, 506] width 411 height 13
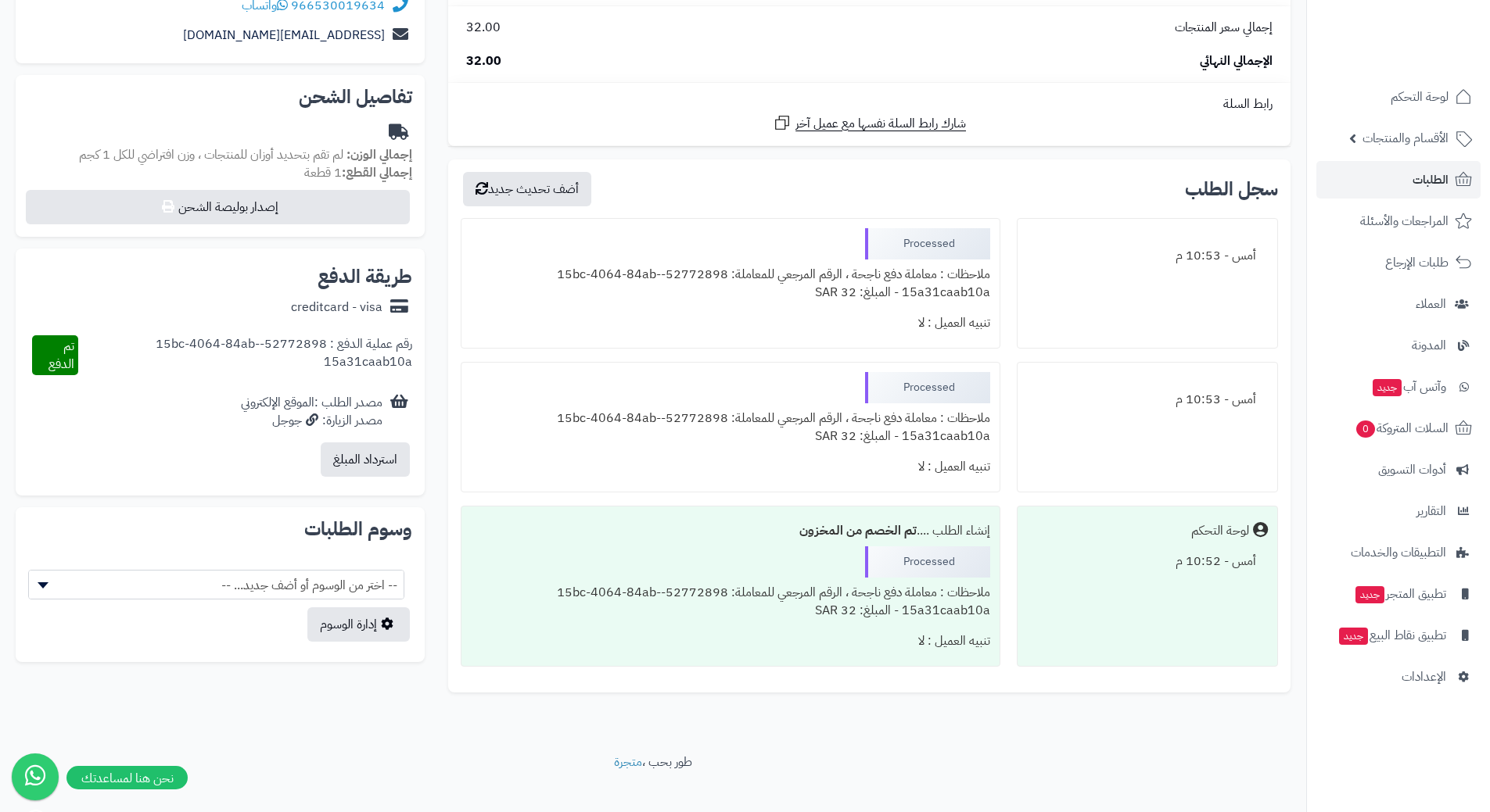
scroll to position [290, 0]
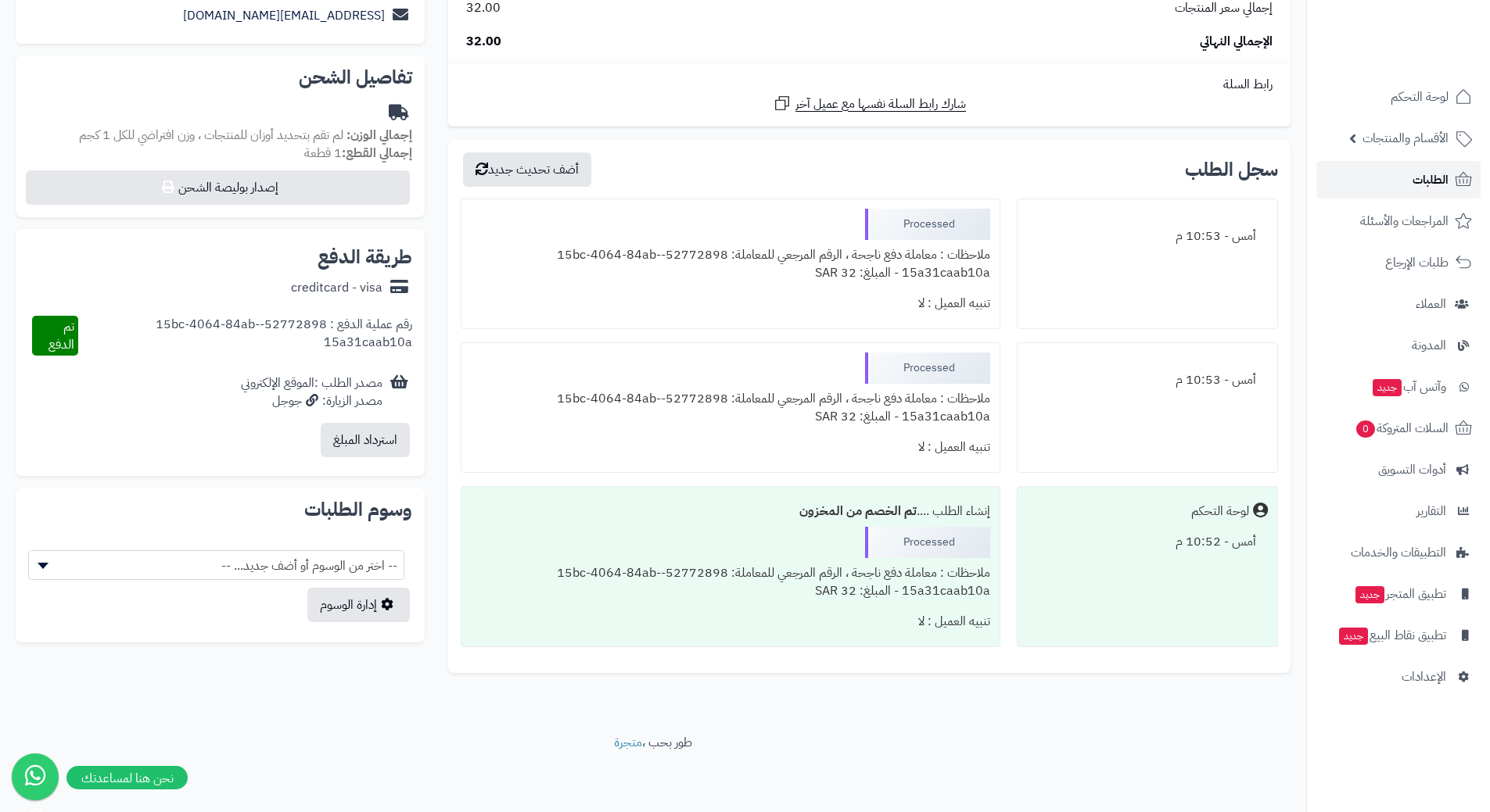
click at [1349, 183] on link "الطلبات" at bounding box center [1398, 180] width 164 height 38
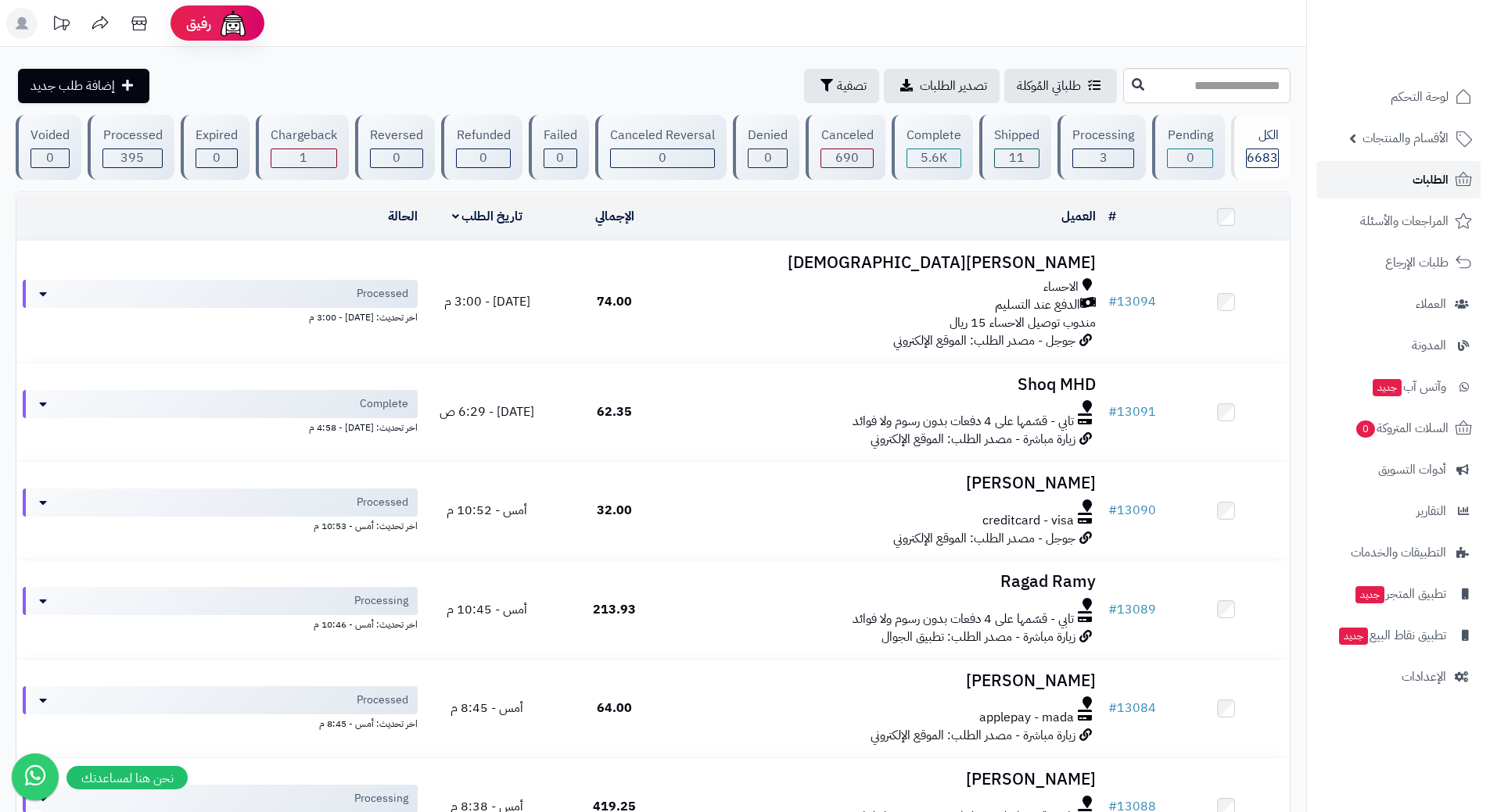
click at [1388, 170] on link "الطلبات" at bounding box center [1398, 180] width 164 height 38
click at [1421, 183] on span "الطلبات" at bounding box center [1430, 180] width 36 height 22
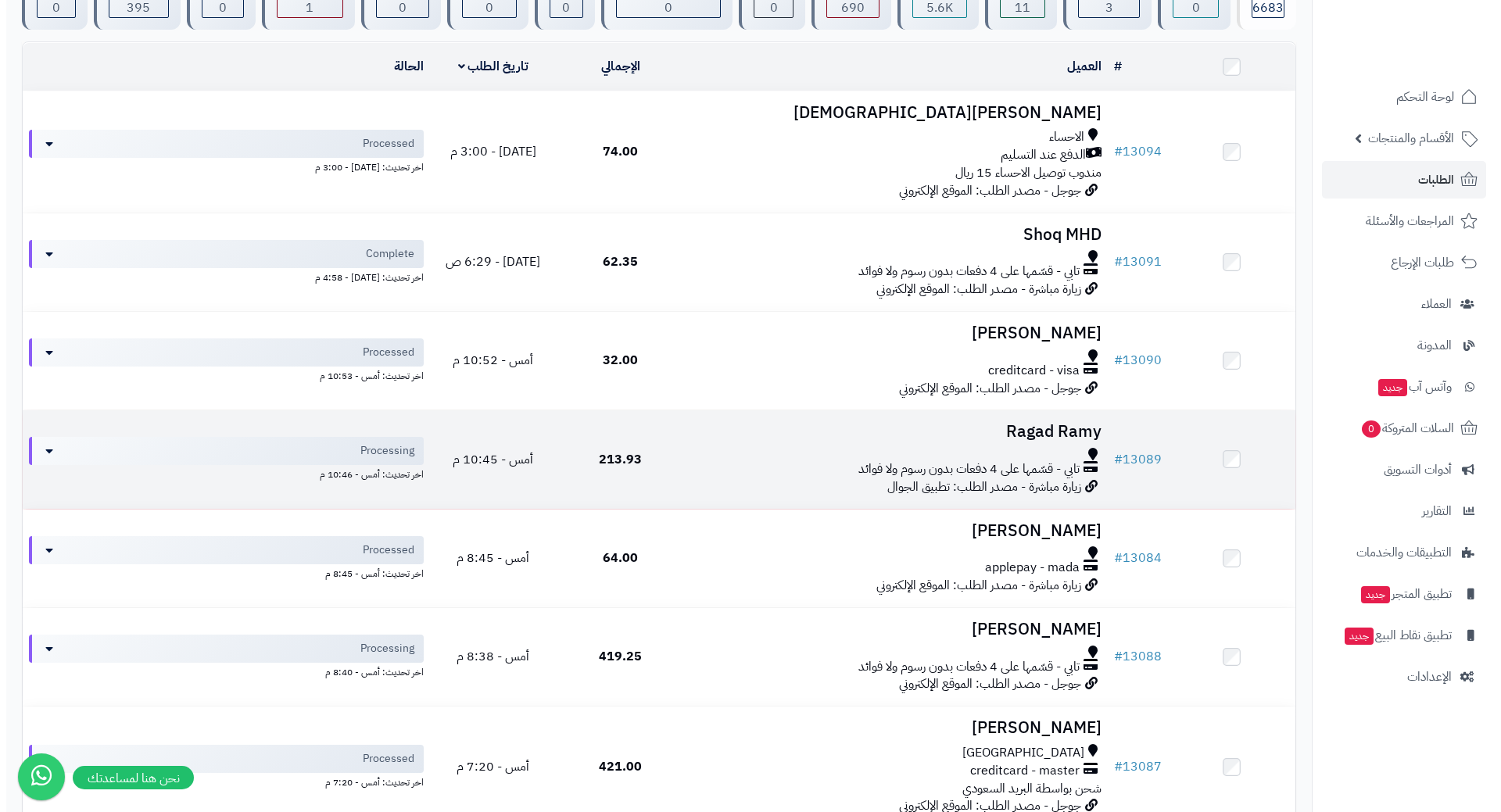
scroll to position [156, 0]
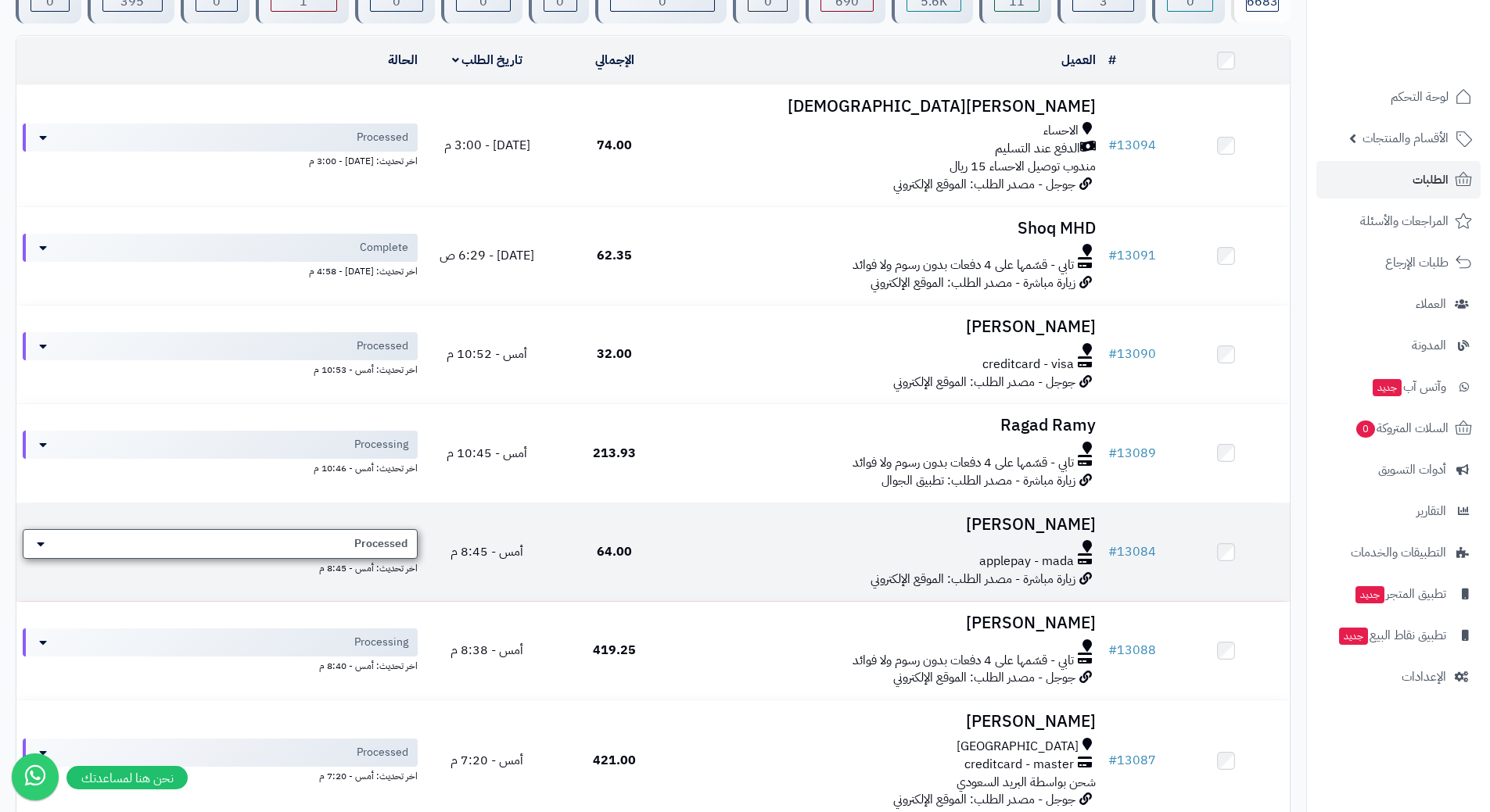
click at [346, 541] on div "Processed" at bounding box center [220, 544] width 395 height 29
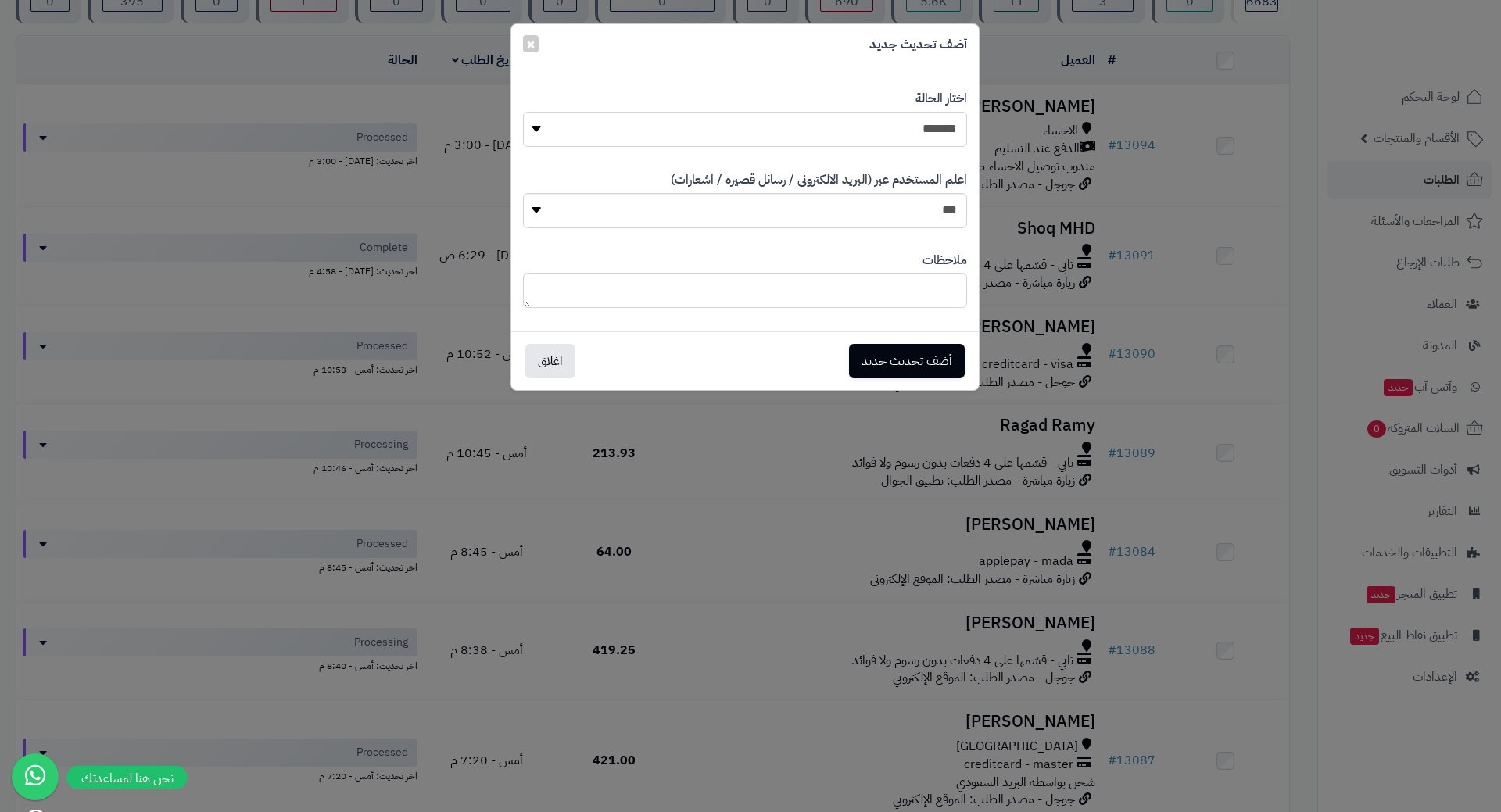
click at [720, 132] on select "**********" at bounding box center [745, 129] width 444 height 35
select select "*"
click at [523, 112] on select "**********" at bounding box center [745, 129] width 444 height 35
drag, startPoint x: 883, startPoint y: 383, endPoint x: 888, endPoint y: 371, distance: 13.0
click at [883, 383] on div "أضف تحديث جديد اغلاق" at bounding box center [745, 361] width 468 height 59
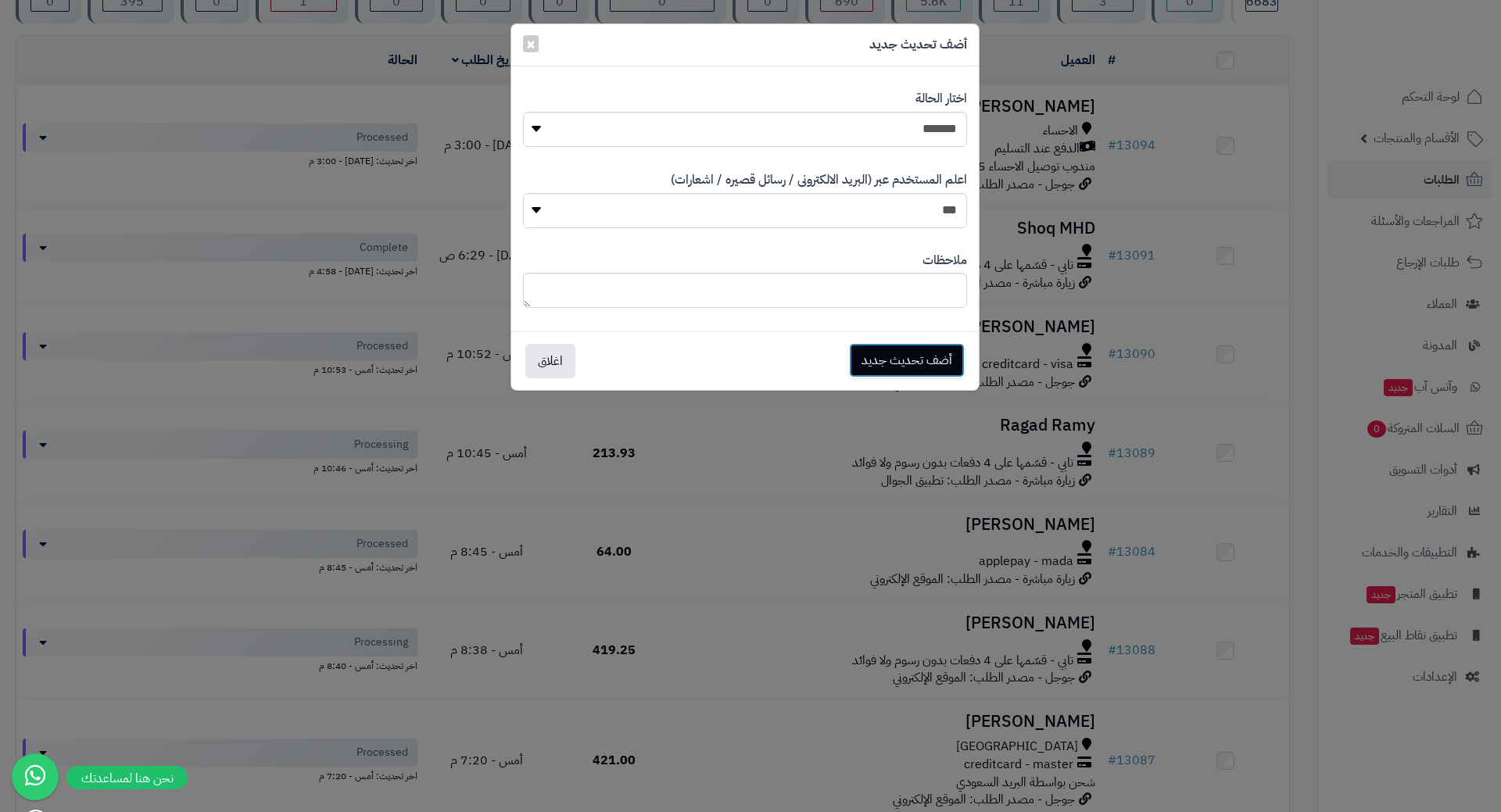
click at [889, 369] on button "أضف تحديث جديد" at bounding box center [906, 360] width 116 height 34
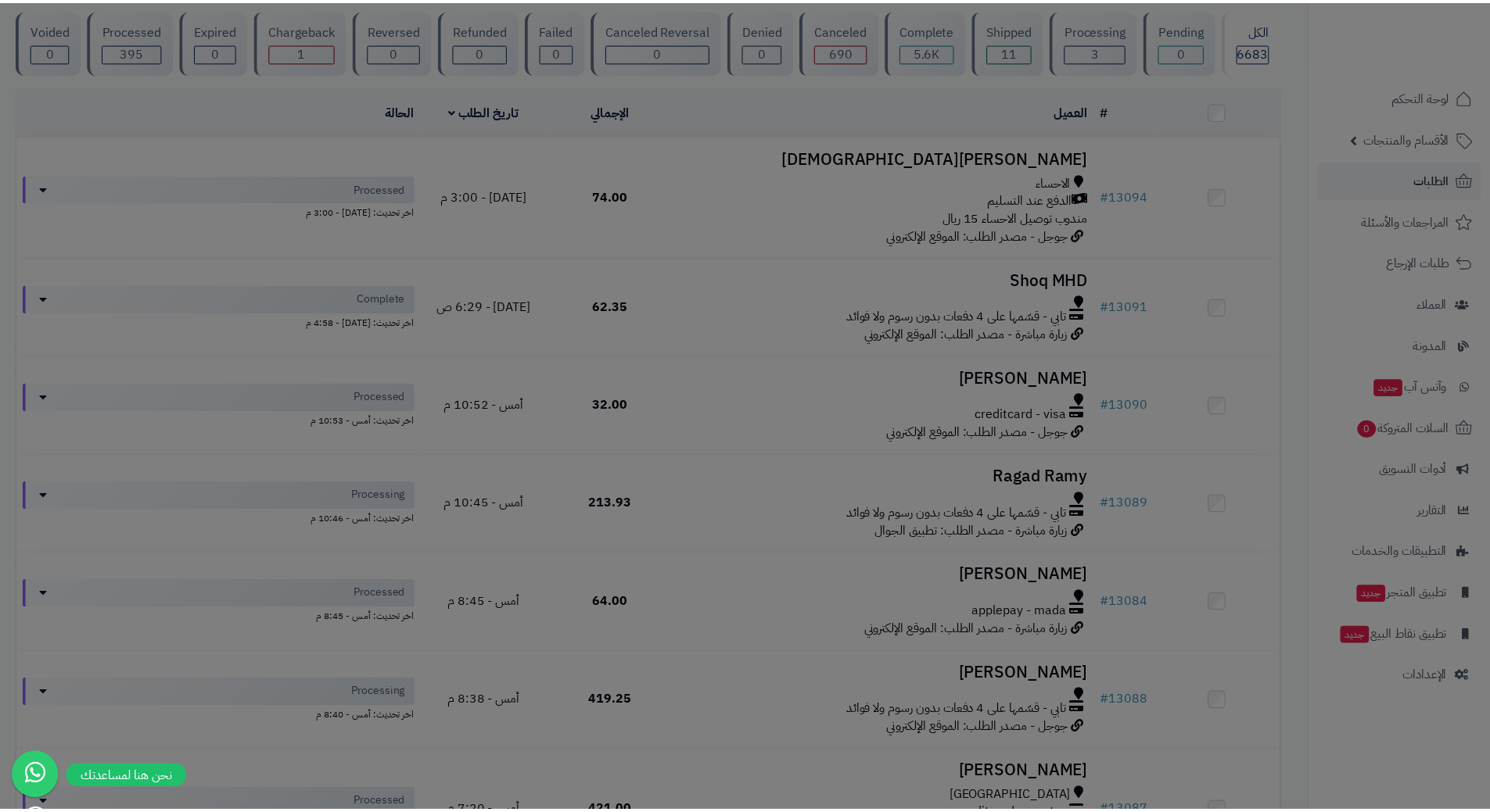
scroll to position [207, 0]
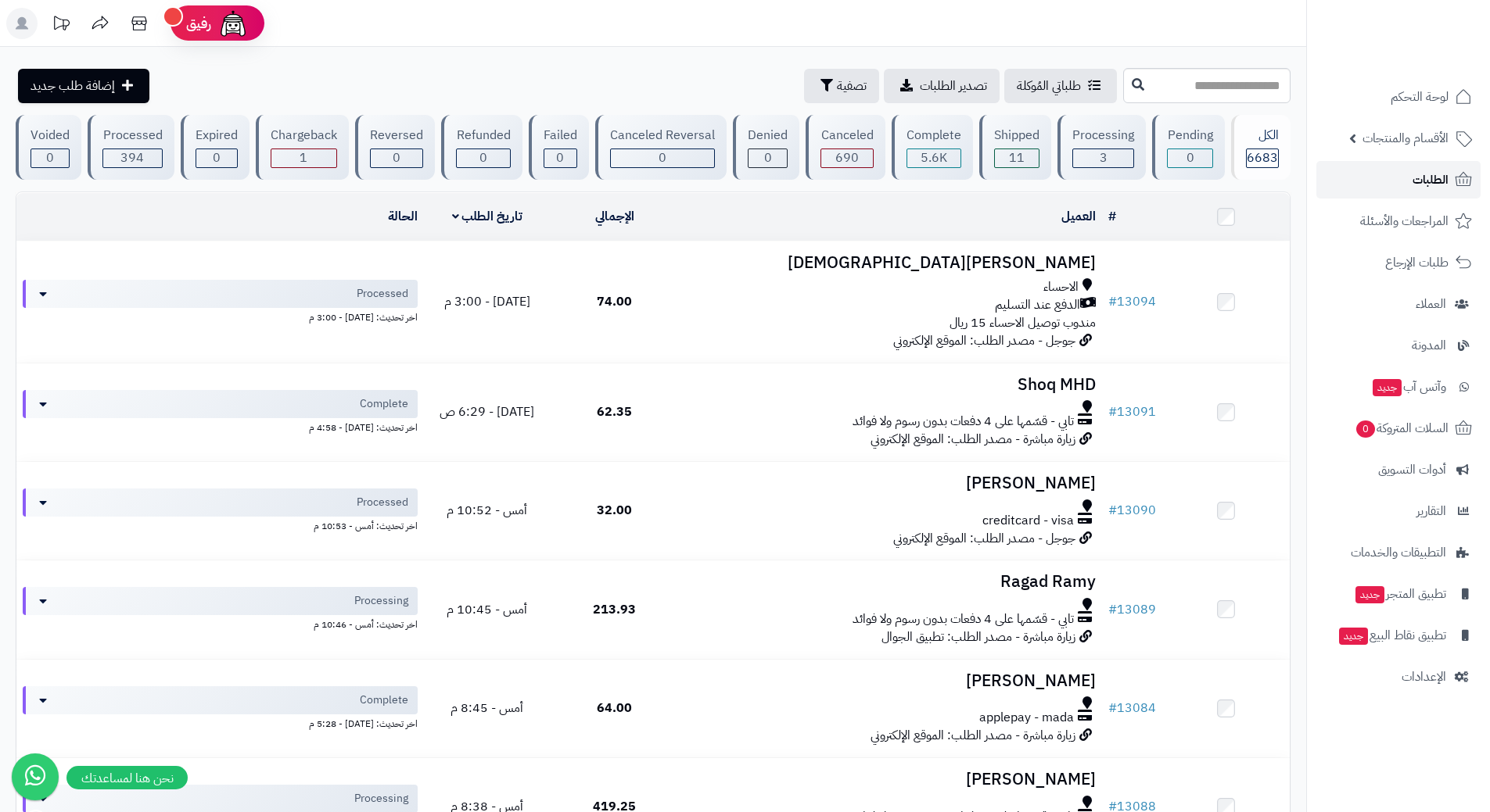
click at [1402, 189] on link "الطلبات" at bounding box center [1398, 180] width 164 height 38
click at [1352, 179] on link "الطلبات" at bounding box center [1398, 180] width 164 height 38
click at [1381, 177] on link "الطلبات" at bounding box center [1398, 180] width 164 height 38
click at [1361, 184] on link "الطلبات" at bounding box center [1398, 180] width 164 height 38
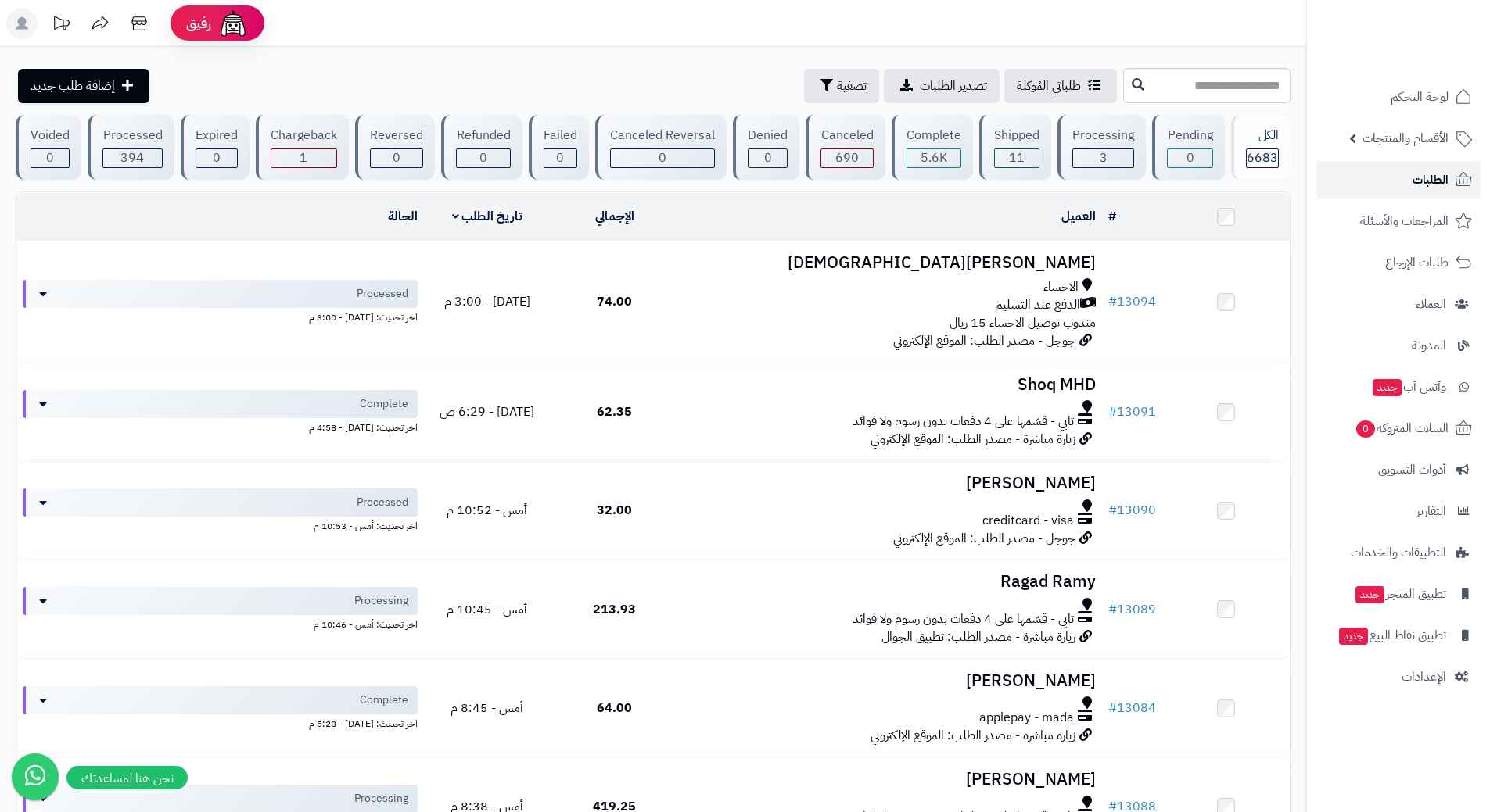
click at [1350, 177] on link "الطلبات" at bounding box center [1398, 180] width 164 height 38
click at [1347, 175] on link "الطلبات" at bounding box center [1398, 180] width 164 height 38
click at [1360, 174] on link "الطلبات" at bounding box center [1398, 180] width 164 height 38
click at [1420, 171] on span "الطلبات" at bounding box center [1430, 180] width 36 height 22
